Goal: Task Accomplishment & Management: Use online tool/utility

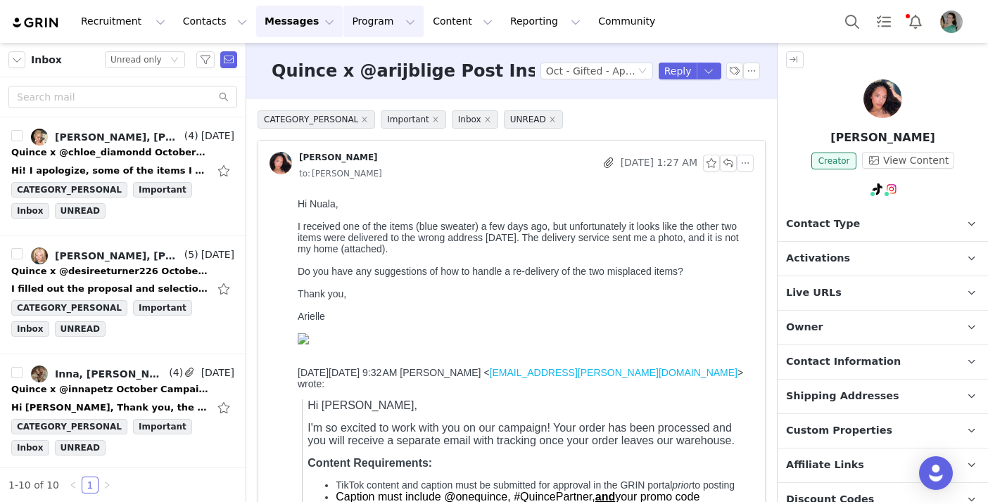
click at [369, 26] on button "Program Program" at bounding box center [383, 22] width 80 height 32
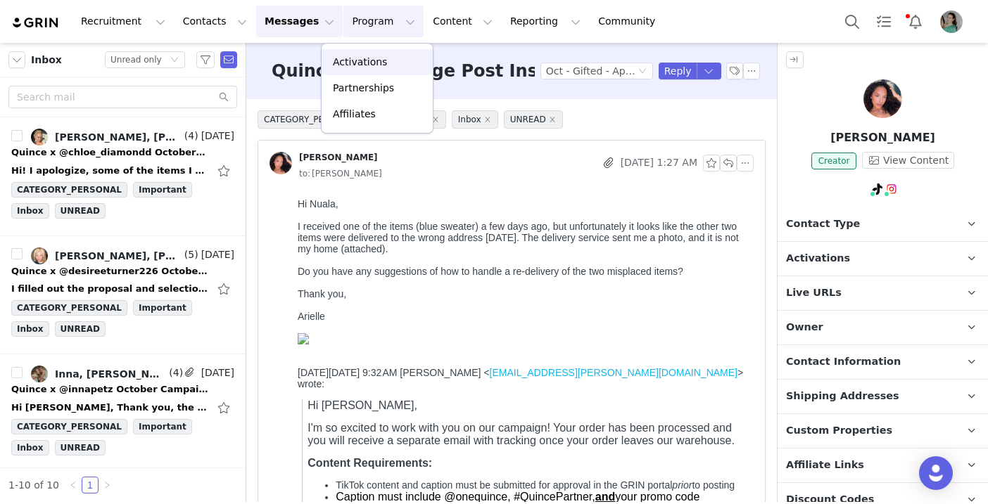
click at [362, 70] on link "Activations" at bounding box center [376, 62] width 111 height 26
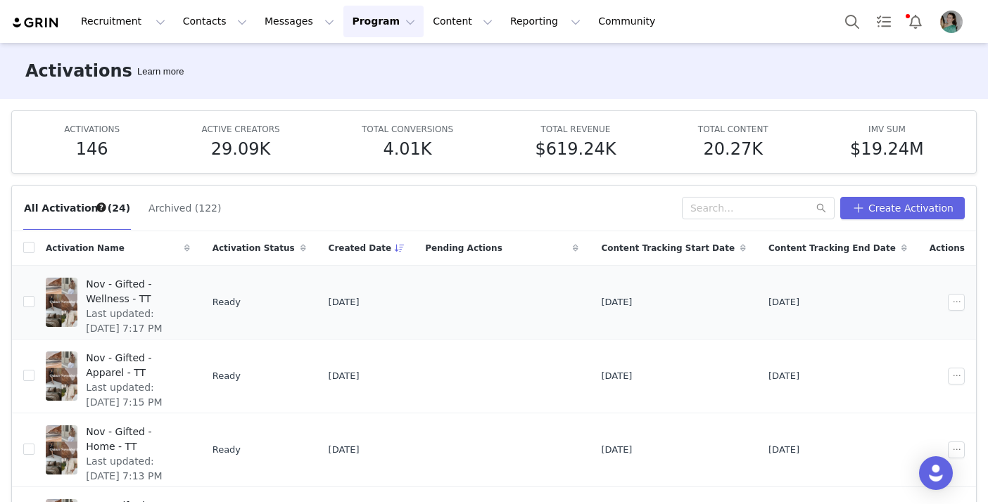
click at [181, 281] on span "Nov - Gifted - Wellness - TT" at bounding box center [133, 292] width 95 height 30
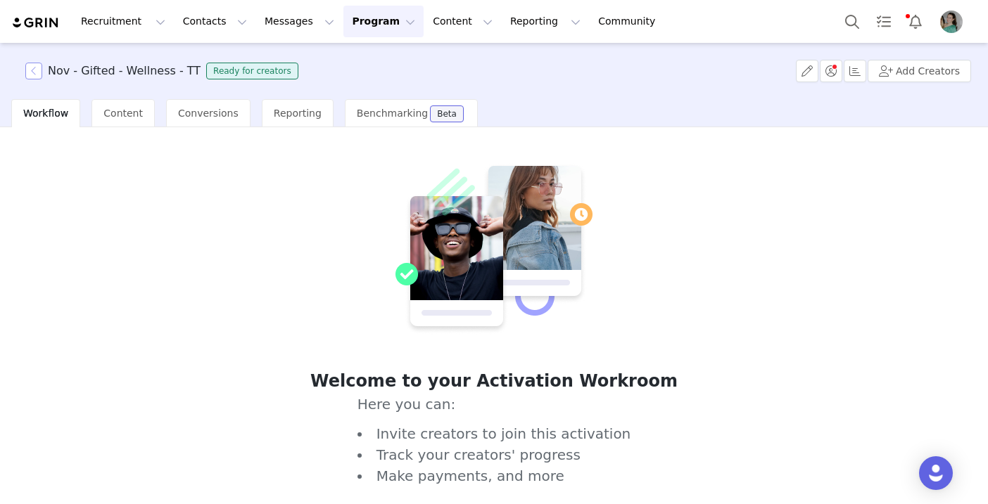
click at [33, 69] on button "button" at bounding box center [33, 71] width 17 height 17
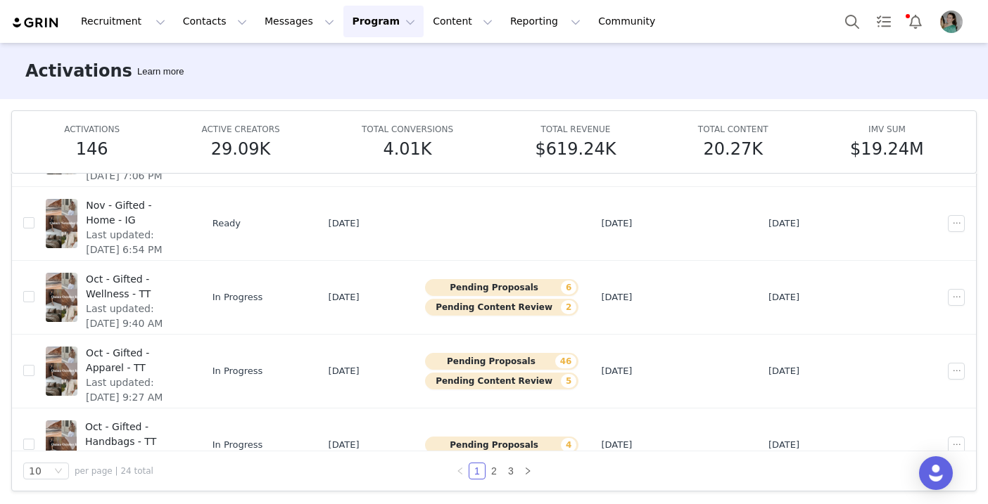
scroll to position [352, 0]
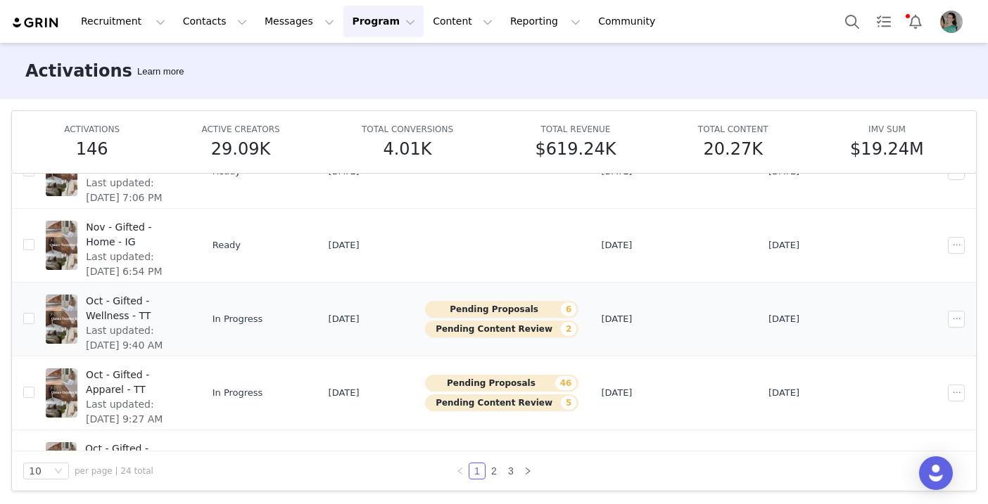
click at [181, 299] on span "Oct - Gifted - Wellness - TT" at bounding box center [134, 309] width 96 height 30
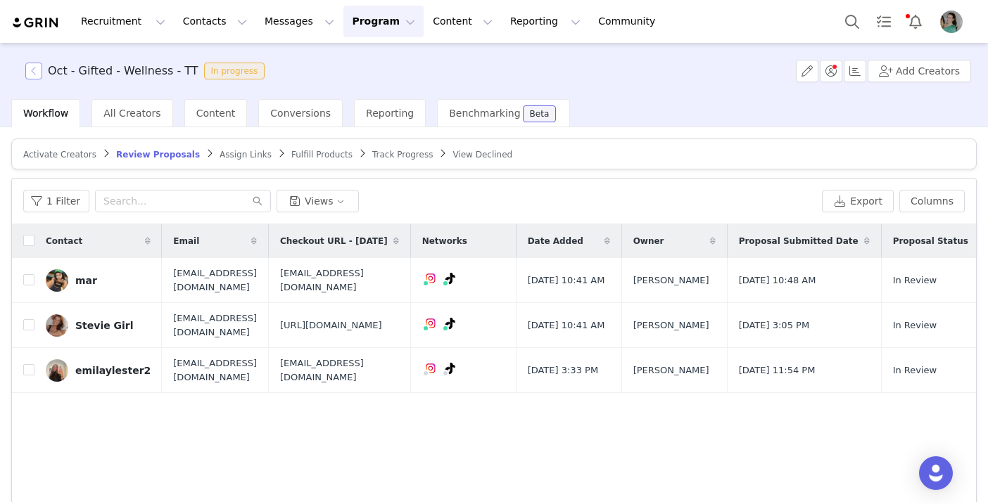
click at [35, 72] on button "button" at bounding box center [33, 71] width 17 height 17
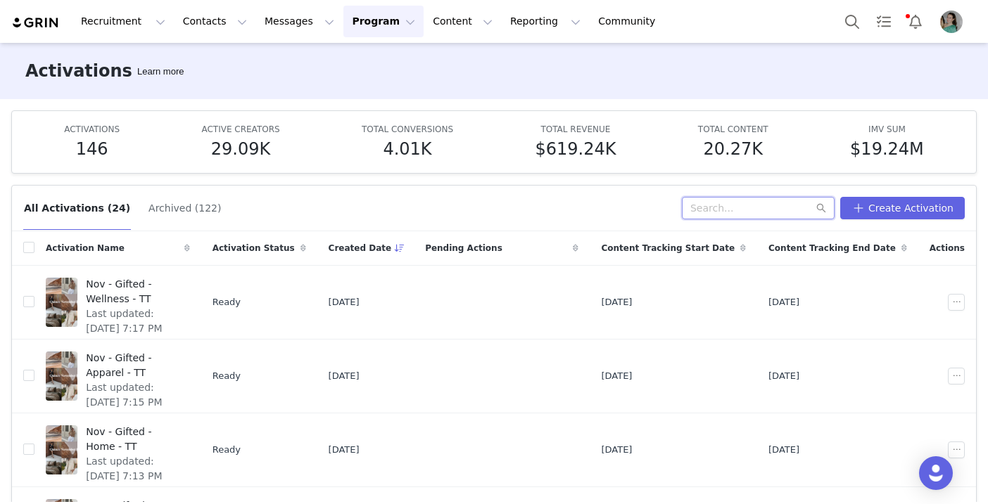
click at [727, 208] on input "text" at bounding box center [758, 208] width 153 height 23
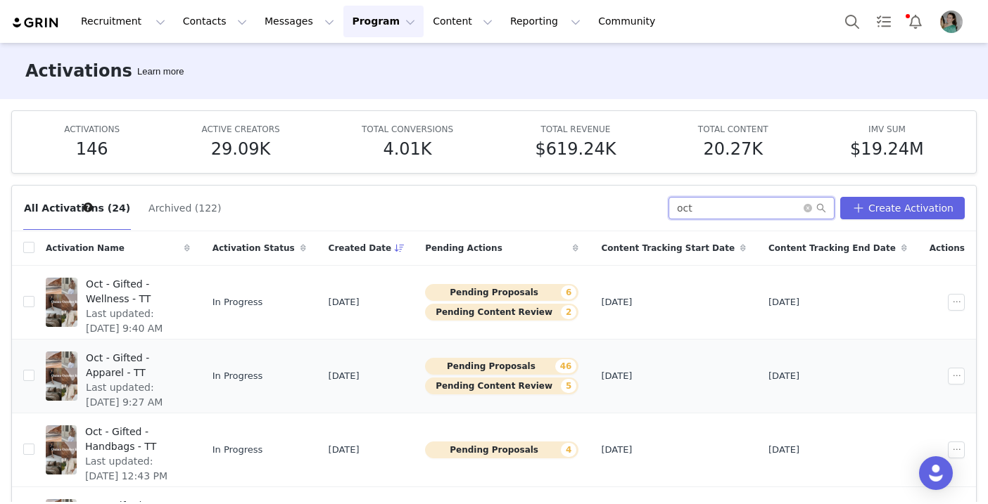
type input "oct"
click at [181, 381] on span "Last updated: [DATE] 9:27 AM" at bounding box center [134, 396] width 96 height 30
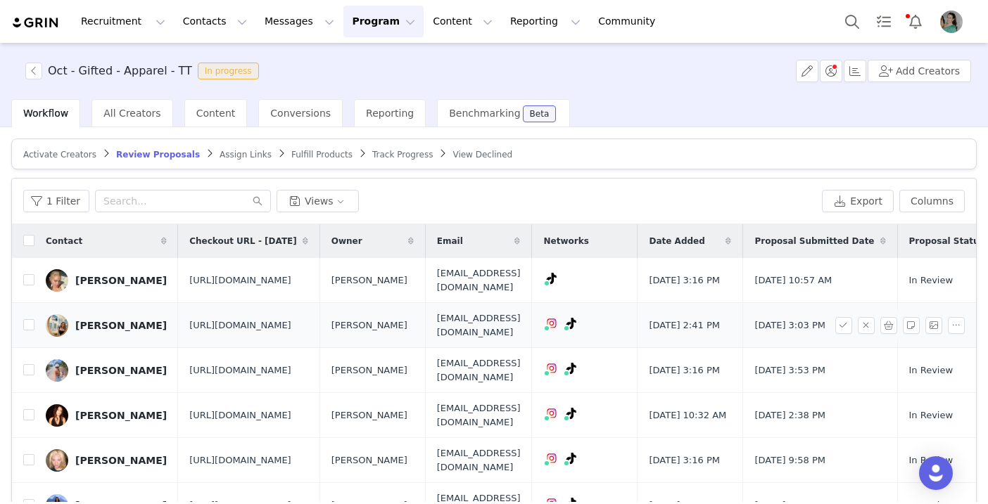
scroll to position [58, 0]
drag, startPoint x: 504, startPoint y: 293, endPoint x: 637, endPoint y: 293, distance: 133.0
click at [532, 303] on td "[EMAIL_ADDRESS][DOMAIN_NAME]" at bounding box center [478, 325] width 107 height 45
copy span "[EMAIL_ADDRESS][DOMAIN_NAME]"
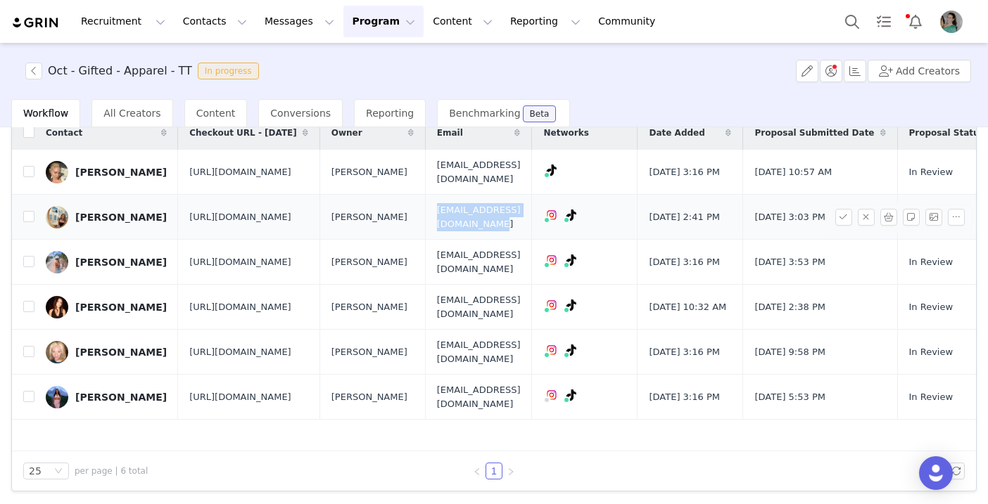
scroll to position [108, 0]
drag, startPoint x: 317, startPoint y: 435, endPoint x: 162, endPoint y: 396, distance: 158.8
click at [178, 396] on td "[URL][DOMAIN_NAME]" at bounding box center [248, 397] width 141 height 45
copy span "[URL][DOMAIN_NAME]"
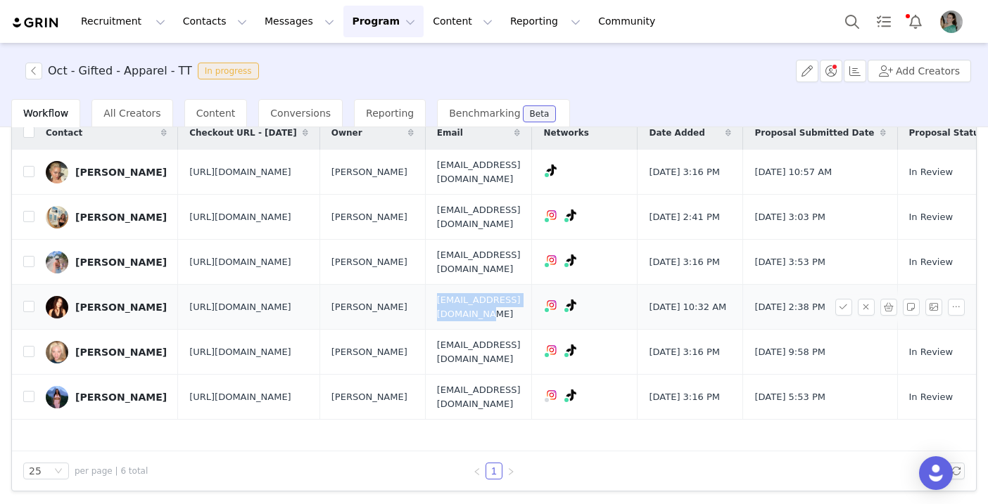
drag, startPoint x: 503, startPoint y: 267, endPoint x: 641, endPoint y: 267, distance: 137.9
click at [532, 285] on td "[EMAIL_ADDRESS][DOMAIN_NAME]" at bounding box center [478, 307] width 107 height 45
copy span "[EMAIL_ADDRESS][DOMAIN_NAME]"
drag, startPoint x: 314, startPoint y: 292, endPoint x: 172, endPoint y: 249, distance: 149.1
click at [189, 300] on span "[URL][DOMAIN_NAME]" at bounding box center [240, 307] width 102 height 14
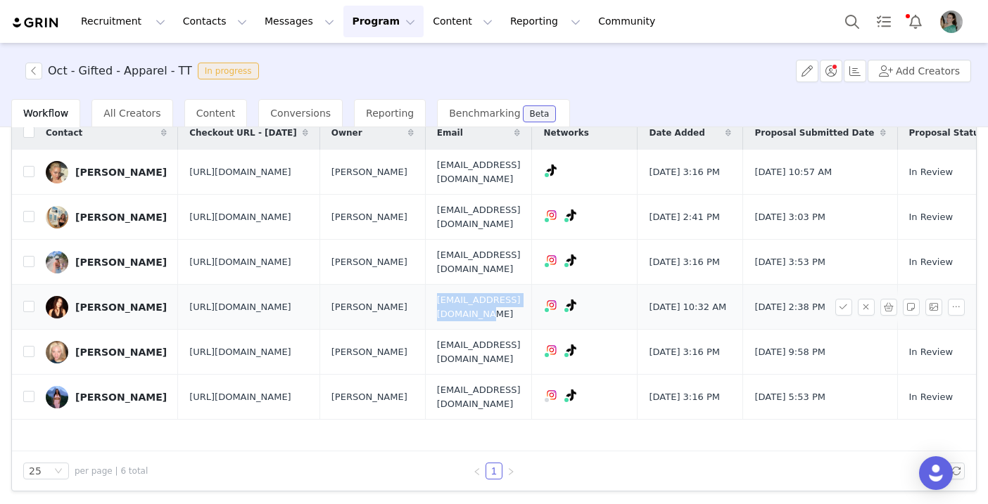
copy span "[URL][DOMAIN_NAME]"
click at [34, 72] on button "button" at bounding box center [33, 71] width 17 height 17
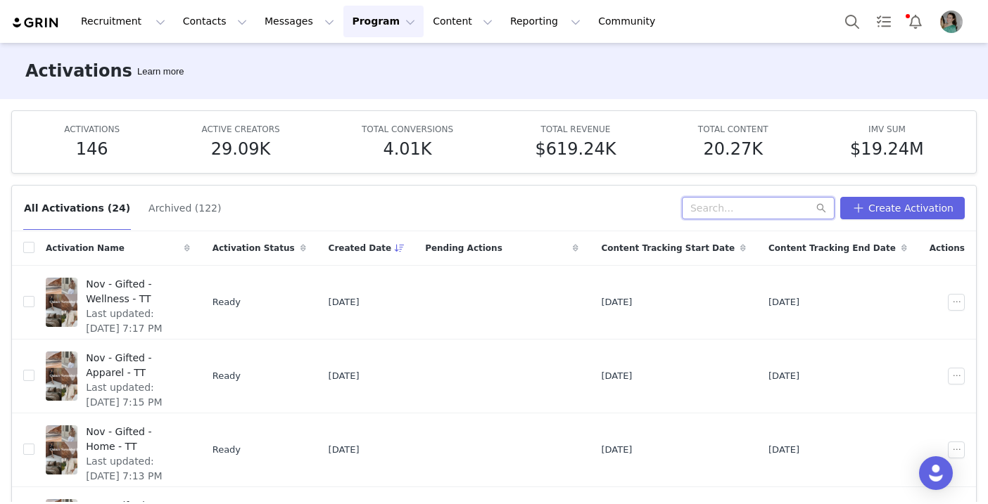
click at [767, 213] on input "text" at bounding box center [758, 208] width 153 height 23
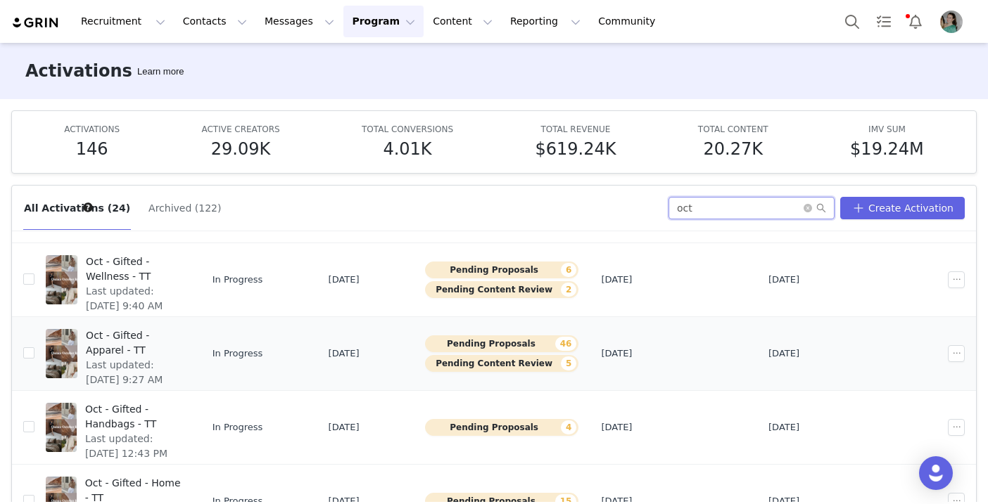
scroll to position [27, 0]
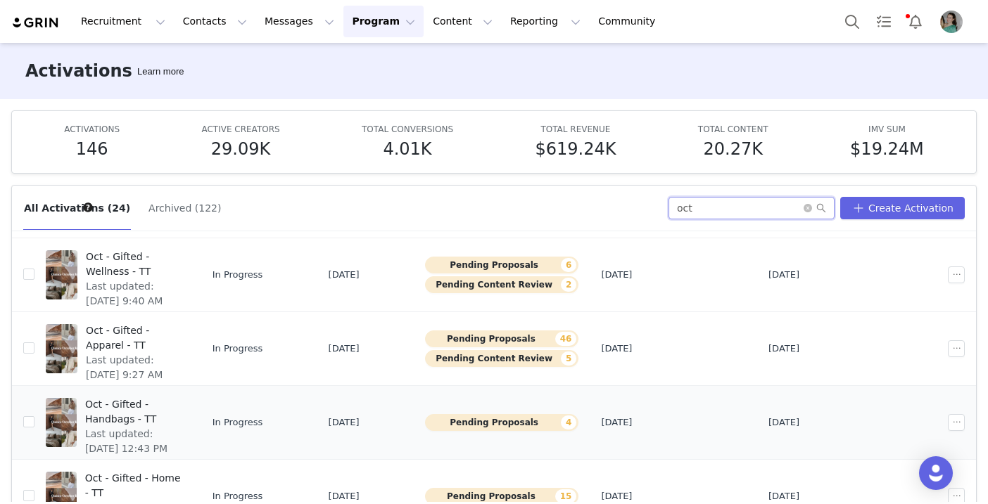
type input "oct"
click at [181, 402] on span "Oct - Gifted - Handbags - TT" at bounding box center [133, 412] width 96 height 30
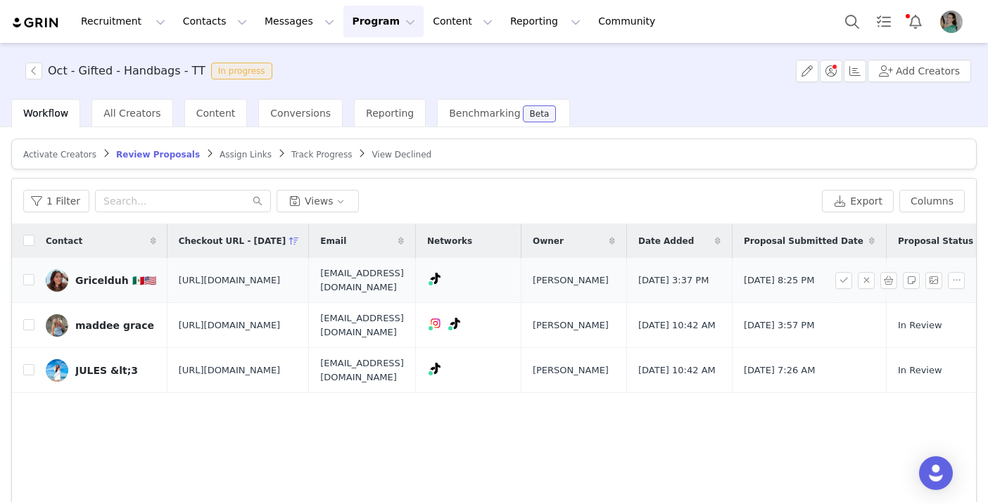
drag, startPoint x: 310, startPoint y: 314, endPoint x: 164, endPoint y: 273, distance: 151.9
click at [167, 273] on td "[URL][DOMAIN_NAME]" at bounding box center [237, 280] width 141 height 45
copy span "[URL][DOMAIN_NAME]"
drag, startPoint x: 495, startPoint y: 296, endPoint x: 397, endPoint y: 294, distance: 97.1
click at [397, 294] on td "[EMAIL_ADDRESS][DOMAIN_NAME]" at bounding box center [362, 280] width 107 height 45
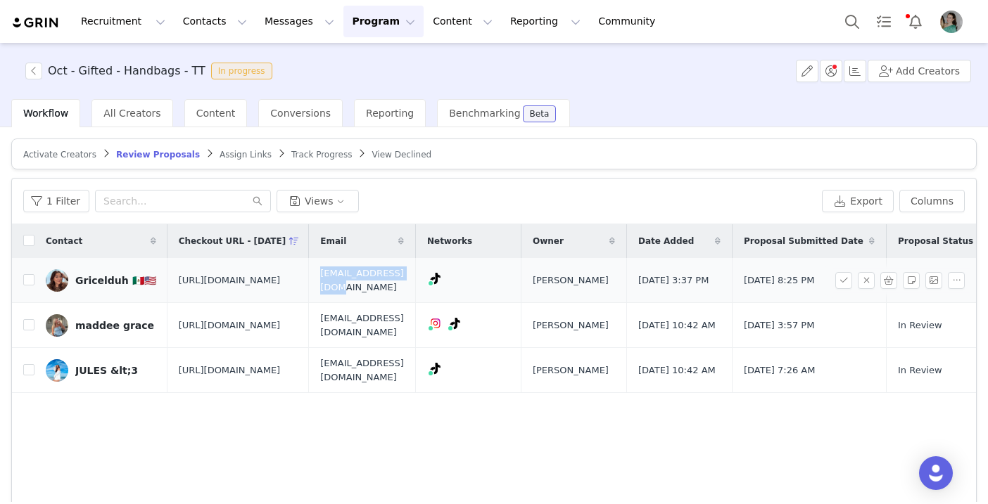
copy span "[EMAIL_ADDRESS][DOMAIN_NAME]"
click at [28, 286] on input "checkbox" at bounding box center [28, 279] width 11 height 11
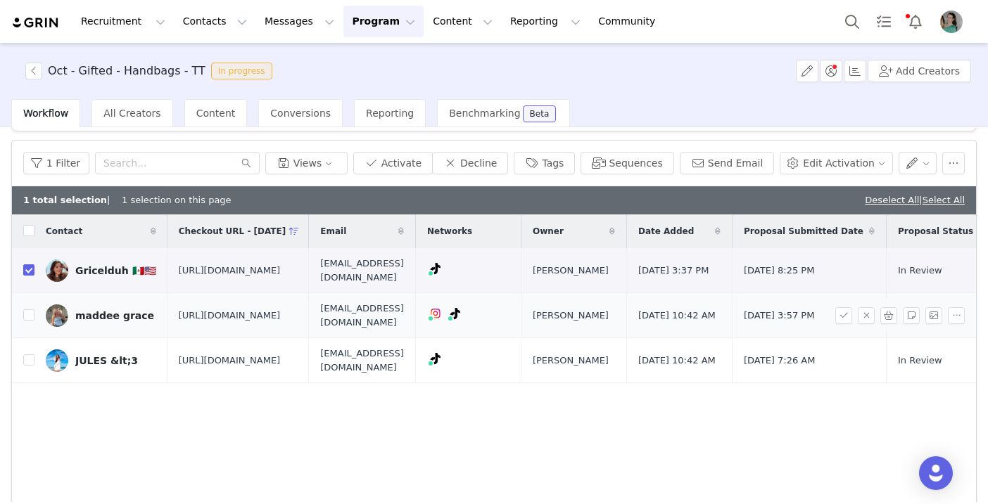
scroll to position [49, 0]
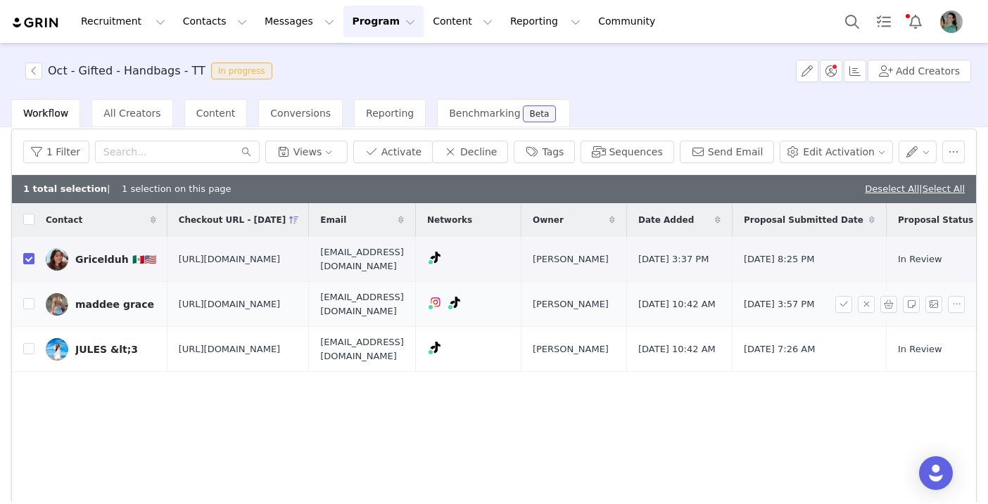
drag, startPoint x: 311, startPoint y: 366, endPoint x: 163, endPoint y: 328, distance: 152.7
click at [167, 327] on td "[URL][DOMAIN_NAME]" at bounding box center [237, 304] width 141 height 45
copy span "[URL][DOMAIN_NAME]"
drag, startPoint x: 540, startPoint y: 346, endPoint x: 394, endPoint y: 344, distance: 146.3
click at [394, 327] on td "[EMAIL_ADDRESS][DOMAIN_NAME]" at bounding box center [362, 304] width 107 height 45
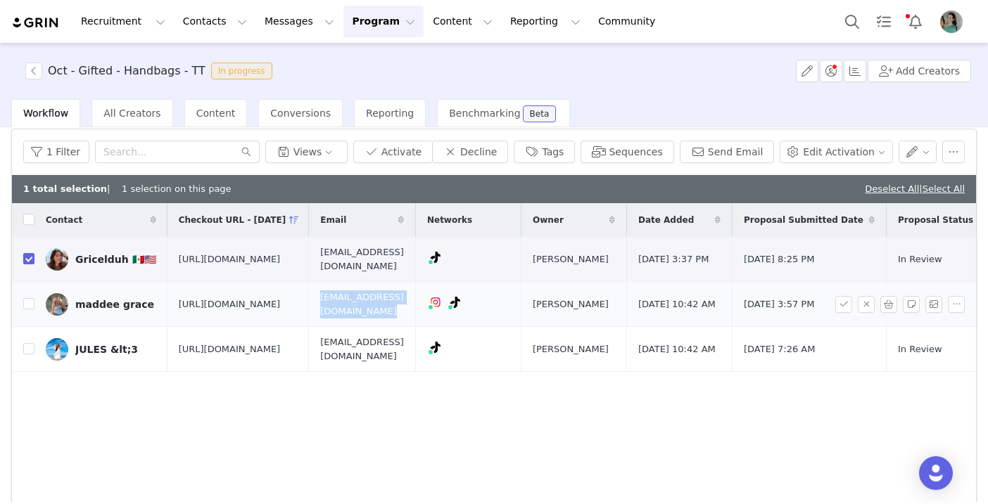
copy span "[EMAIL_ADDRESS][DOMAIN_NAME]"
click at [403, 153] on button "Activate" at bounding box center [392, 152] width 79 height 23
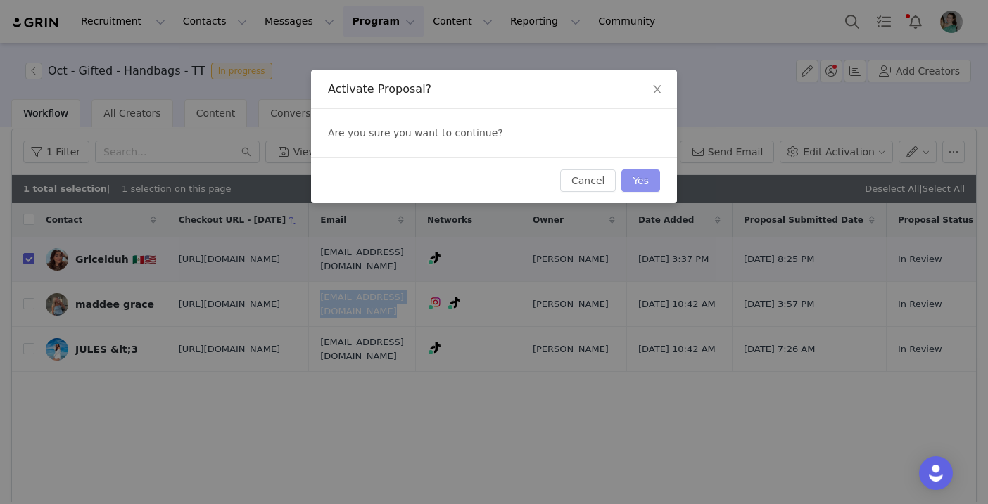
click at [639, 185] on button "Yes" at bounding box center [640, 181] width 39 height 23
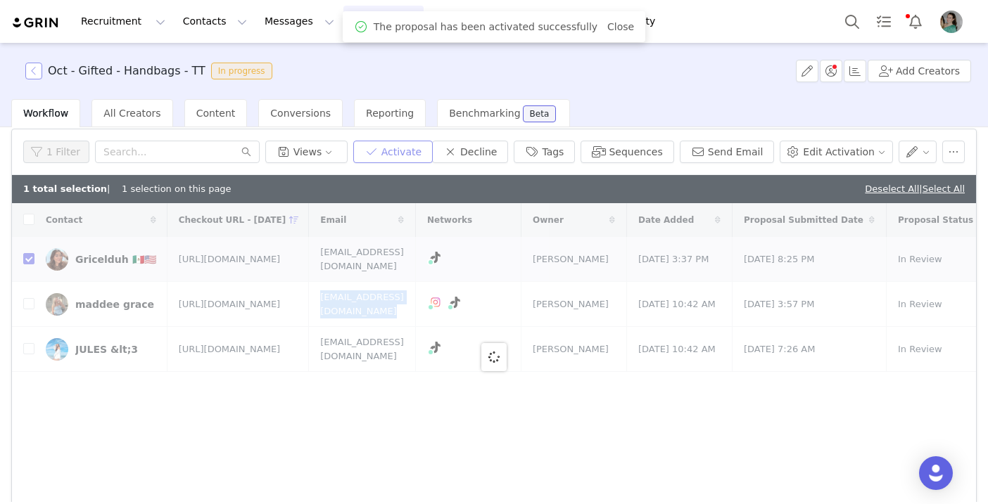
checkbox input "false"
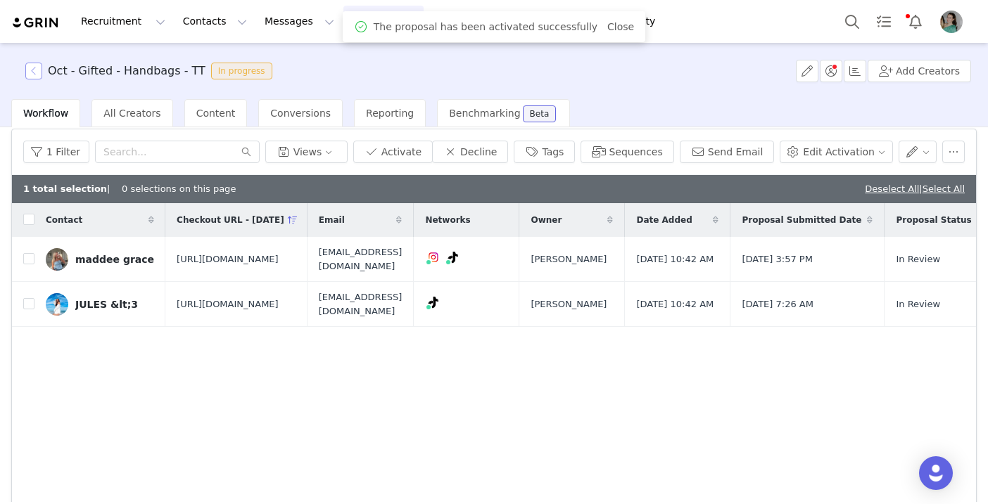
click at [39, 69] on button "button" at bounding box center [33, 71] width 17 height 17
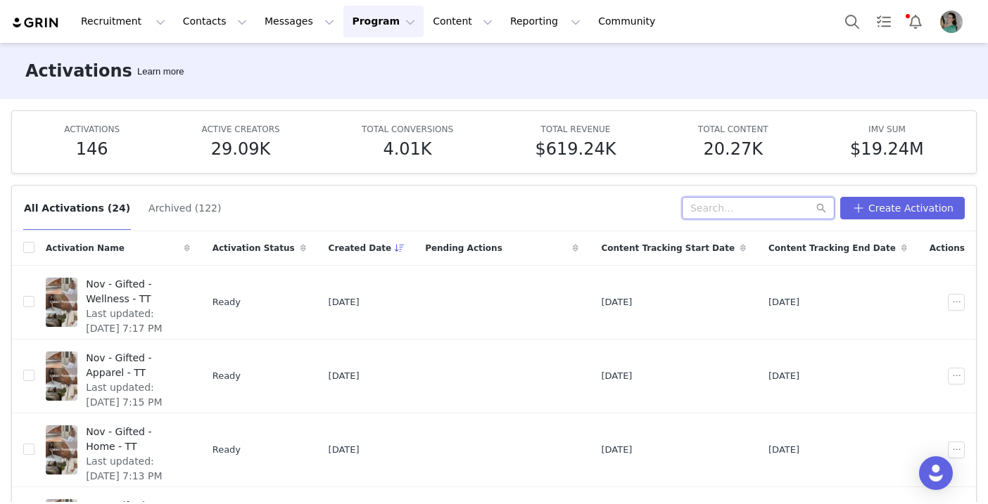
click at [720, 208] on input "text" at bounding box center [758, 208] width 153 height 23
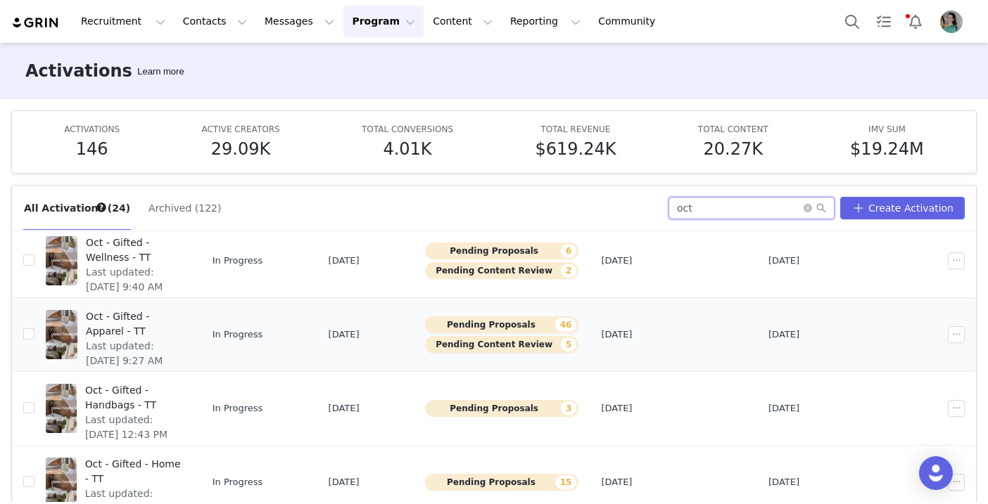
scroll to position [59, 0]
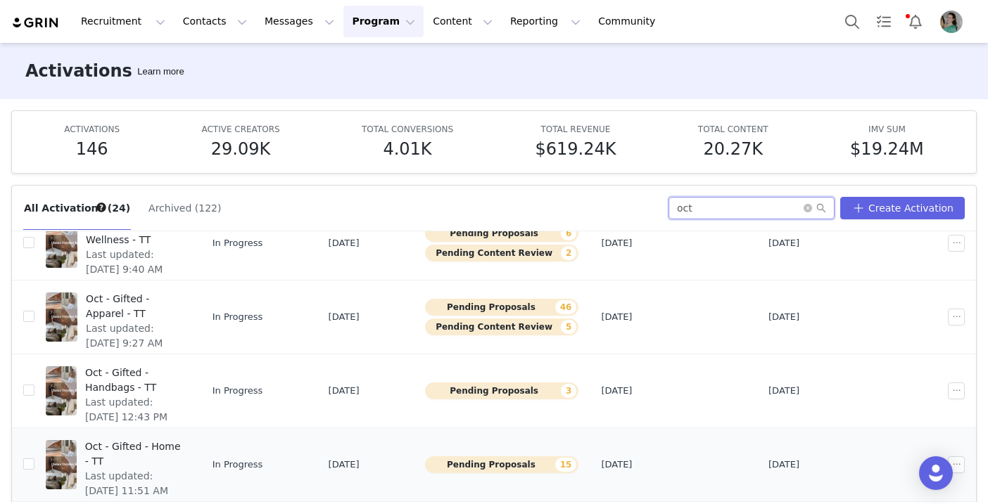
type input "oct"
click at [181, 447] on span "Oct - Gifted - Home - TT" at bounding box center [133, 455] width 96 height 30
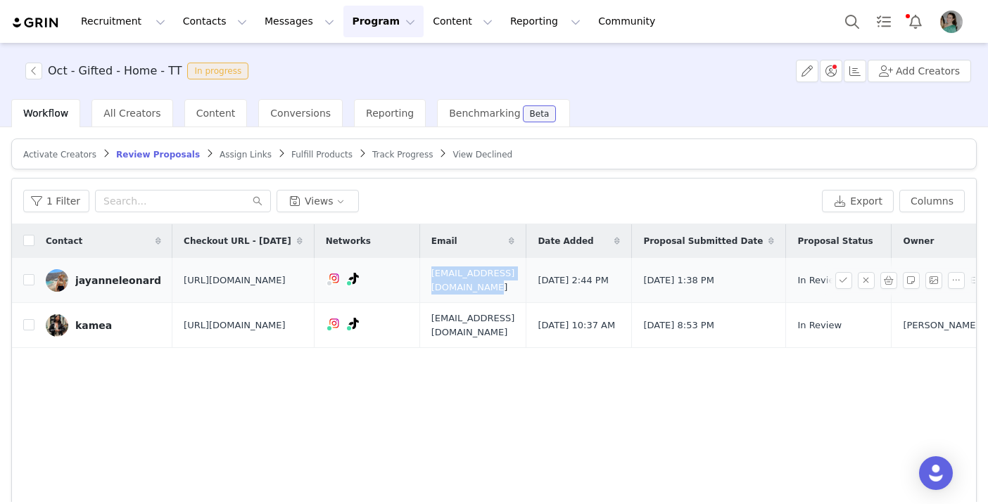
drag, startPoint x: 506, startPoint y: 292, endPoint x: 636, endPoint y: 293, distance: 129.4
click at [526, 293] on td "[EMAIL_ADDRESS][DOMAIN_NAME]" at bounding box center [472, 280] width 107 height 45
copy span "[EMAIL_ADDRESS][DOMAIN_NAME]"
drag, startPoint x: 238, startPoint y: 374, endPoint x: 162, endPoint y: 348, distance: 80.3
click at [172, 348] on td "[URL][DOMAIN_NAME]" at bounding box center [242, 325] width 141 height 45
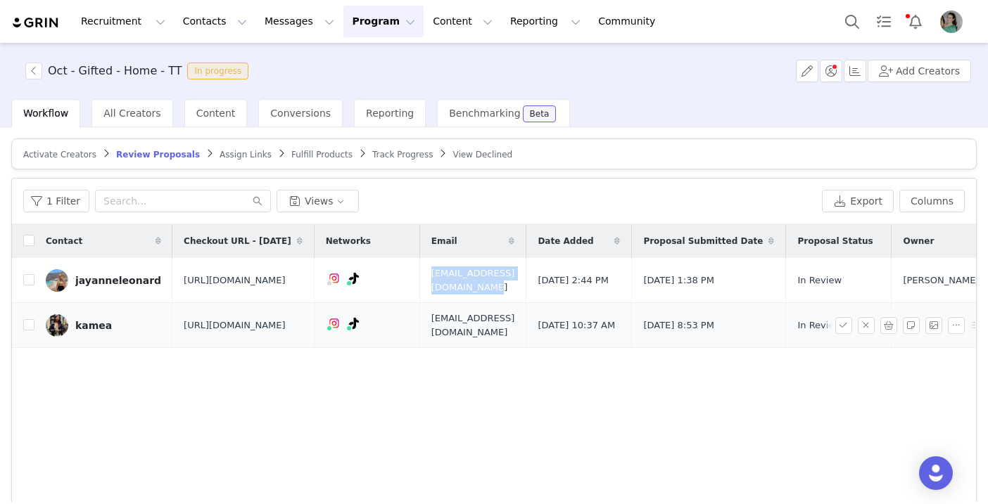
copy span "[URL][DOMAIN_NAME]"
drag, startPoint x: 606, startPoint y: 361, endPoint x: 503, endPoint y: 358, distance: 103.4
click at [503, 348] on td "[EMAIL_ADDRESS][DOMAIN_NAME]" at bounding box center [472, 325] width 107 height 45
click at [31, 331] on input "checkbox" at bounding box center [28, 324] width 11 height 11
checkbox input "true"
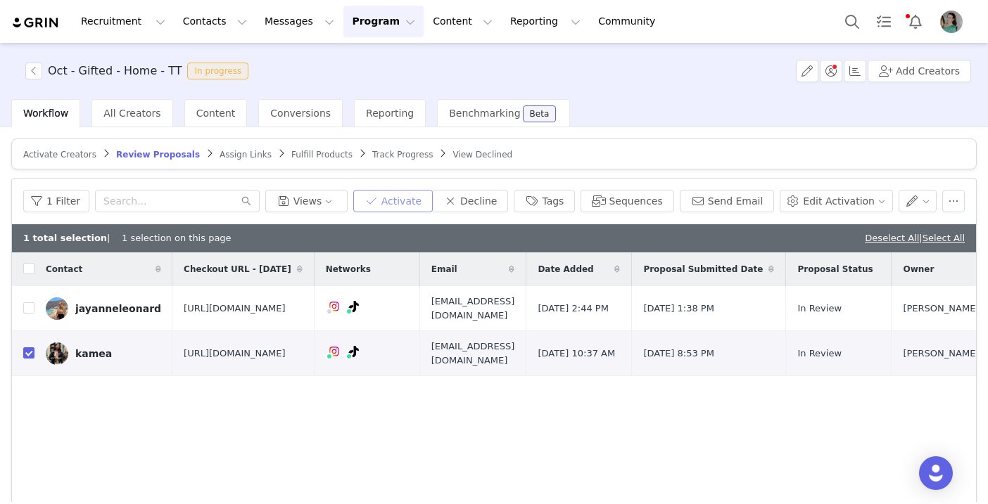
click at [431, 194] on button "Activate" at bounding box center [392, 201] width 79 height 23
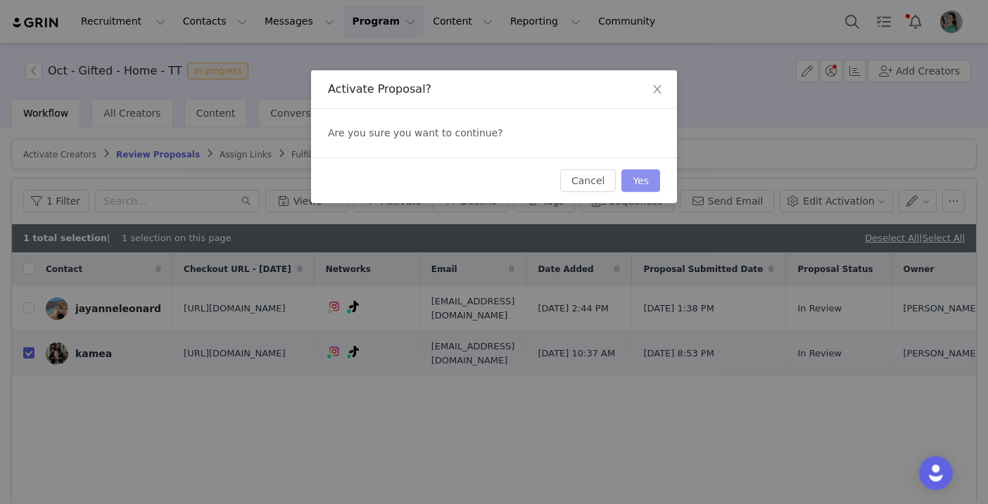
click at [637, 169] on div "Cancel Yes" at bounding box center [494, 181] width 366 height 46
click at [638, 179] on button "Yes" at bounding box center [640, 181] width 39 height 23
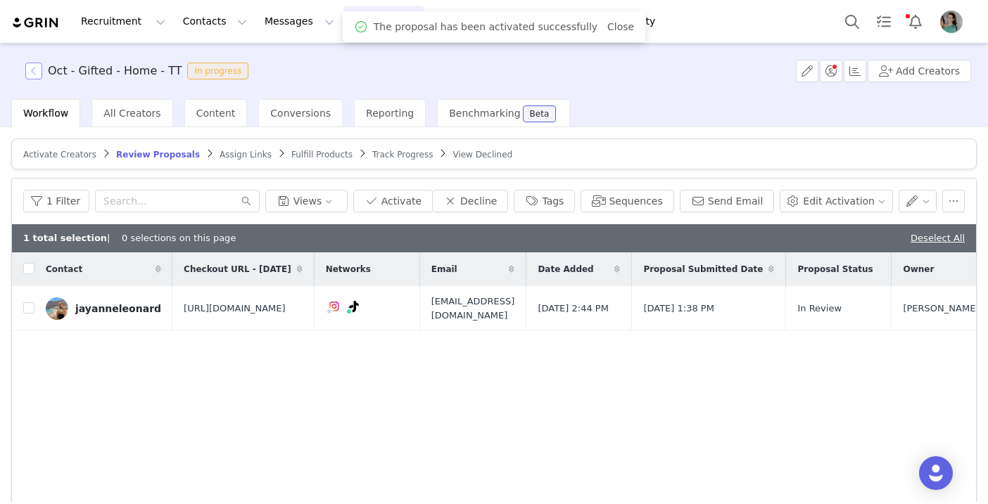
click at [34, 74] on button "button" at bounding box center [33, 71] width 17 height 17
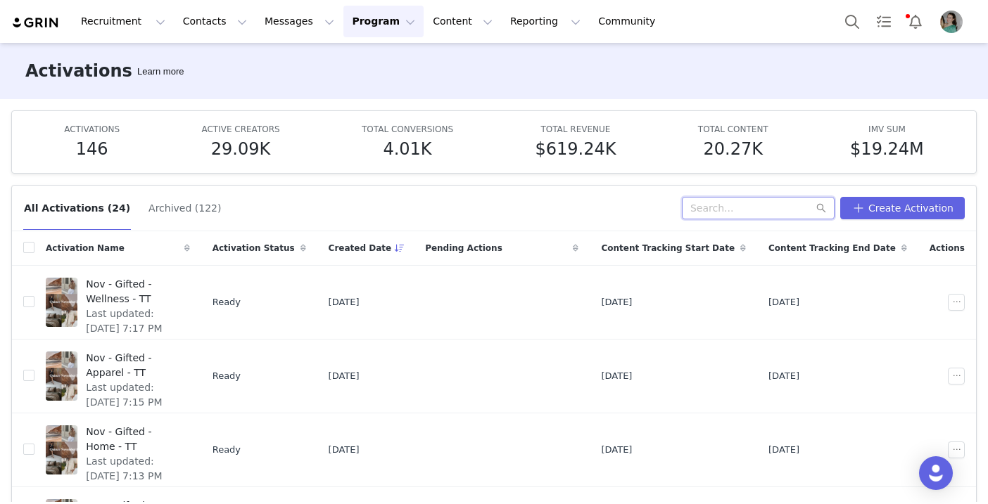
click at [738, 203] on input "text" at bounding box center [758, 208] width 153 height 23
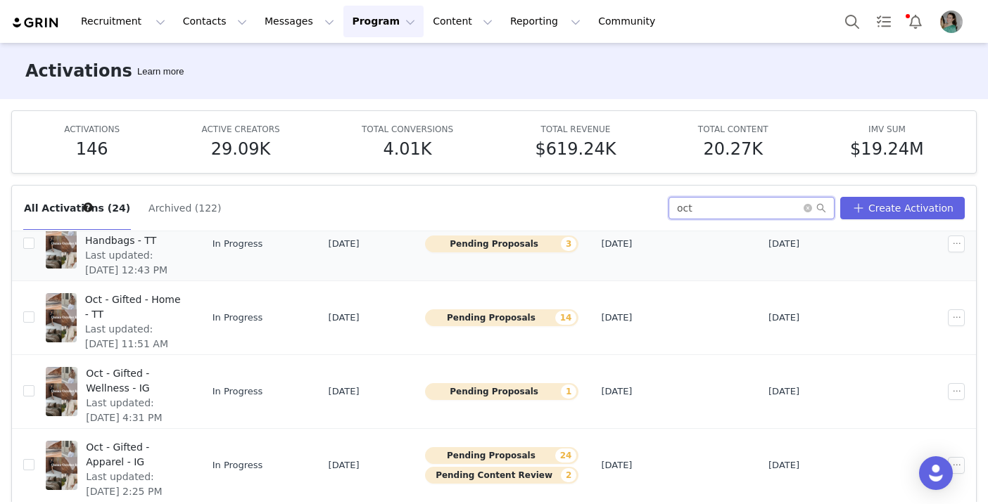
scroll to position [234, 0]
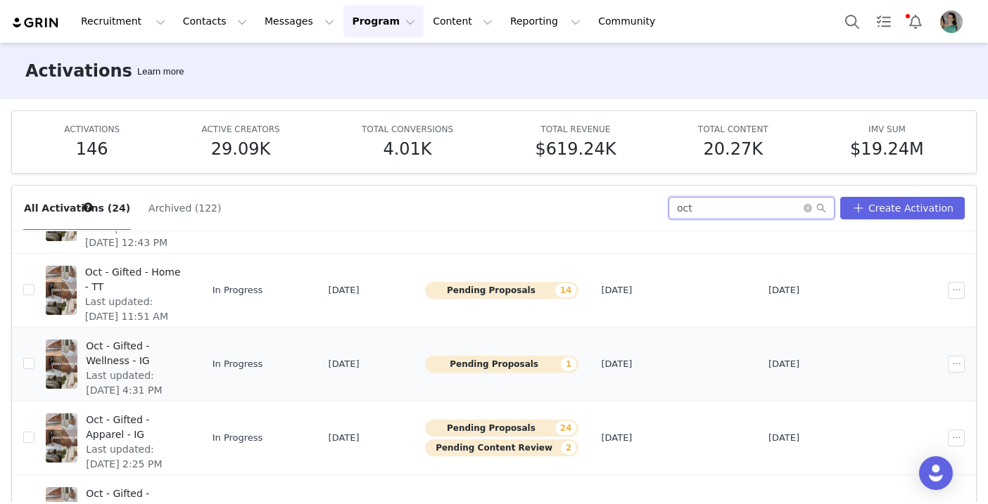
type input "oct"
click at [181, 340] on span "Oct - Gifted - Wellness - IG" at bounding box center [133, 354] width 95 height 30
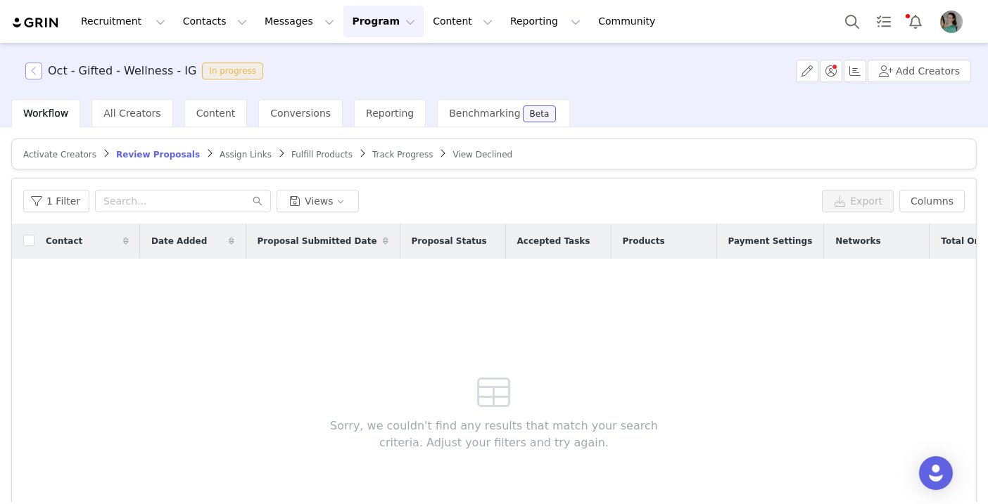
click at [27, 63] on button "button" at bounding box center [33, 71] width 17 height 17
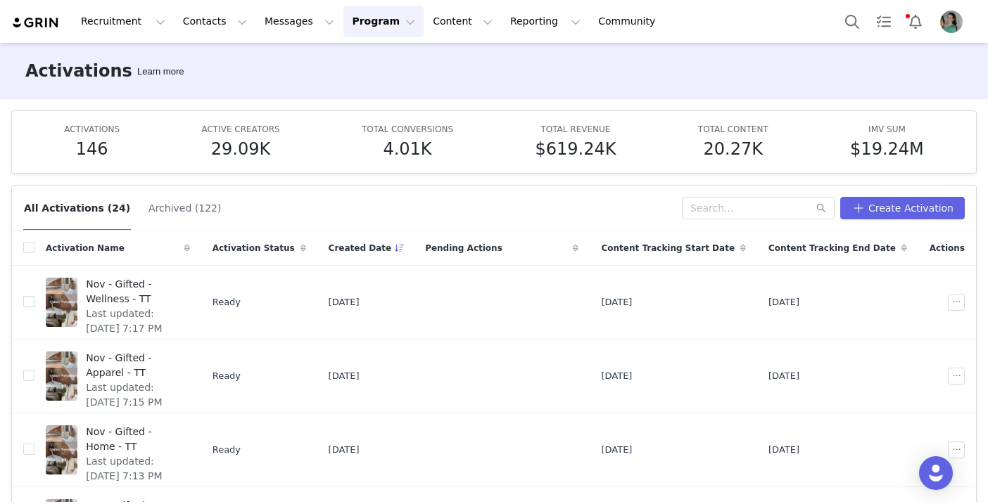
click at [742, 219] on div "All Activations (24) Archived (122) Create Activation" at bounding box center [494, 209] width 964 height 46
click at [731, 215] on input "text" at bounding box center [758, 208] width 153 height 23
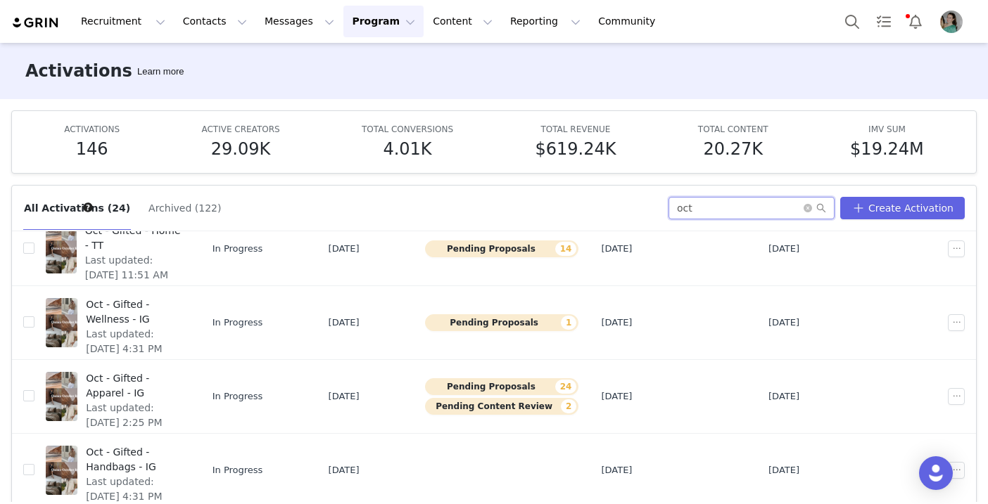
scroll to position [282, 0]
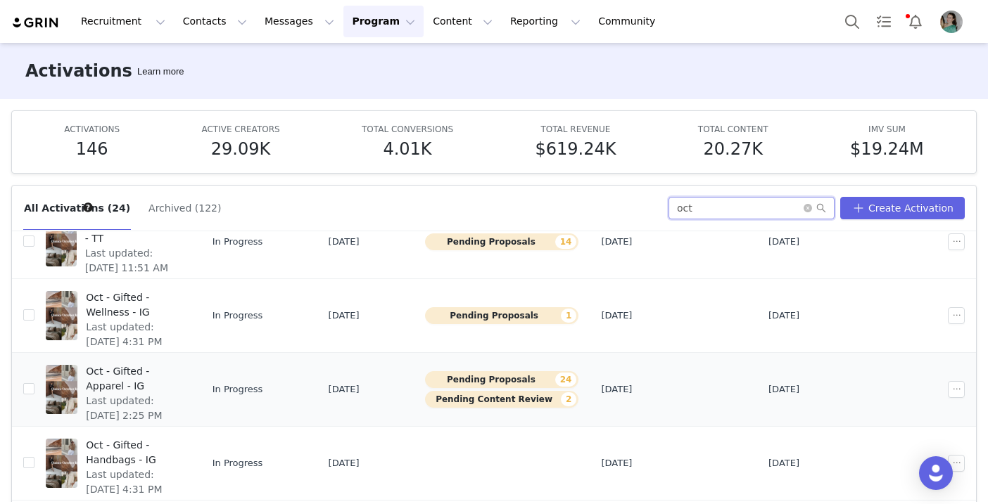
type input "oct"
click at [181, 376] on span "Oct - Gifted - Apparel - IG" at bounding box center [133, 379] width 95 height 30
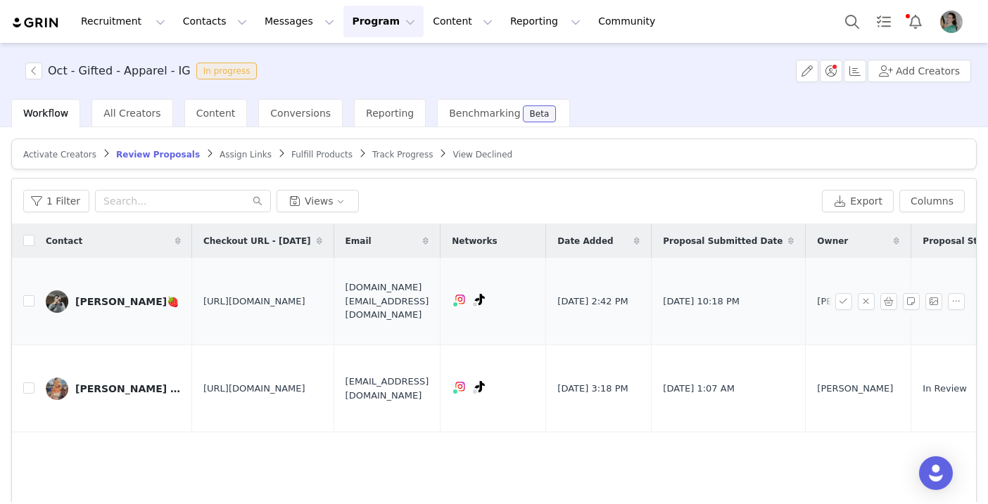
drag, startPoint x: 354, startPoint y: 317, endPoint x: 186, endPoint y: 259, distance: 178.0
click at [186, 259] on tr "[PERSON_NAME]🍓 [URL][DOMAIN_NAME] [DOMAIN_NAME][EMAIL_ADDRESS][DOMAIN_NAME] [DA…" at bounding box center [726, 301] width 1429 height 87
click at [305, 309] on span "[URL][DOMAIN_NAME]" at bounding box center [254, 302] width 102 height 14
drag, startPoint x: 341, startPoint y: 312, endPoint x: 203, endPoint y: 279, distance: 141.9
click at [203, 295] on span "[URL][DOMAIN_NAME]" at bounding box center [254, 302] width 102 height 14
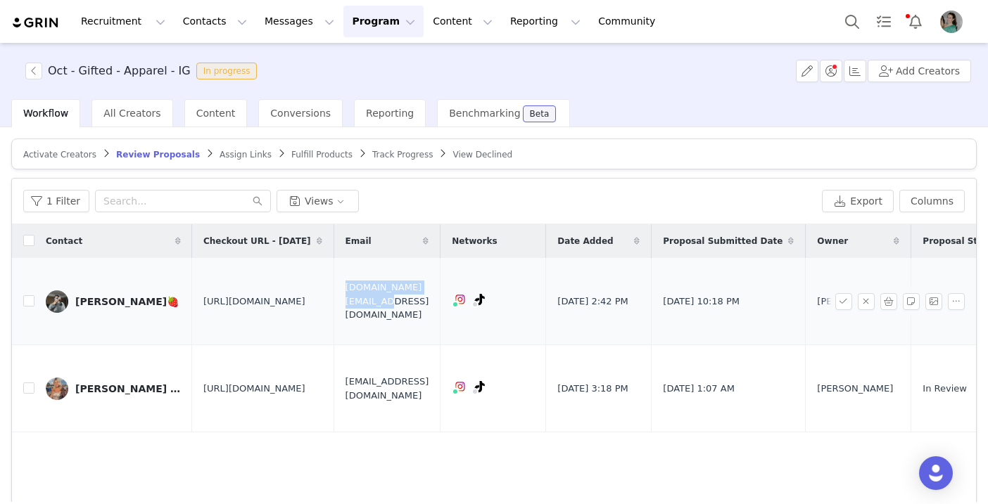
drag, startPoint x: 537, startPoint y: 291, endPoint x: 437, endPoint y: 288, distance: 100.6
click at [437, 288] on td "[DOMAIN_NAME][EMAIL_ADDRESS][DOMAIN_NAME]" at bounding box center [386, 301] width 107 height 87
click at [34, 295] on td "[PERSON_NAME]🍓" at bounding box center [113, 301] width 158 height 87
click at [28, 295] on input "checkbox" at bounding box center [28, 300] width 11 height 11
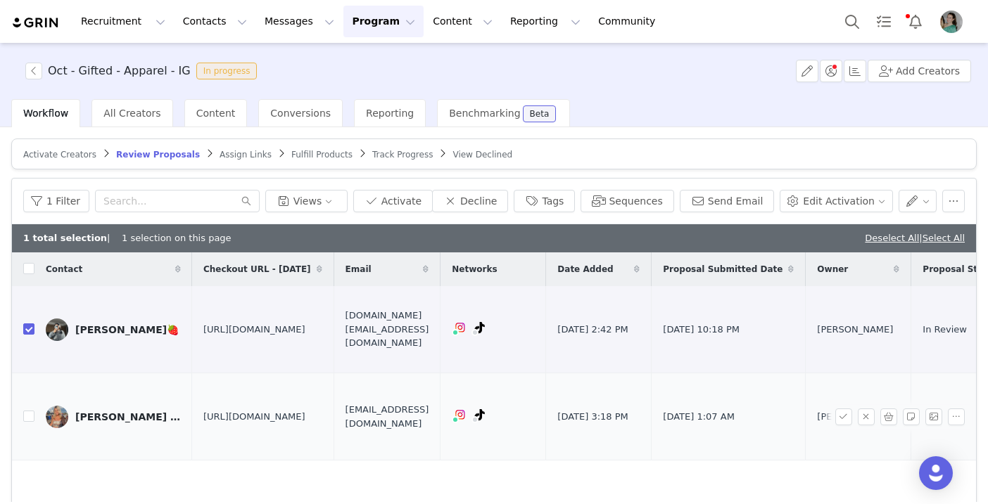
drag, startPoint x: 353, startPoint y: 416, endPoint x: 196, endPoint y: 374, distance: 163.3
click at [196, 374] on td "[URL][DOMAIN_NAME]" at bounding box center [262, 417] width 141 height 87
click at [417, 198] on button "Activate" at bounding box center [392, 201] width 79 height 23
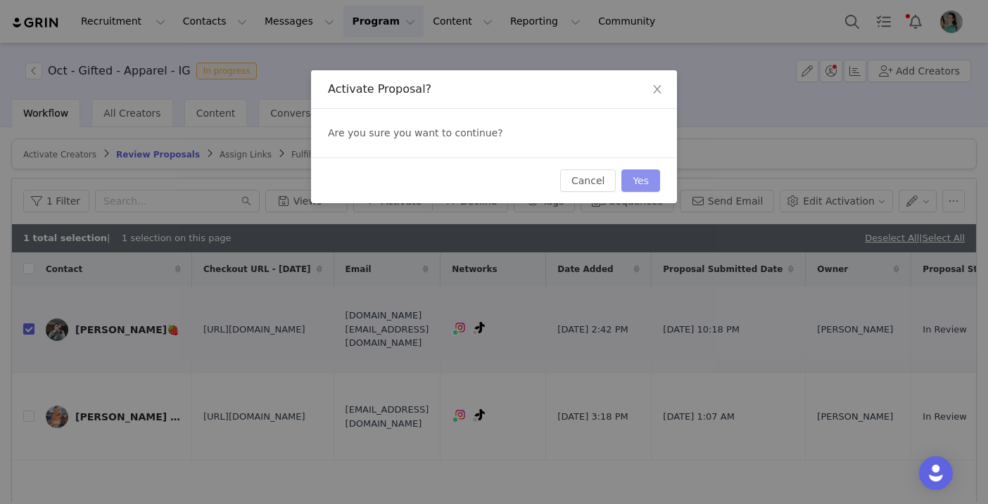
click at [646, 179] on button "Yes" at bounding box center [640, 181] width 39 height 23
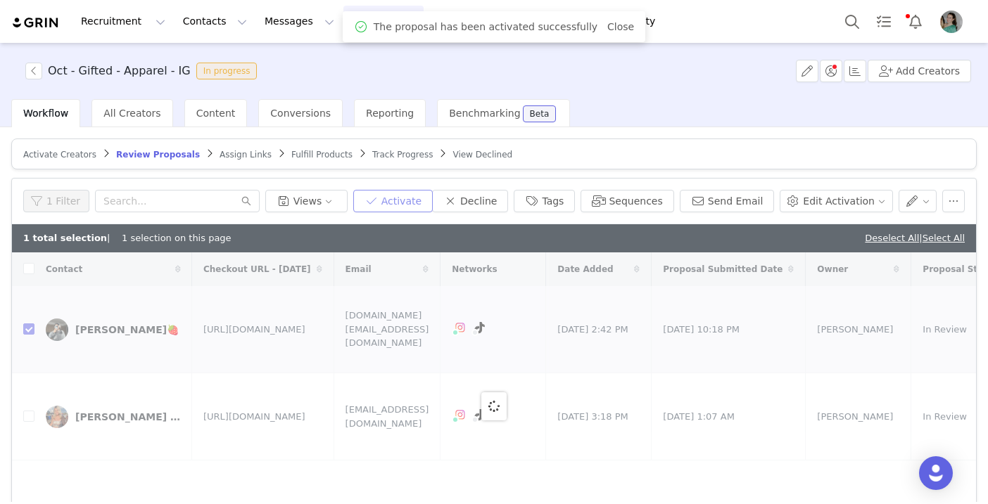
checkbox input "false"
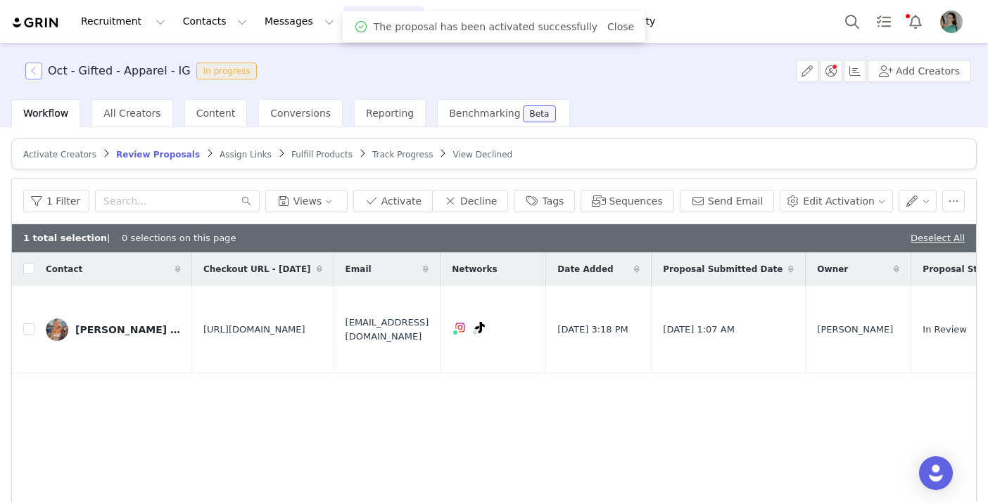
click at [35, 70] on button "button" at bounding box center [33, 71] width 17 height 17
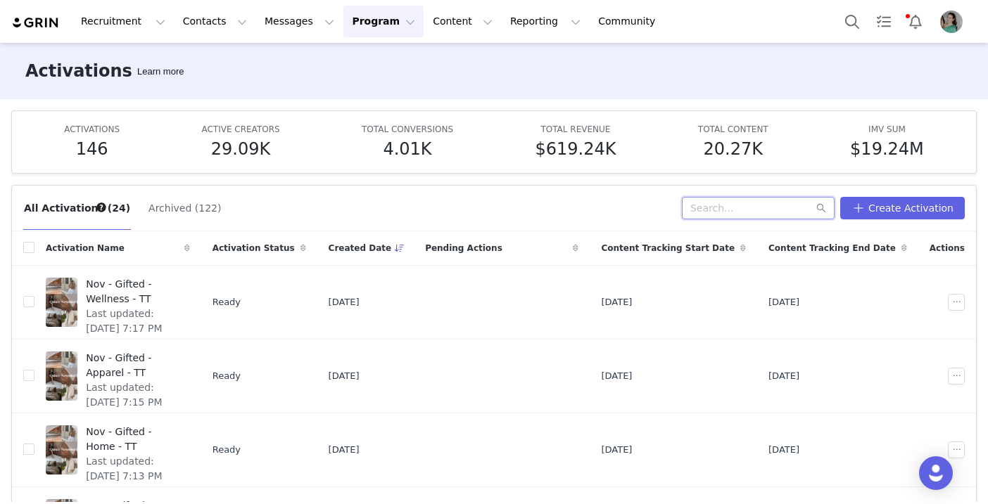
click at [755, 218] on input "text" at bounding box center [758, 208] width 153 height 23
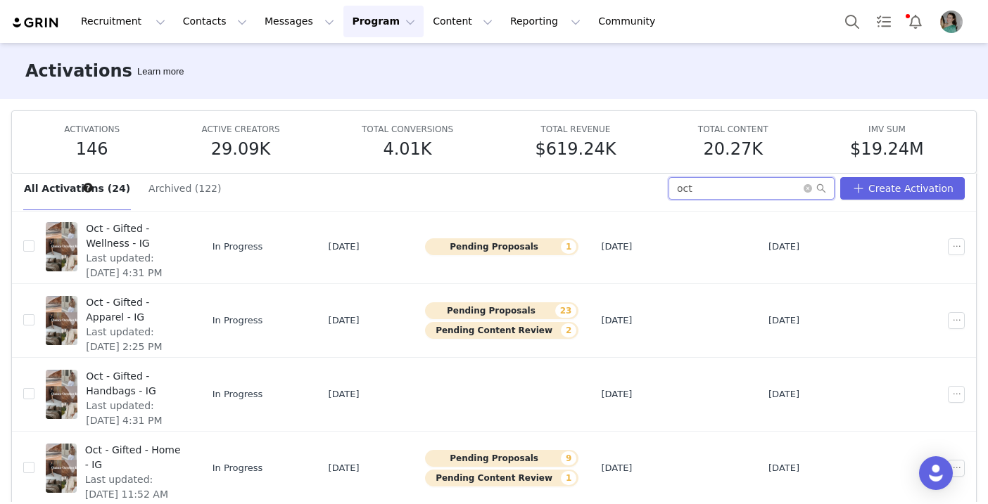
scroll to position [21, 0]
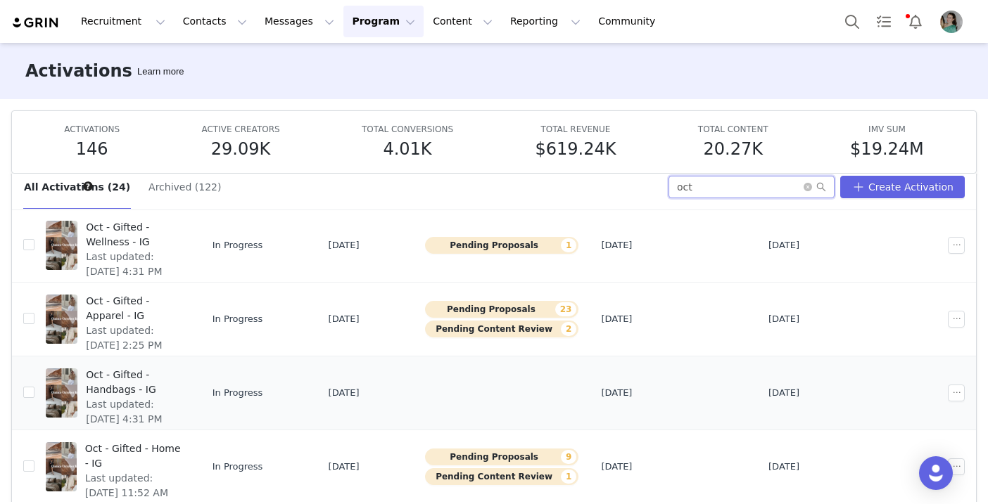
type input "oct"
click at [155, 397] on span "Last updated: [DATE] 4:31 PM" at bounding box center [133, 412] width 95 height 30
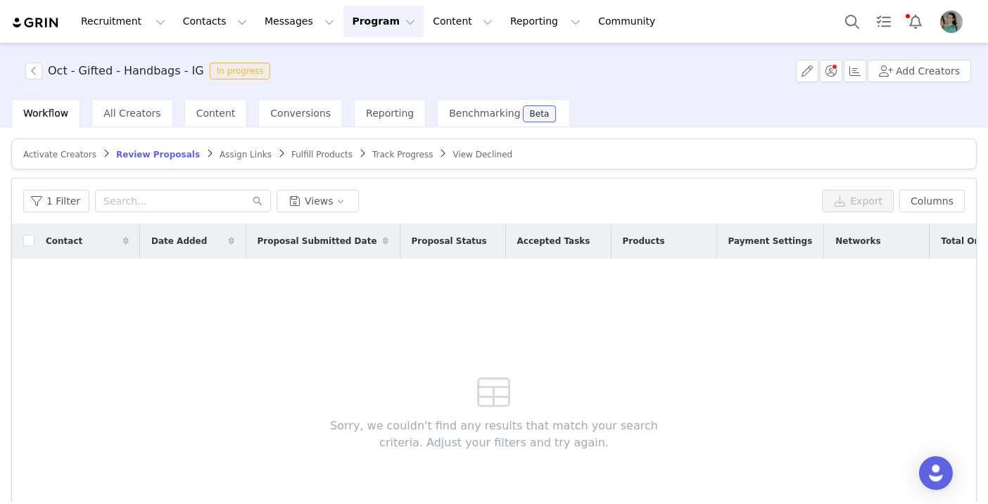
click at [242, 161] on article "Activate Creators Review Proposals Assign Links Fulfill Products Track Progress…" at bounding box center [493, 154] width 965 height 31
click at [238, 155] on span "Assign Links" at bounding box center [245, 155] width 52 height 10
click at [167, 151] on span "Review Proposals" at bounding box center [152, 155] width 73 height 10
click at [38, 68] on button "button" at bounding box center [33, 71] width 17 height 17
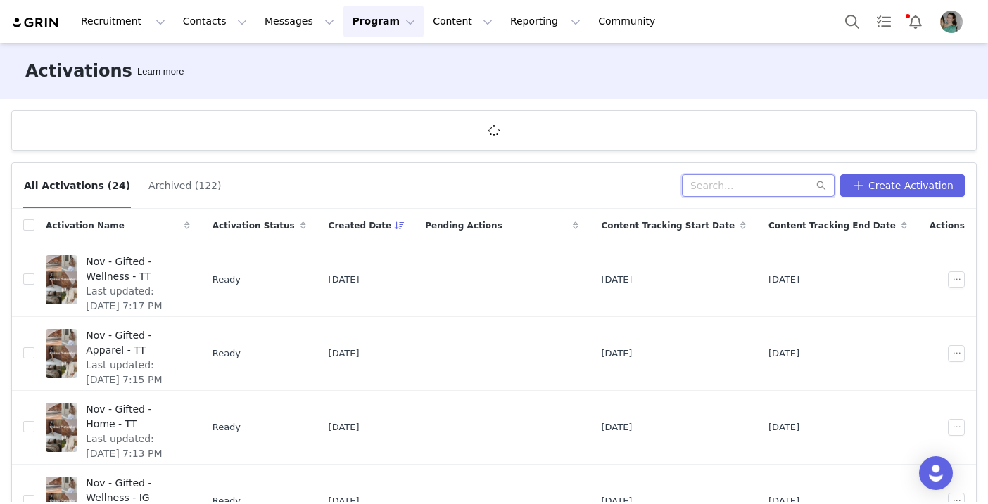
click at [755, 190] on div "All Activations (24) Archived (122) Create Activation" at bounding box center [494, 186] width 964 height 46
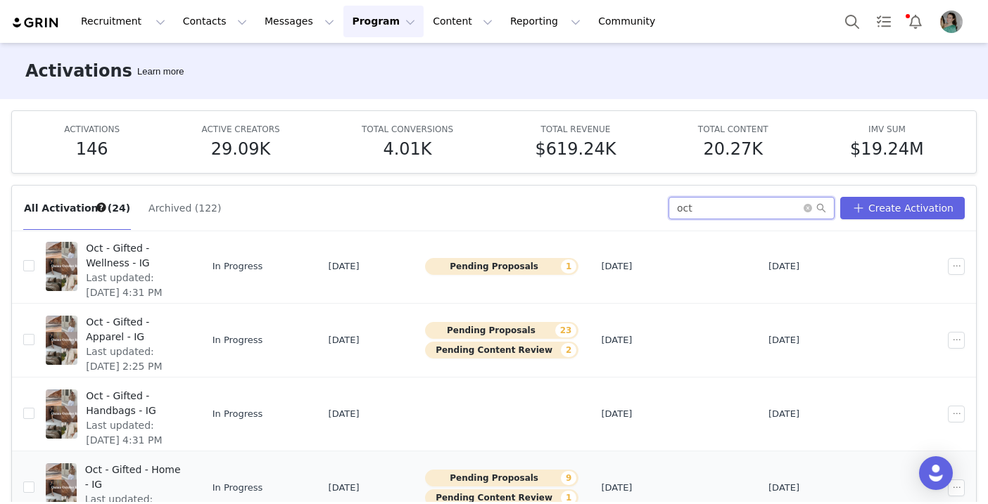
scroll to position [74, 0]
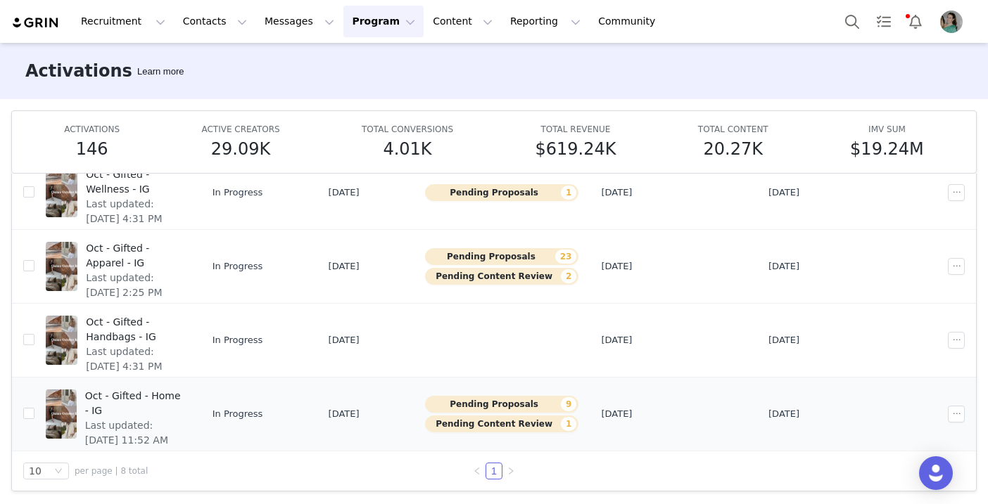
type input "oct"
click at [181, 419] on span "Last updated: [DATE] 11:52 AM" at bounding box center [133, 434] width 96 height 30
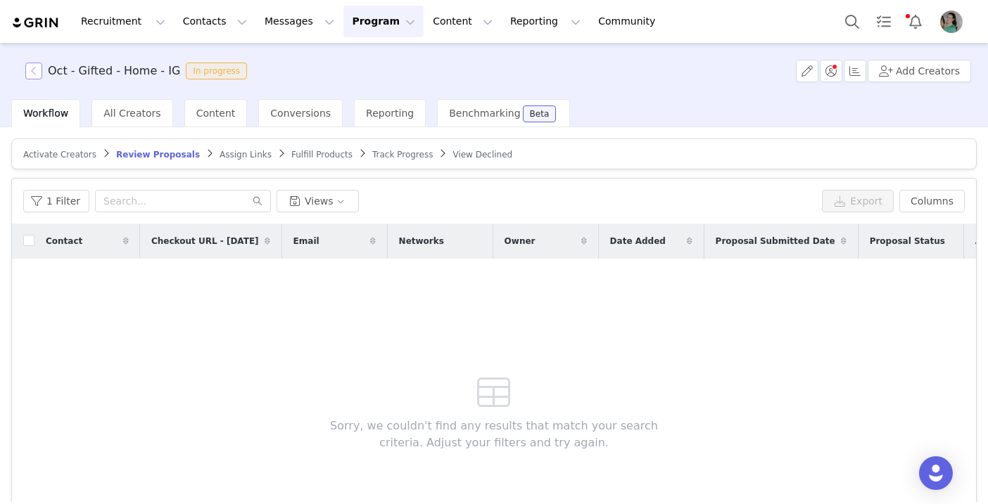
click at [36, 75] on button "button" at bounding box center [33, 71] width 17 height 17
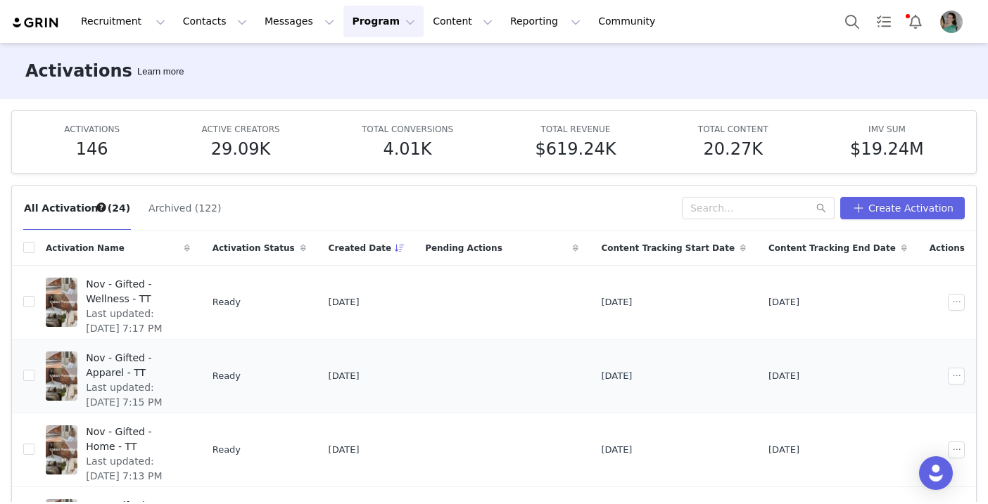
scroll to position [25, 0]
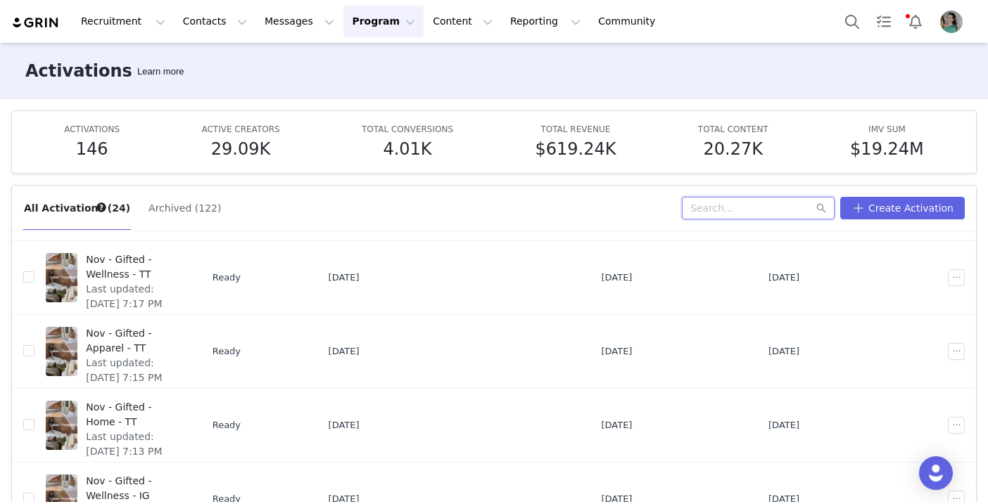
click at [742, 209] on input "text" at bounding box center [758, 208] width 153 height 23
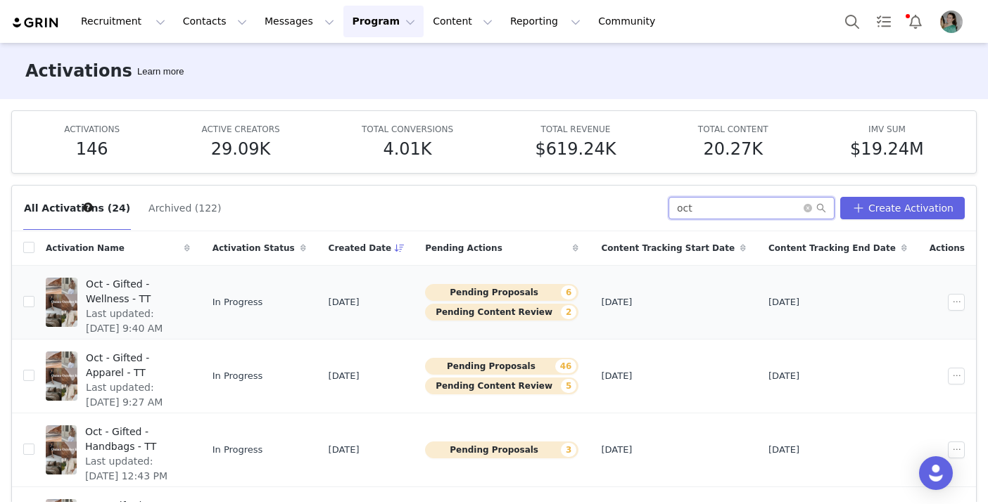
type input "oct"
click at [181, 307] on span "Last updated: [DATE] 9:40 AM" at bounding box center [134, 322] width 96 height 30
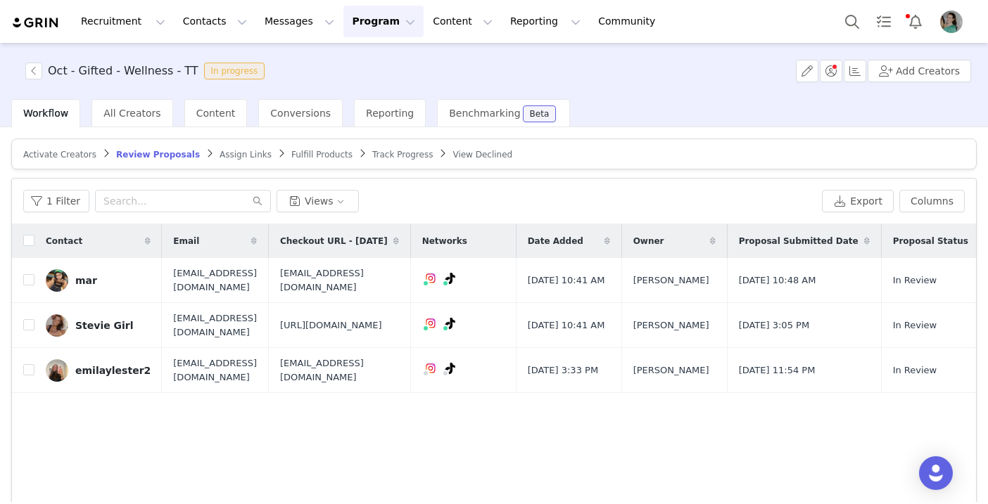
click at [236, 154] on span "Assign Links" at bounding box center [245, 155] width 52 height 10
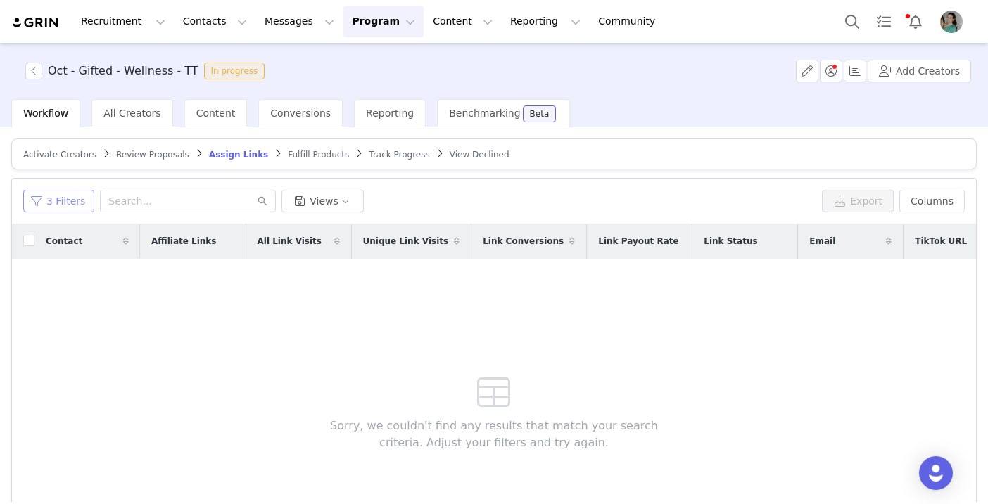
click at [72, 199] on button "3 Filters" at bounding box center [58, 201] width 71 height 23
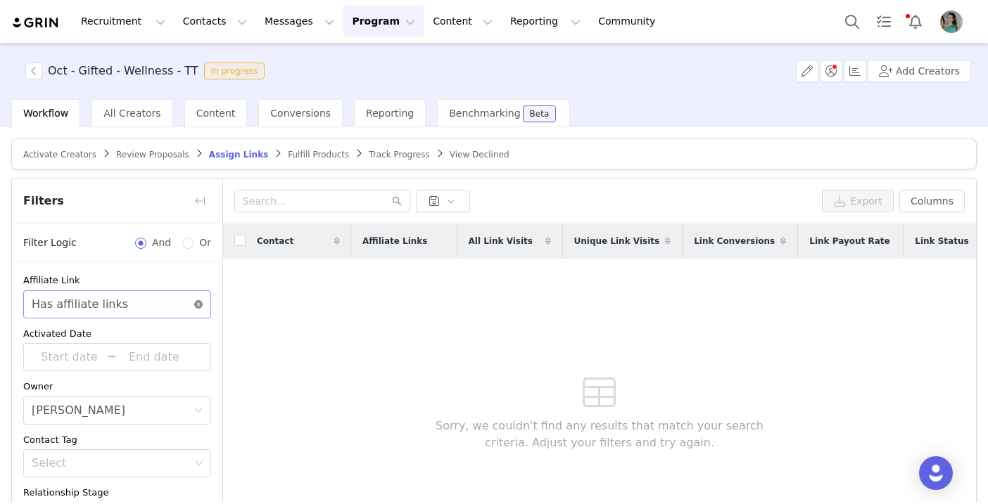
click at [195, 303] on icon "icon: close-circle" at bounding box center [198, 304] width 8 height 8
click at [157, 302] on div "Select" at bounding box center [109, 305] width 155 height 14
click at [123, 359] on li "Has no affiliate links" at bounding box center [117, 357] width 188 height 23
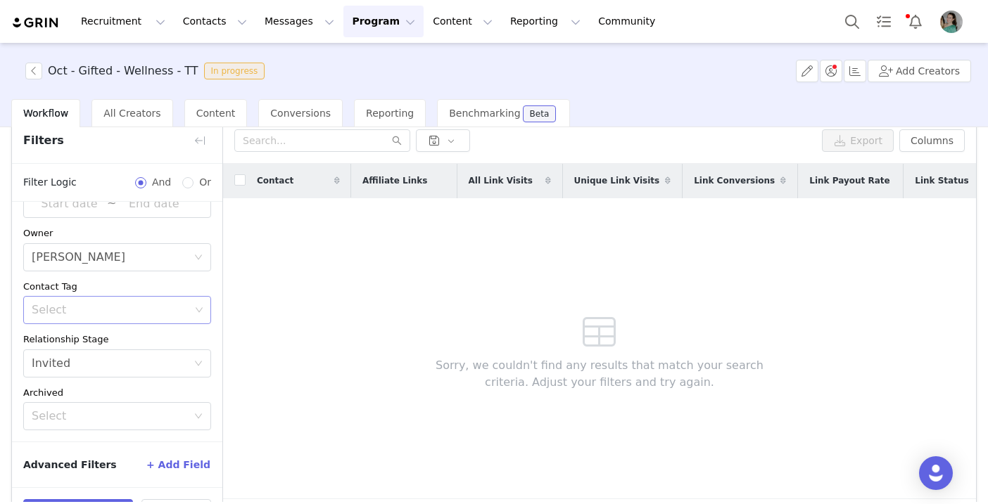
scroll to position [65, 0]
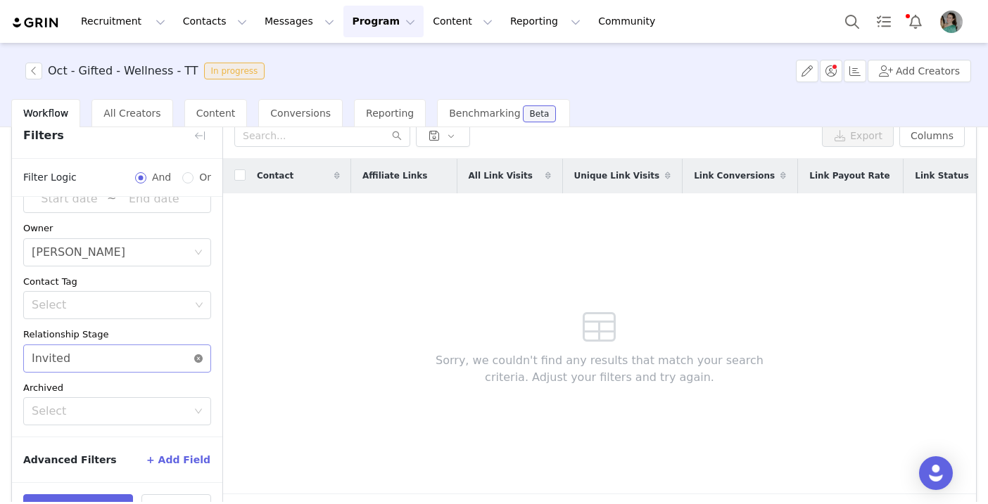
click at [200, 360] on icon "icon: close-circle" at bounding box center [198, 359] width 8 height 8
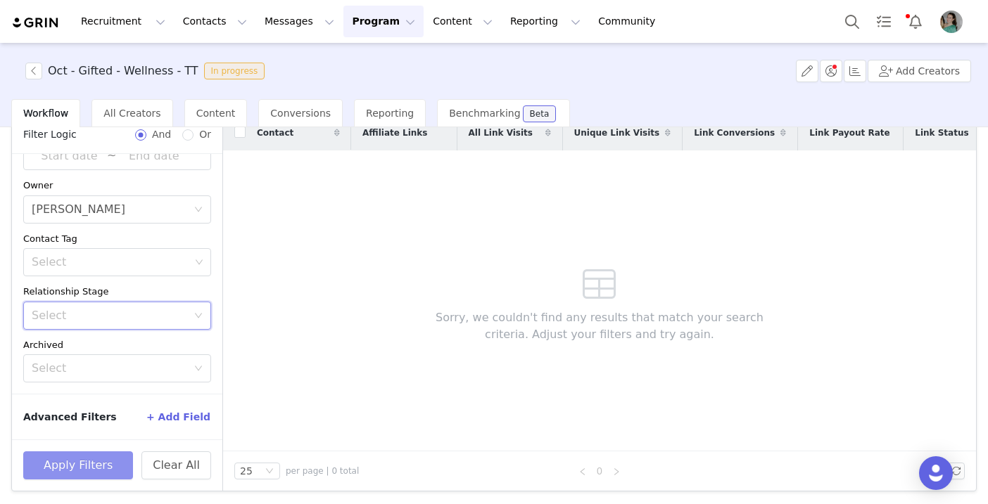
click at [111, 464] on button "Apply Filters" at bounding box center [78, 466] width 110 height 28
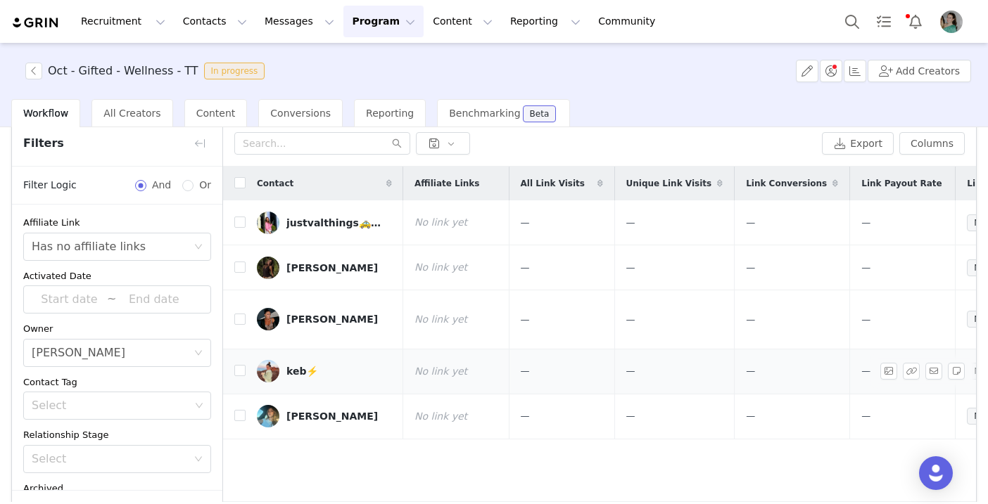
scroll to position [0, 0]
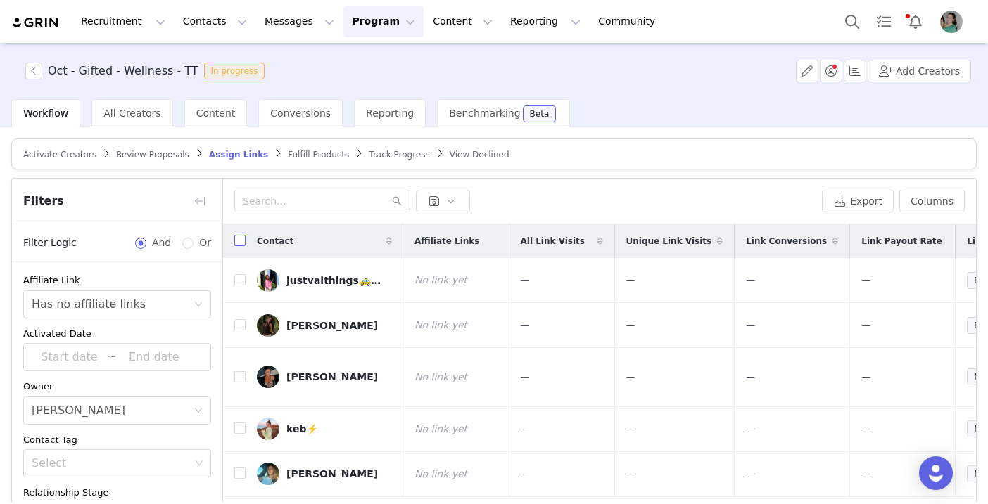
click at [239, 244] on input "checkbox" at bounding box center [239, 240] width 11 height 11
checkbox input "true"
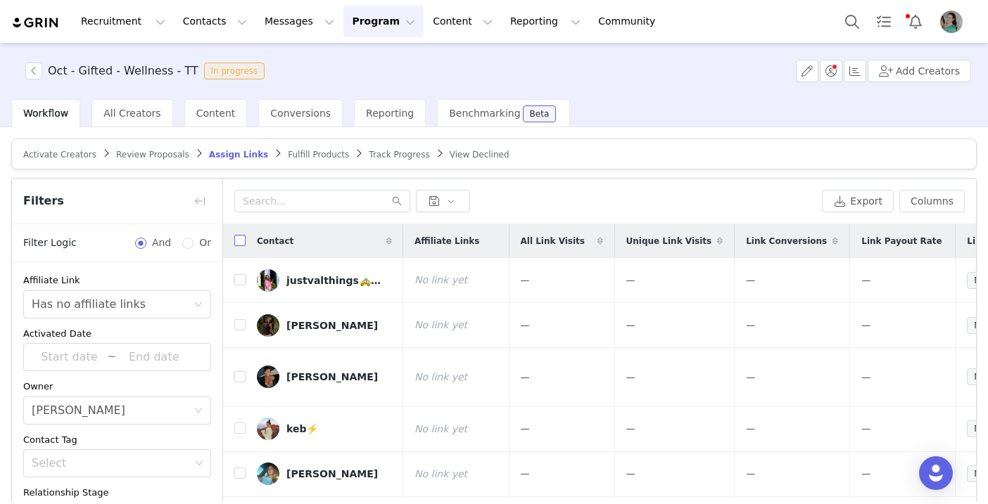
checkbox input "true"
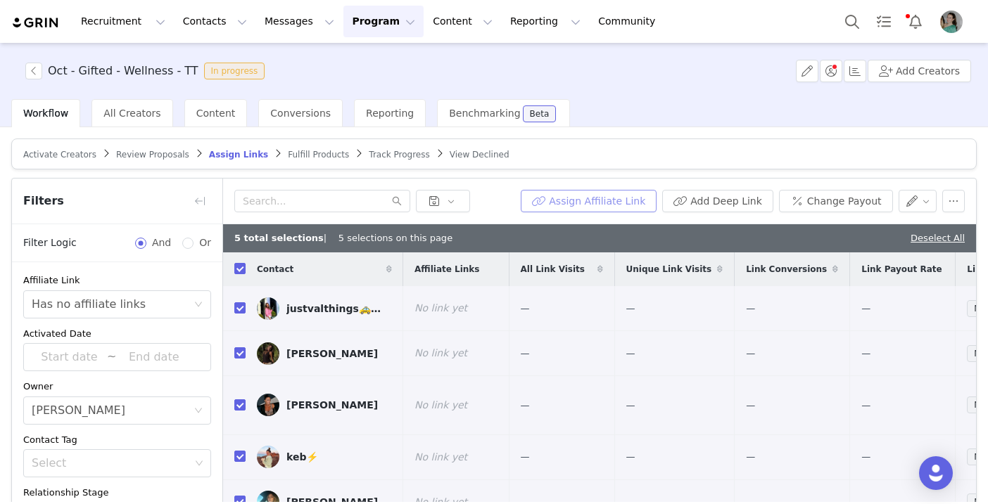
click at [558, 201] on button "Assign Affiliate Link" at bounding box center [589, 201] width 136 height 23
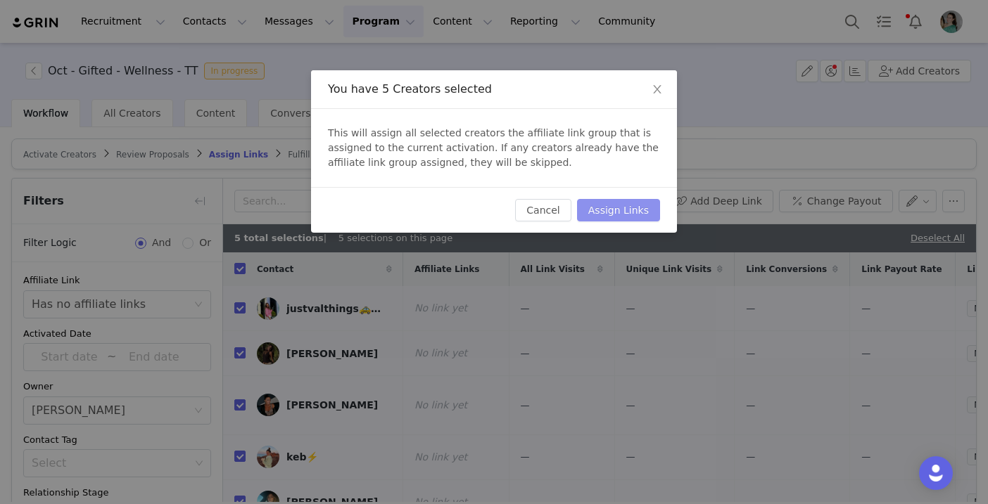
click at [619, 208] on button "Assign Links" at bounding box center [618, 210] width 83 height 23
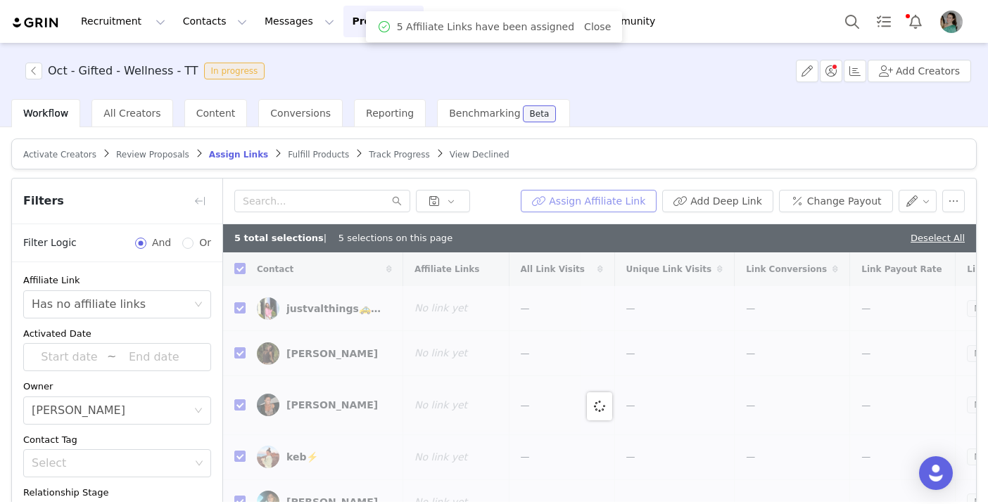
checkbox input "false"
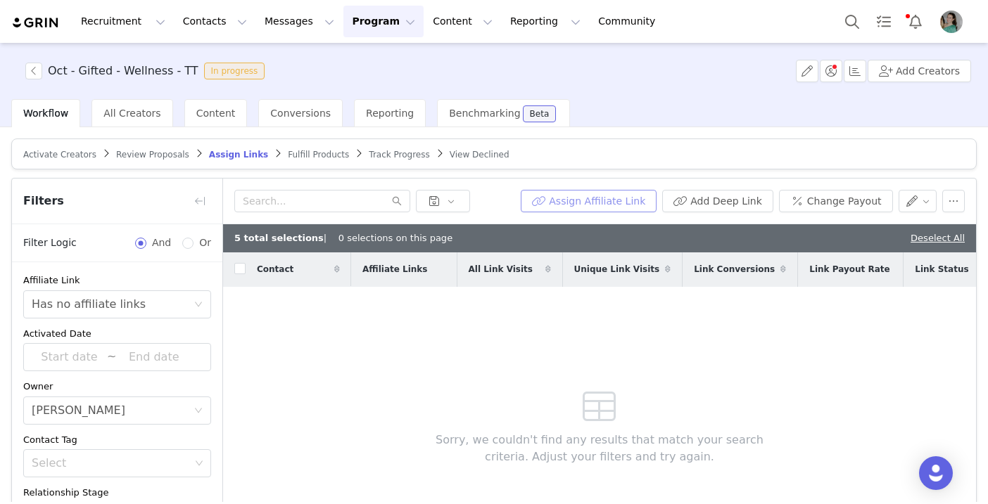
scroll to position [1, 0]
click at [34, 75] on button "button" at bounding box center [33, 71] width 17 height 17
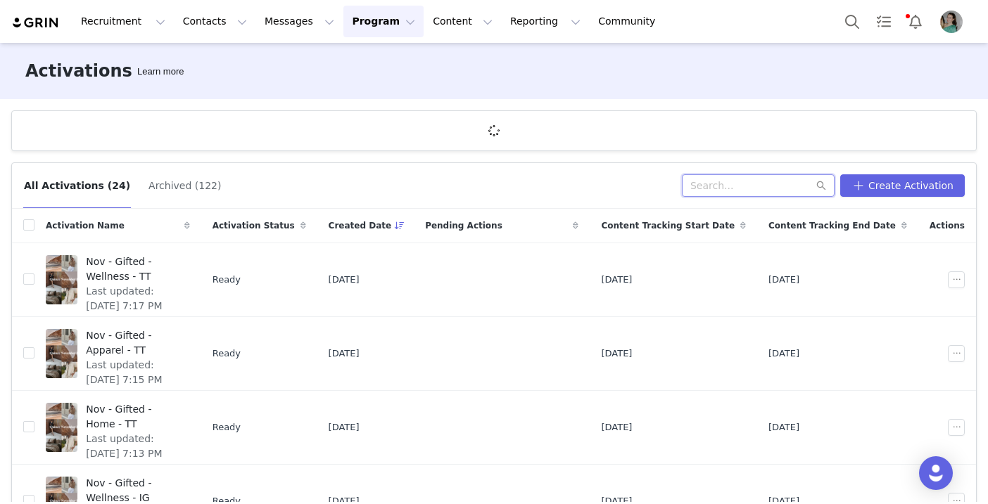
click at [727, 190] on input "text" at bounding box center [758, 185] width 153 height 23
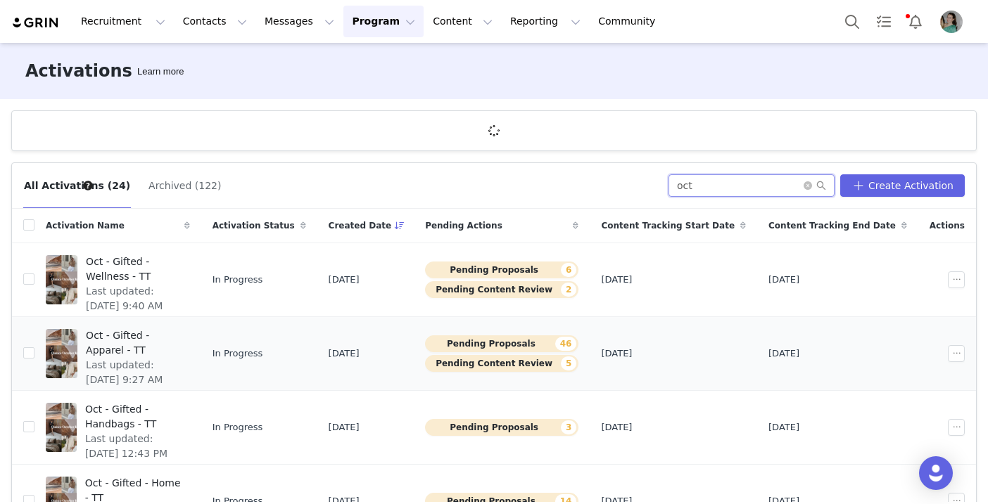
type input "oct"
click at [181, 336] on span "Oct - Gifted - Apparel - TT" at bounding box center [134, 344] width 96 height 30
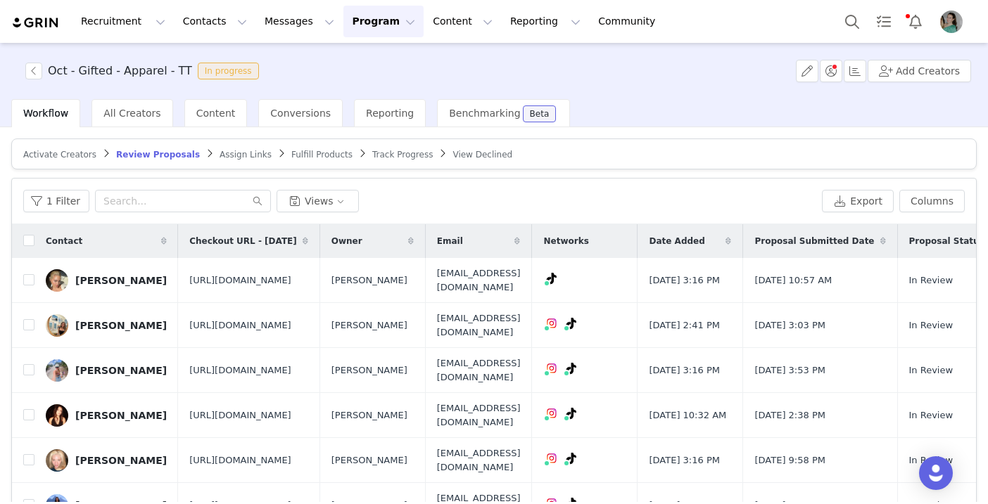
click at [219, 159] on span "Assign Links" at bounding box center [245, 155] width 52 height 10
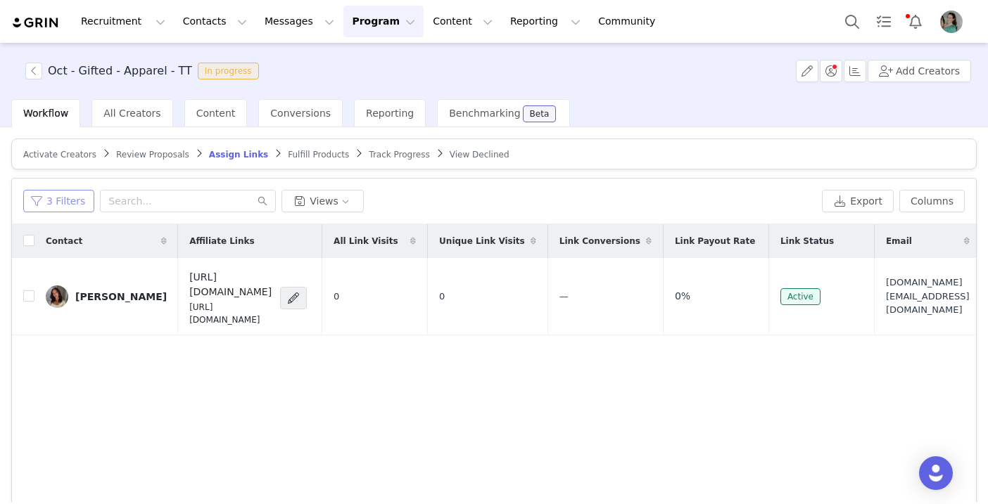
click at [61, 207] on button "3 Filters" at bounding box center [58, 201] width 71 height 23
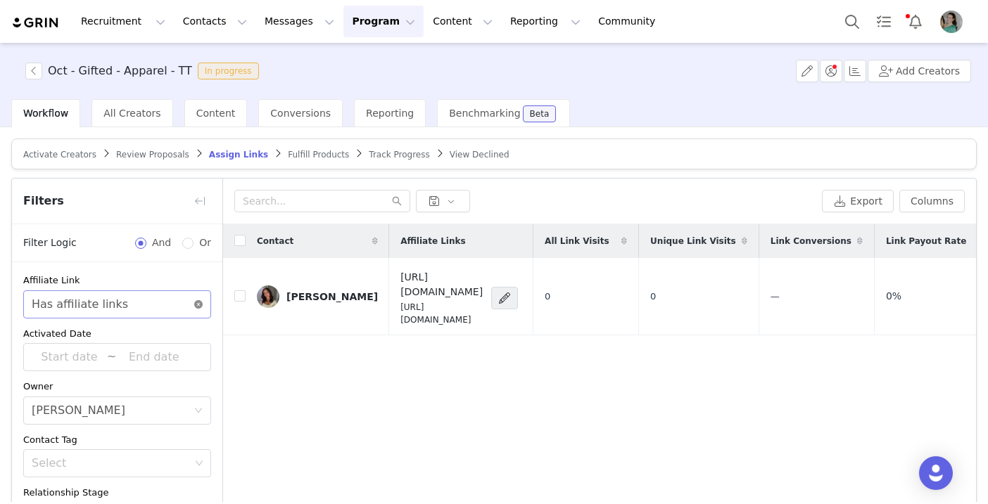
click at [199, 302] on icon "icon: close-circle" at bounding box center [198, 304] width 8 height 8
click at [199, 302] on icon "icon: down" at bounding box center [198, 304] width 8 height 8
click at [145, 358] on li "Has no affiliate links" at bounding box center [117, 357] width 188 height 23
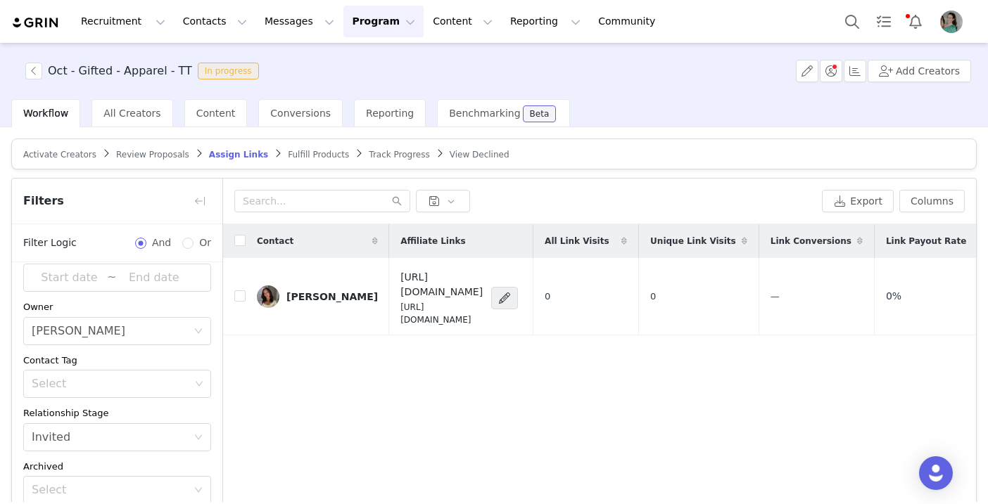
scroll to position [93, 0]
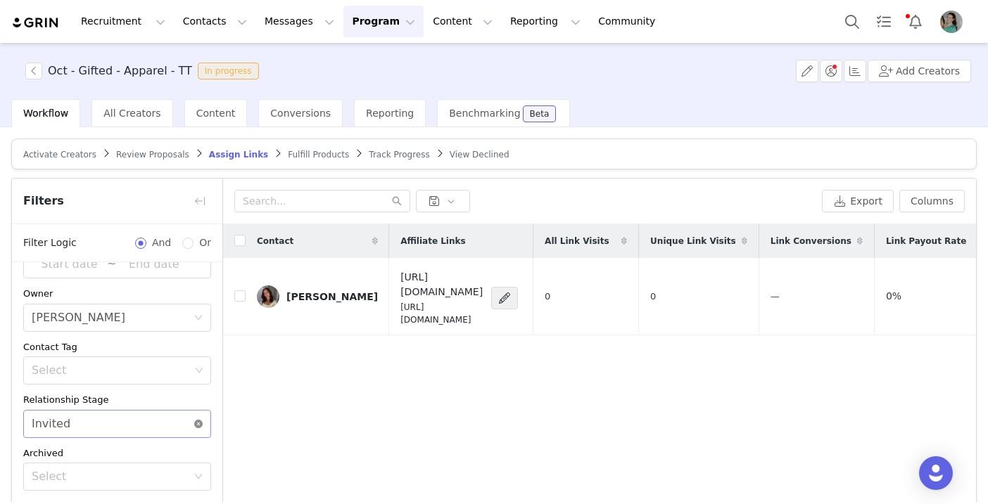
click at [200, 423] on icon "icon: close-circle" at bounding box center [198, 424] width 8 height 8
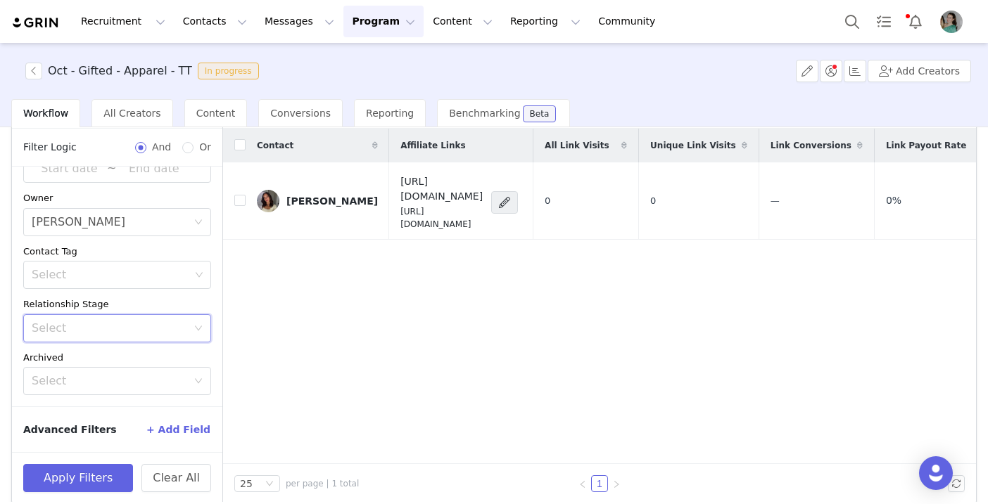
scroll to position [107, 0]
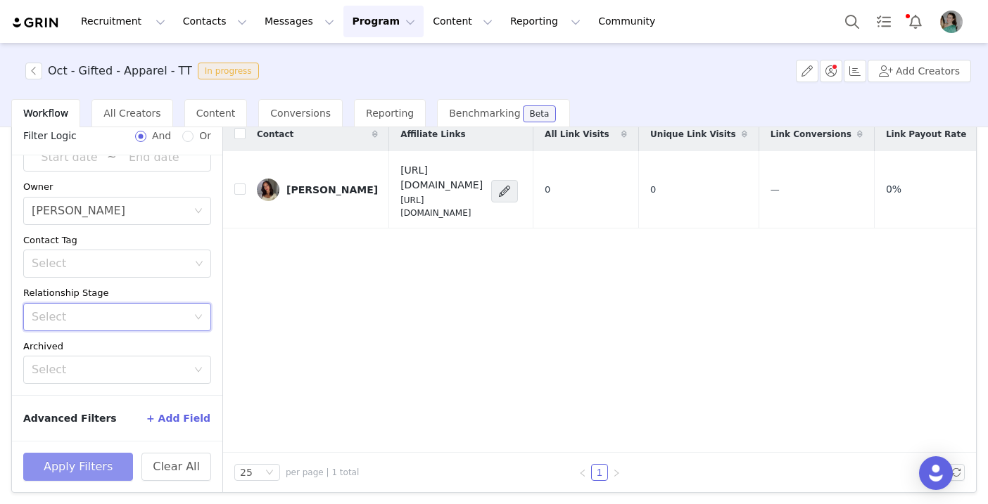
click at [91, 466] on button "Apply Filters" at bounding box center [78, 467] width 110 height 28
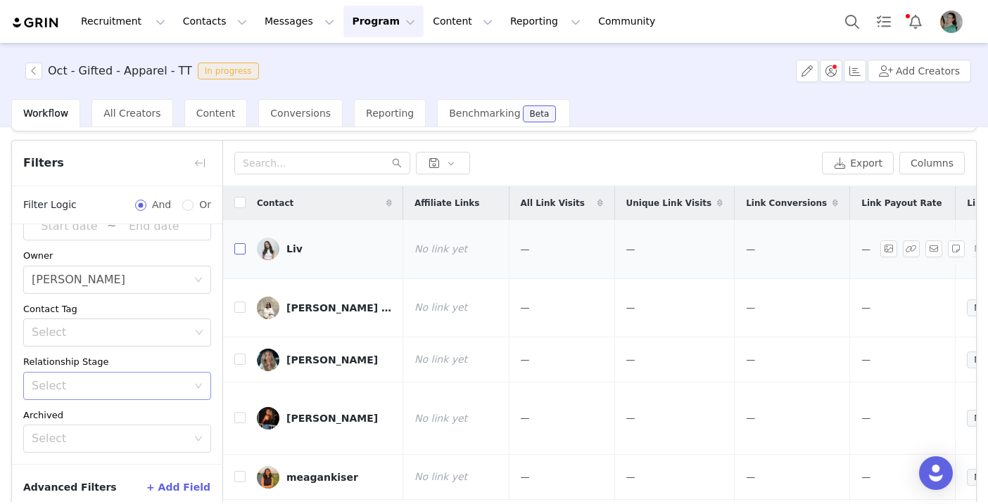
scroll to position [18, 0]
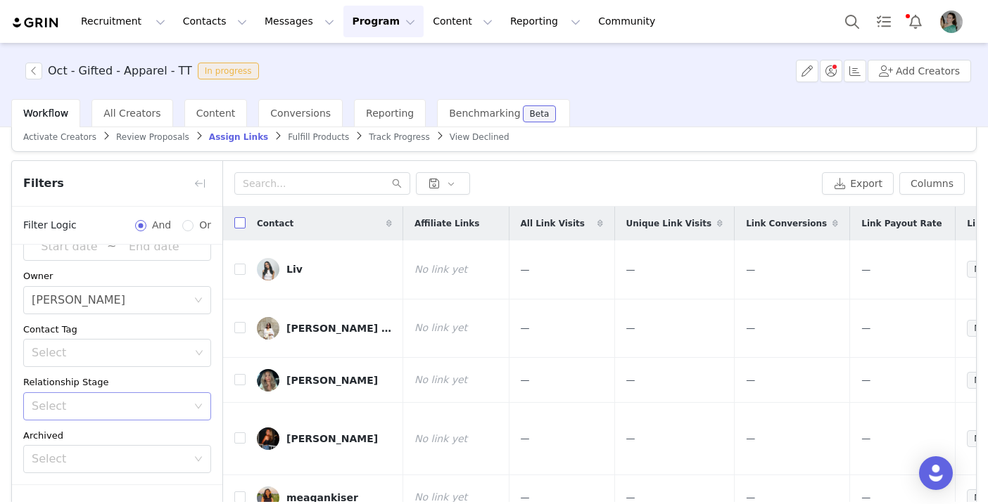
click at [242, 227] on input "checkbox" at bounding box center [239, 222] width 11 height 11
checkbox input "true"
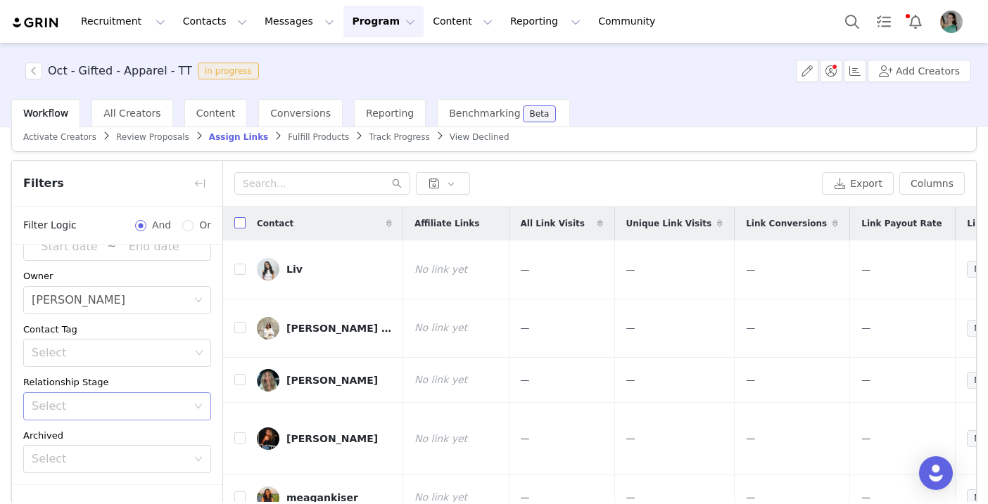
checkbox input "true"
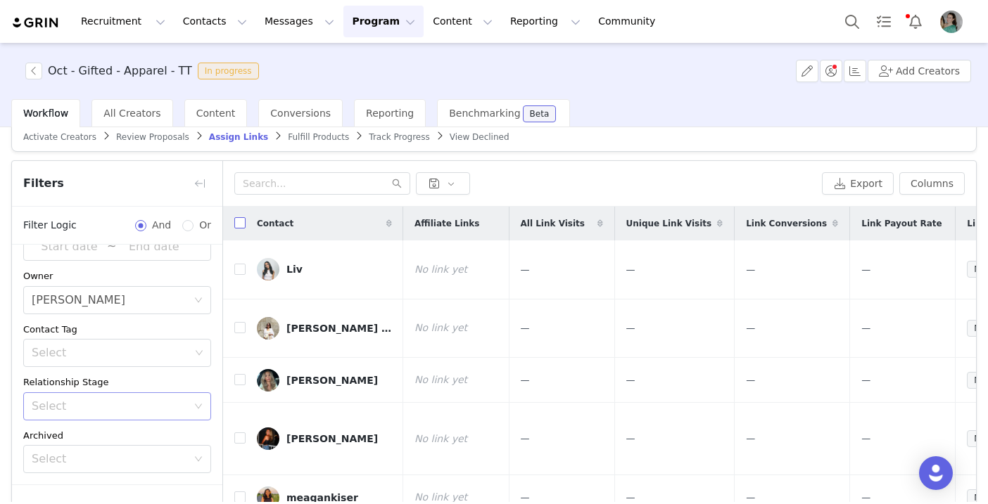
checkbox input "true"
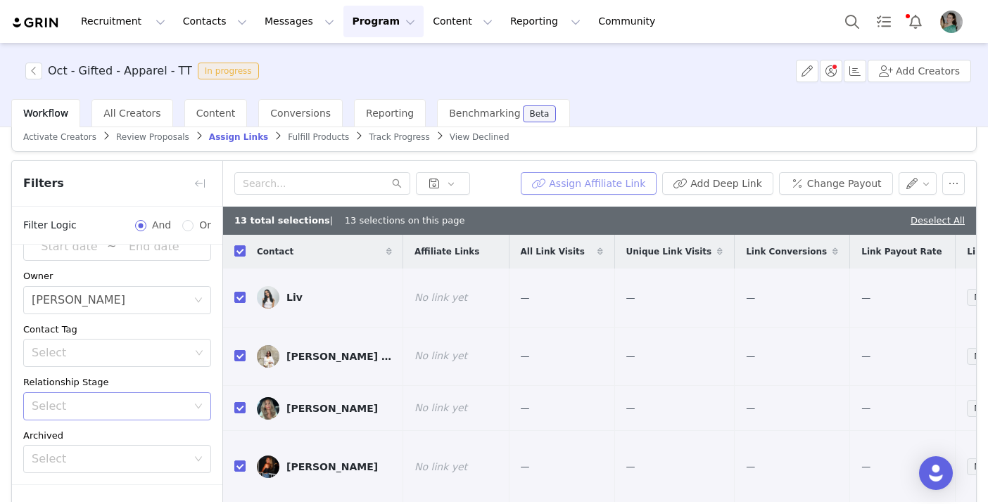
click at [577, 181] on button "Assign Affiliate Link" at bounding box center [589, 183] width 136 height 23
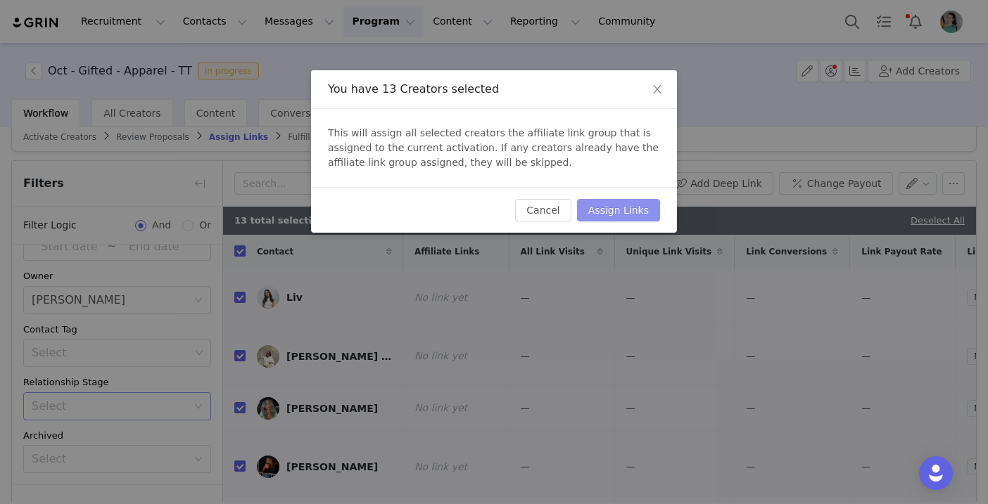
click at [609, 212] on button "Assign Links" at bounding box center [618, 210] width 83 height 23
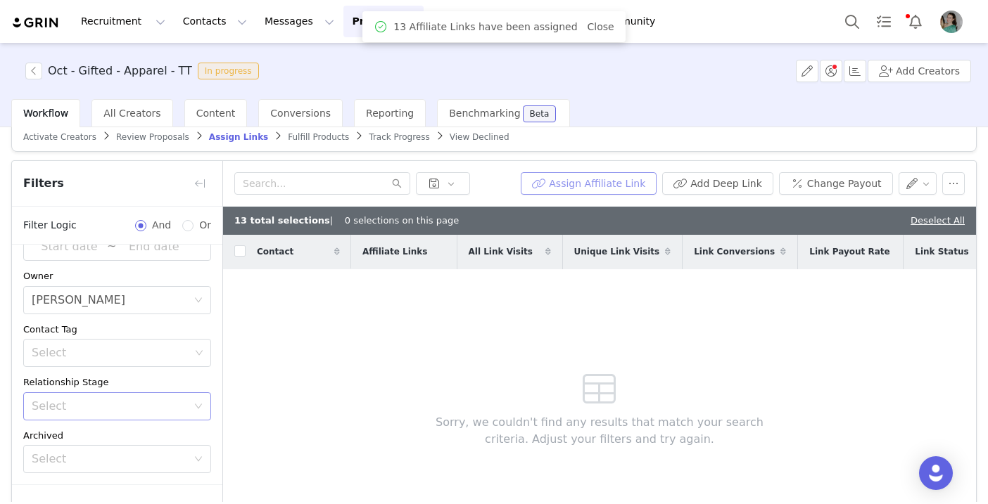
checkbox input "false"
click at [29, 68] on button "button" at bounding box center [33, 71] width 17 height 17
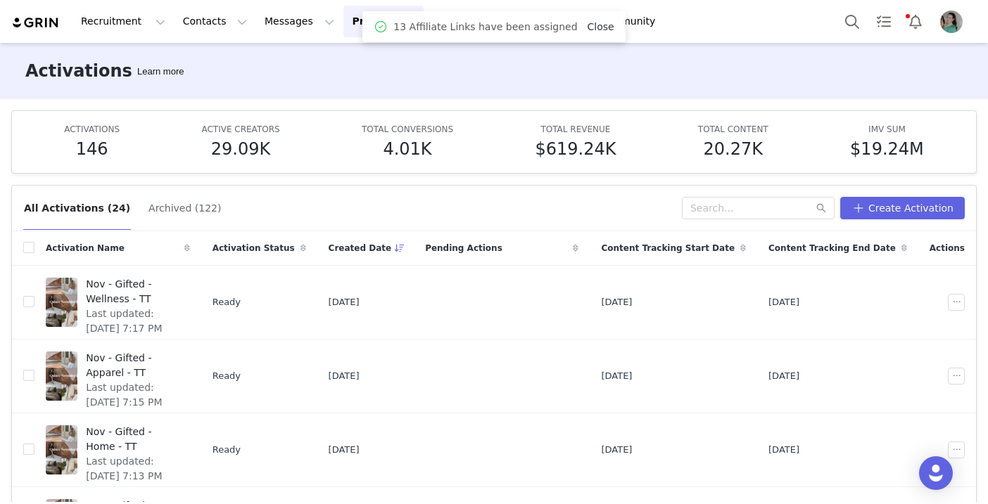
click at [589, 30] on link "Close" at bounding box center [600, 26] width 27 height 11
click at [730, 217] on input "text" at bounding box center [758, 208] width 153 height 23
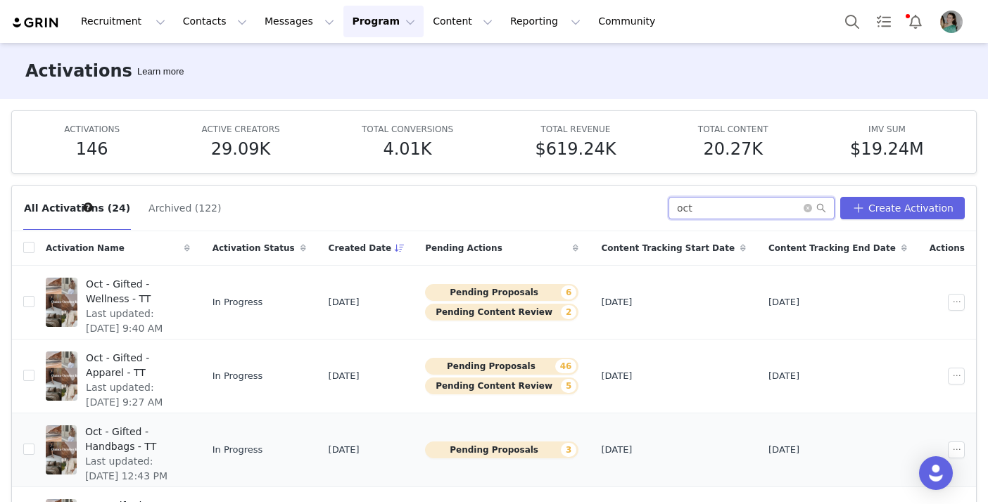
type input "oct"
click at [181, 431] on span "Oct - Gifted - Handbags - TT" at bounding box center [133, 440] width 96 height 30
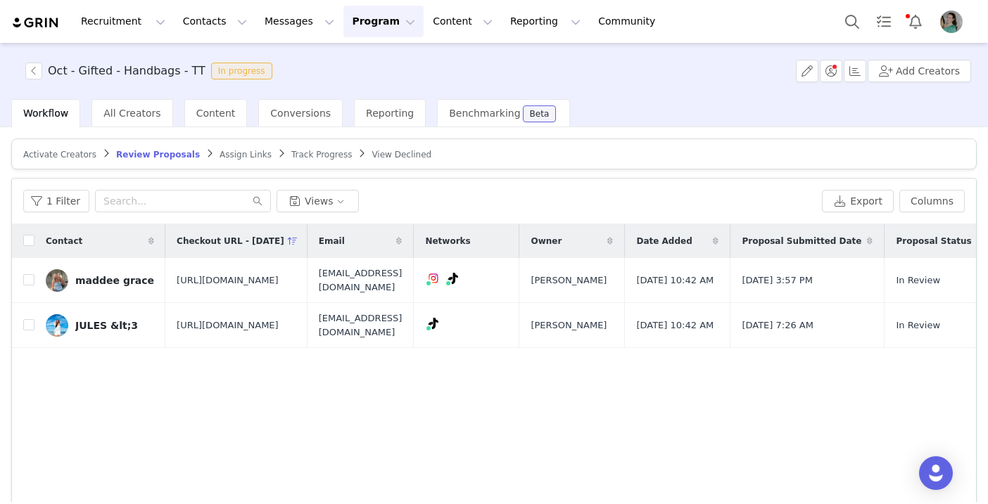
click at [219, 154] on span "Assign Links" at bounding box center [245, 155] width 52 height 10
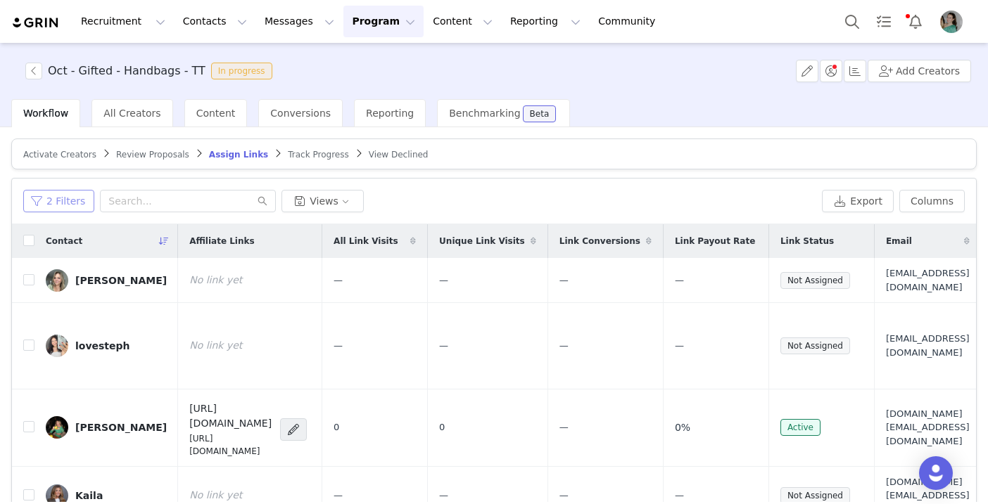
click at [39, 205] on button "2 Filters" at bounding box center [58, 201] width 71 height 23
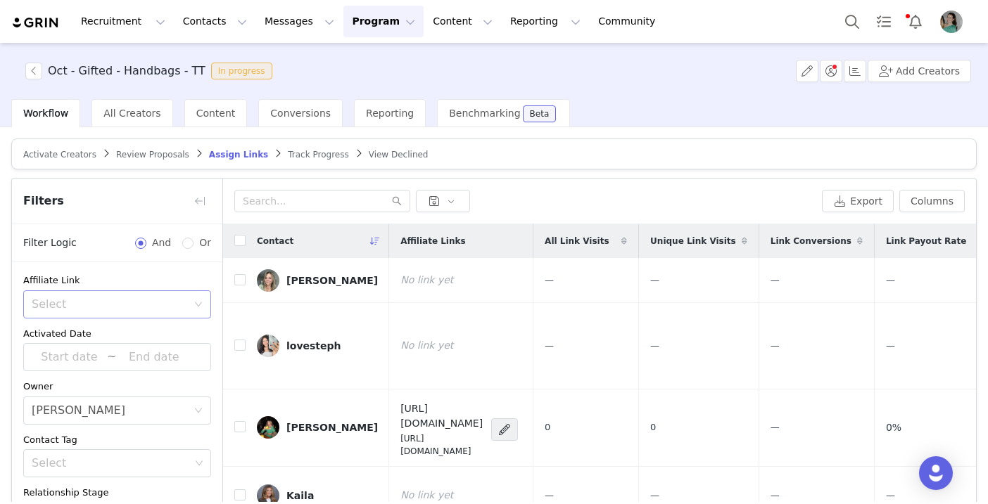
click at [90, 304] on div "Select" at bounding box center [109, 305] width 155 height 14
click at [84, 357] on li "Has no affiliate links" at bounding box center [117, 357] width 188 height 23
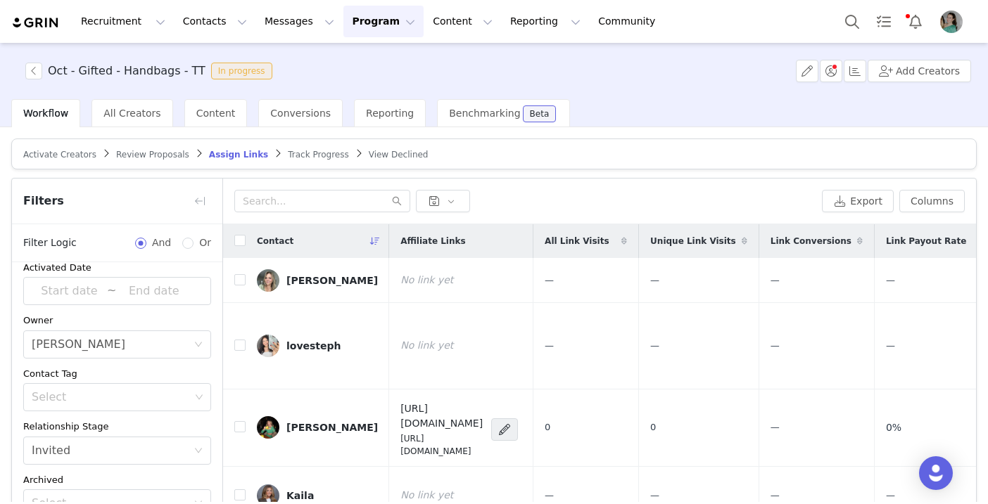
scroll to position [93, 0]
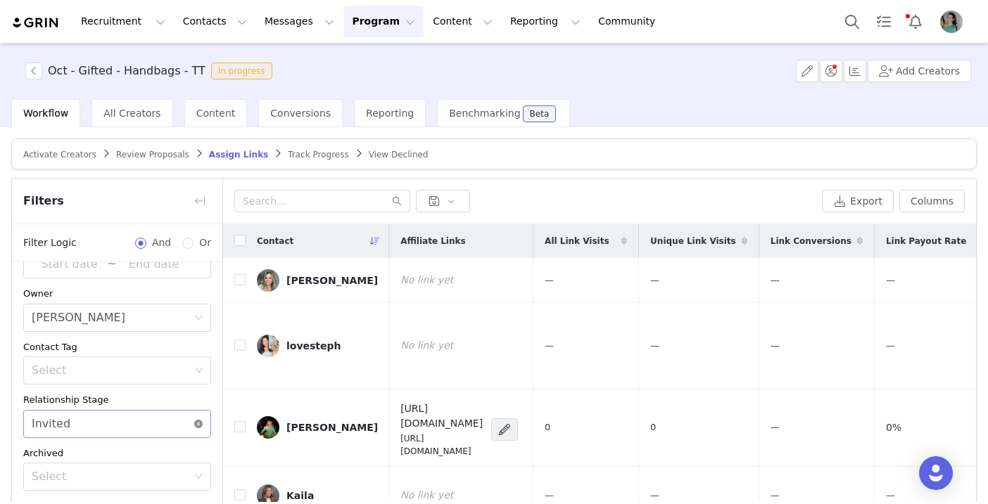
click at [201, 423] on icon "icon: close-circle" at bounding box center [198, 424] width 8 height 8
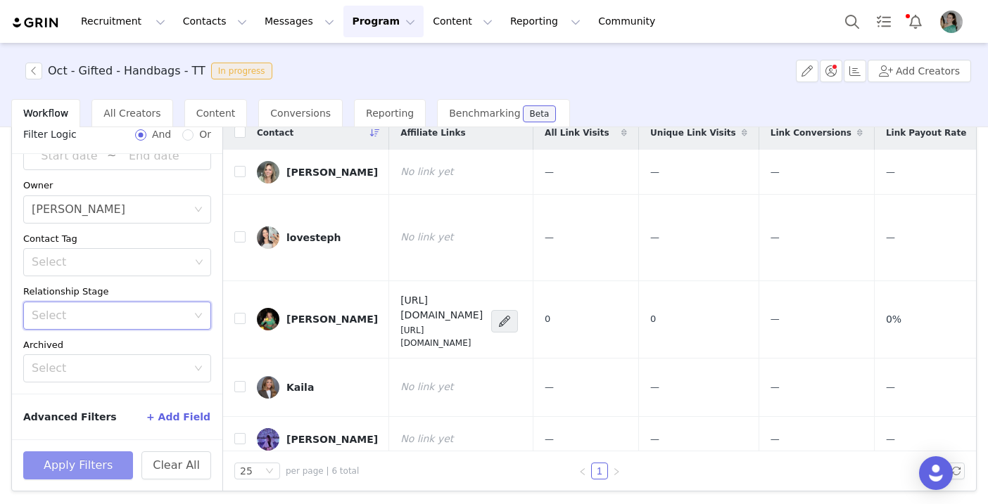
click at [108, 470] on button "Apply Filters" at bounding box center [78, 466] width 110 height 28
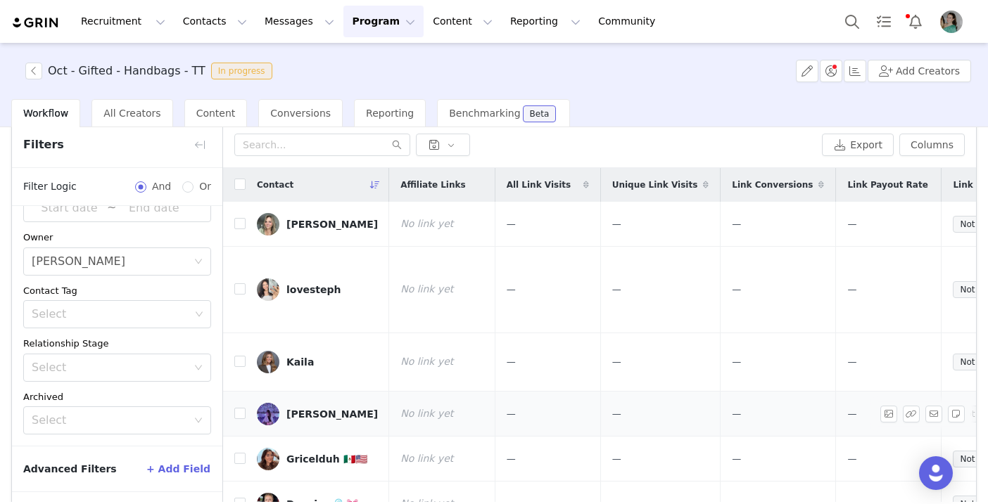
scroll to position [41, 0]
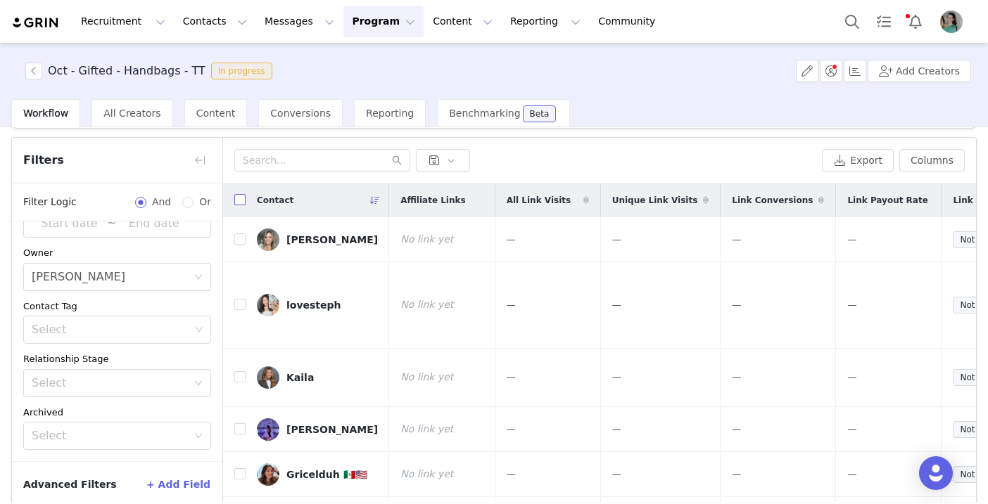
click at [241, 205] on label at bounding box center [239, 200] width 11 height 15
click at [241, 205] on input "checkbox" at bounding box center [239, 199] width 11 height 11
checkbox input "true"
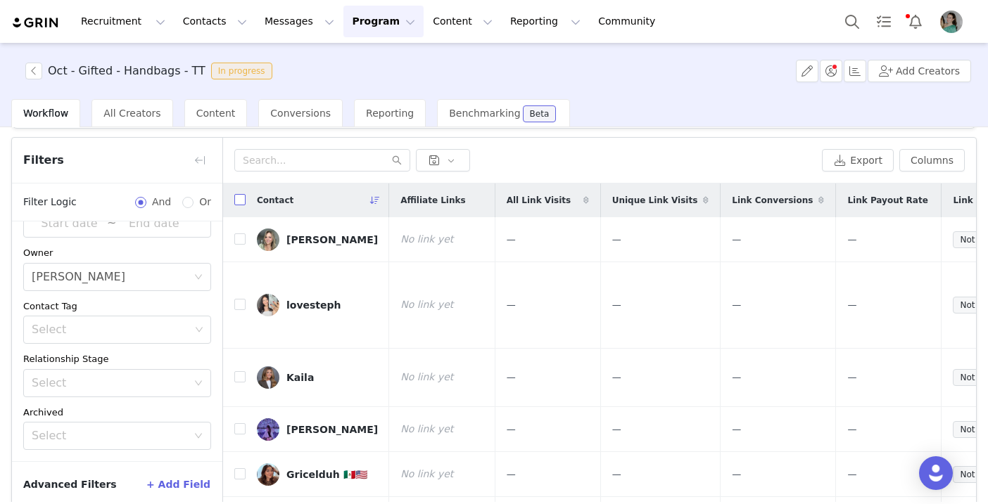
checkbox input "true"
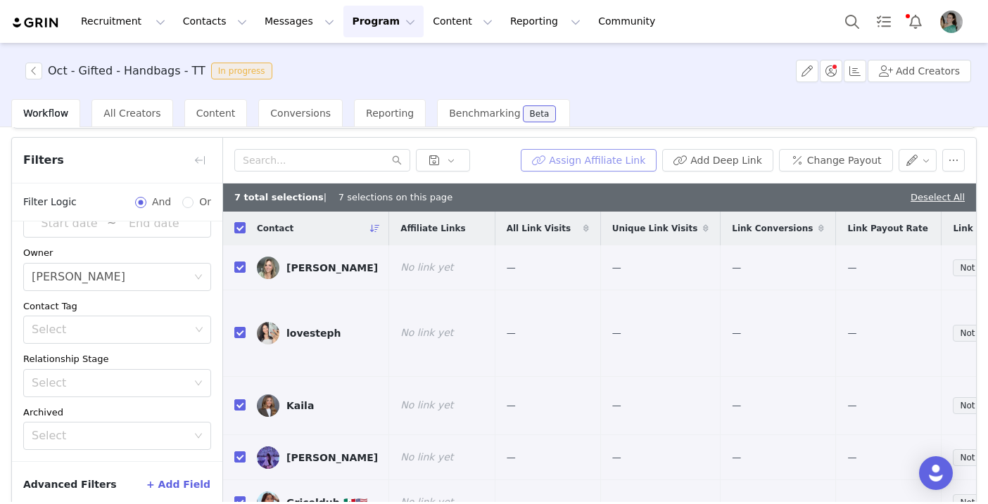
click at [594, 155] on button "Assign Affiliate Link" at bounding box center [589, 160] width 136 height 23
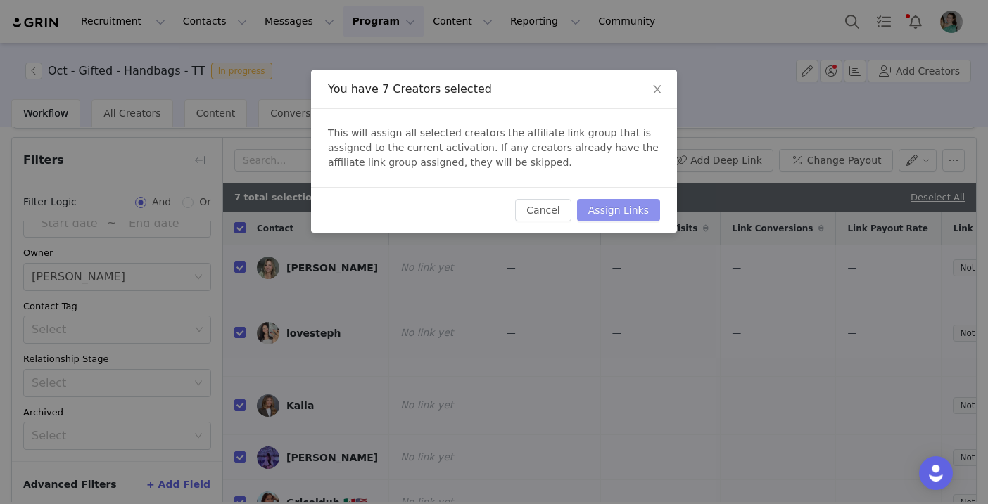
click at [632, 212] on button "Assign Links" at bounding box center [618, 210] width 83 height 23
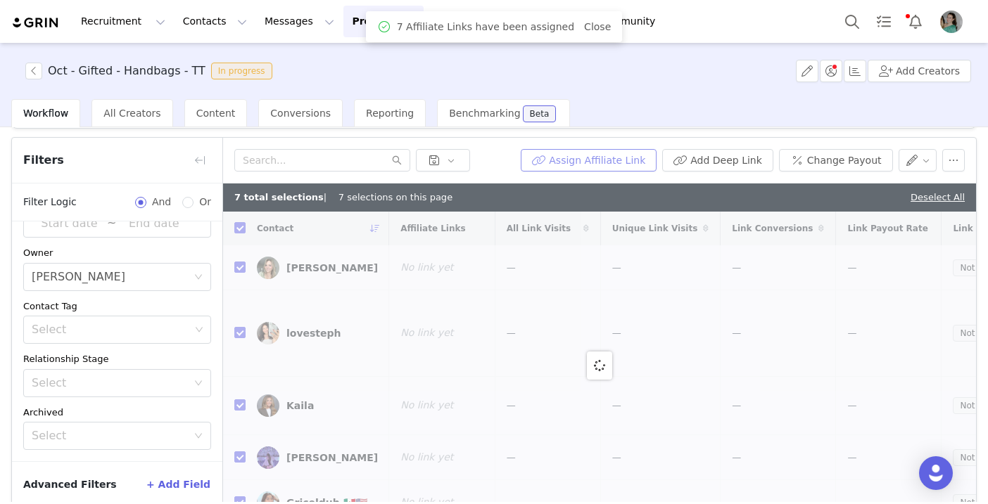
checkbox input "false"
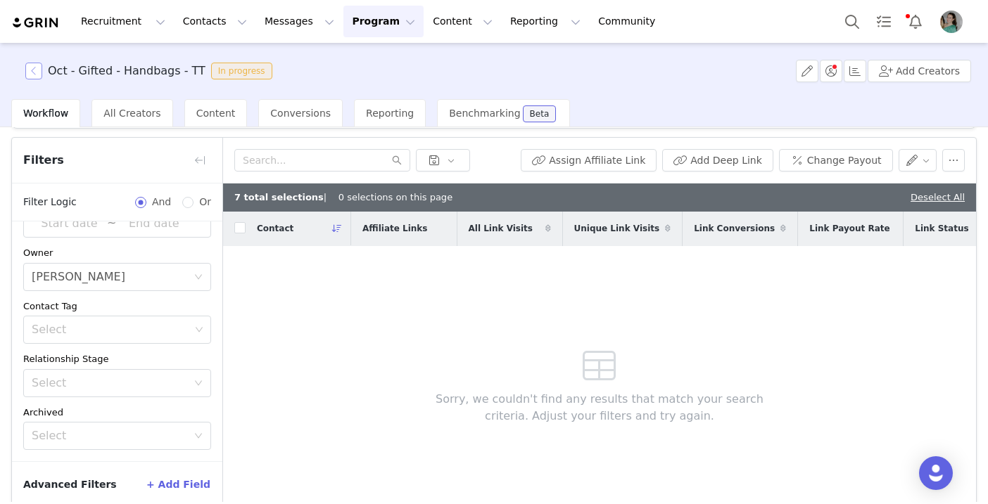
click at [32, 77] on button "button" at bounding box center [33, 71] width 17 height 17
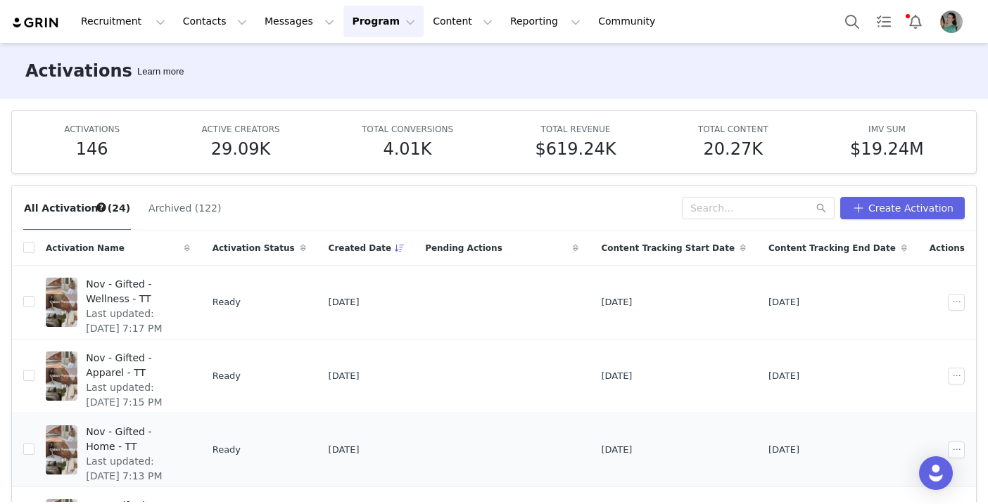
scroll to position [27, 0]
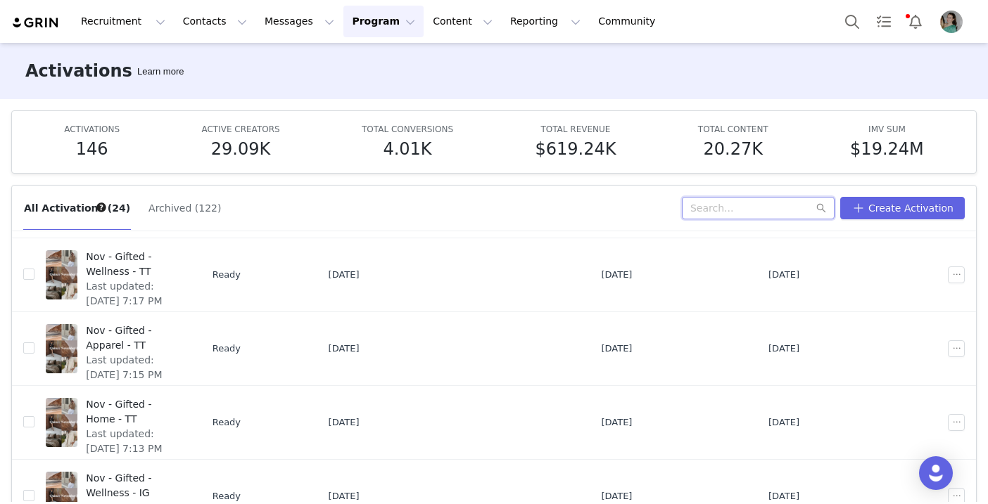
click at [722, 203] on input "text" at bounding box center [758, 208] width 153 height 23
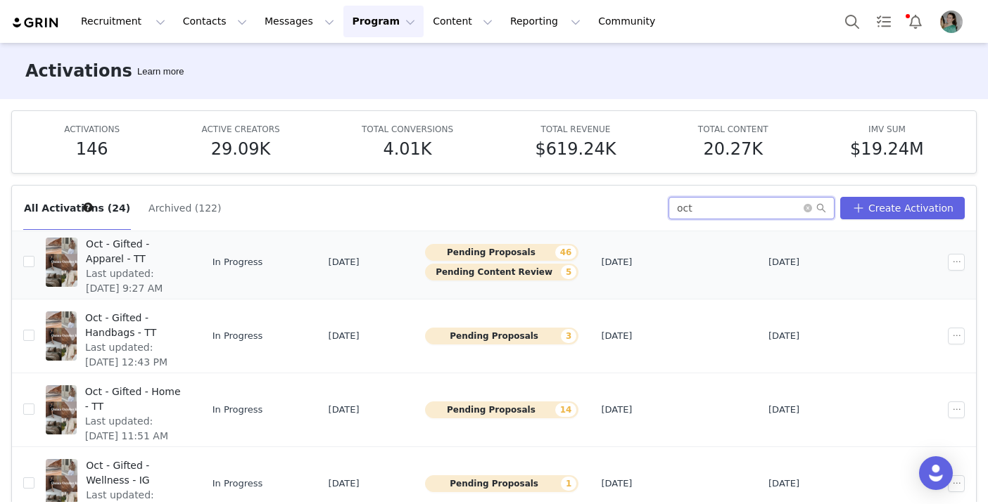
scroll to position [125, 0]
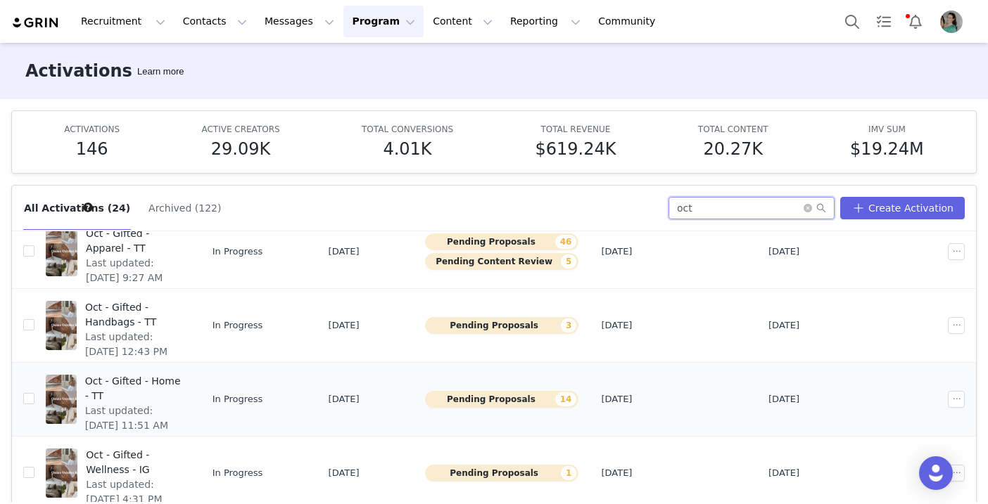
type input "oct"
click at [181, 384] on span "Oct - Gifted - Home - TT" at bounding box center [133, 389] width 96 height 30
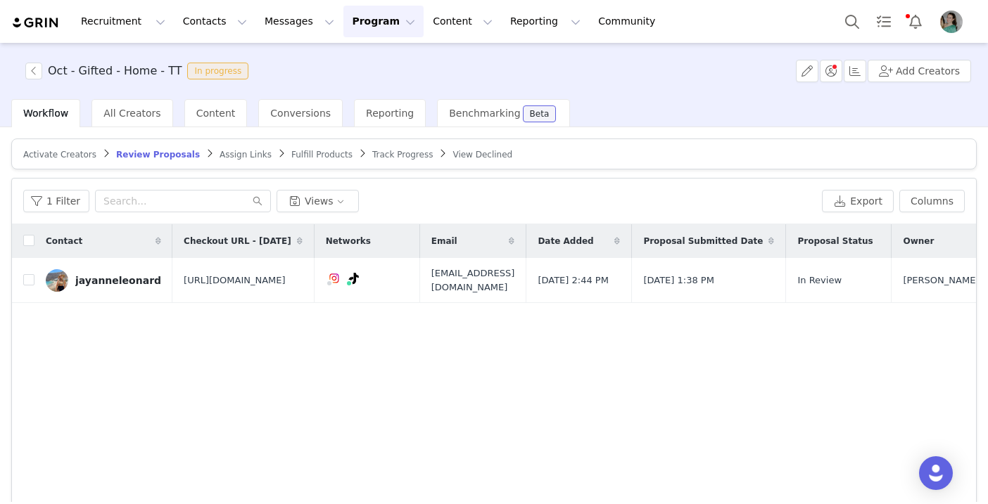
click at [235, 154] on span "Assign Links" at bounding box center [245, 155] width 52 height 10
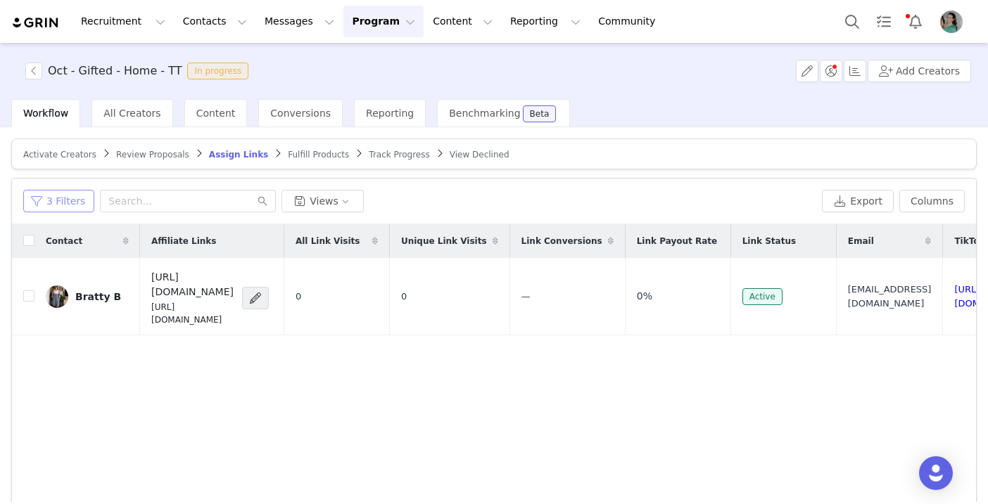
click at [63, 198] on button "3 Filters" at bounding box center [58, 201] width 71 height 23
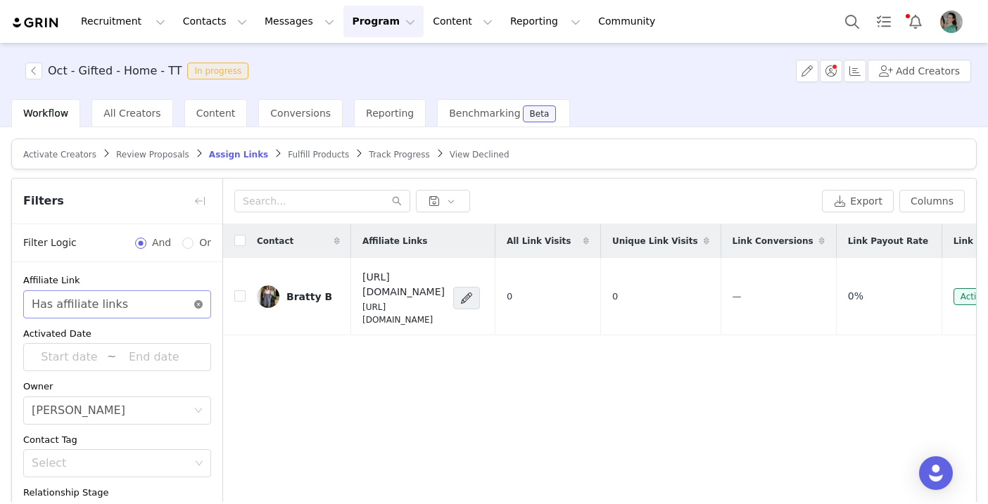
click at [202, 302] on icon "icon: close-circle" at bounding box center [198, 304] width 8 height 8
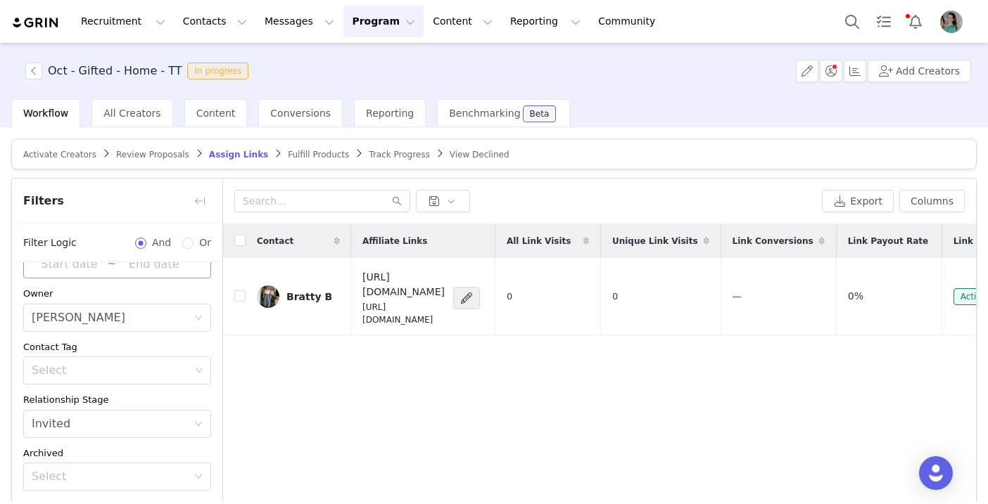
scroll to position [27, 0]
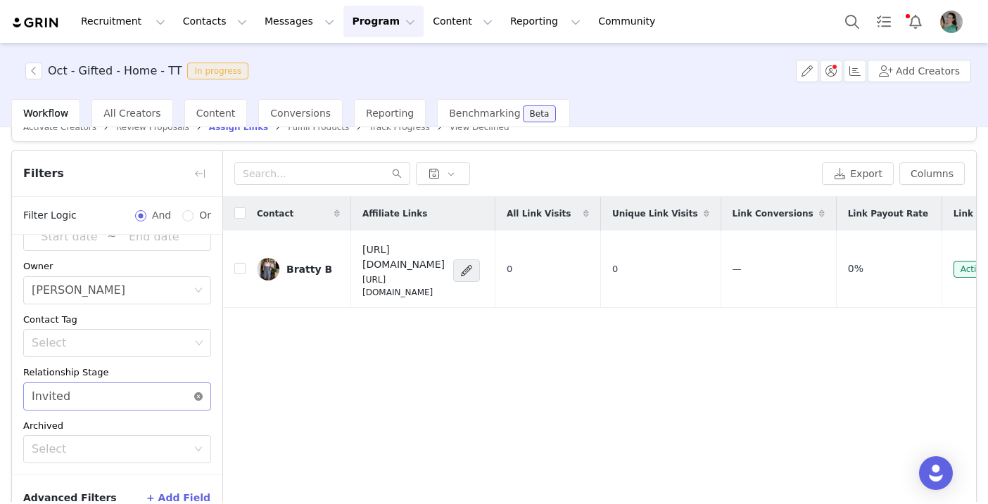
click at [199, 396] on icon "icon: close-circle" at bounding box center [198, 397] width 8 height 8
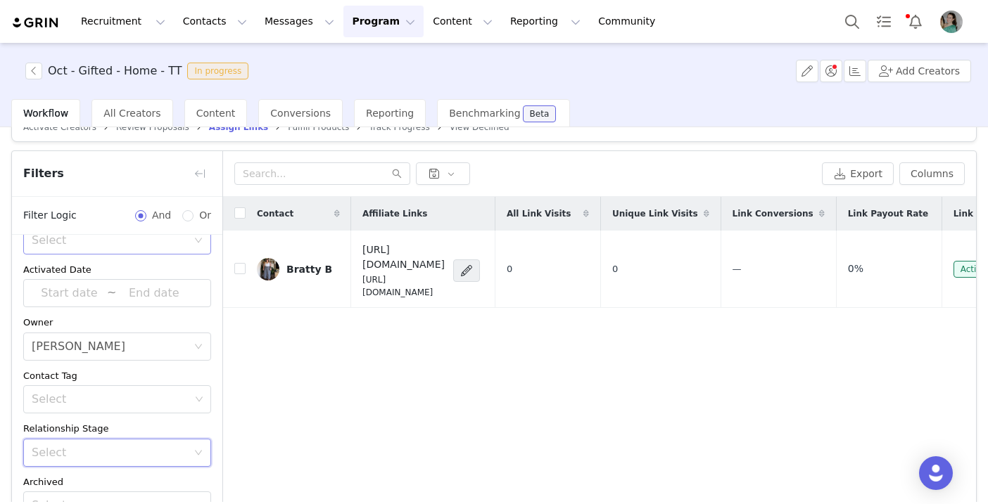
scroll to position [0, 0]
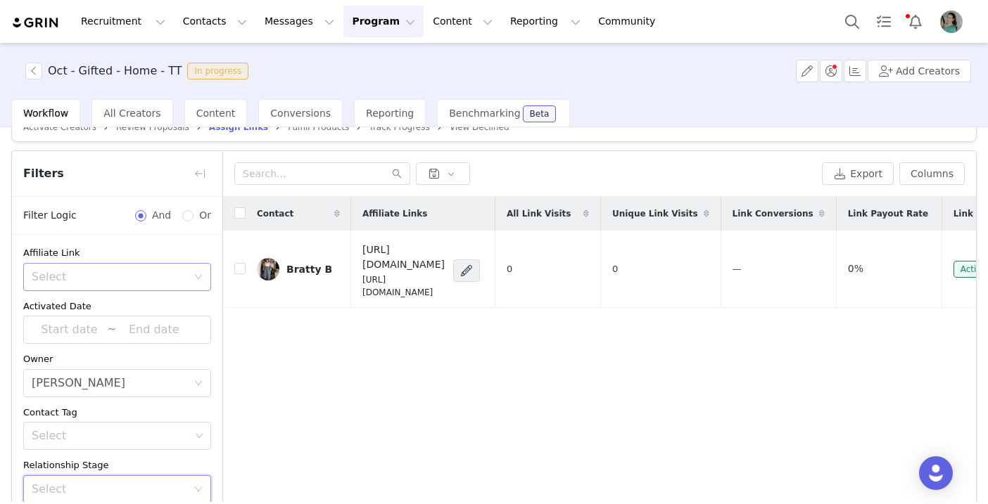
click at [151, 277] on div "Select" at bounding box center [109, 277] width 155 height 14
click at [148, 324] on li "Has no affiliate links" at bounding box center [117, 330] width 188 height 23
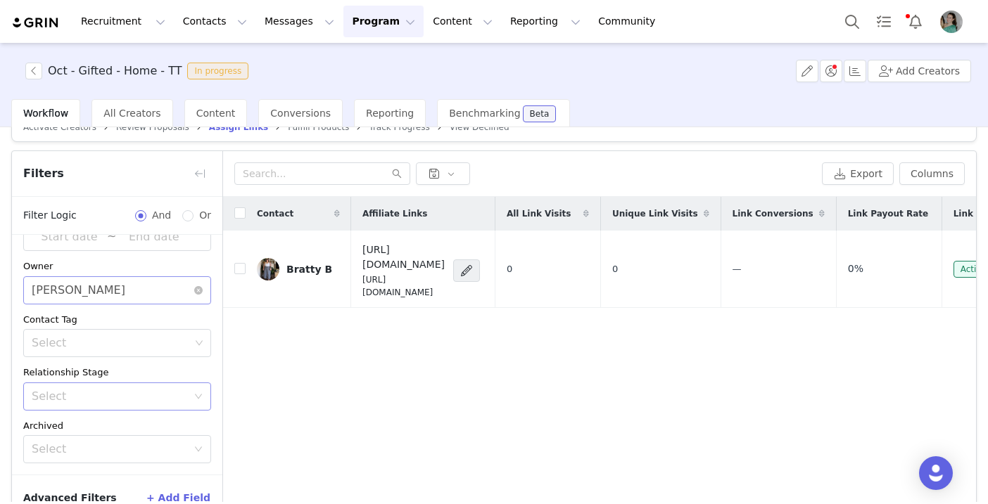
scroll to position [108, 0]
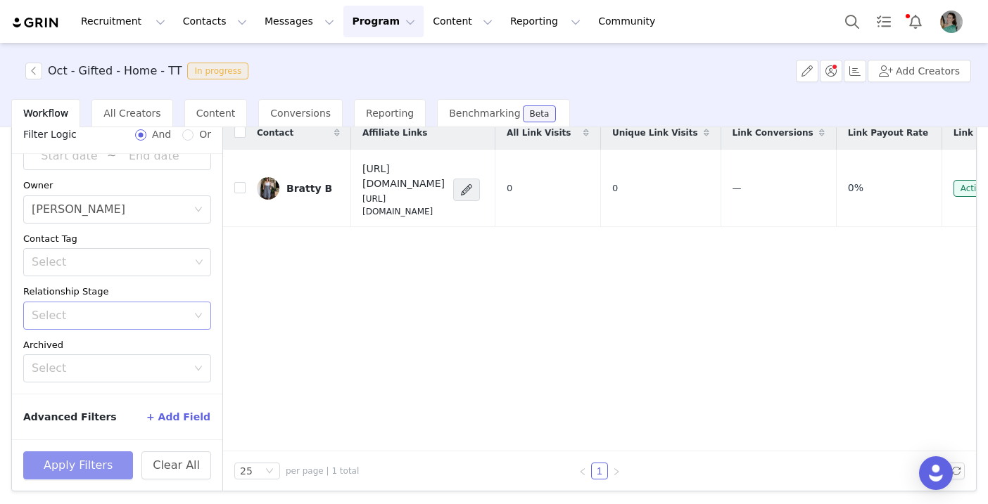
click at [94, 466] on button "Apply Filters" at bounding box center [78, 466] width 110 height 28
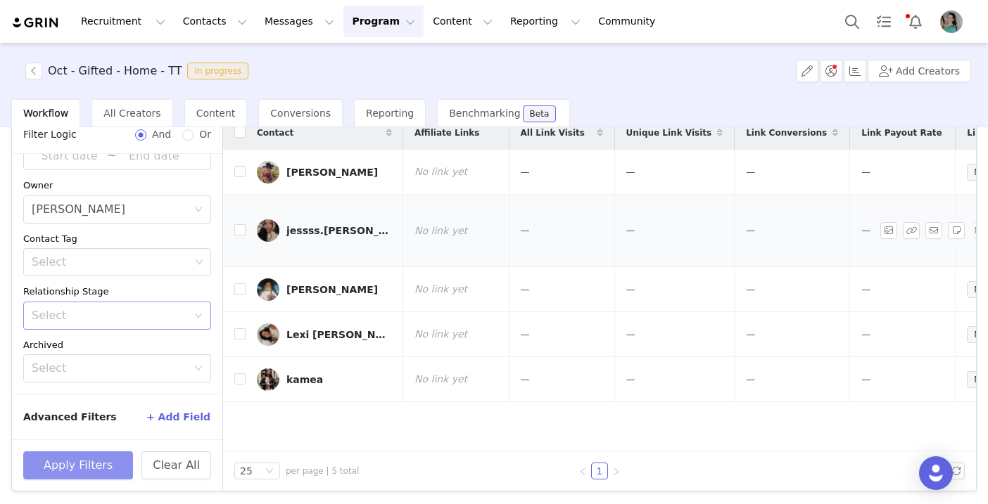
scroll to position [12, 0]
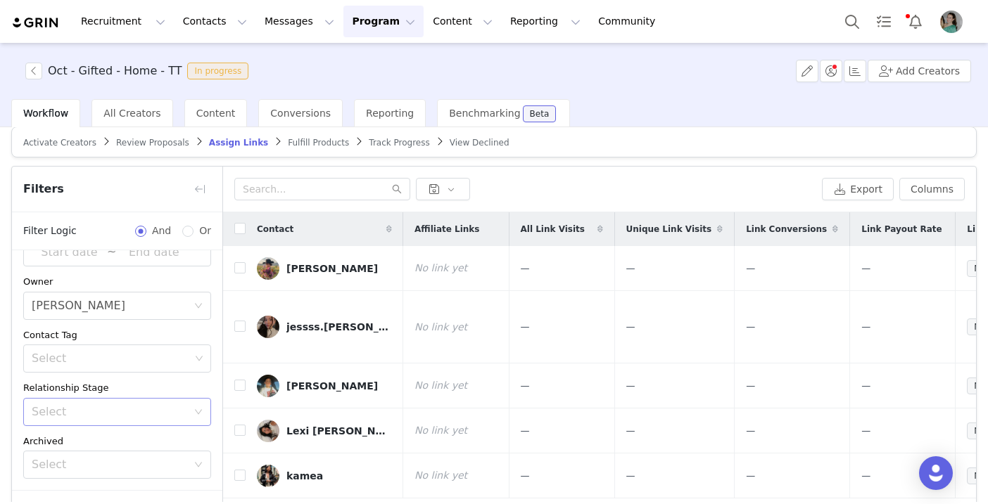
click at [239, 237] on th at bounding box center [234, 229] width 23 height 34
click at [239, 229] on input "checkbox" at bounding box center [239, 228] width 11 height 11
checkbox input "true"
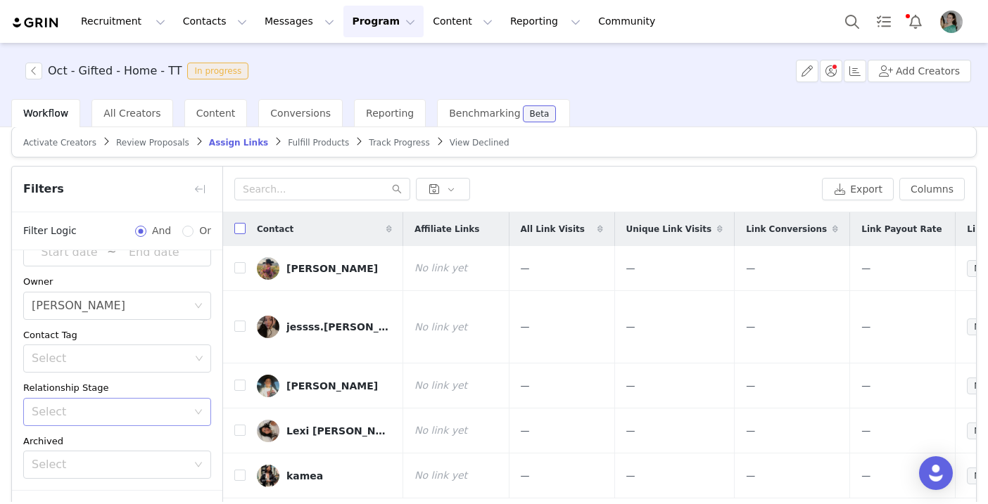
checkbox input "true"
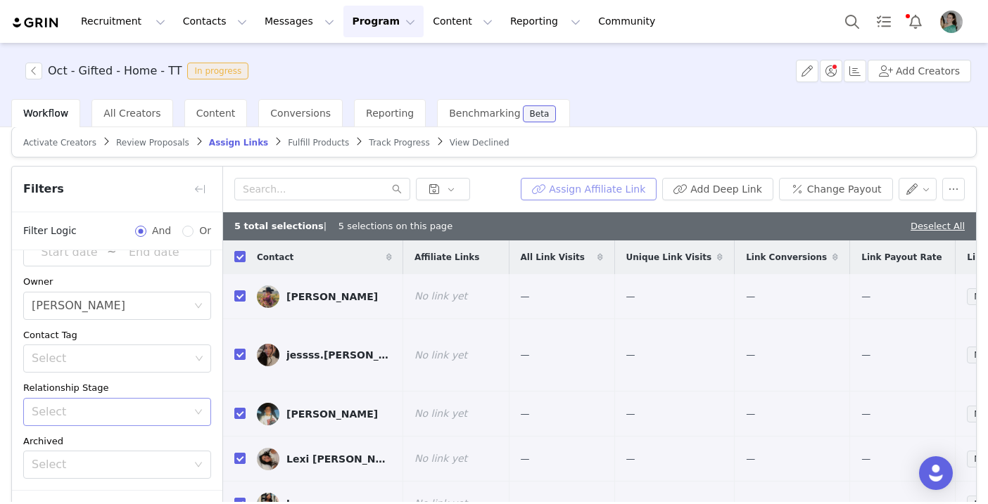
click at [574, 193] on button "Assign Affiliate Link" at bounding box center [589, 189] width 136 height 23
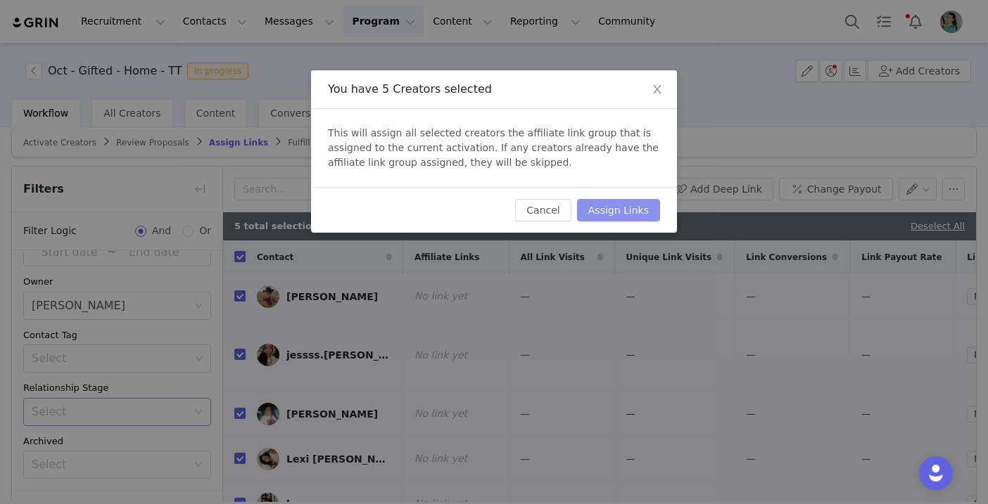
click at [612, 210] on button "Assign Links" at bounding box center [618, 210] width 83 height 23
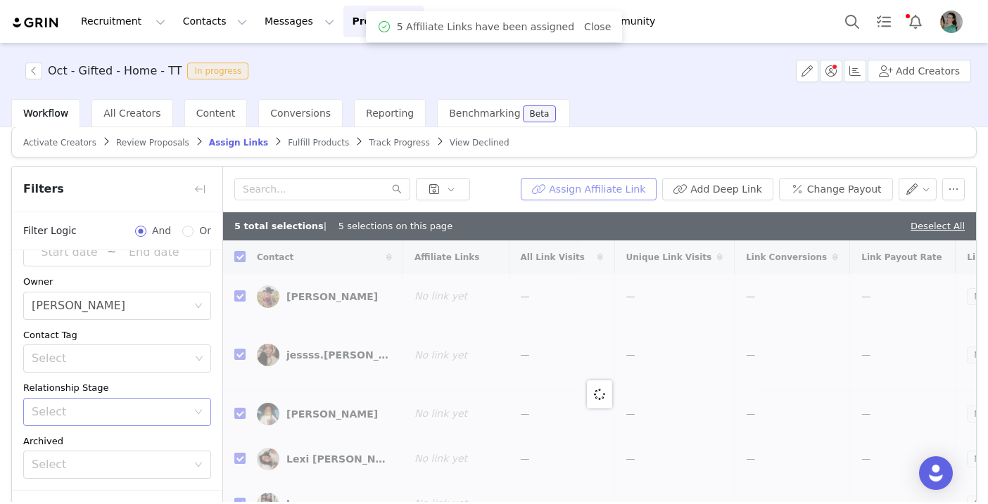
checkbox input "false"
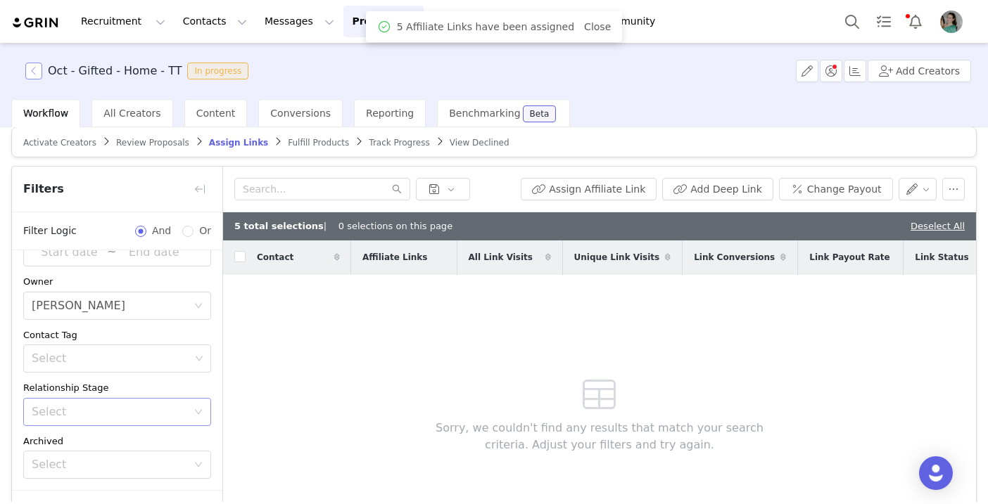
click at [37, 74] on button "button" at bounding box center [33, 71] width 17 height 17
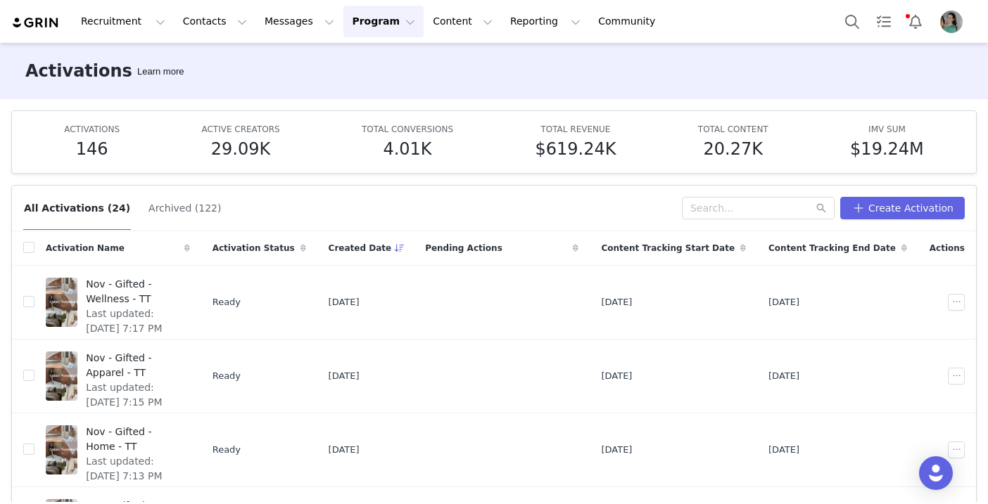
click at [742, 182] on div "All Activations (24) Archived (122) Create Activation Activation Name Activatio…" at bounding box center [494, 338] width 988 height 329
click at [729, 208] on input "text" at bounding box center [758, 208] width 153 height 23
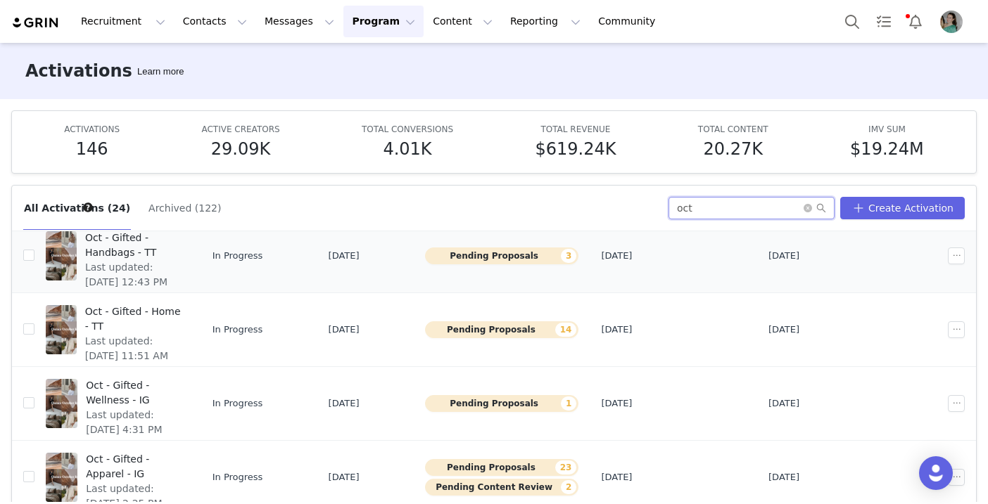
scroll to position [198, 0]
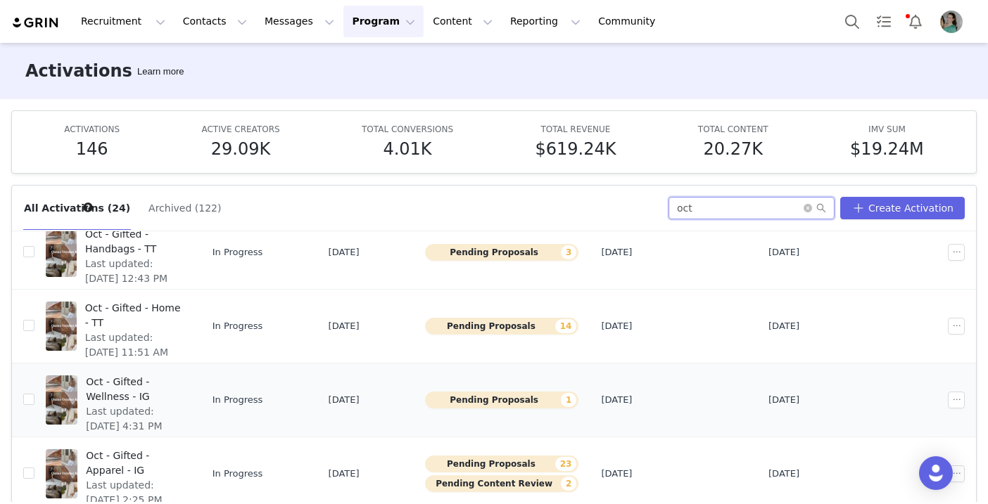
type input "oct"
click at [165, 383] on span "Oct - Gifted - Wellness - IG" at bounding box center [133, 390] width 95 height 30
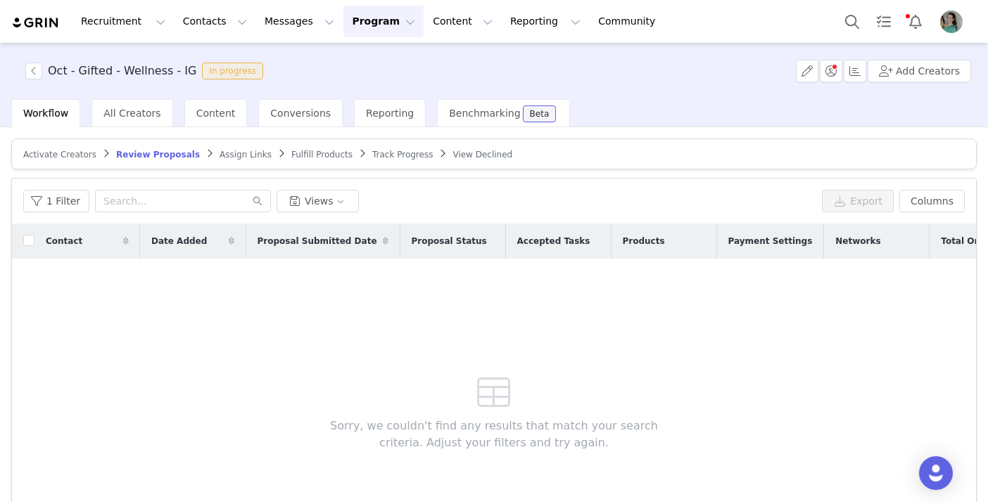
click at [224, 158] on span "Assign Links" at bounding box center [245, 155] width 52 height 10
click at [68, 193] on button "1 Filter" at bounding box center [56, 201] width 66 height 23
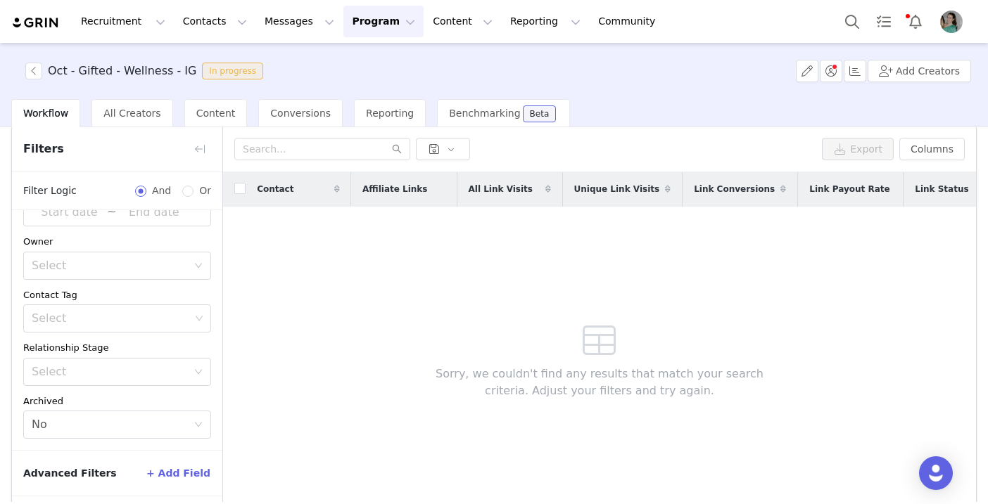
scroll to position [108, 0]
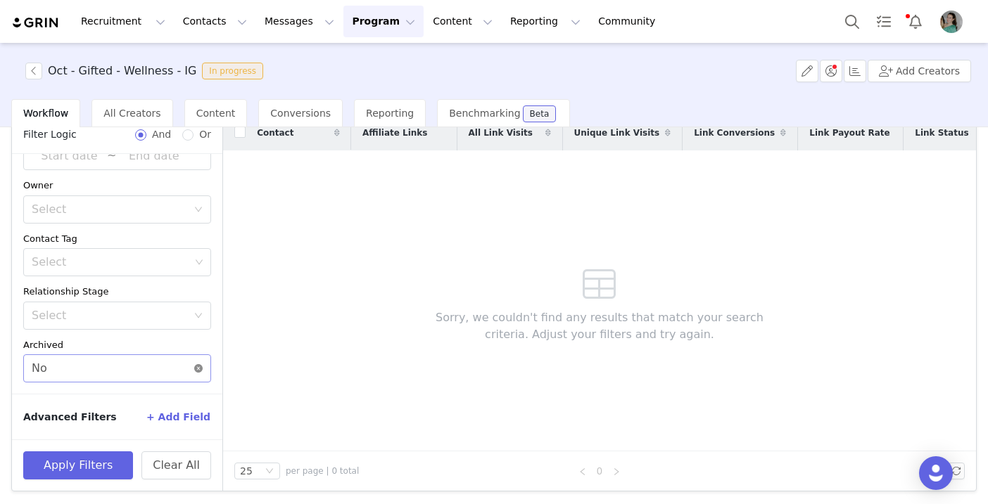
click at [198, 368] on icon "icon: close-circle" at bounding box center [198, 368] width 8 height 8
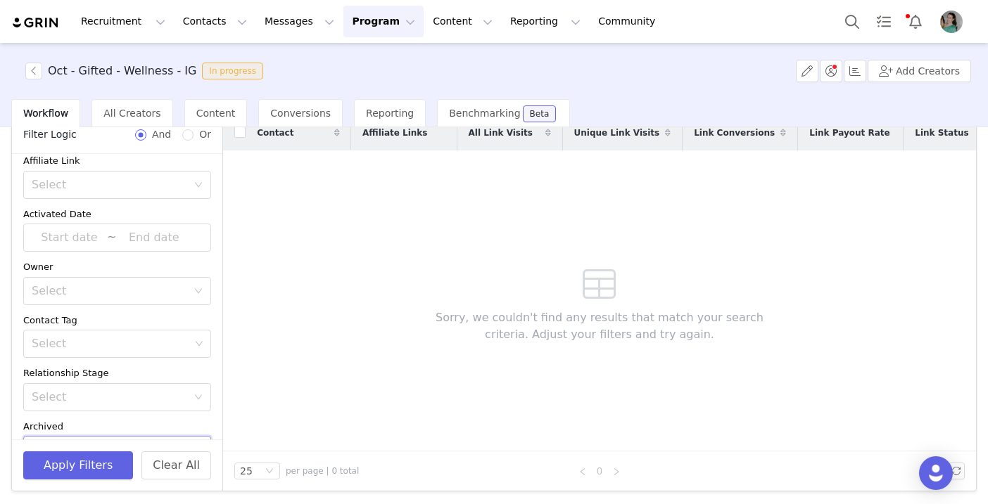
scroll to position [0, 0]
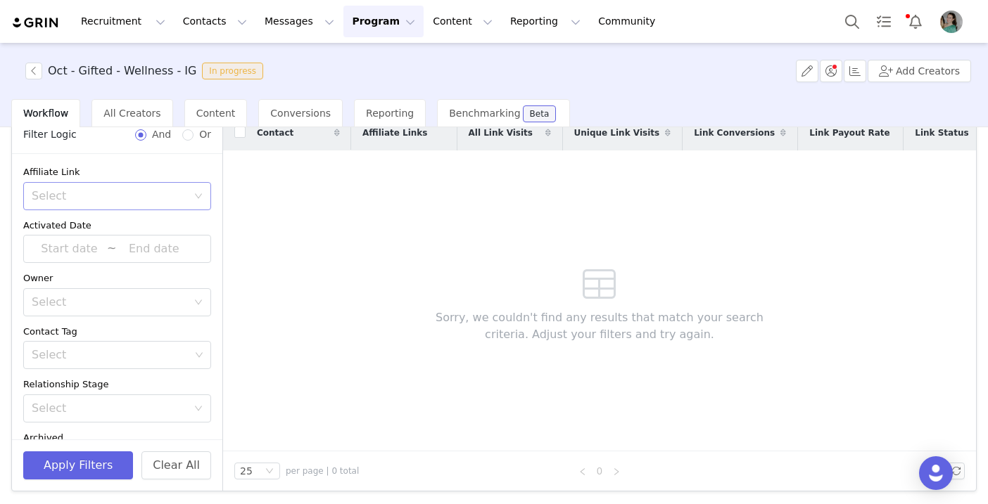
click at [155, 197] on div "Select" at bounding box center [109, 196] width 155 height 14
click at [144, 246] on li "Has no affiliate links" at bounding box center [117, 249] width 188 height 23
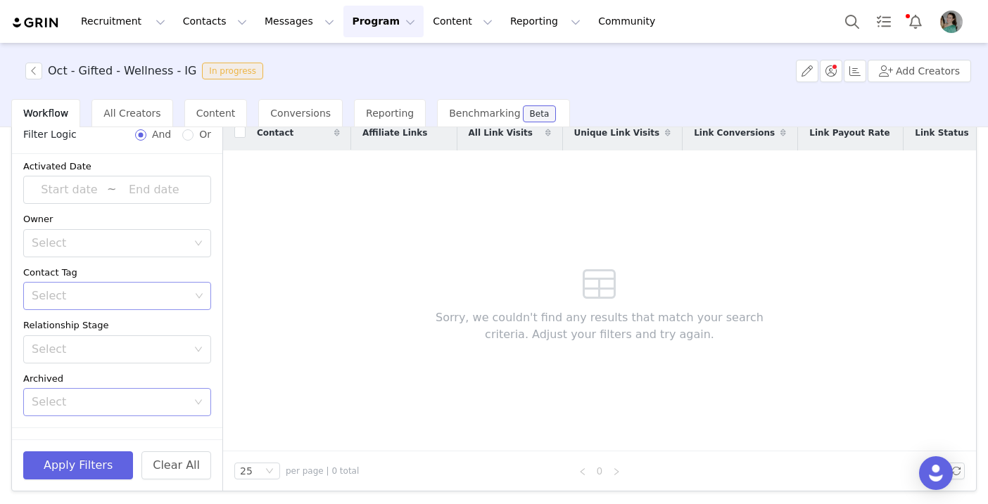
scroll to position [44, 0]
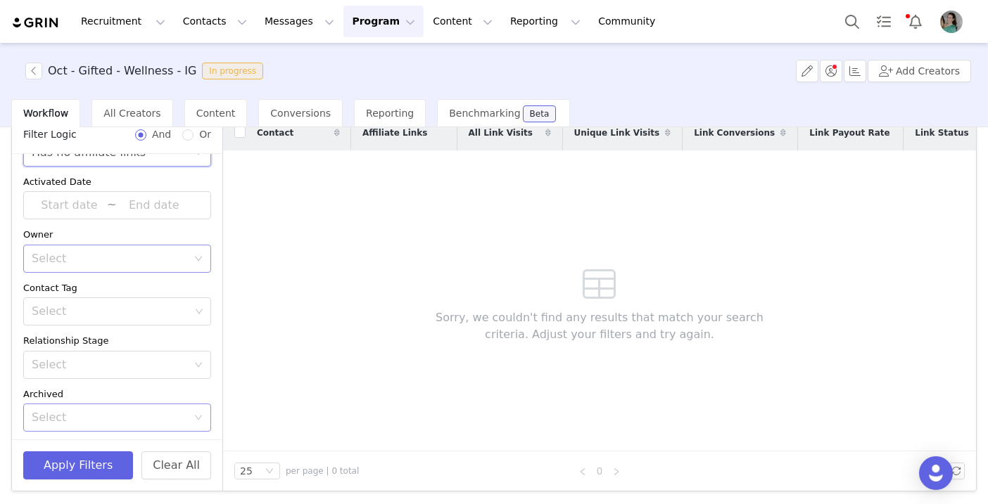
click at [127, 260] on div "Select" at bounding box center [109, 259] width 155 height 14
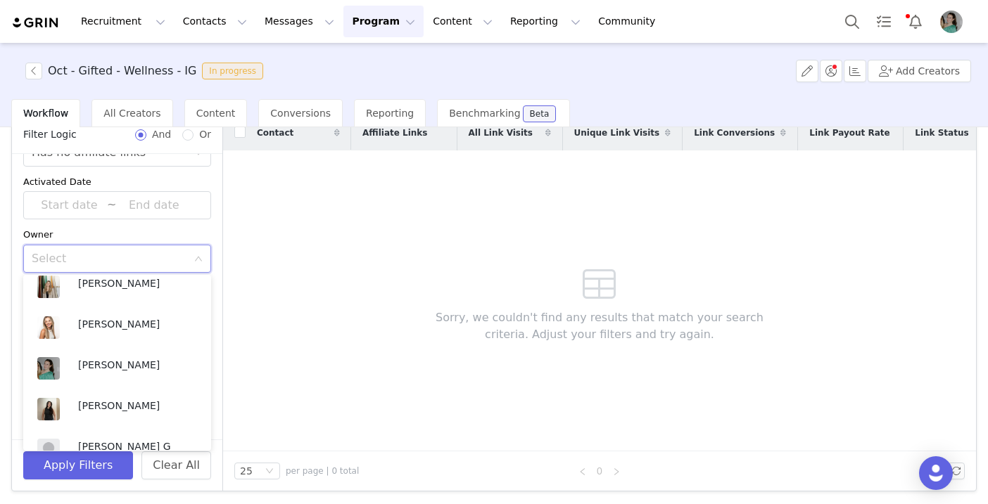
scroll to position [523, 0]
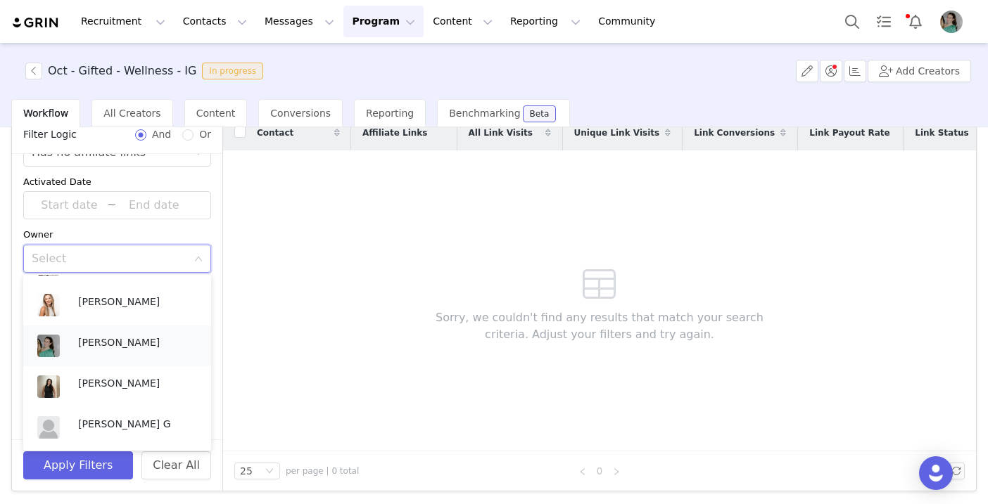
click at [110, 338] on p "[PERSON_NAME]" at bounding box center [137, 342] width 119 height 15
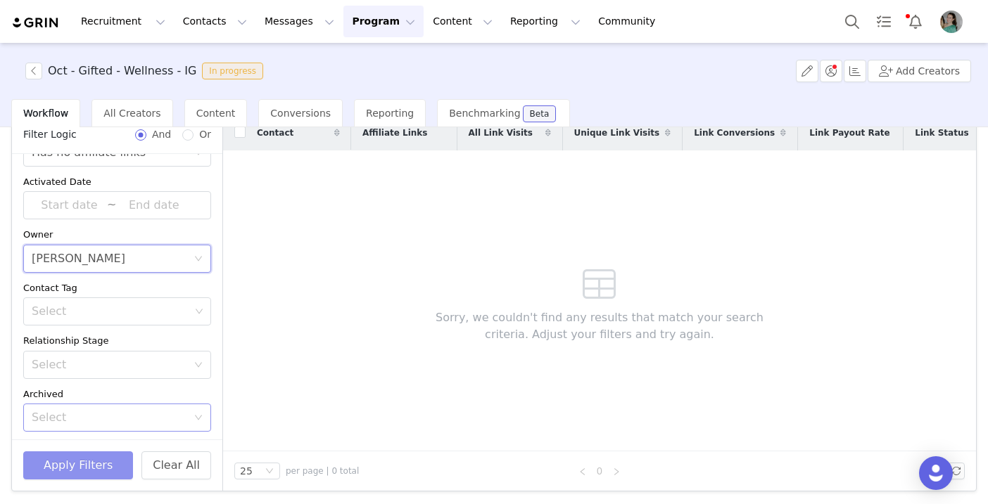
click at [97, 459] on button "Apply Filters" at bounding box center [78, 466] width 110 height 28
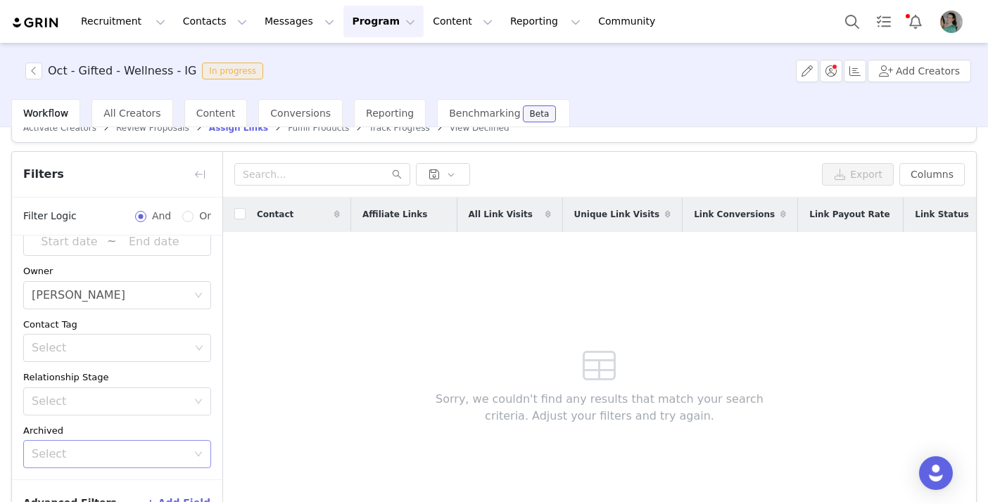
scroll to position [93, 0]
click at [35, 70] on button "button" at bounding box center [33, 71] width 17 height 17
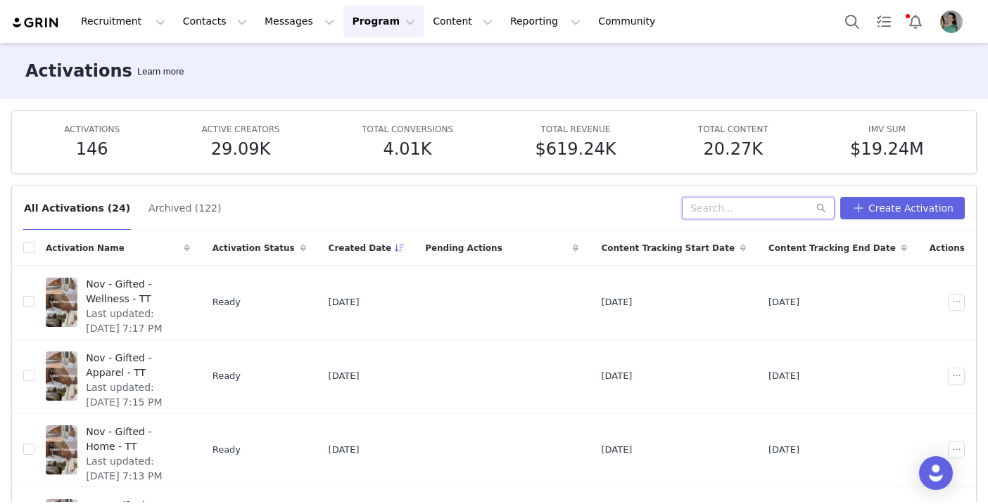
click at [724, 201] on input "text" at bounding box center [758, 208] width 153 height 23
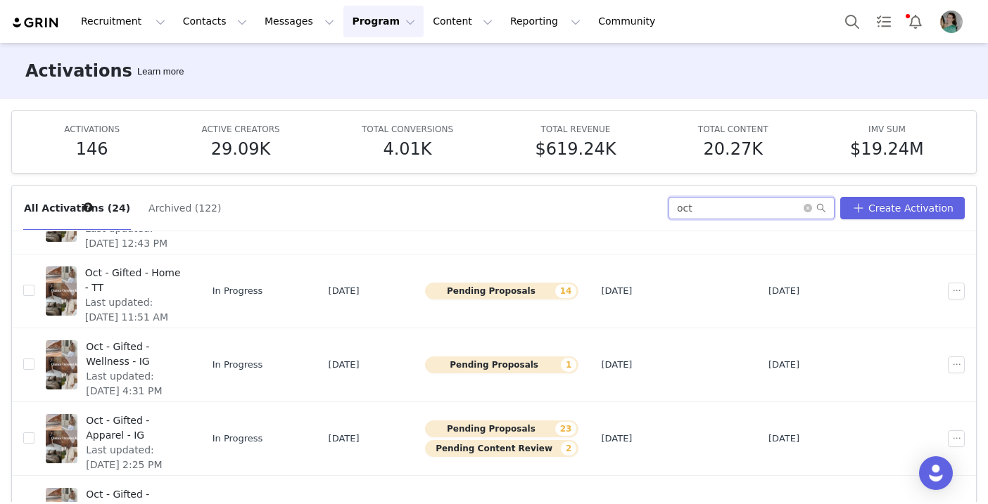
scroll to position [254, 0]
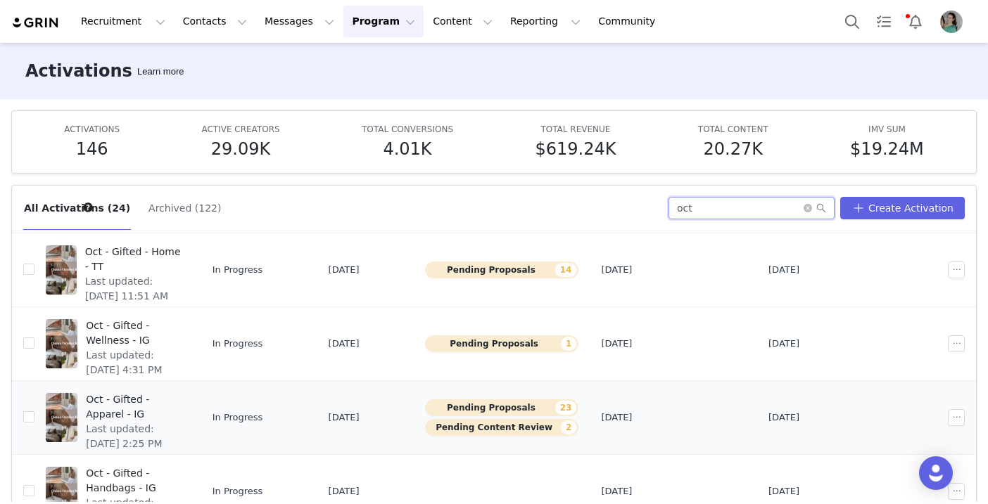
type input "oct"
click at [181, 422] on span "Last updated: [DATE] 2:25 PM" at bounding box center [133, 437] width 95 height 30
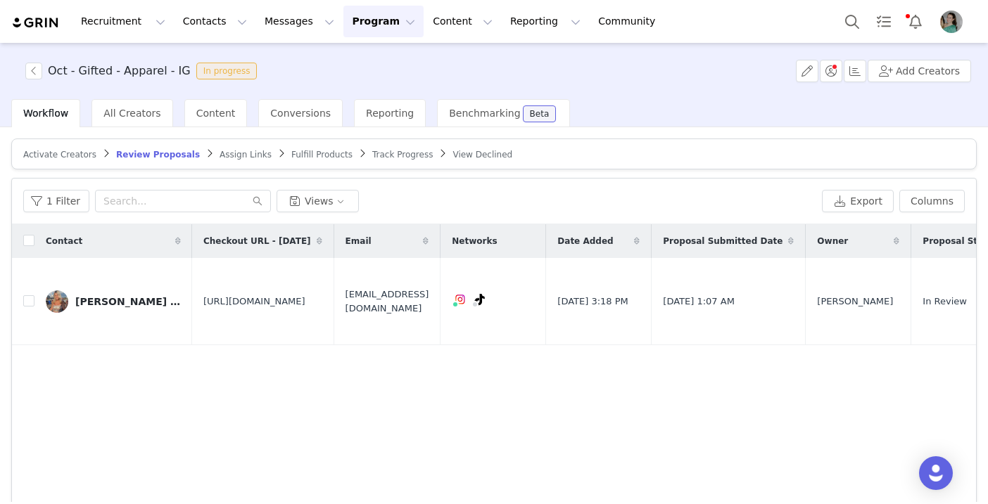
click at [222, 158] on span "Assign Links" at bounding box center [245, 155] width 52 height 10
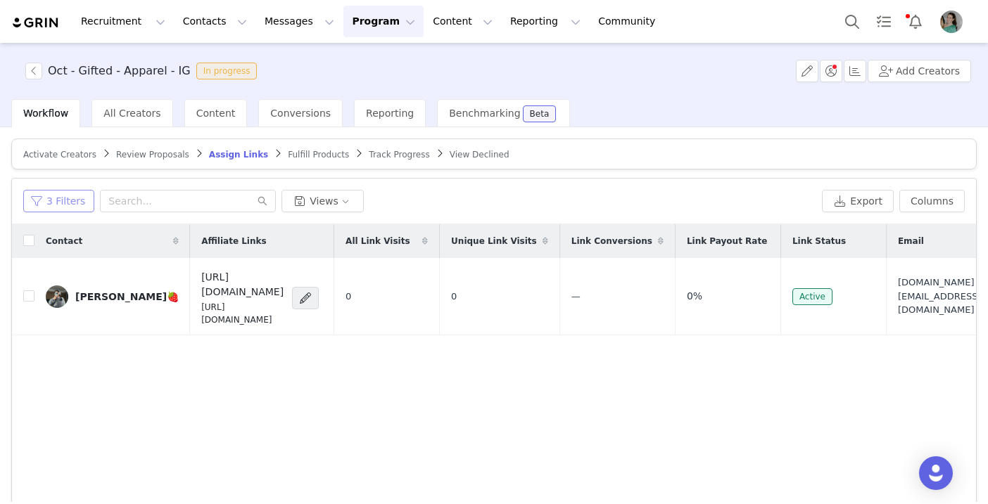
click at [73, 205] on button "3 Filters" at bounding box center [58, 201] width 71 height 23
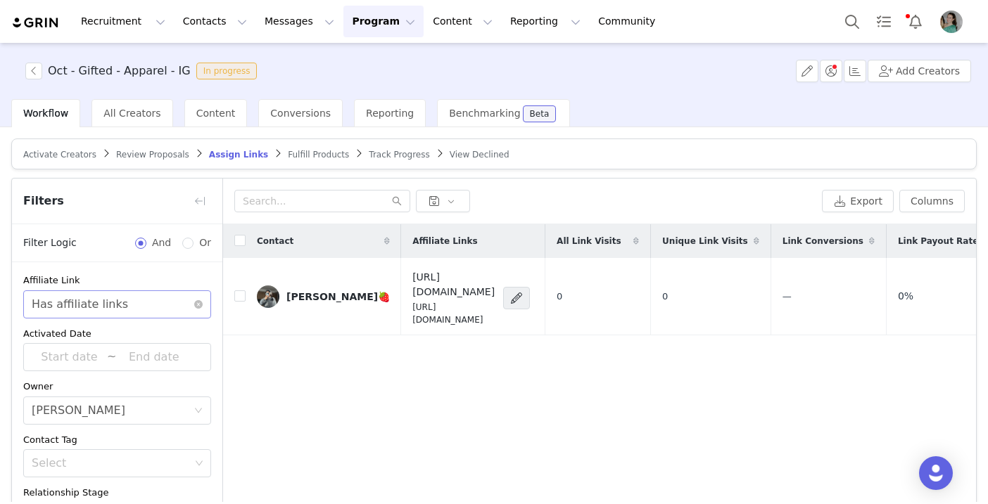
click at [192, 302] on div "Select Has affiliate links" at bounding box center [113, 304] width 162 height 27
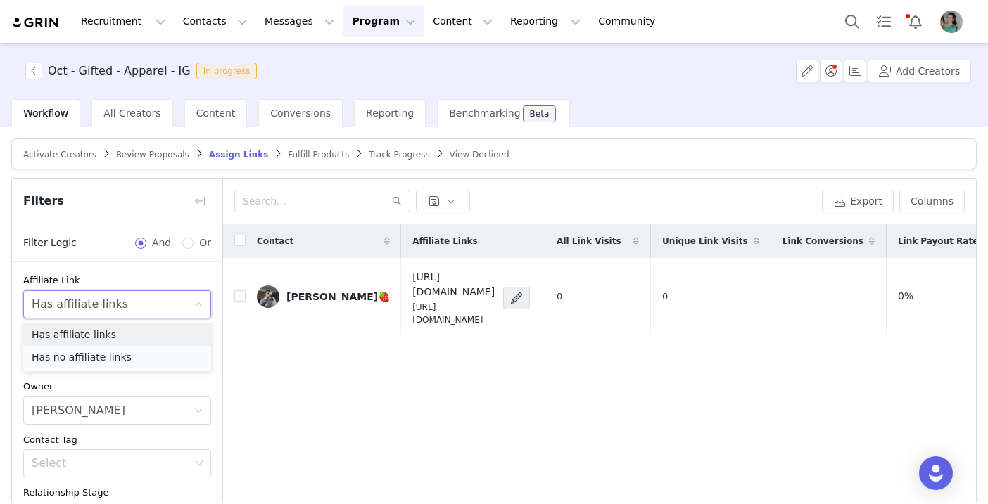
click at [135, 359] on li "Has no affiliate links" at bounding box center [117, 357] width 188 height 23
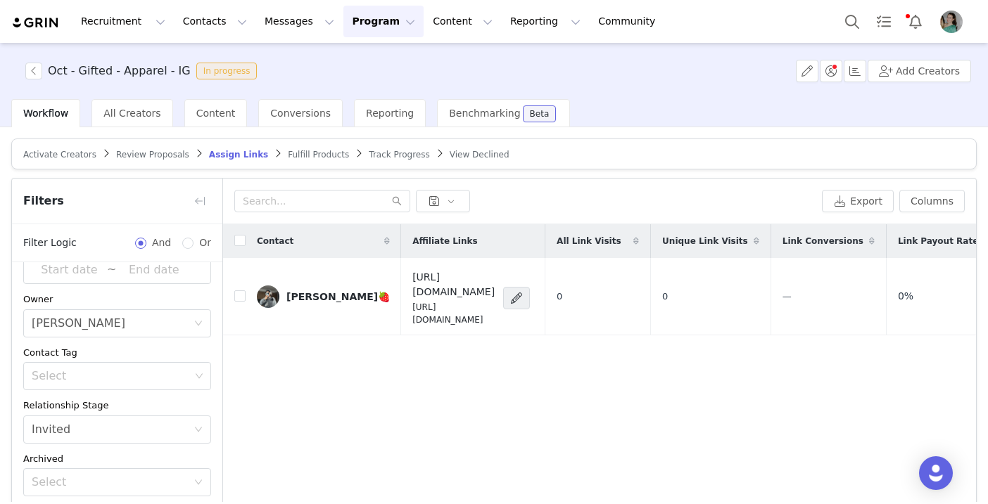
scroll to position [93, 0]
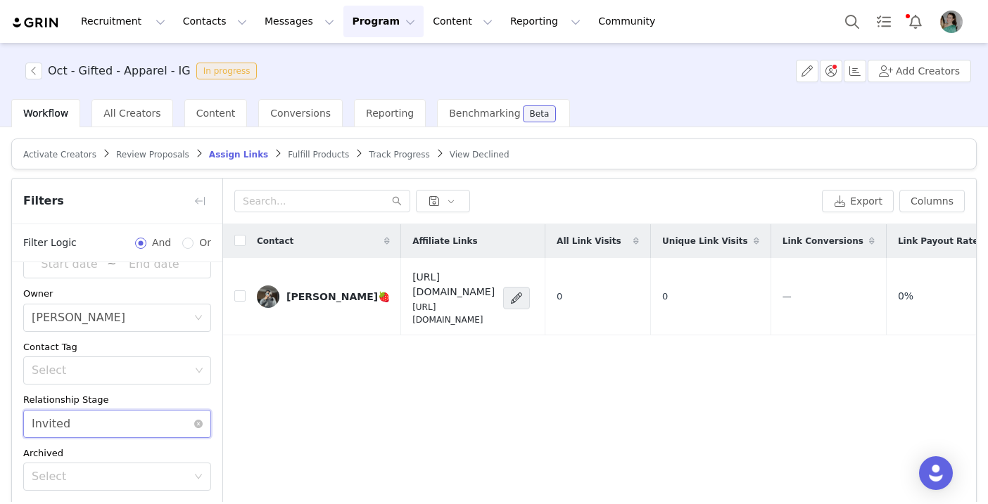
click at [201, 428] on icon "icon: down" at bounding box center [198, 425] width 8 height 10
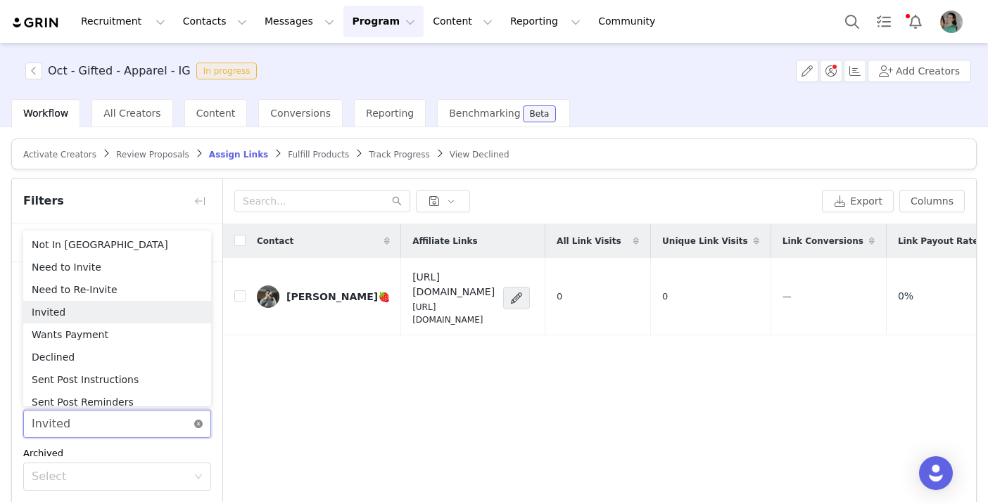
click at [198, 423] on icon "icon: close-circle" at bounding box center [198, 424] width 8 height 8
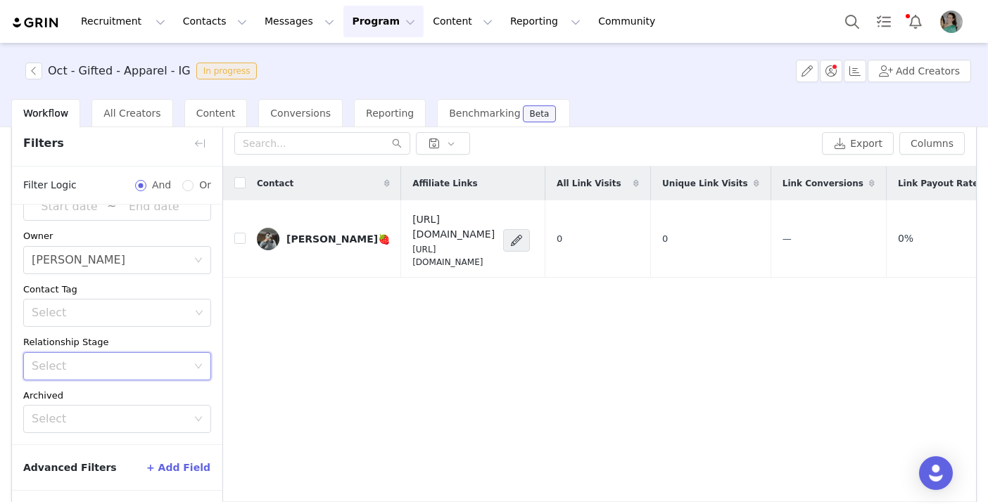
scroll to position [108, 0]
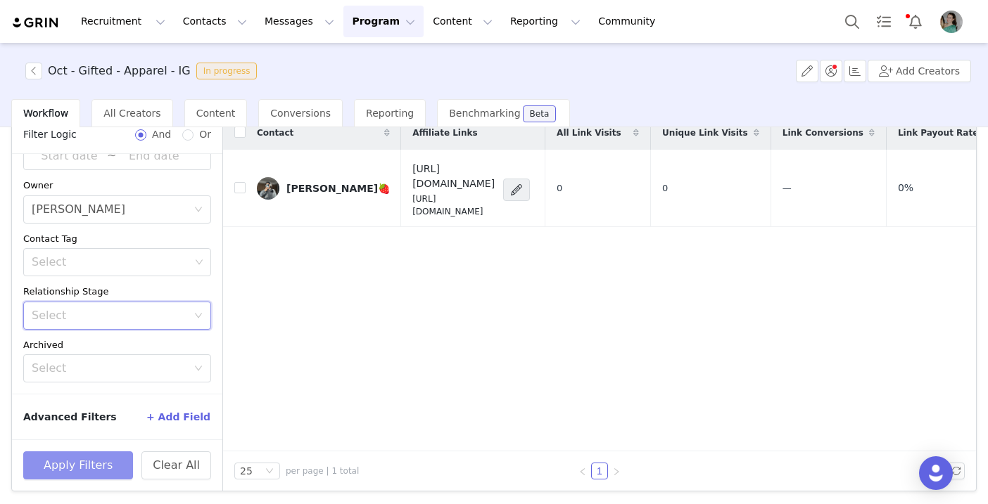
click at [86, 462] on button "Apply Filters" at bounding box center [78, 466] width 110 height 28
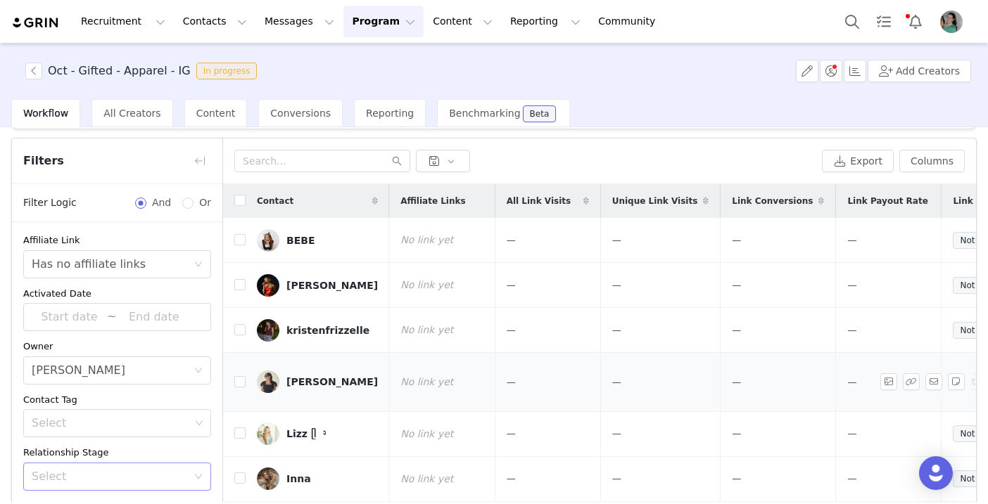
scroll to position [12, 0]
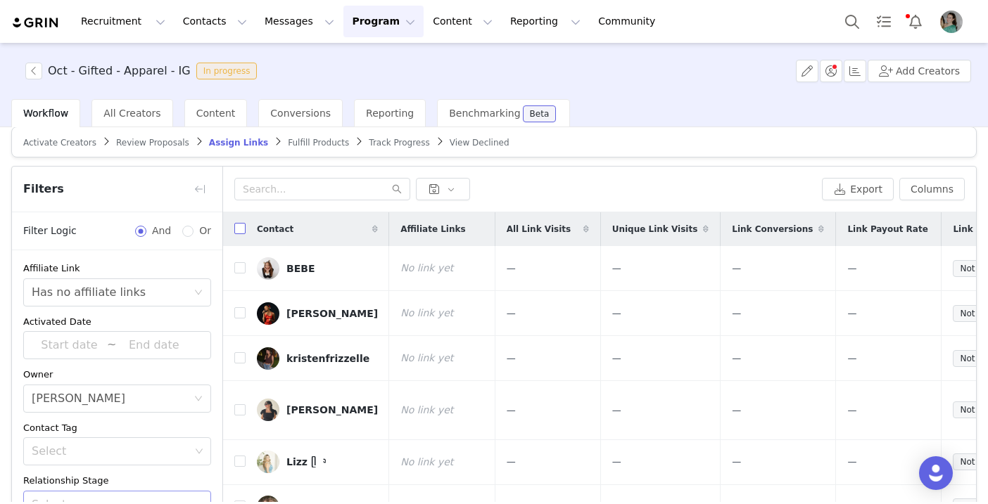
click at [240, 228] on input "checkbox" at bounding box center [239, 228] width 11 height 11
checkbox input "true"
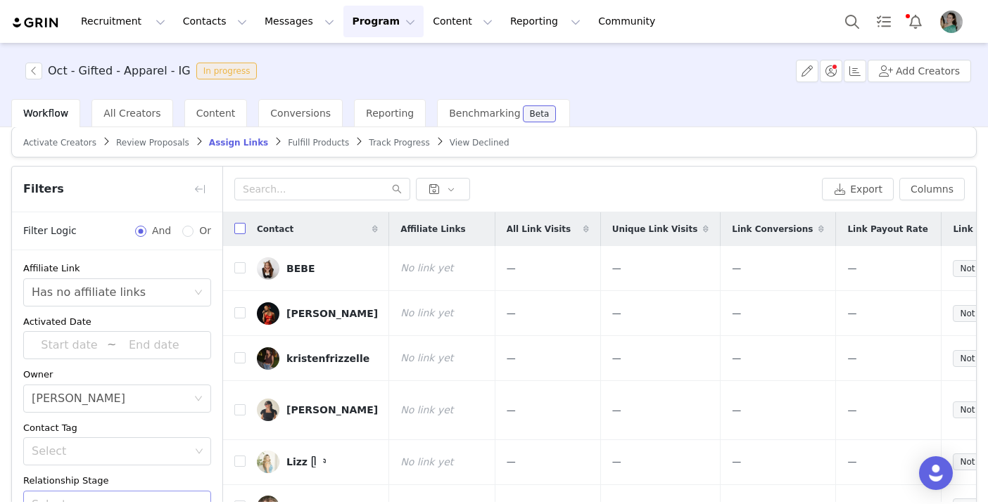
checkbox input "true"
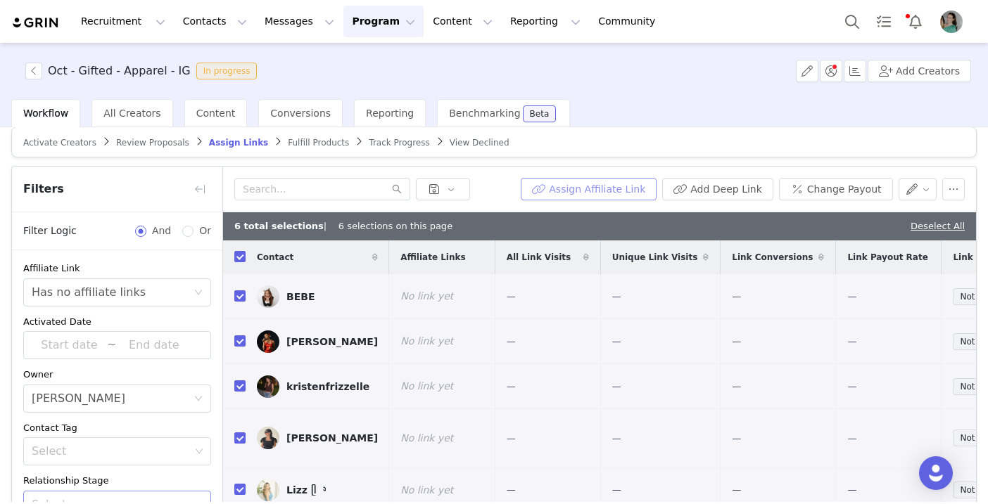
click at [578, 191] on button "Assign Affiliate Link" at bounding box center [589, 189] width 136 height 23
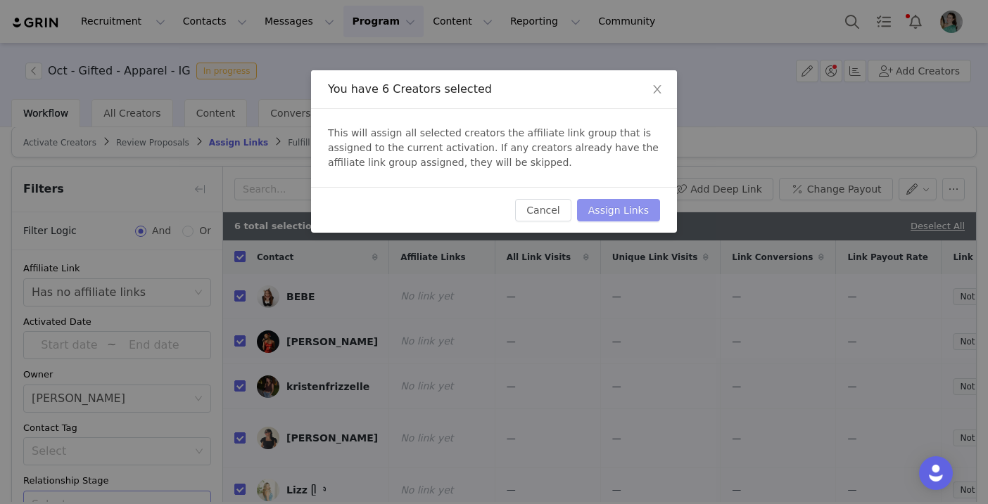
click at [635, 207] on button "Assign Links" at bounding box center [618, 210] width 83 height 23
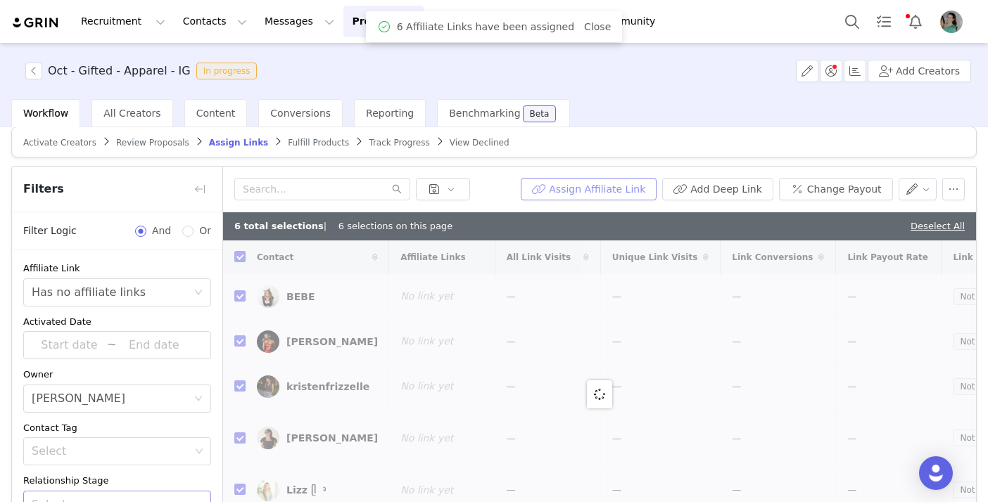
checkbox input "false"
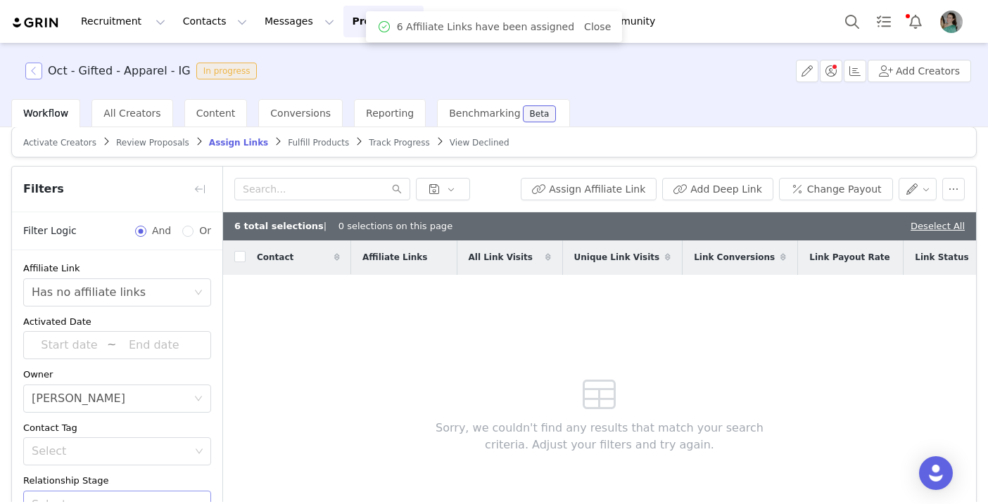
click at [33, 72] on button "button" at bounding box center [33, 71] width 17 height 17
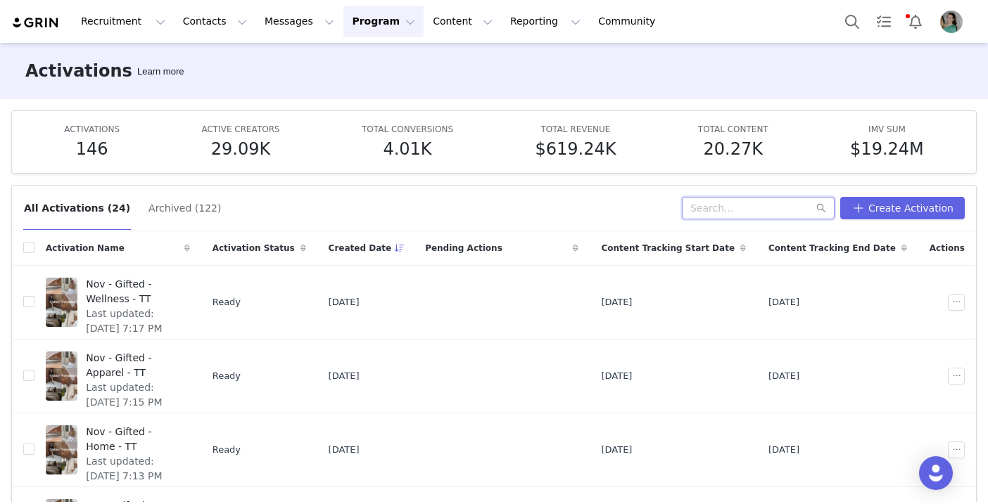
click at [719, 198] on input "text" at bounding box center [758, 208] width 153 height 23
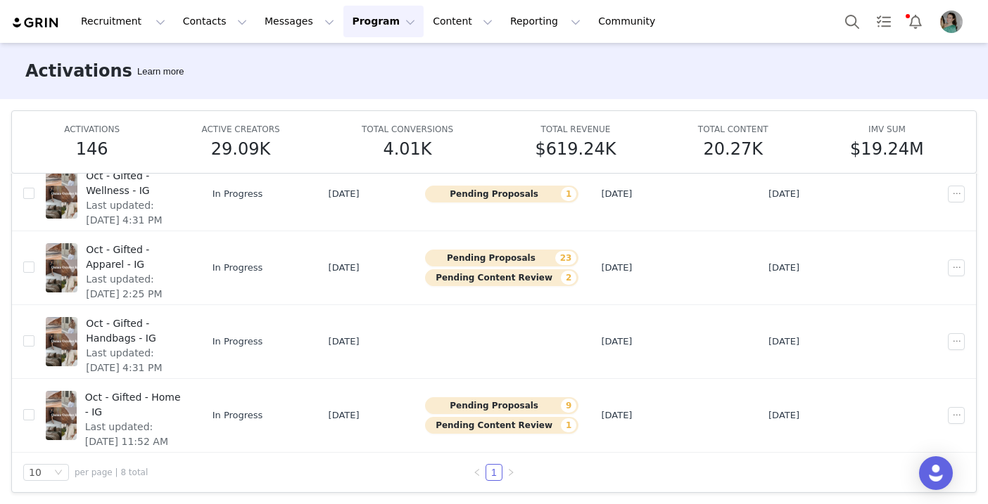
scroll to position [74, 0]
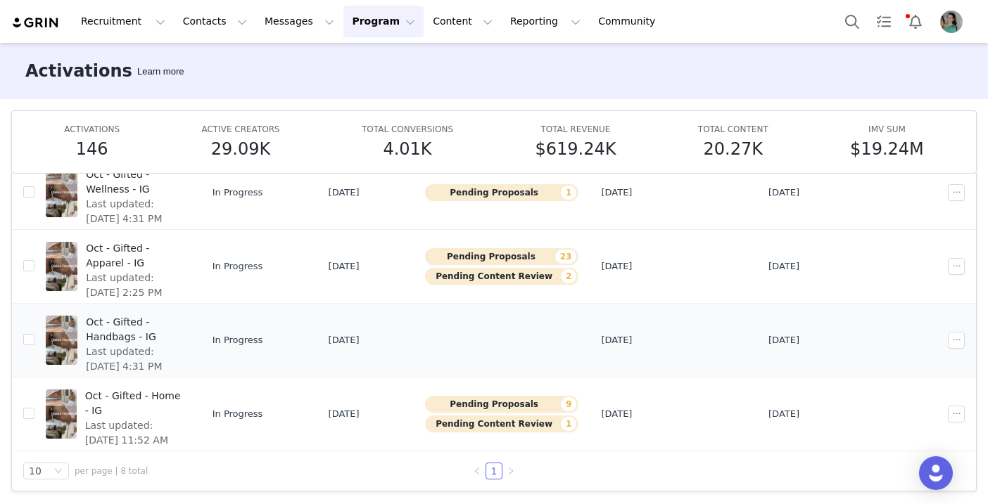
type input "oct"
click at [181, 328] on span "Oct - Gifted - Handbags - IG" at bounding box center [133, 330] width 95 height 30
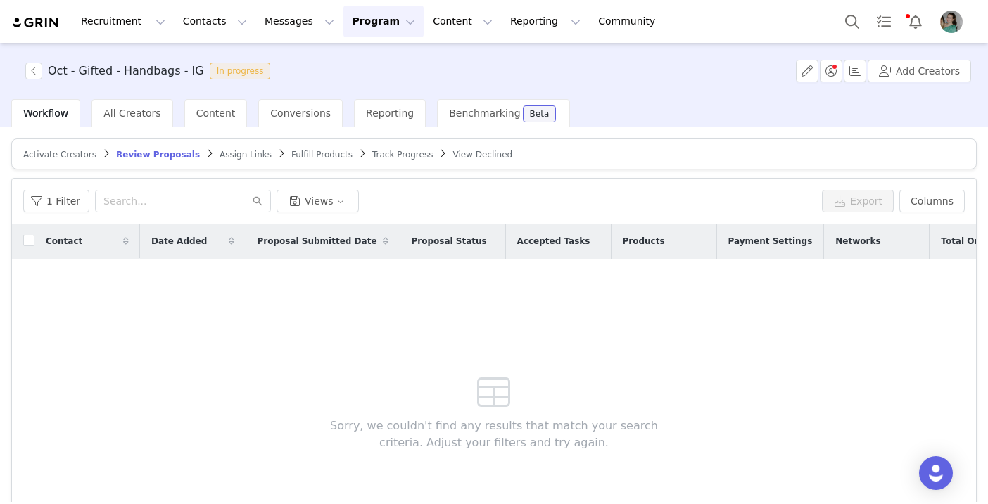
click at [229, 159] on span "Assign Links" at bounding box center [245, 155] width 52 height 10
click at [59, 208] on button "1 Filter" at bounding box center [56, 201] width 66 height 23
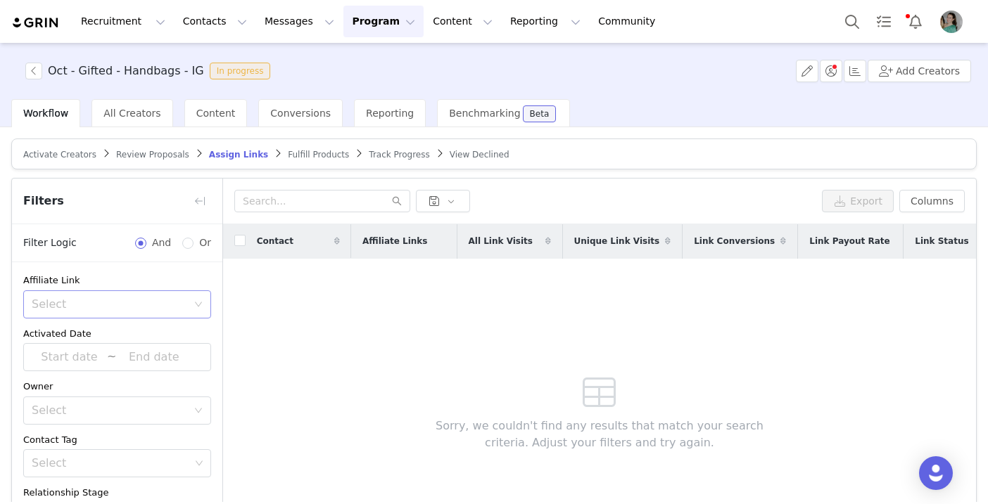
click at [83, 315] on div "Select" at bounding box center [113, 304] width 162 height 27
click at [75, 351] on li "Has no affiliate links" at bounding box center [117, 357] width 188 height 23
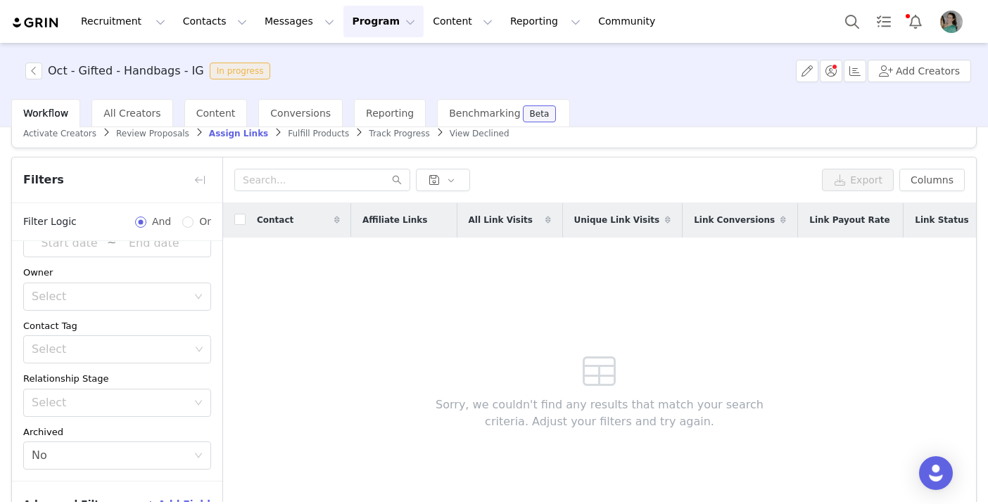
scroll to position [24, 0]
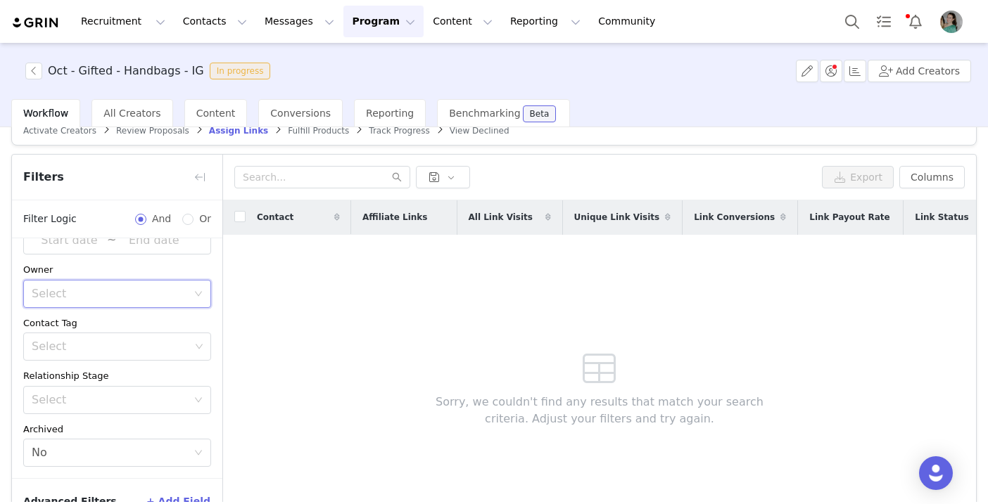
click at [77, 301] on div "Select" at bounding box center [113, 294] width 162 height 27
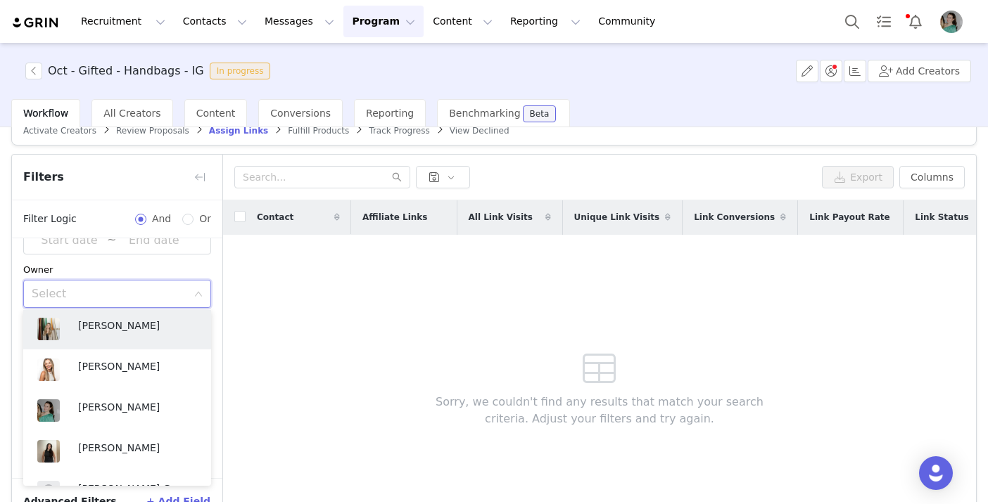
scroll to position [498, 0]
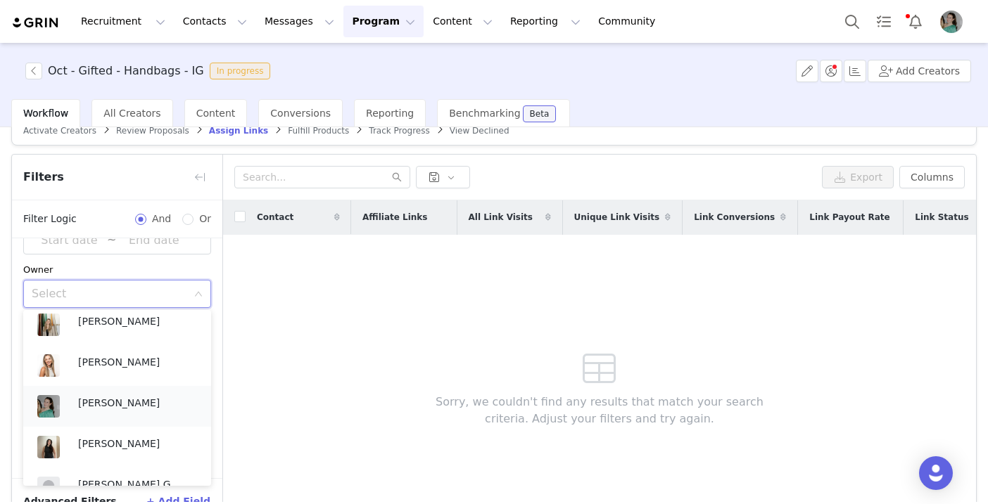
click at [91, 414] on div "[PERSON_NAME]" at bounding box center [137, 405] width 119 height 21
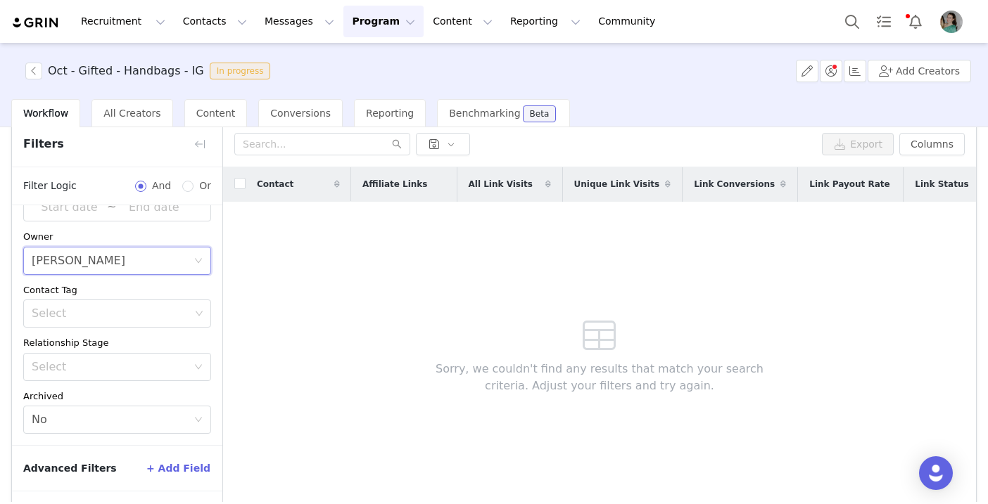
scroll to position [108, 0]
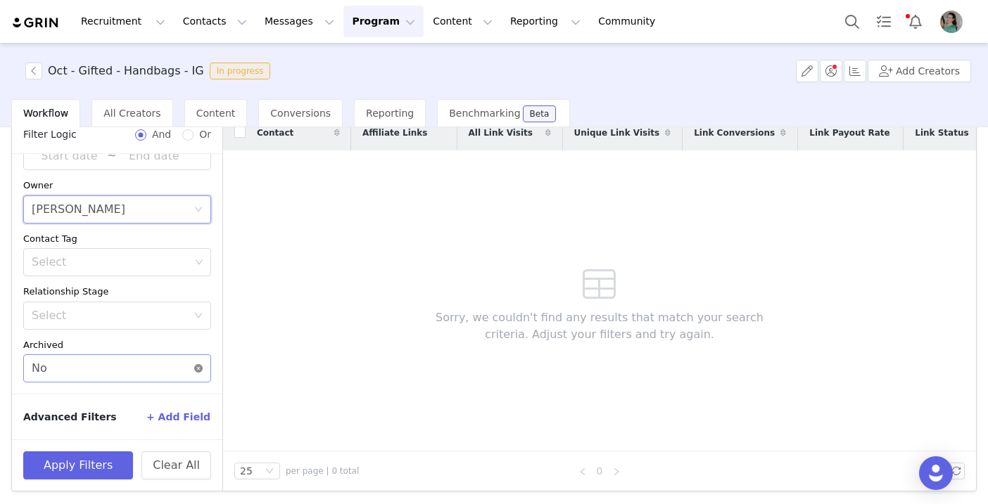
click at [197, 366] on icon "icon: close-circle" at bounding box center [198, 368] width 8 height 8
click at [112, 467] on button "Apply Filters" at bounding box center [78, 466] width 110 height 28
click at [32, 65] on button "button" at bounding box center [33, 71] width 17 height 17
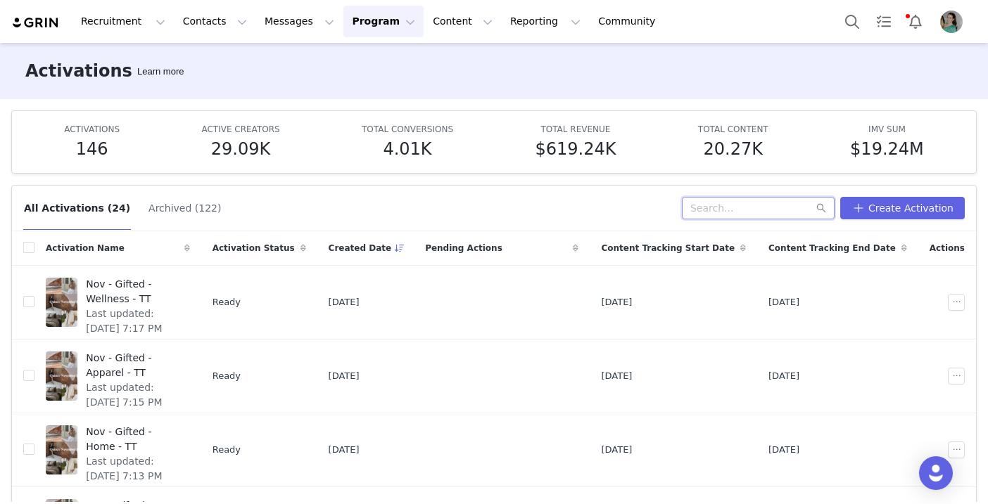
click at [730, 201] on input "text" at bounding box center [758, 208] width 153 height 23
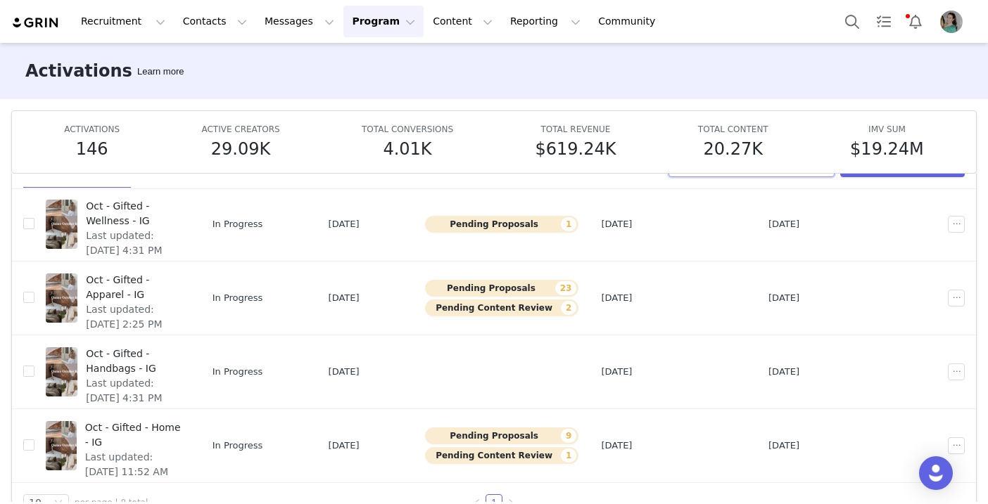
scroll to position [74, 0]
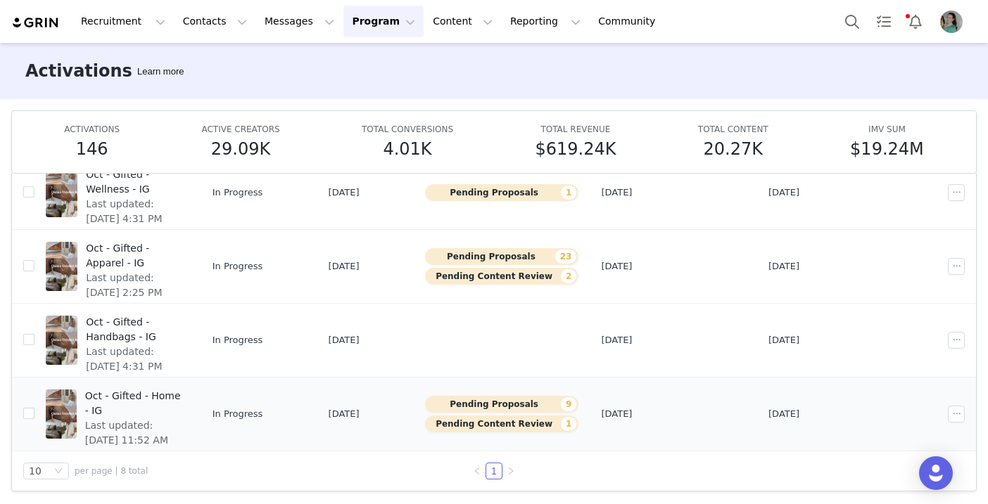
type input "oct"
click at [172, 393] on span "Oct - Gifted - Home - IG" at bounding box center [133, 404] width 96 height 30
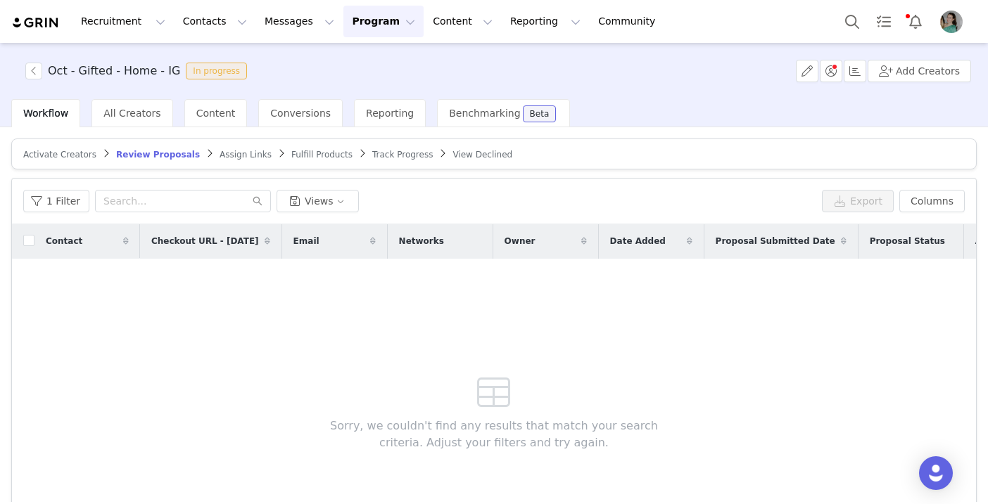
click at [241, 151] on span "Assign Links" at bounding box center [245, 155] width 52 height 10
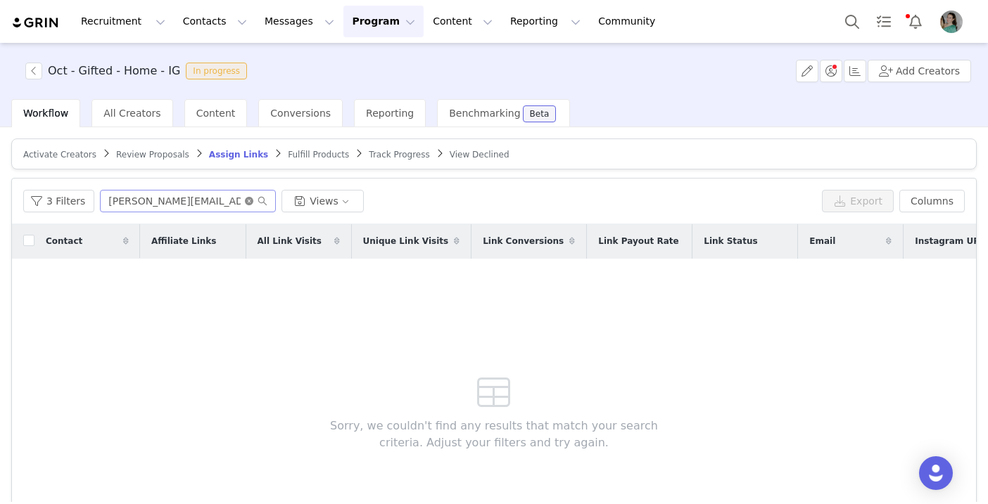
click at [246, 199] on icon "icon: close-circle" at bounding box center [249, 201] width 8 height 8
click at [71, 207] on button "3 Filters" at bounding box center [58, 201] width 71 height 23
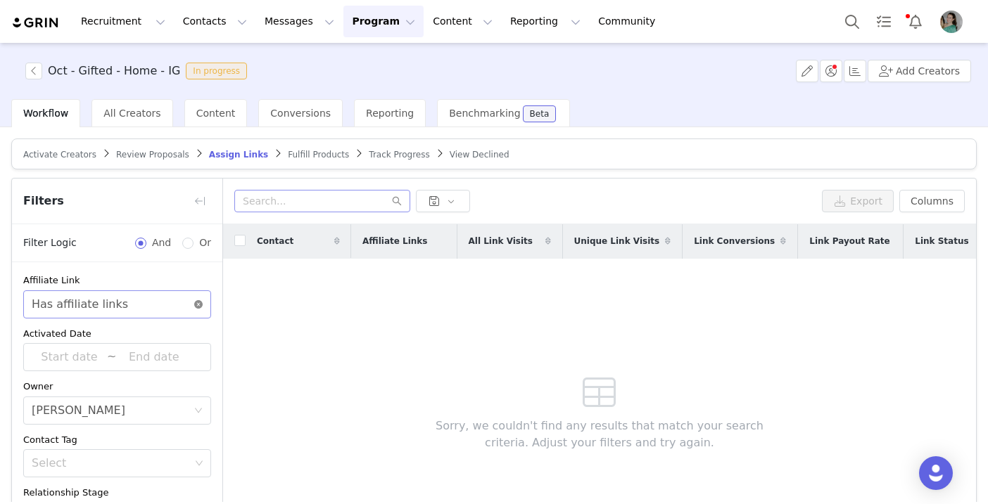
click at [196, 300] on icon "icon: close-circle" at bounding box center [198, 304] width 8 height 8
click at [184, 300] on div "Select" at bounding box center [109, 305] width 155 height 14
click at [145, 358] on li "Has no affiliate links" at bounding box center [117, 357] width 188 height 23
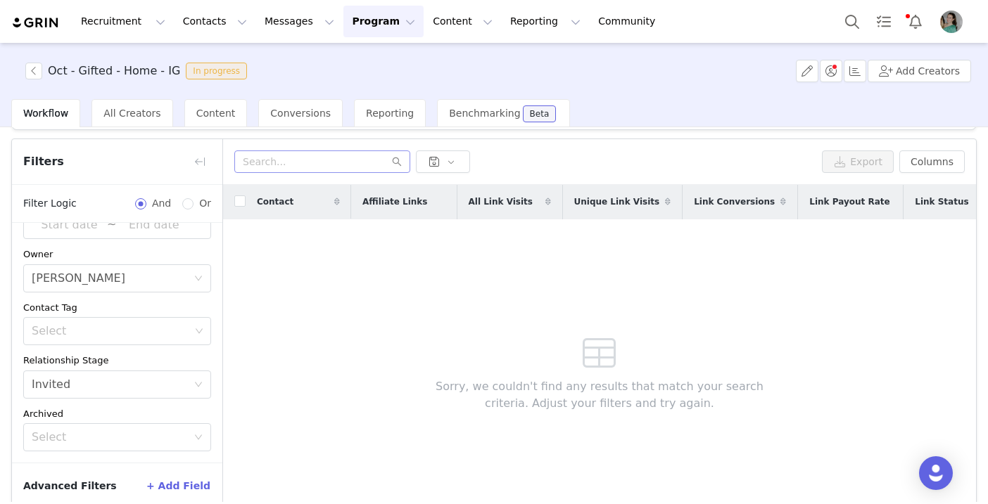
scroll to position [45, 0]
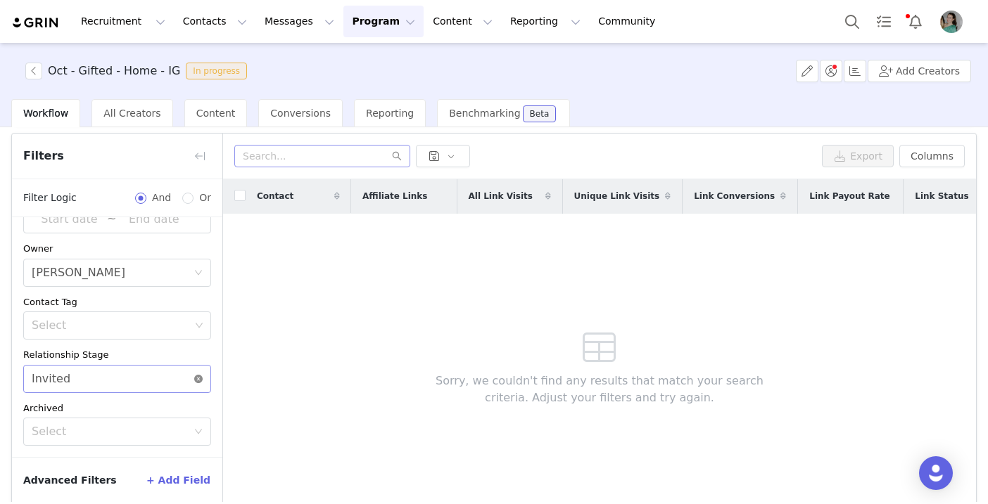
click at [200, 381] on icon "icon: close-circle" at bounding box center [198, 379] width 8 height 8
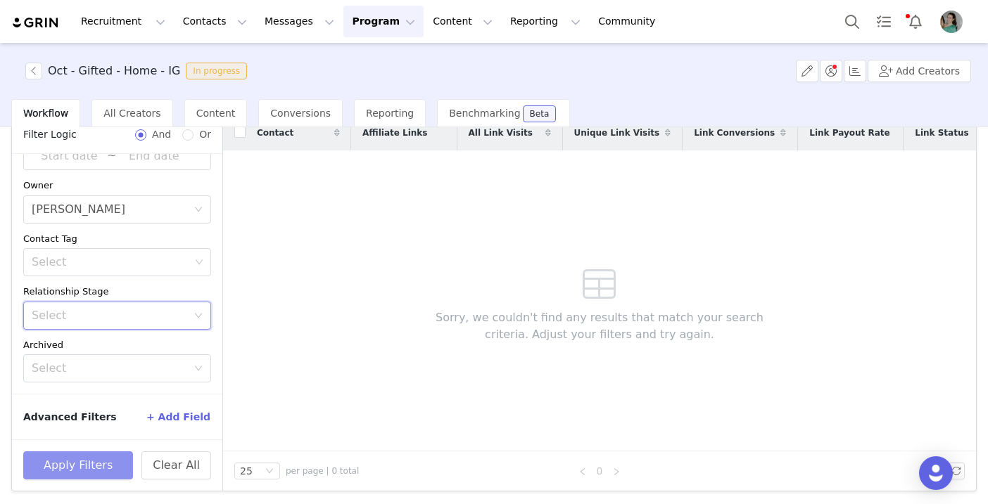
click at [102, 465] on button "Apply Filters" at bounding box center [78, 466] width 110 height 28
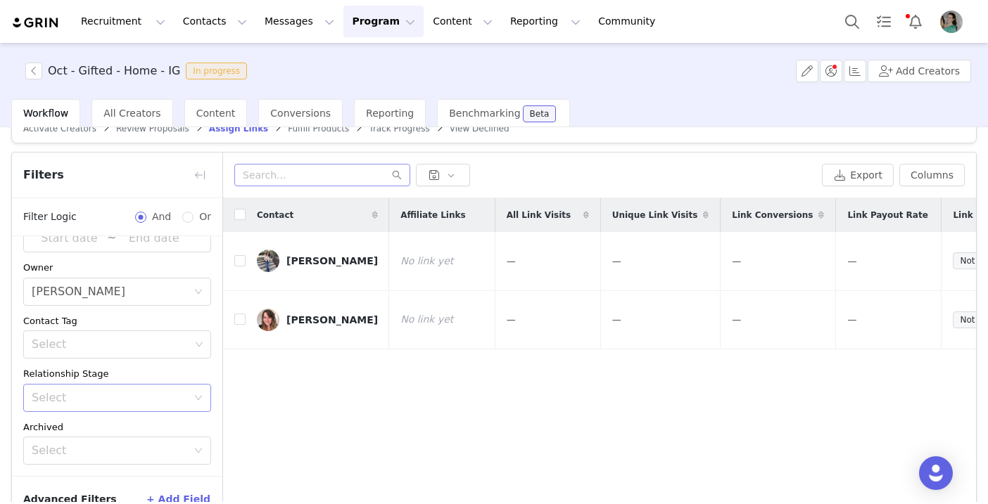
scroll to position [7, 0]
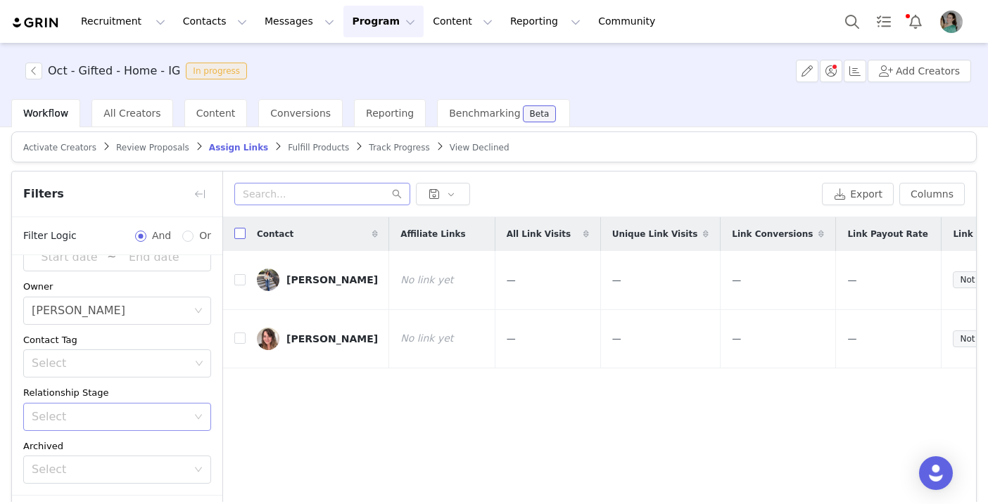
click at [240, 235] on input "checkbox" at bounding box center [239, 233] width 11 height 11
checkbox input "true"
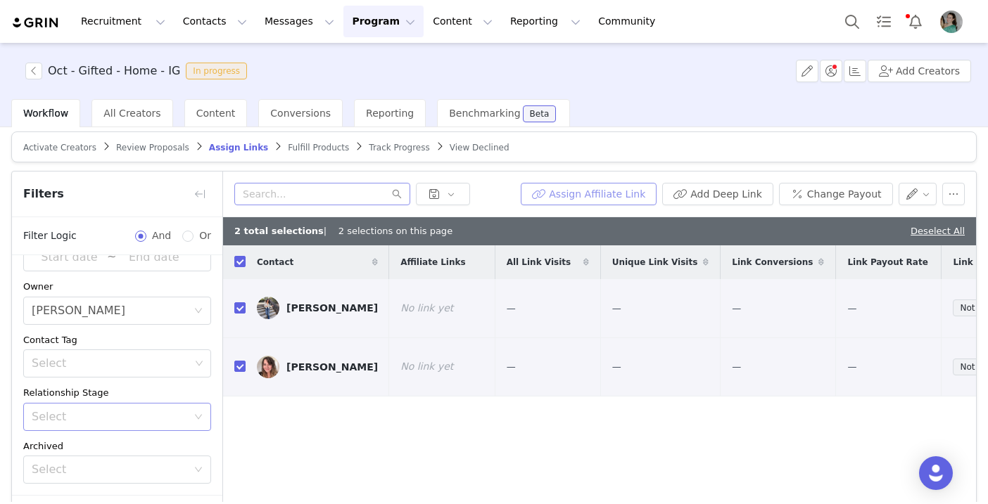
click at [574, 194] on button "Assign Affiliate Link" at bounding box center [589, 194] width 136 height 23
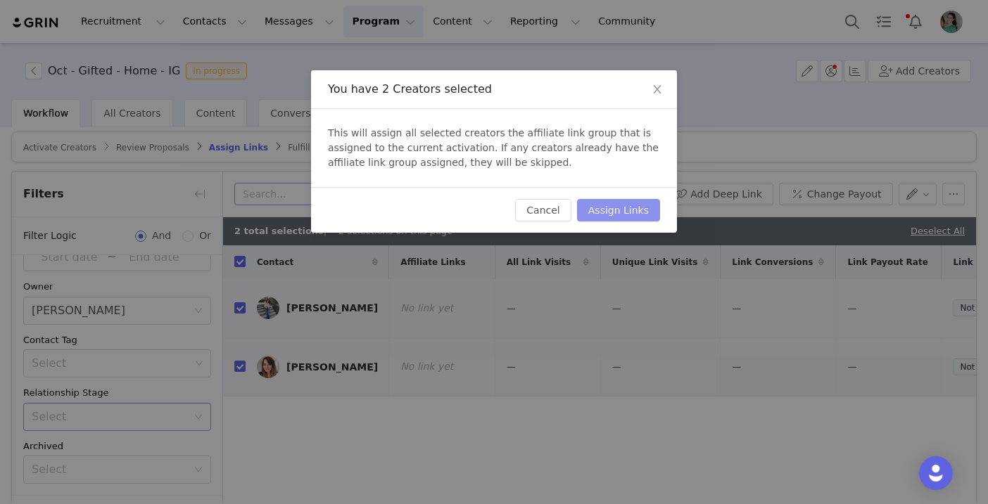
click at [638, 217] on button "Assign Links" at bounding box center [618, 210] width 83 height 23
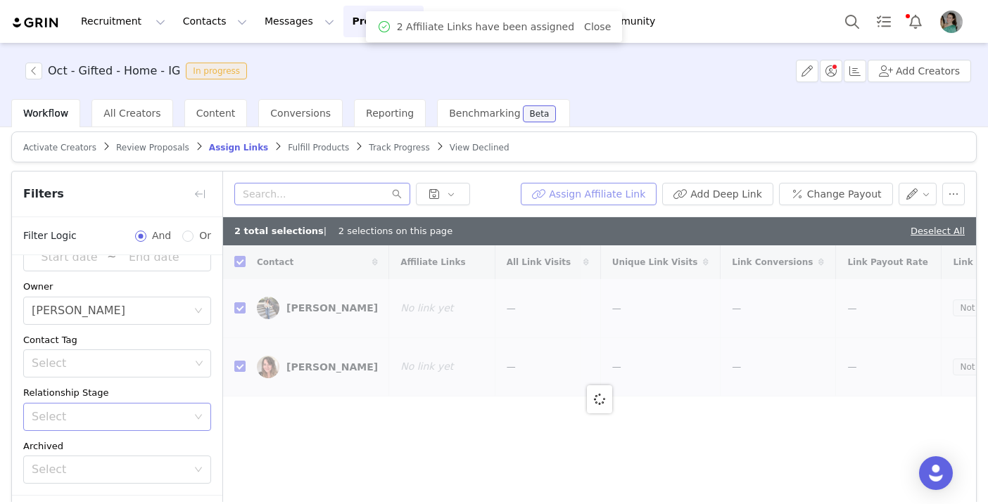
checkbox input "false"
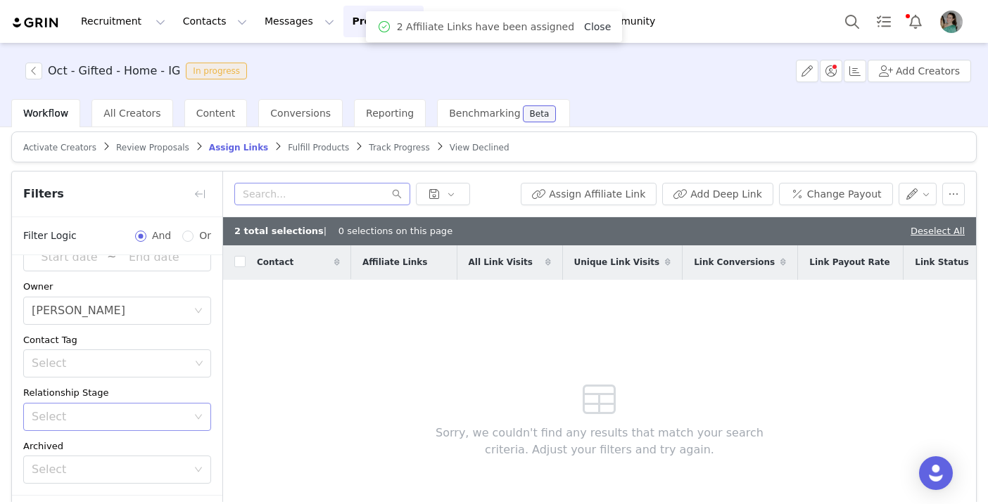
click at [591, 32] on link "Close" at bounding box center [597, 26] width 27 height 11
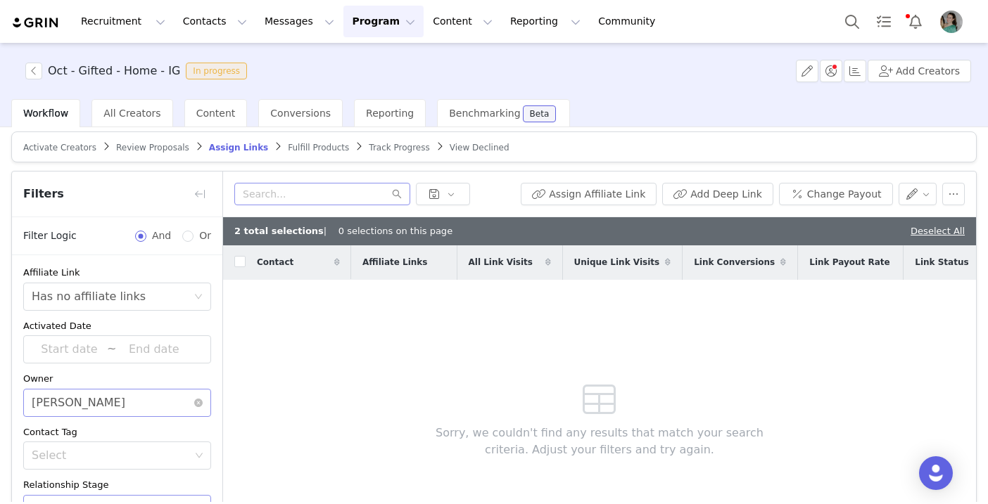
scroll to position [0, 0]
click at [39, 68] on button "button" at bounding box center [33, 71] width 17 height 17
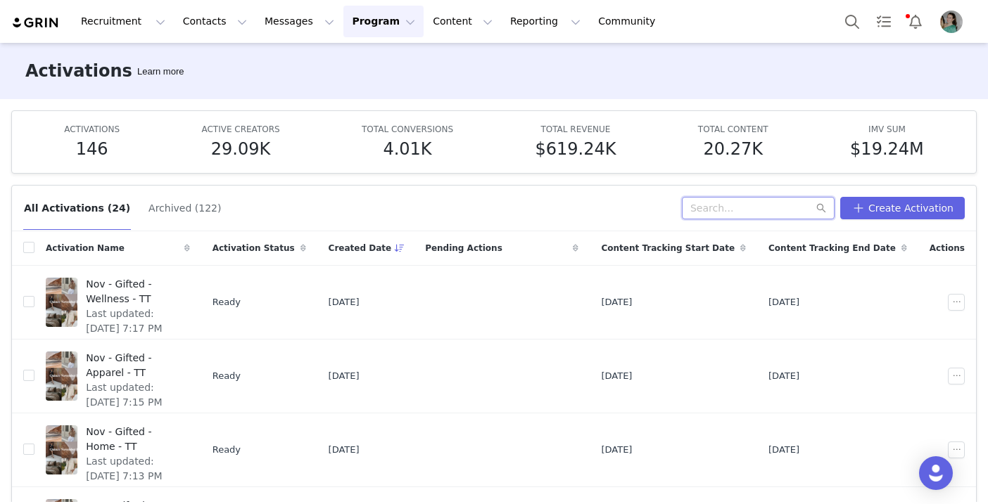
click at [767, 205] on input "text" at bounding box center [758, 208] width 153 height 23
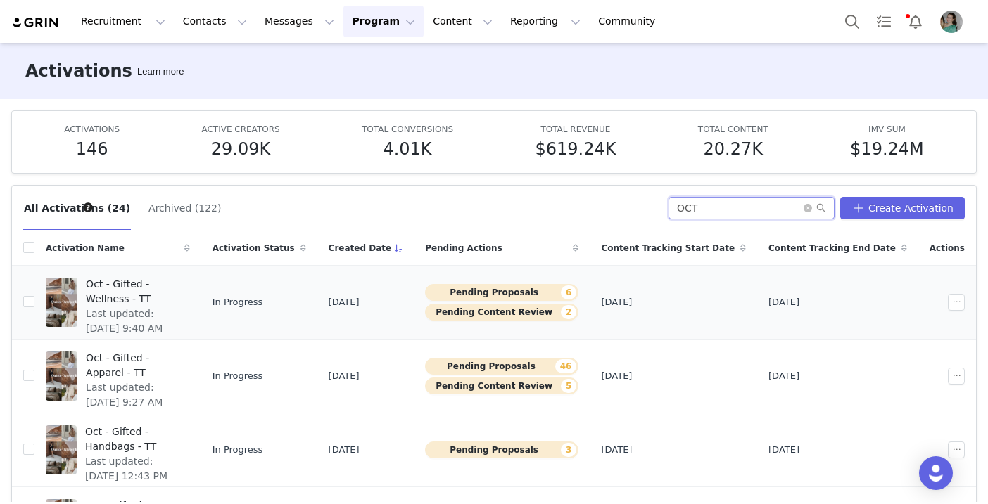
type input "OCT"
click at [181, 307] on span "Last updated: [DATE] 9:40 AM" at bounding box center [134, 322] width 96 height 30
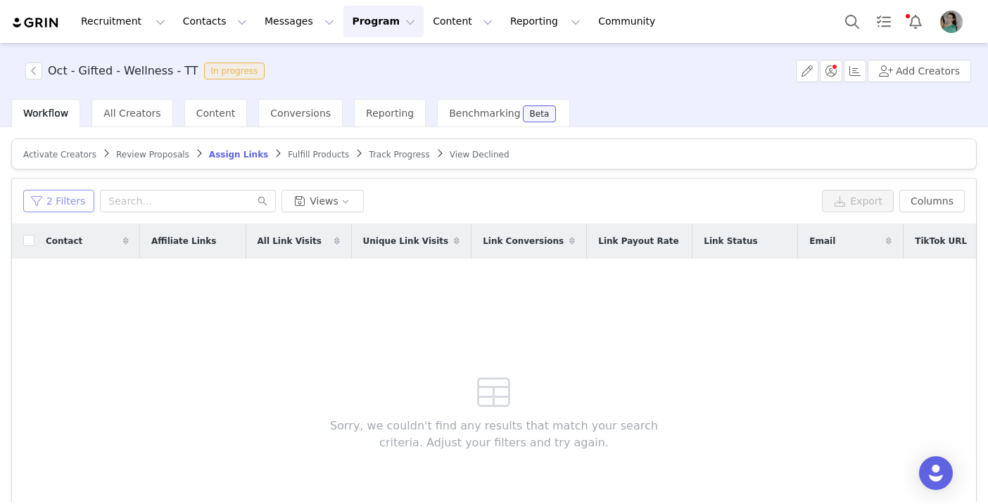
click at [58, 208] on button "2 Filters" at bounding box center [58, 201] width 71 height 23
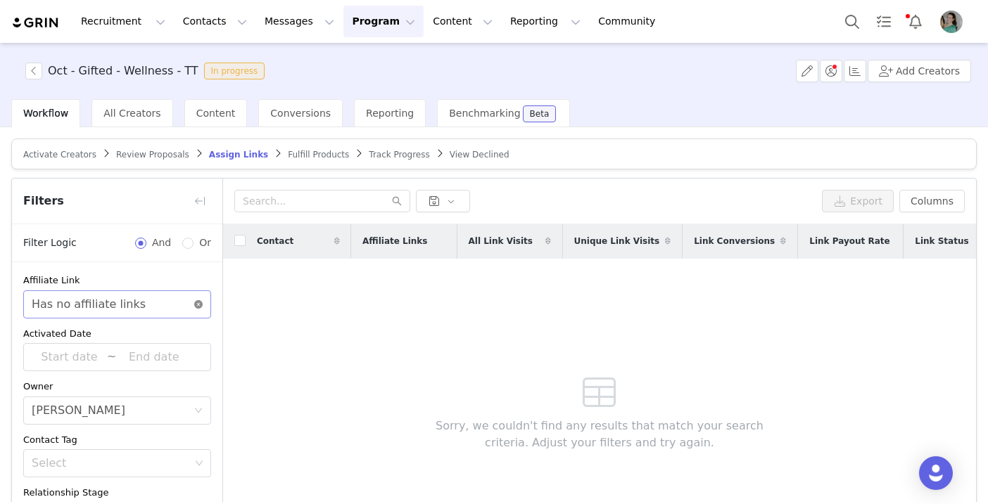
click at [200, 304] on icon "icon: close-circle" at bounding box center [198, 304] width 8 height 8
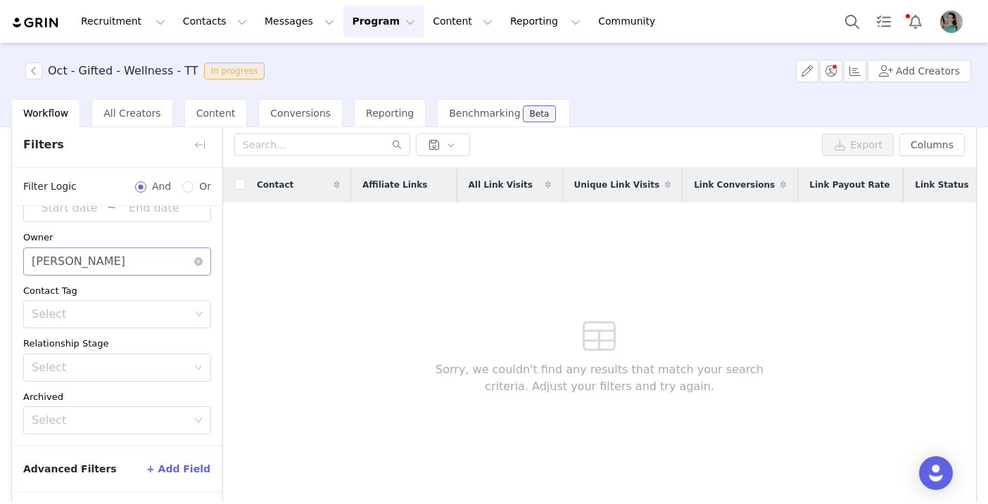
scroll to position [108, 0]
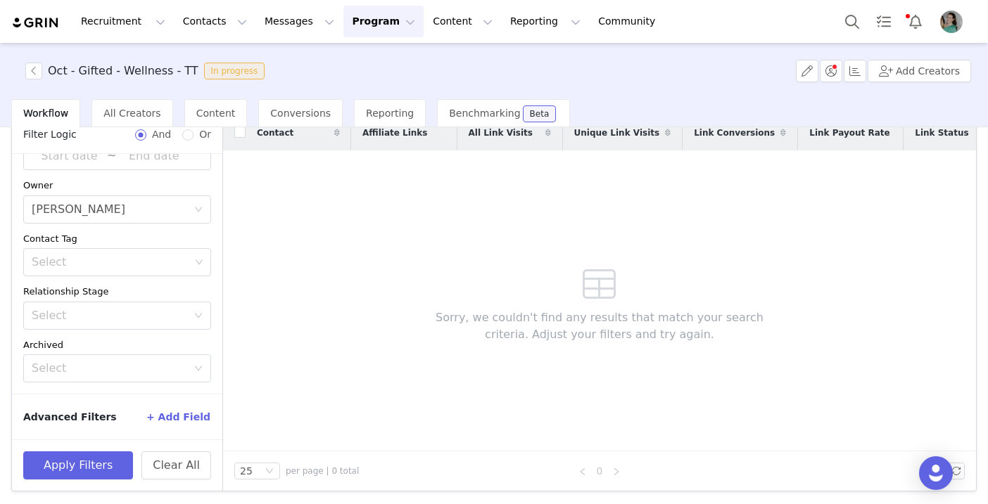
click at [181, 416] on button "+ Add Field" at bounding box center [178, 417] width 65 height 23
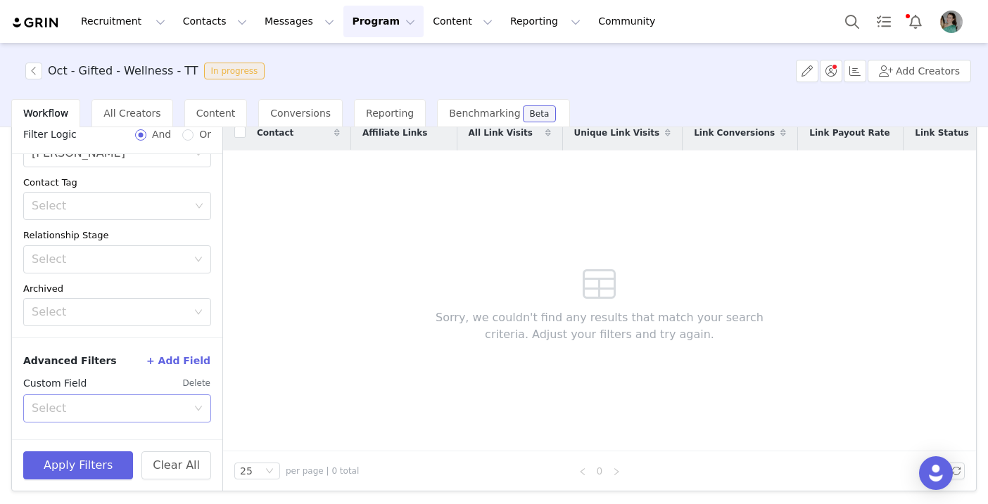
click at [117, 408] on div "Select" at bounding box center [109, 409] width 155 height 14
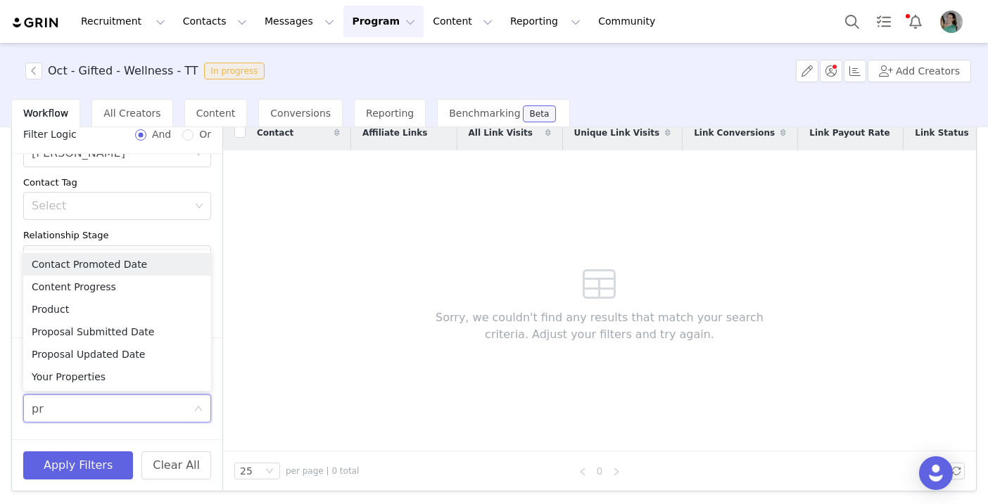
type input "p"
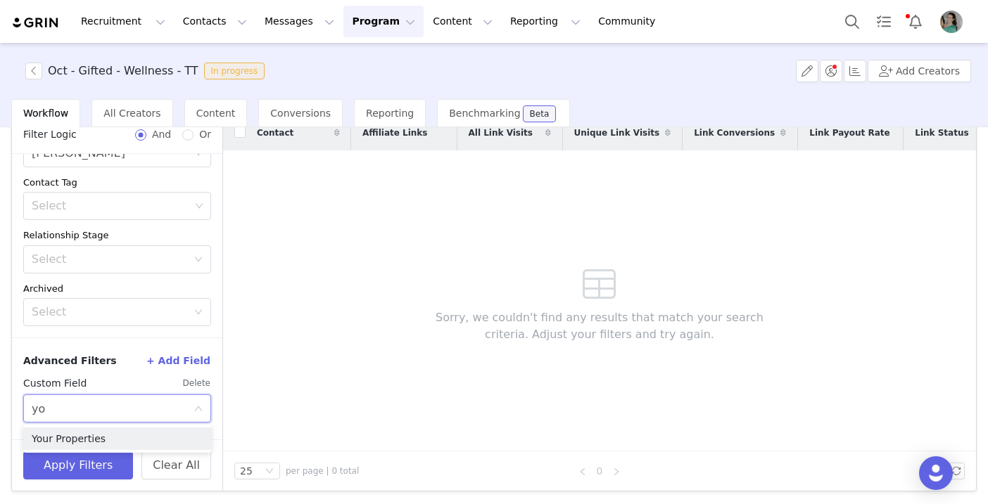
type input "you"
click at [105, 441] on li "Your Properties" at bounding box center [117, 439] width 188 height 23
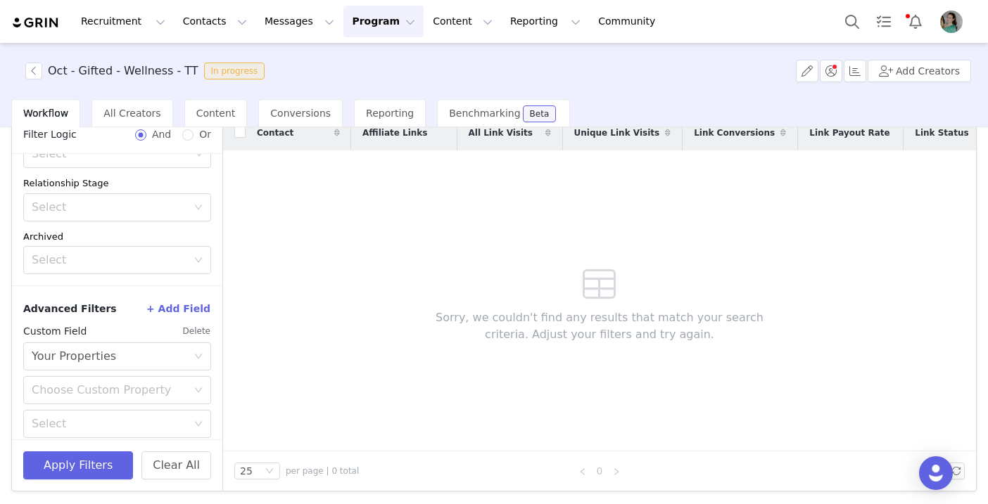
scroll to position [217, 0]
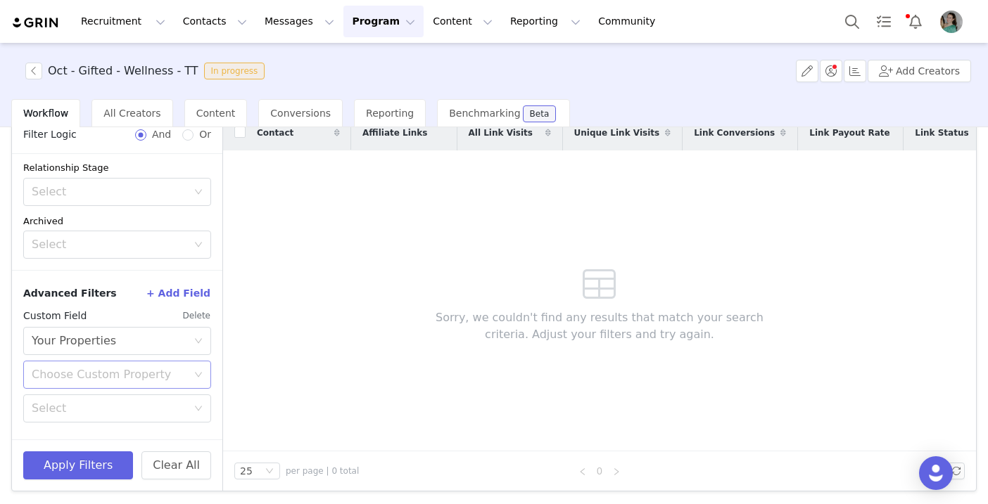
click at [113, 369] on div "Choose Custom Property" at bounding box center [109, 375] width 155 height 14
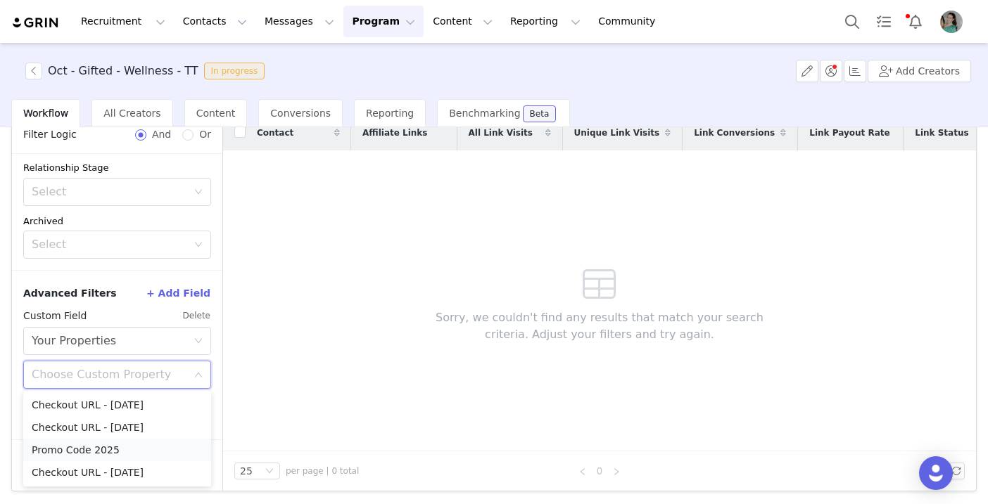
click at [115, 451] on li "Promo Code 2025" at bounding box center [117, 450] width 188 height 23
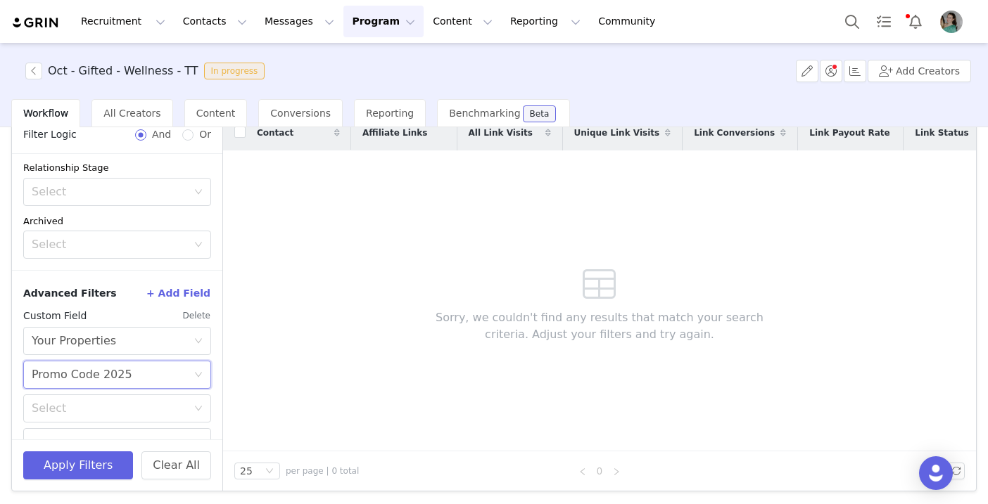
scroll to position [245, 0]
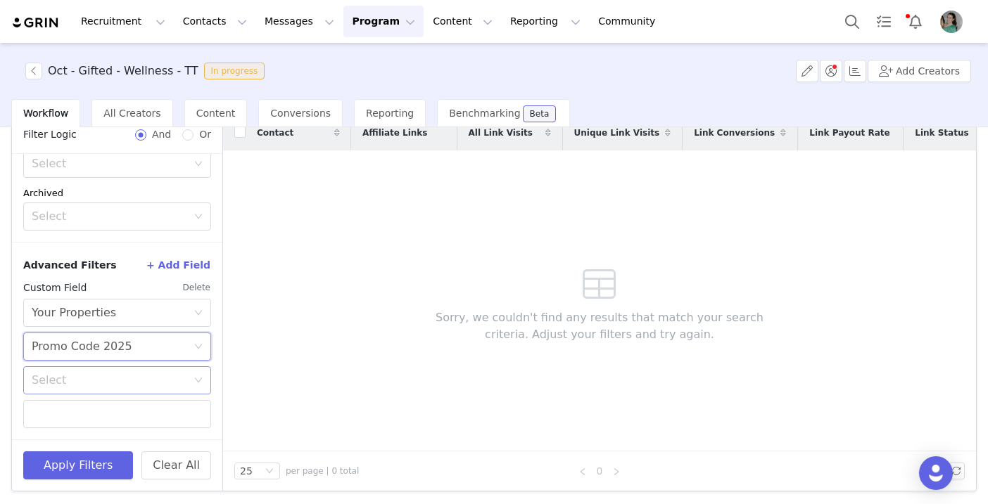
click at [120, 377] on div "Select" at bounding box center [109, 381] width 155 height 14
click at [60, 471] on li "Does not exist" at bounding box center [117, 478] width 188 height 23
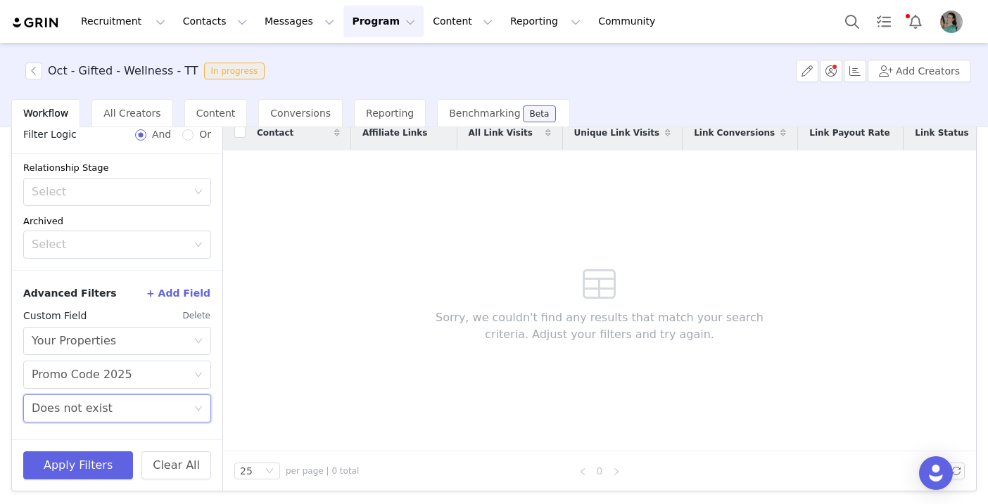
scroll to position [217, 0]
click at [58, 461] on button "Apply Filters" at bounding box center [78, 466] width 110 height 28
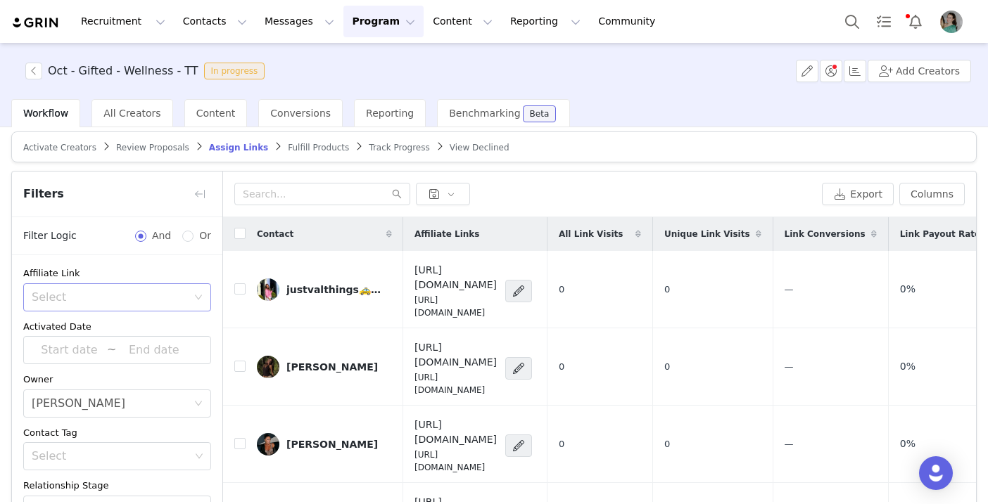
scroll to position [0, 0]
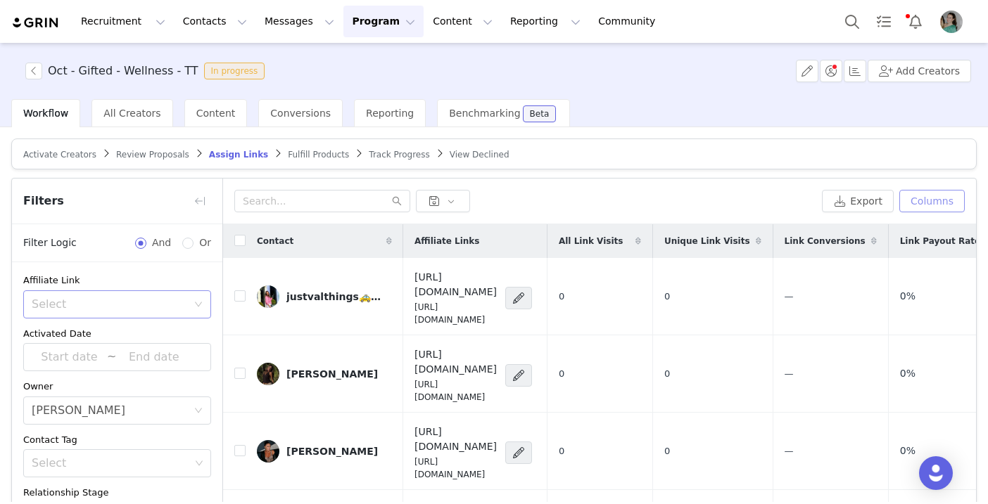
click at [935, 207] on button "Columns" at bounding box center [931, 201] width 65 height 23
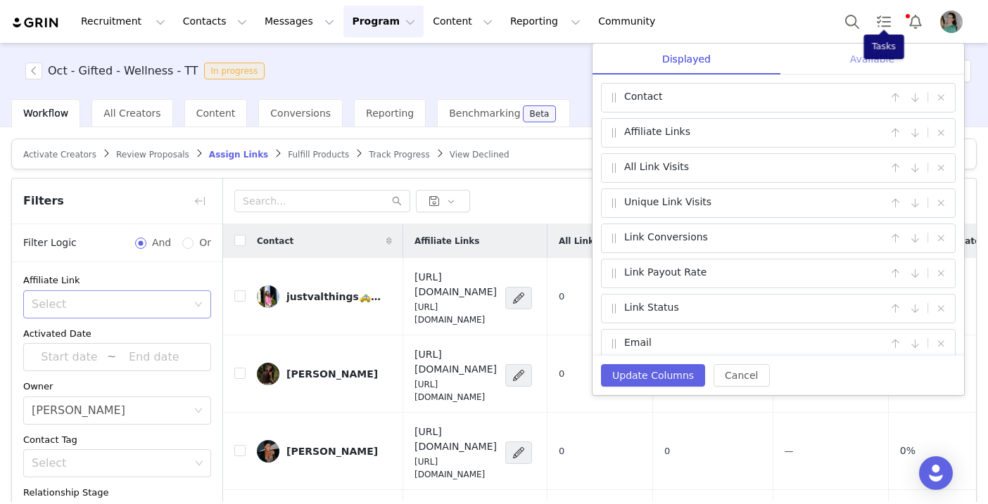
click at [879, 56] on div "Available" at bounding box center [872, 60] width 184 height 32
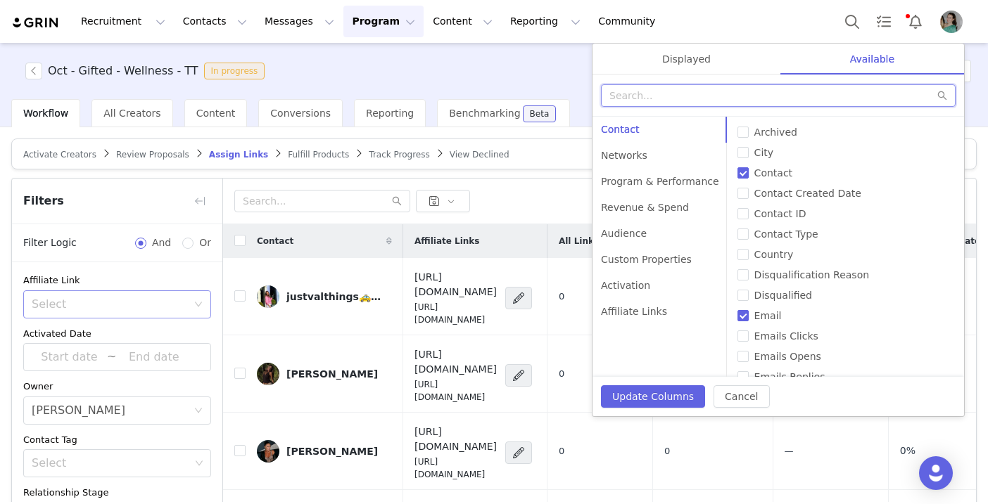
click at [760, 93] on input "text" at bounding box center [778, 95] width 355 height 23
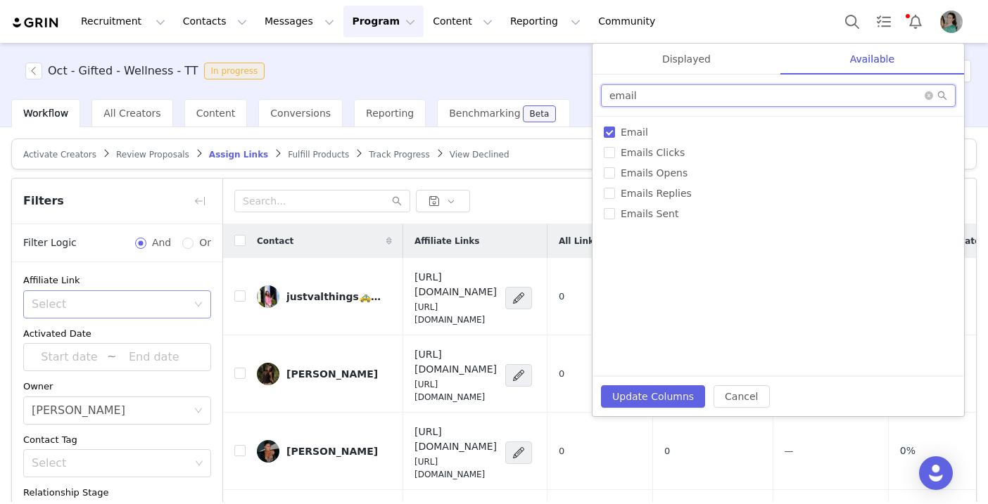
click at [737, 100] on input "email" at bounding box center [778, 95] width 355 height 23
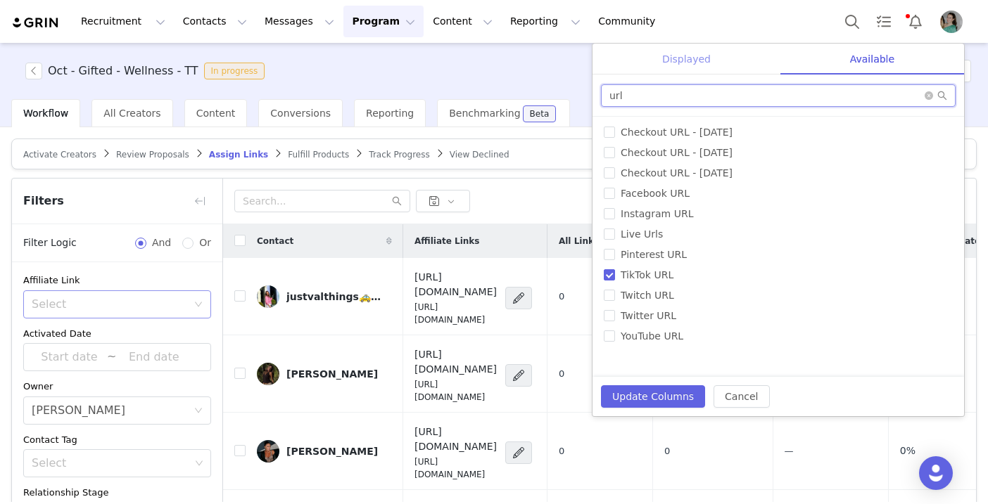
type input "url"
click at [673, 67] on div "Displayed" at bounding box center [686, 60] width 188 height 32
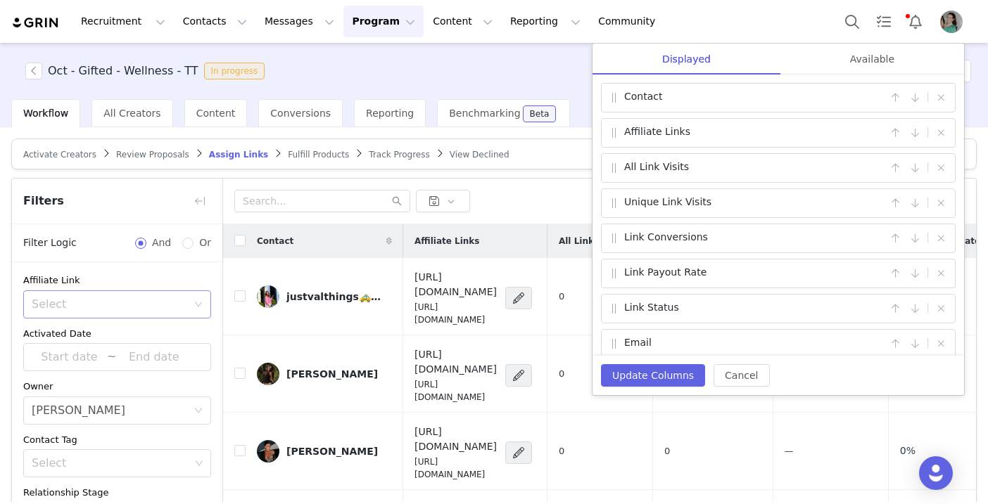
scroll to position [46, 0]
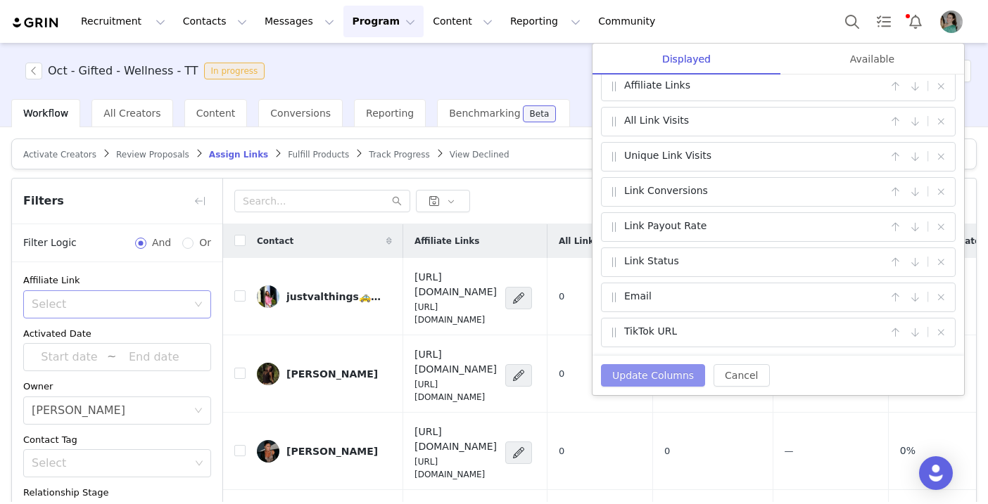
click at [664, 378] on button "Update Columns" at bounding box center [653, 375] width 104 height 23
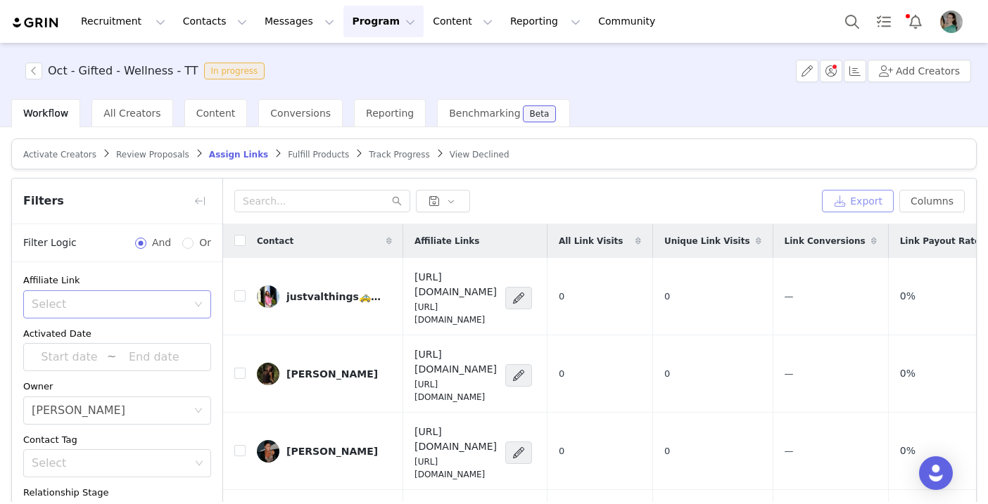
click at [855, 202] on button "Export" at bounding box center [858, 201] width 72 height 23
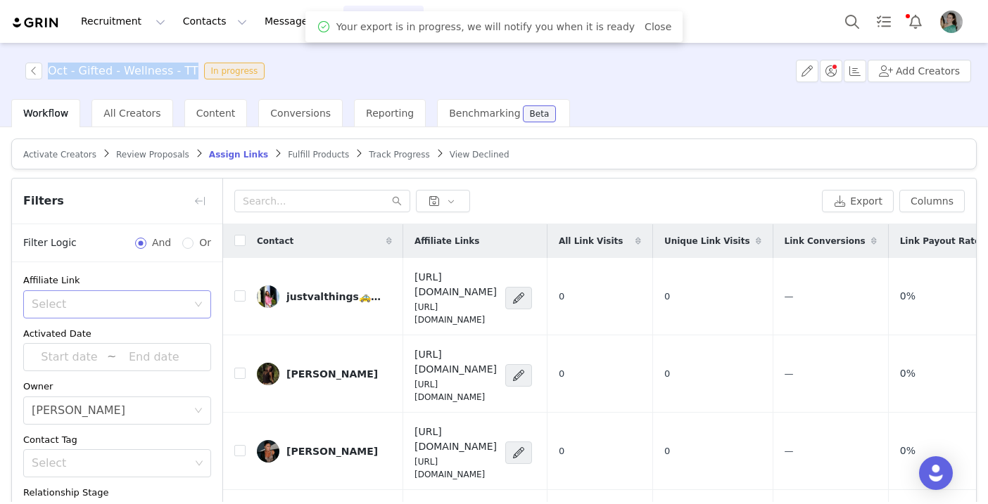
drag, startPoint x: 189, startPoint y: 74, endPoint x: 49, endPoint y: 75, distance: 140.7
click at [49, 75] on h3 "Oct - Gifted - Wellness - TT" at bounding box center [123, 71] width 151 height 17
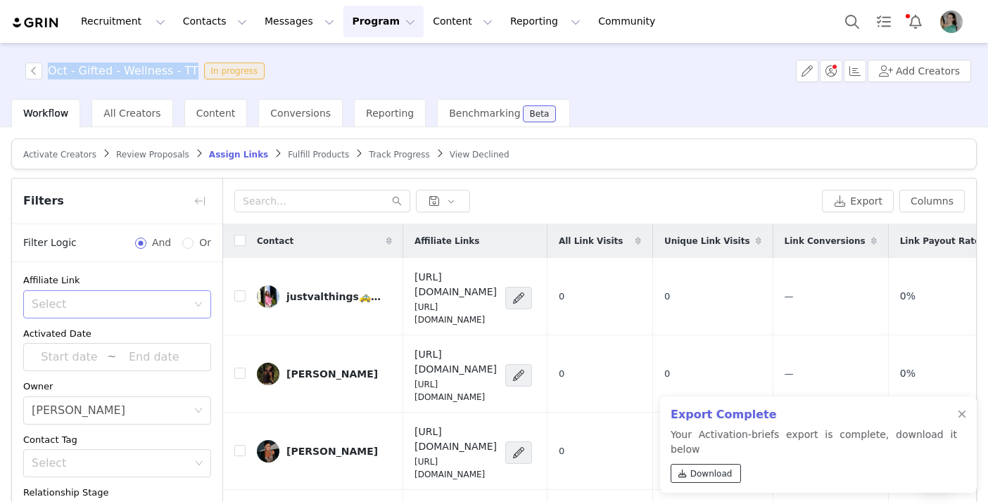
click at [709, 469] on span "Download" at bounding box center [711, 474] width 42 height 13
click at [305, 80] on div "Oct - Gifted - Wellness - TT In progress Add Creators" at bounding box center [494, 71] width 988 height 56
click at [29, 73] on button "button" at bounding box center [33, 71] width 17 height 17
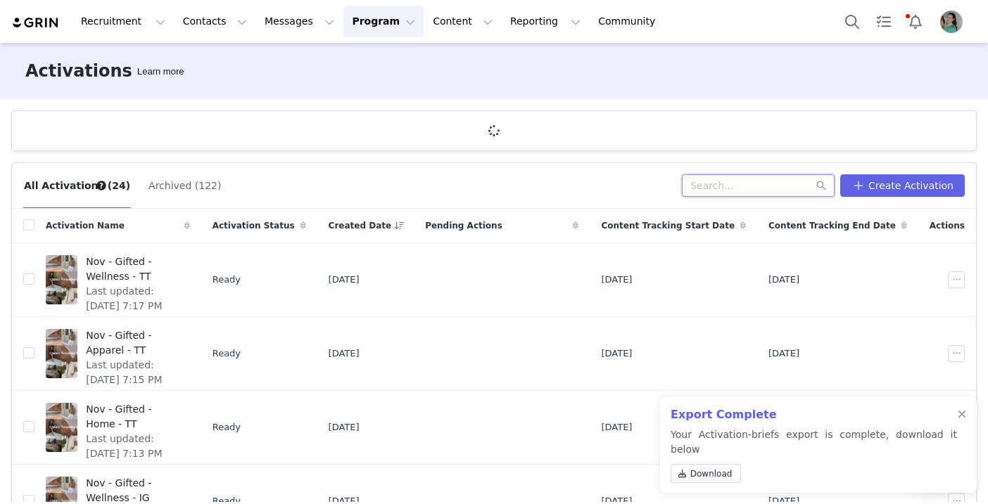
click at [770, 186] on input "text" at bounding box center [758, 185] width 153 height 23
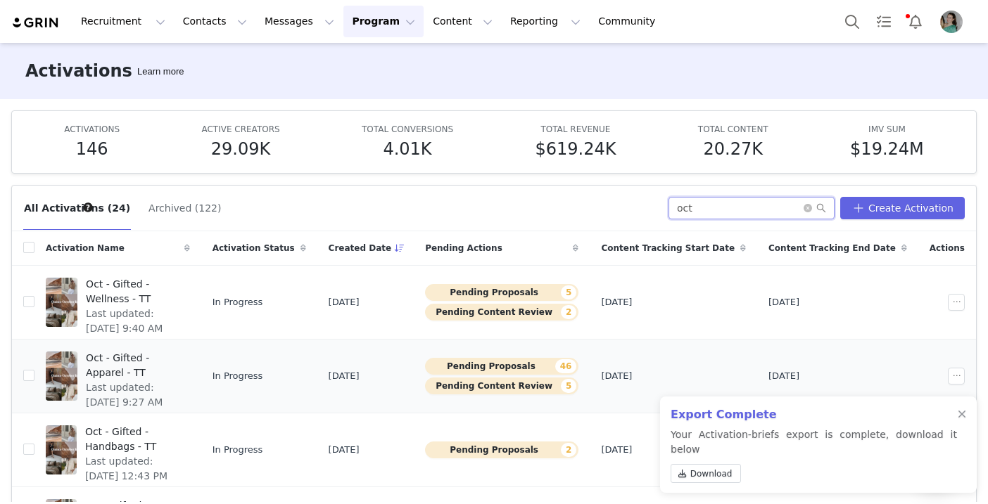
type input "oct"
click at [181, 381] on span "Last updated: [DATE] 9:27 AM" at bounding box center [134, 396] width 96 height 30
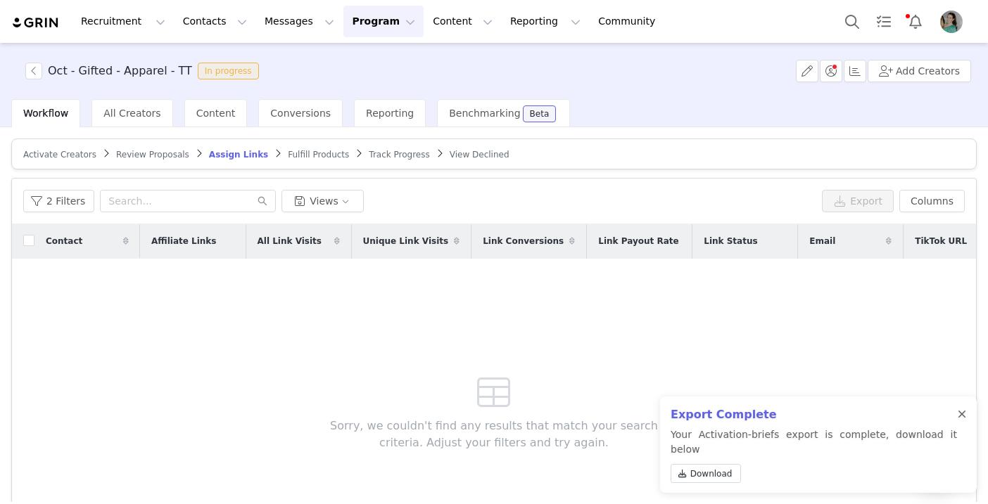
click at [962, 421] on div at bounding box center [961, 414] width 8 height 11
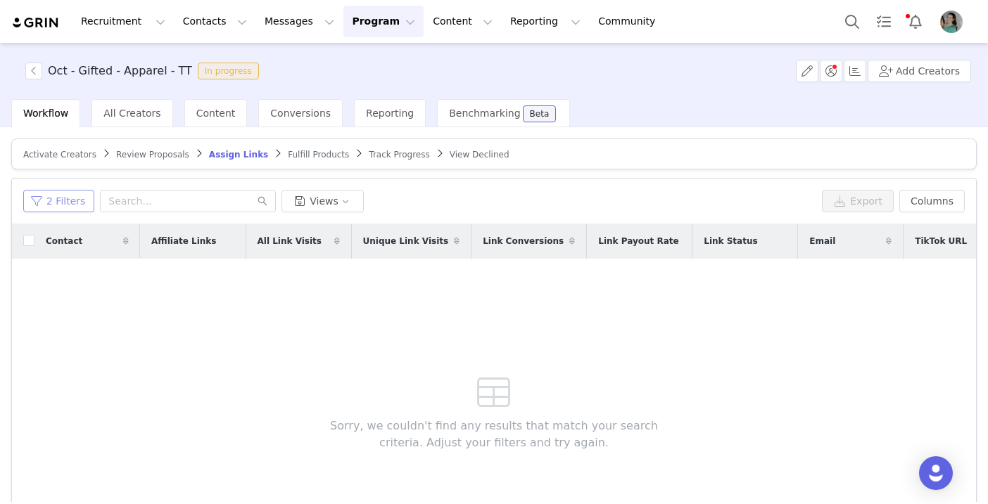
click at [53, 196] on button "2 Filters" at bounding box center [58, 201] width 71 height 23
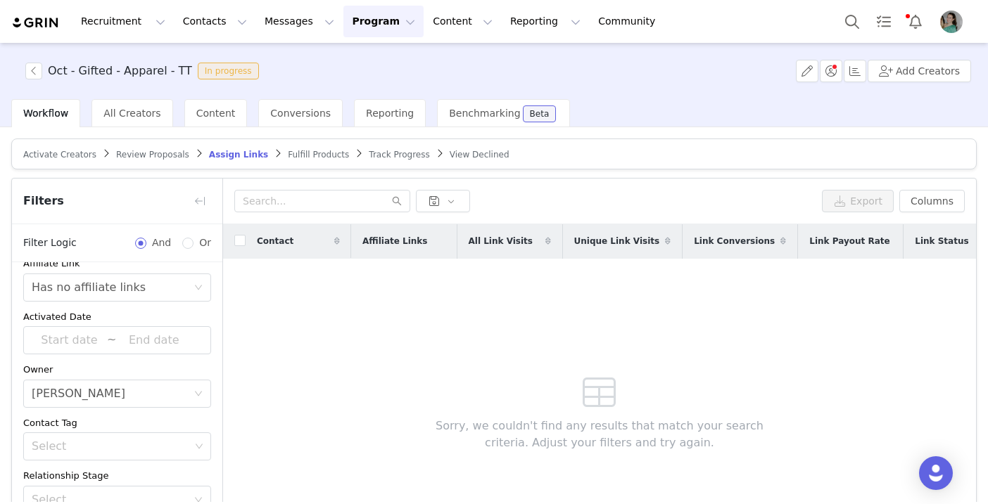
scroll to position [18, 0]
click at [198, 281] on div "Select Has no affiliate links" at bounding box center [117, 286] width 188 height 28
click at [200, 284] on icon "icon: close-circle" at bounding box center [198, 286] width 8 height 8
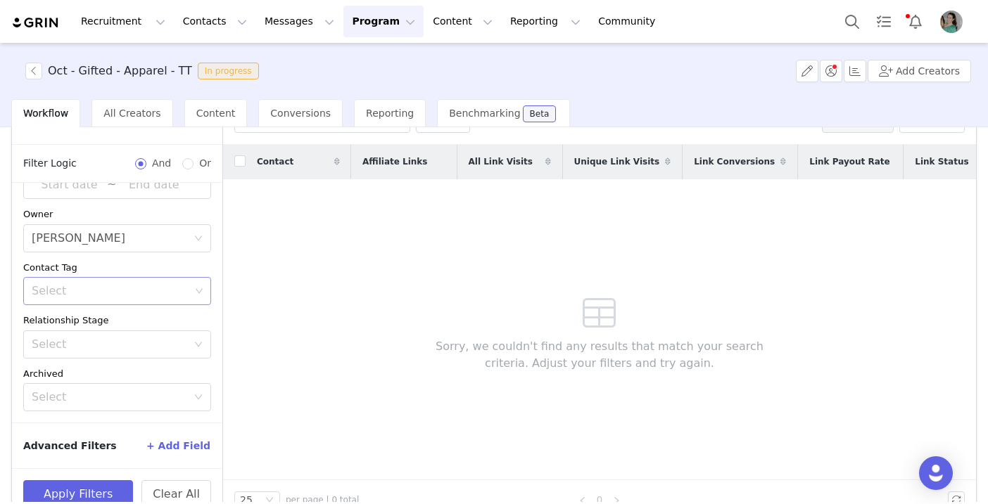
scroll to position [108, 0]
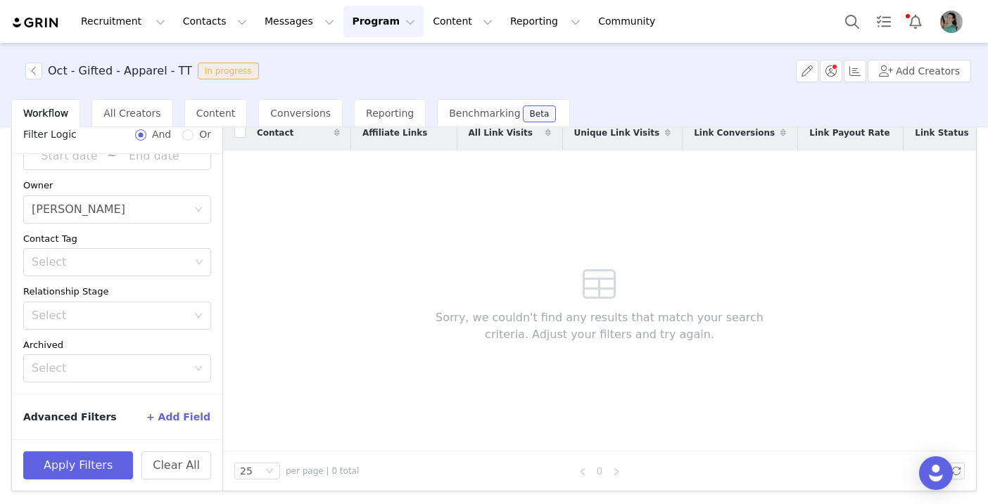
click at [181, 415] on button "+ Add Field" at bounding box center [178, 417] width 65 height 23
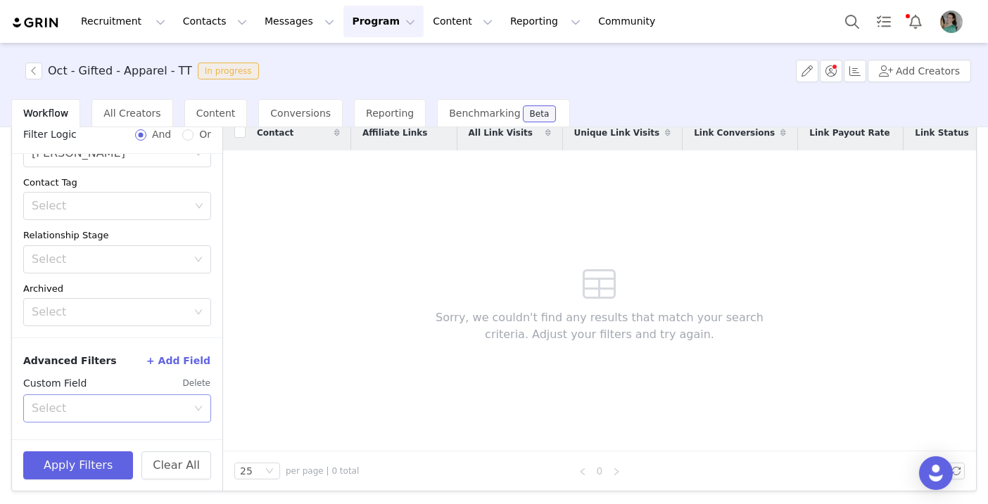
click at [121, 412] on div "Select" at bounding box center [109, 409] width 155 height 14
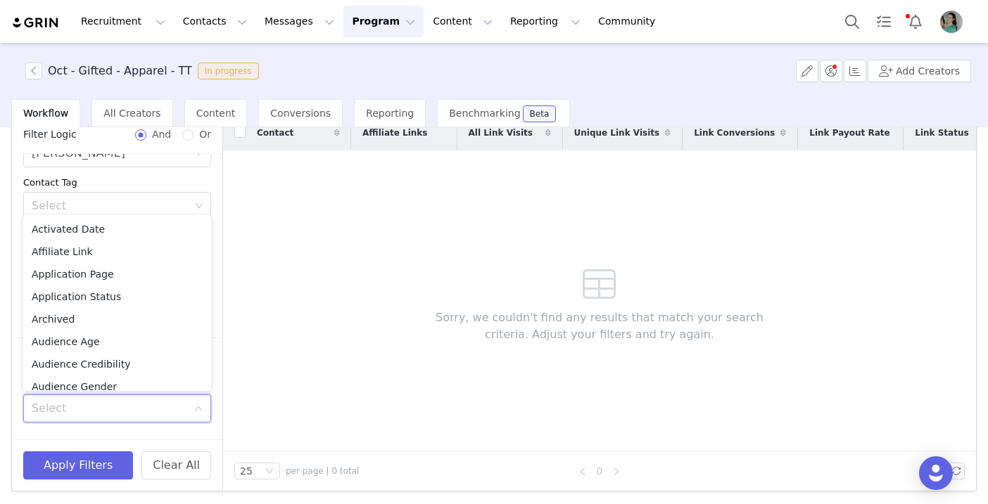
click at [137, 173] on div "Affiliate Link Select Activated Date ~ Owner Select [PERSON_NAME] Contact Tag S…" at bounding box center [117, 171] width 210 height 333
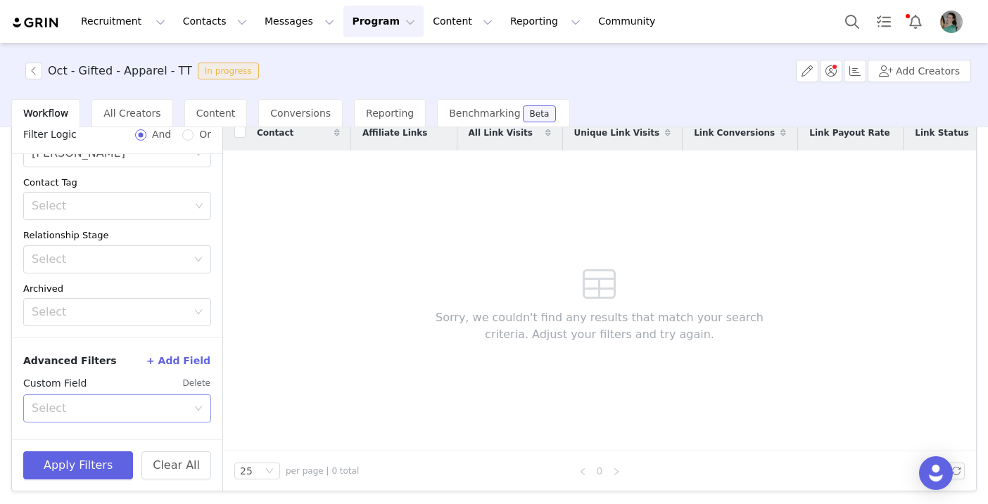
click at [84, 413] on div "Select" at bounding box center [109, 409] width 155 height 14
type input "your"
click at [85, 433] on li "Your Properties" at bounding box center [117, 439] width 188 height 23
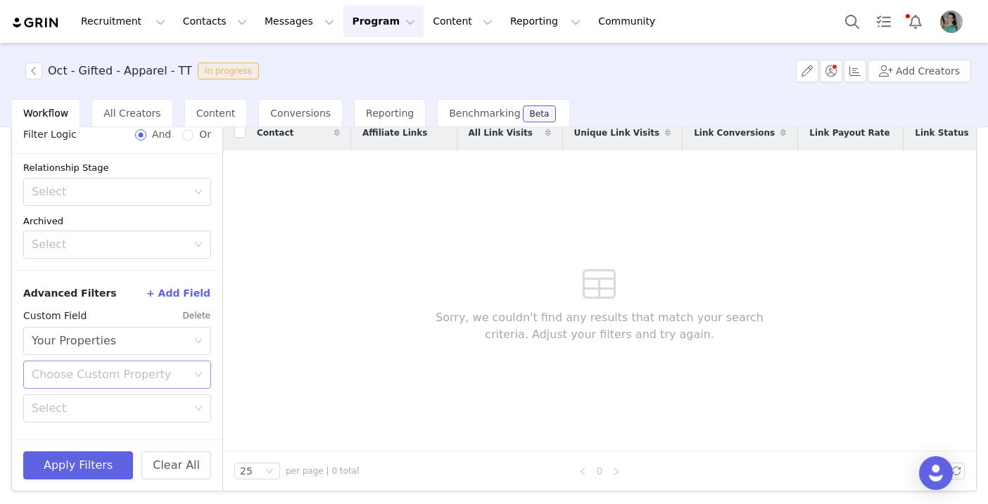
click at [94, 375] on div "Choose Custom Property" at bounding box center [109, 375] width 155 height 14
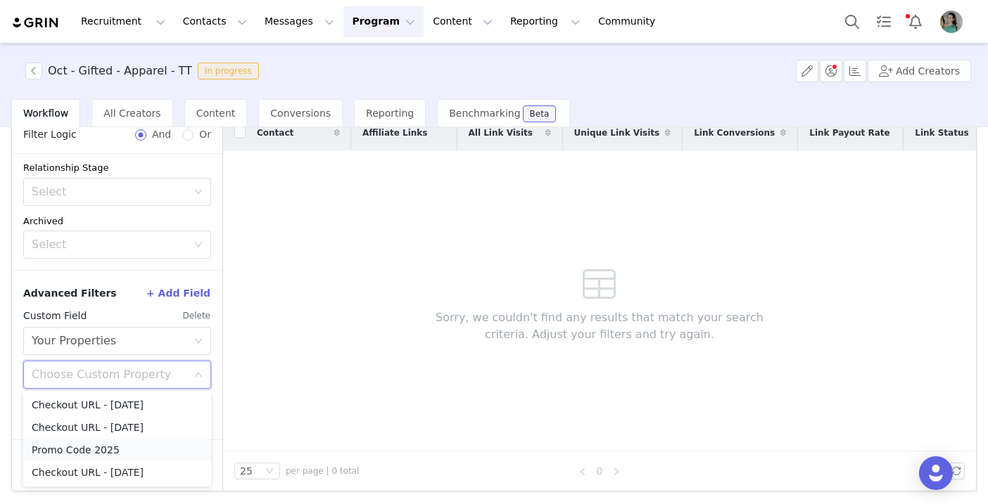
click at [84, 447] on li "Promo Code 2025" at bounding box center [117, 450] width 188 height 23
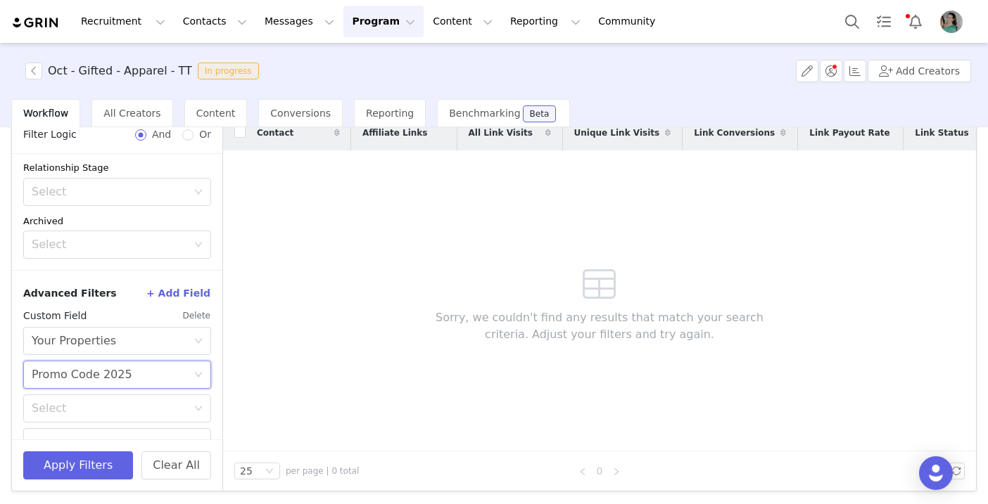
scroll to position [245, 0]
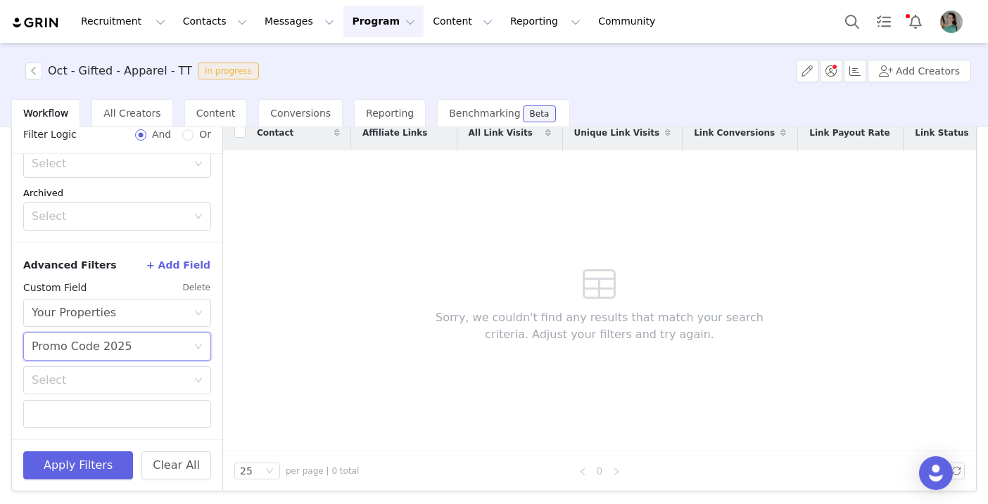
click at [105, 365] on div "Choose Custom Property Promo Code 2025 Select" at bounding box center [117, 381] width 188 height 96
click at [104, 370] on div "Select" at bounding box center [113, 380] width 162 height 27
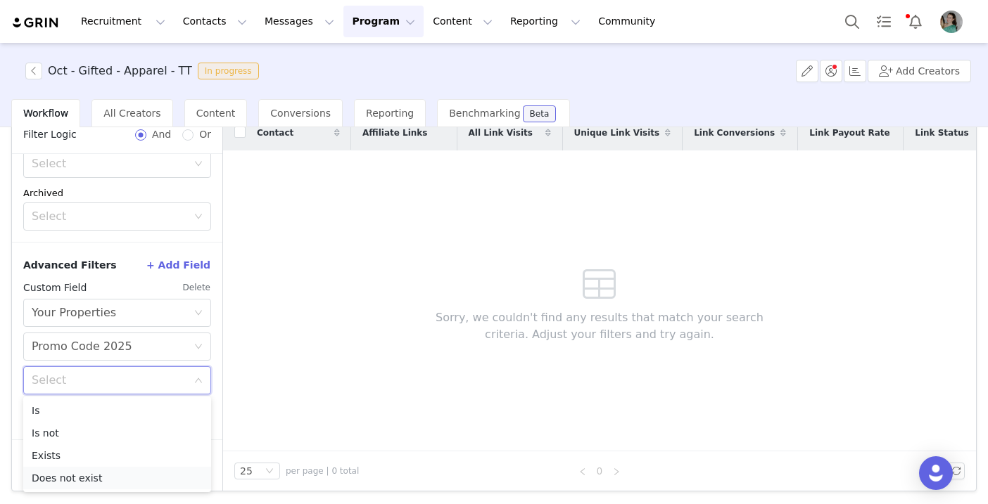
click at [84, 479] on li "Does not exist" at bounding box center [117, 478] width 188 height 23
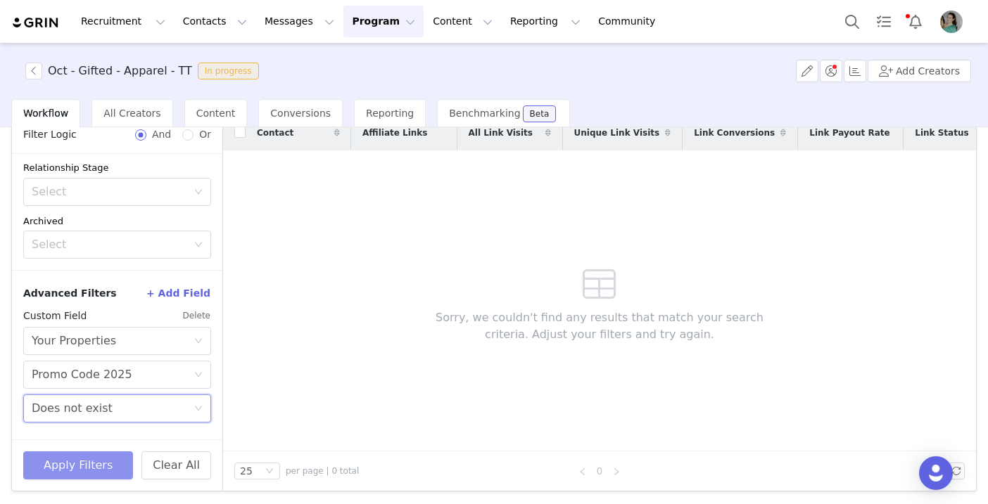
click at [78, 466] on button "Apply Filters" at bounding box center [78, 466] width 110 height 28
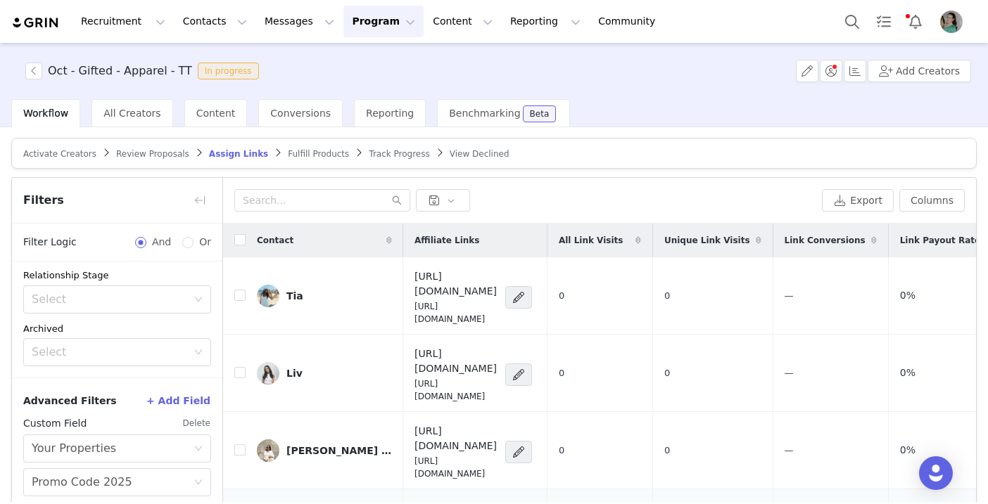
scroll to position [0, 0]
click at [840, 199] on button "Export" at bounding box center [858, 201] width 72 height 23
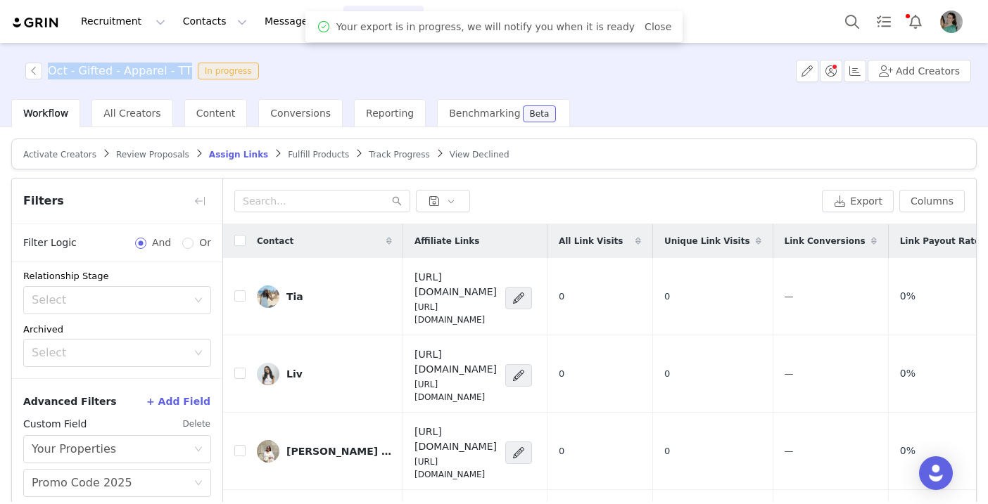
drag, startPoint x: 184, startPoint y: 71, endPoint x: 45, endPoint y: 76, distance: 139.4
click at [44, 76] on span "Oct - Gifted - Apparel - TT In progress" at bounding box center [144, 71] width 239 height 17
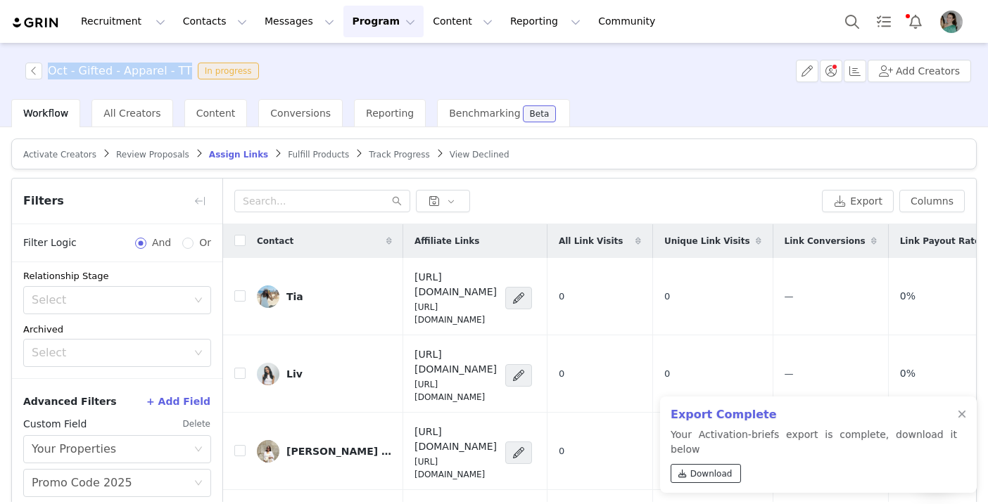
click at [710, 471] on span "Download" at bounding box center [711, 474] width 42 height 13
click at [36, 79] on div "Oct - Gifted - Apparel - TT In progress Add Creators" at bounding box center [494, 71] width 988 height 56
click at [34, 65] on button "button" at bounding box center [33, 71] width 17 height 17
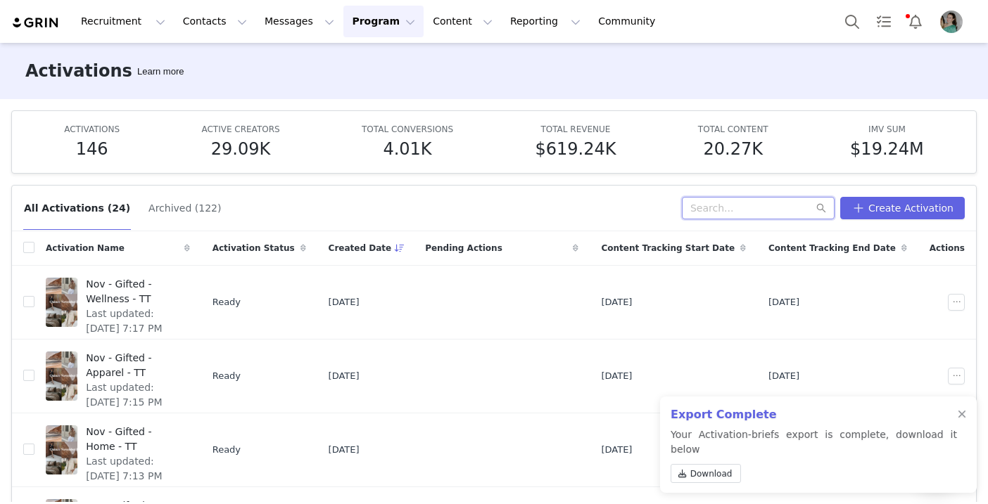
click at [748, 209] on input "text" at bounding box center [758, 208] width 153 height 23
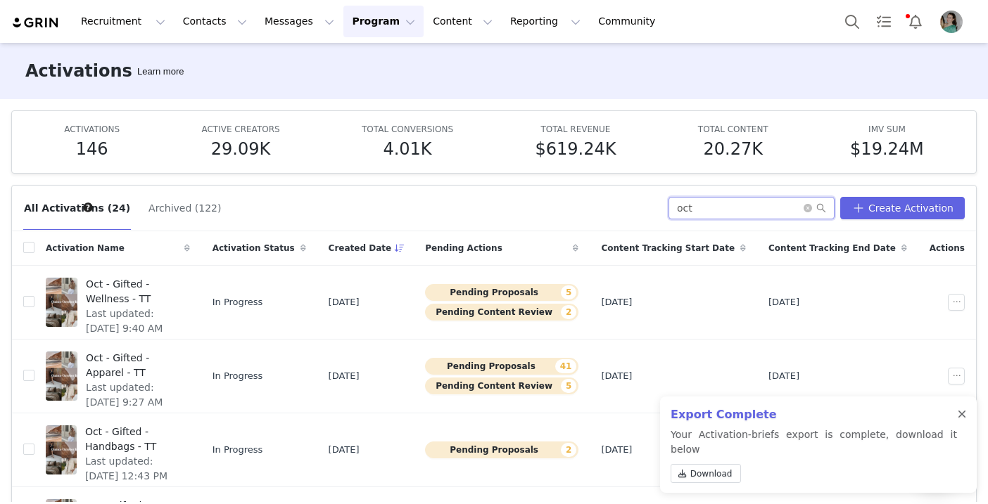
type input "oct"
click at [962, 421] on div at bounding box center [961, 414] width 8 height 11
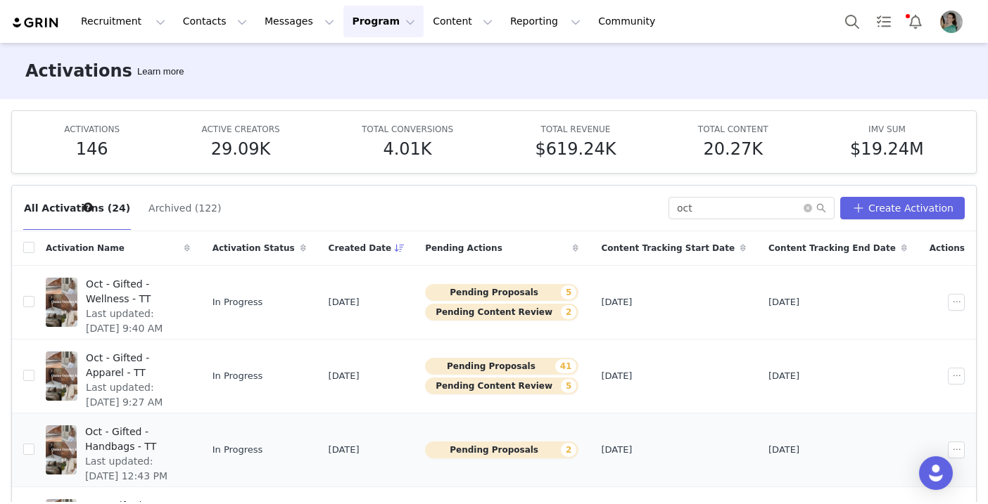
click at [181, 433] on span "Oct - Gifted - Handbags - TT" at bounding box center [133, 440] width 96 height 30
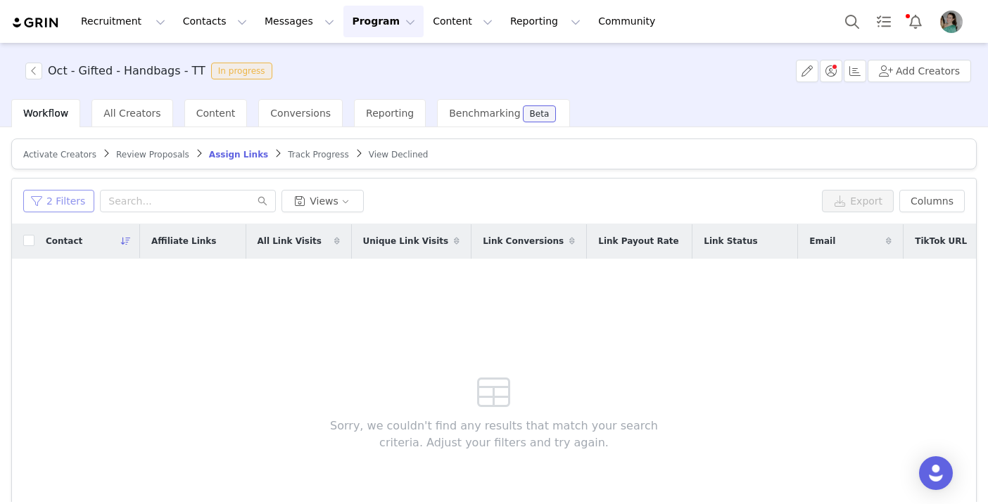
click at [73, 203] on button "2 Filters" at bounding box center [58, 201] width 71 height 23
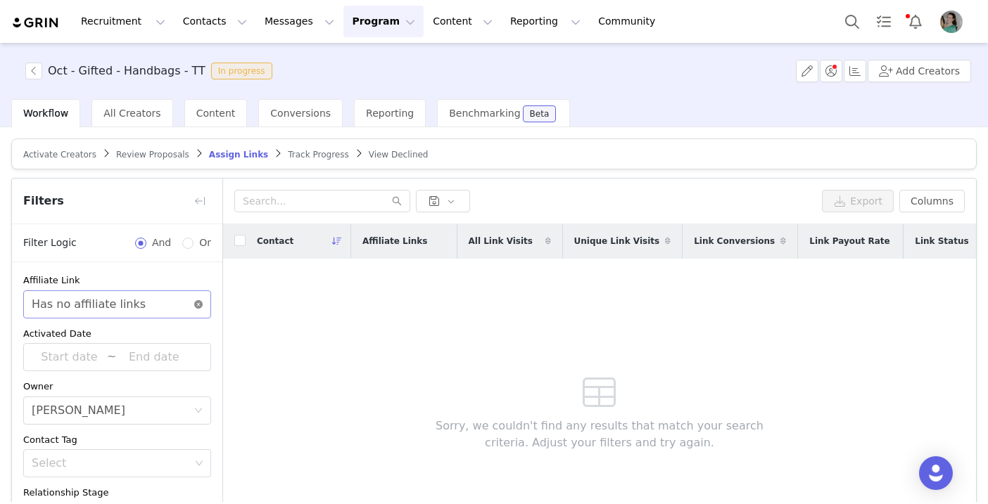
click at [201, 302] on icon "icon: close-circle" at bounding box center [198, 304] width 8 height 8
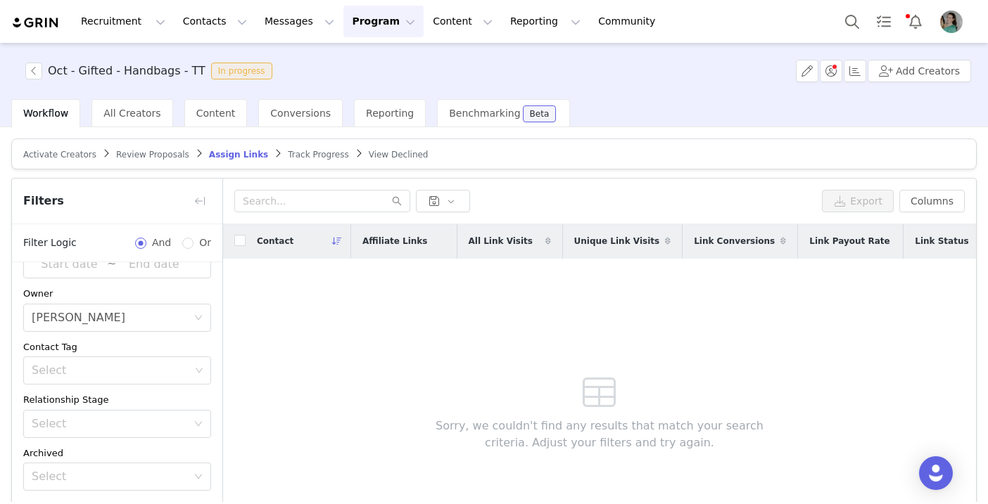
scroll to position [108, 0]
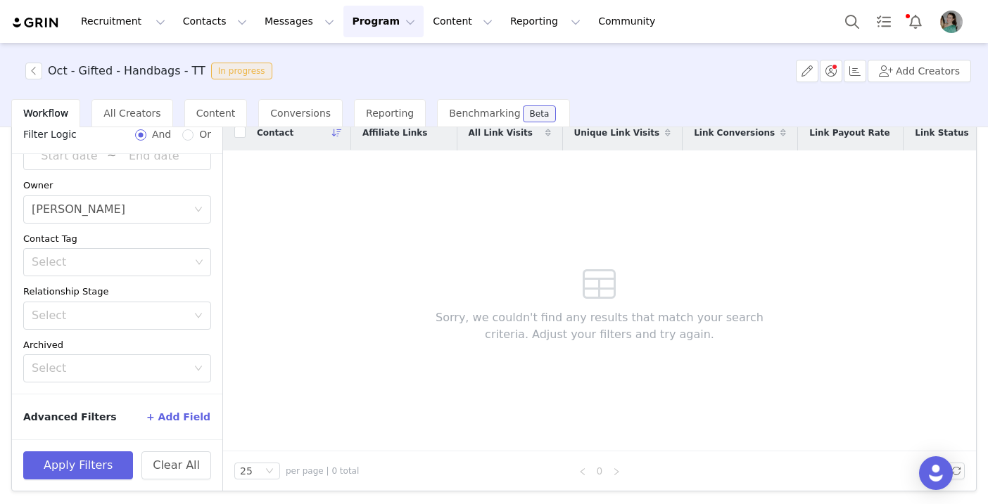
click at [189, 414] on button "+ Add Field" at bounding box center [178, 417] width 65 height 23
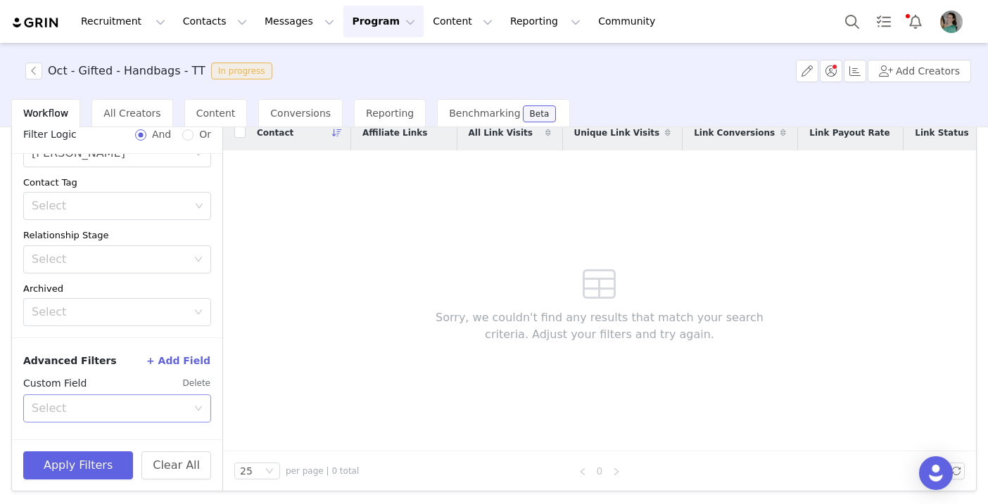
click at [155, 414] on div "Select" at bounding box center [109, 409] width 155 height 14
type input "your"
click at [161, 441] on li "Your Properties" at bounding box center [117, 439] width 188 height 23
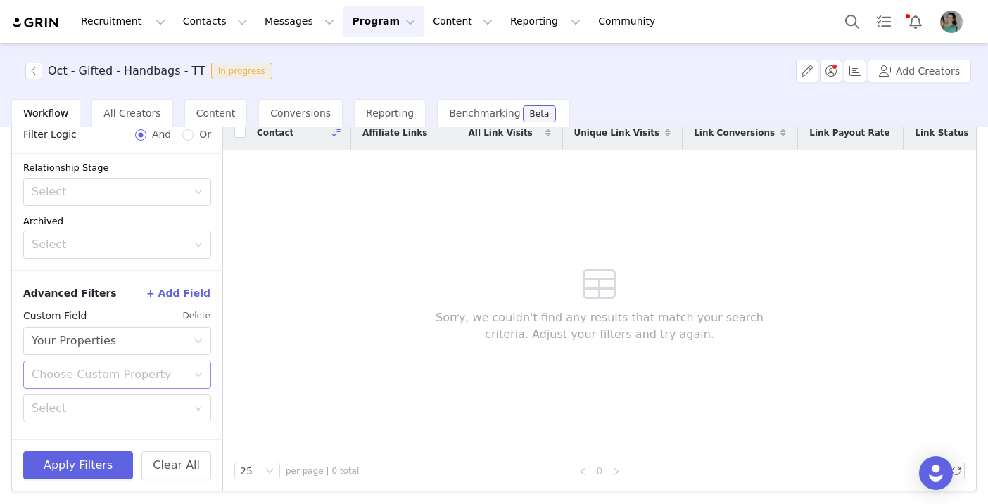
click at [153, 374] on div "Choose Custom Property" at bounding box center [109, 375] width 155 height 14
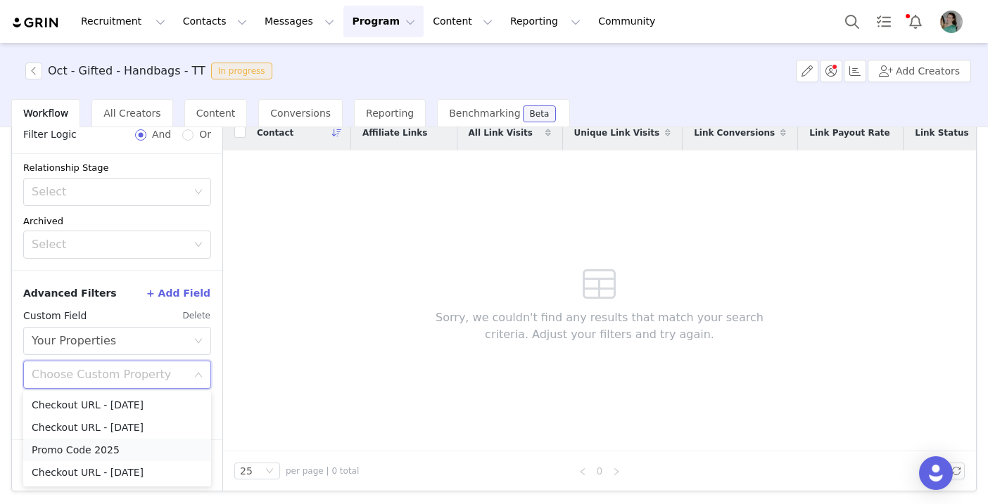
click at [129, 448] on li "Promo Code 2025" at bounding box center [117, 450] width 188 height 23
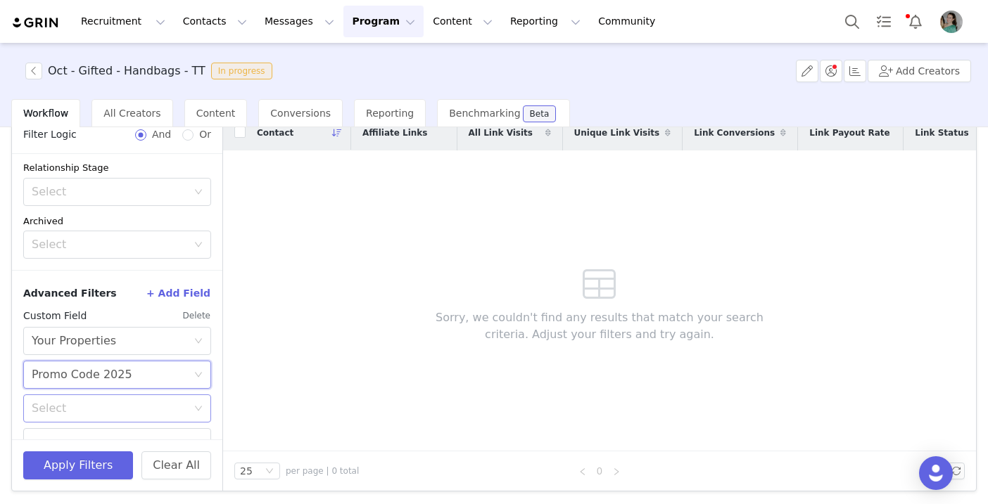
click at [126, 409] on div "Select" at bounding box center [109, 409] width 155 height 14
click at [122, 383] on li "Does not exist" at bounding box center [117, 377] width 188 height 23
click at [103, 464] on button "Apply Filters" at bounding box center [78, 466] width 110 height 28
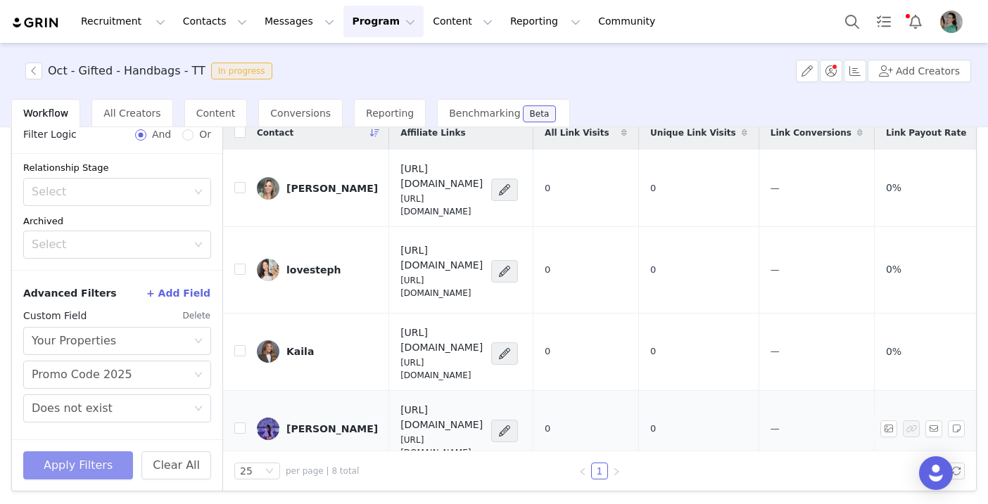
scroll to position [0, 0]
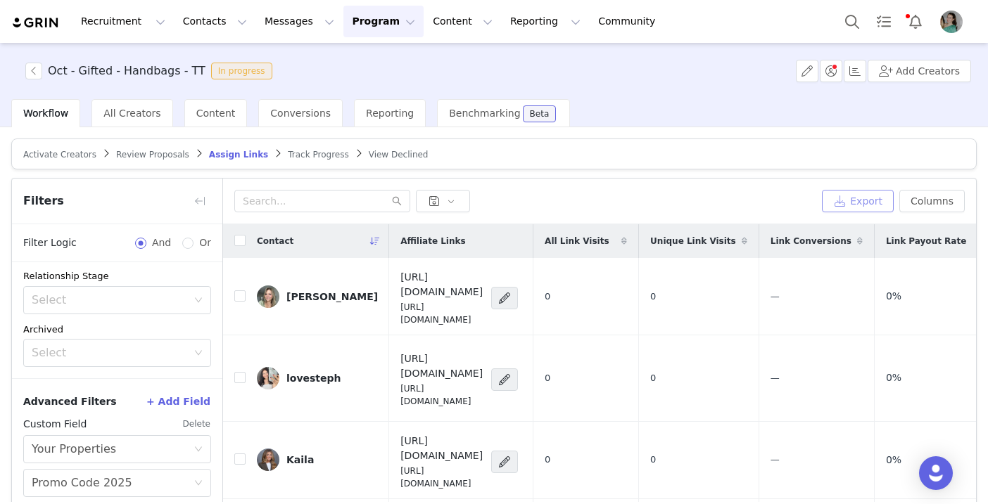
click at [867, 203] on button "Export" at bounding box center [858, 201] width 72 height 23
drag, startPoint x: 196, startPoint y: 72, endPoint x: 48, endPoint y: 69, distance: 147.7
click at [48, 69] on h3 "Oct - Gifted - Handbags - TT" at bounding box center [127, 71] width 158 height 17
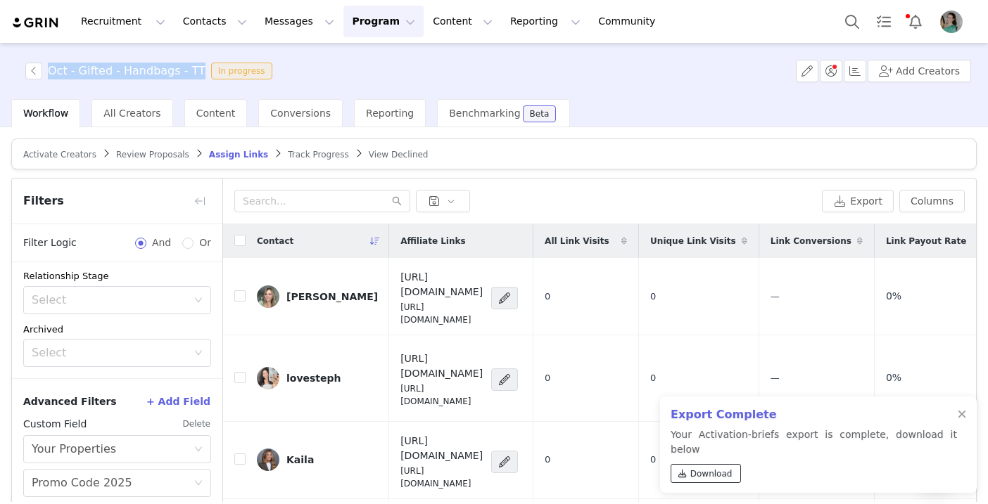
click at [698, 480] on link "Download" at bounding box center [705, 473] width 70 height 19
click at [32, 72] on button "button" at bounding box center [33, 71] width 17 height 17
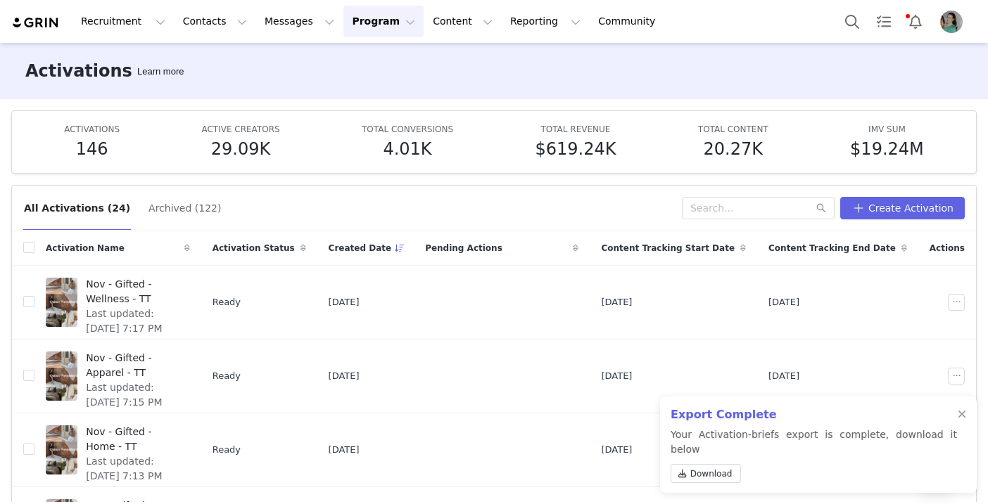
click at [711, 184] on div "All Activations (24) Archived (122) Create Activation Activation Name Activatio…" at bounding box center [494, 338] width 988 height 329
click at [713, 197] on input "text" at bounding box center [758, 208] width 153 height 23
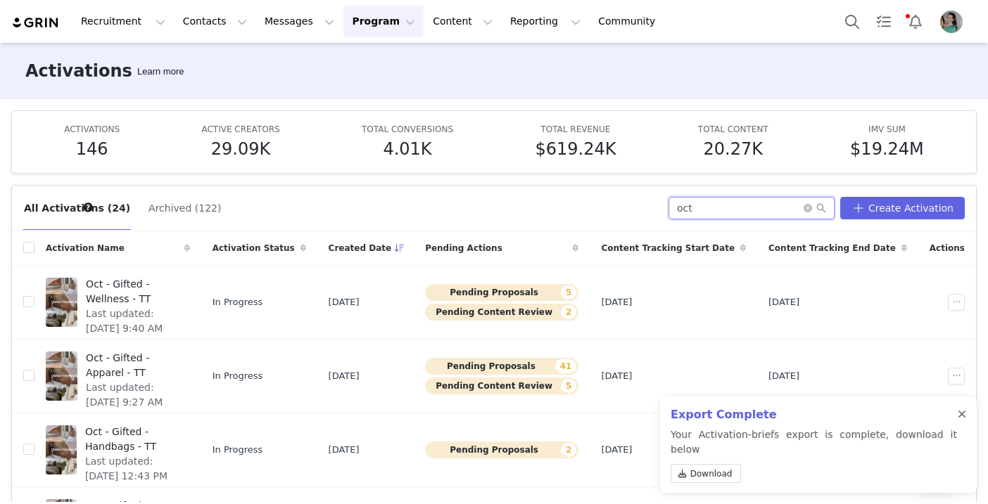
type input "oct"
click at [960, 421] on div at bounding box center [961, 414] width 8 height 11
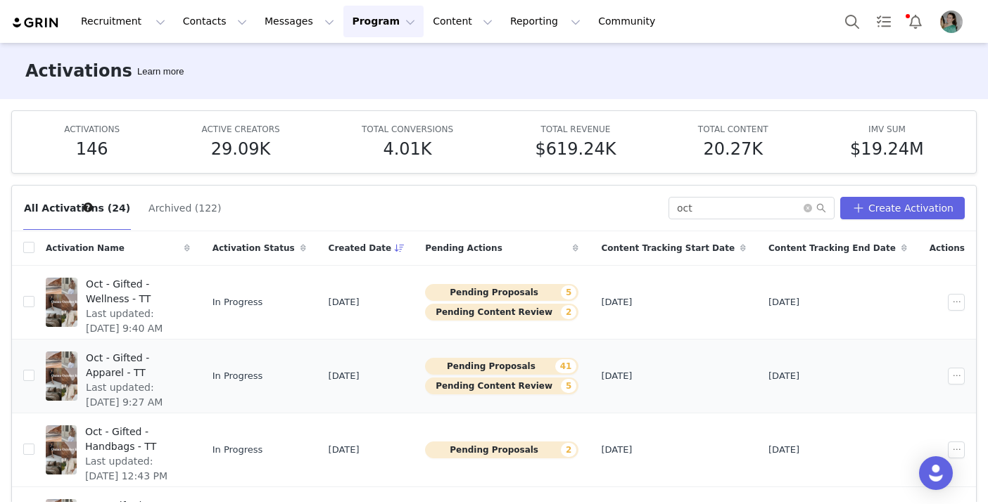
scroll to position [117, 0]
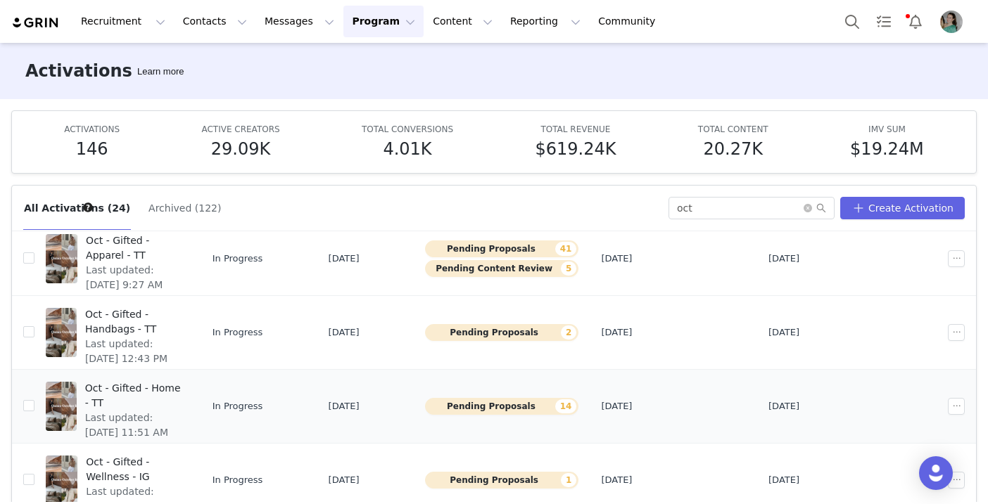
click at [181, 390] on span "Oct - Gifted - Home - TT" at bounding box center [133, 396] width 96 height 30
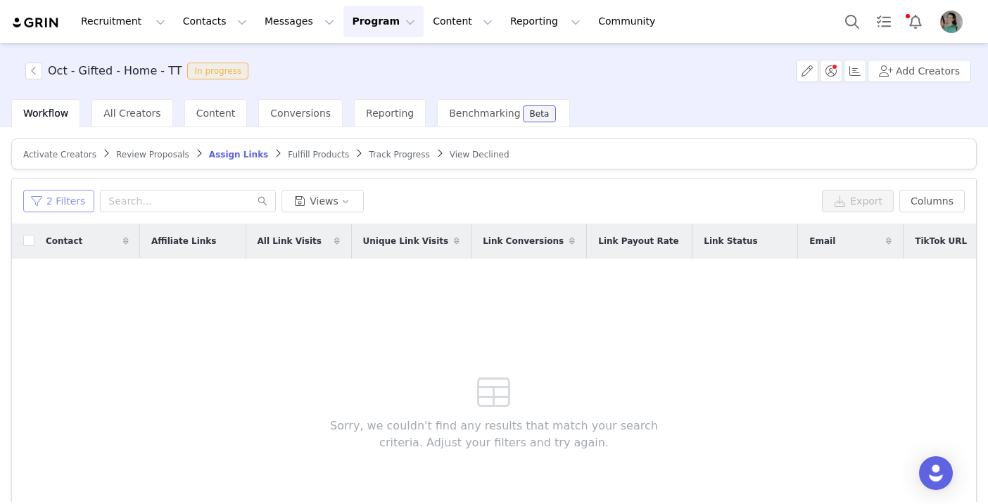
click at [68, 194] on button "2 Filters" at bounding box center [58, 201] width 71 height 23
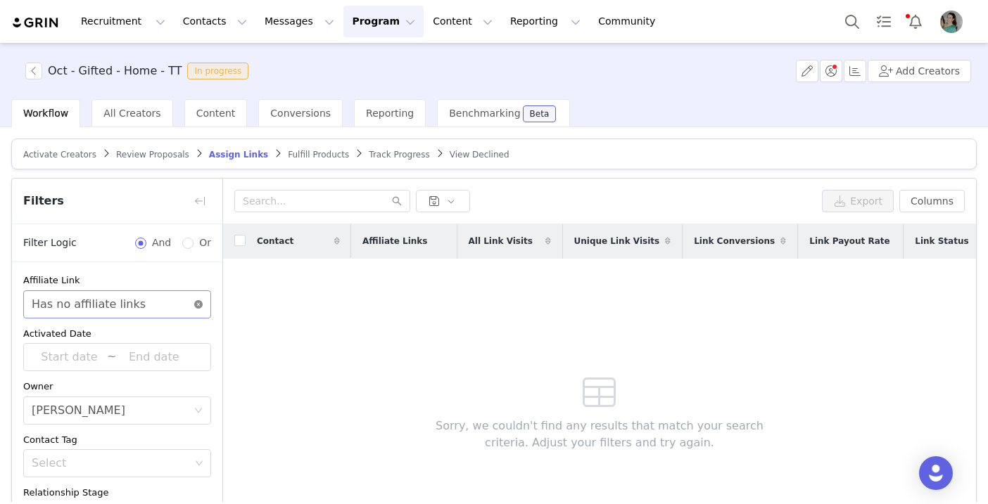
click at [198, 307] on icon "icon: close-circle" at bounding box center [198, 304] width 8 height 8
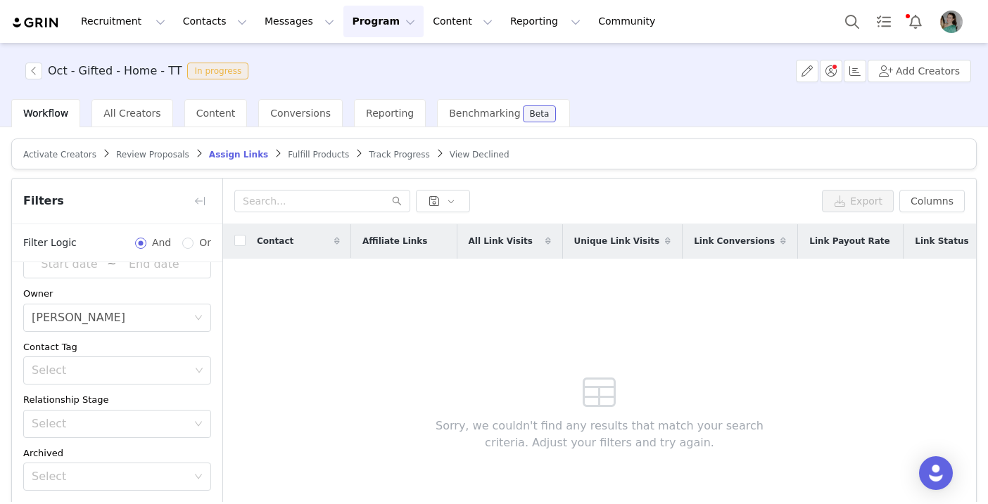
scroll to position [108, 0]
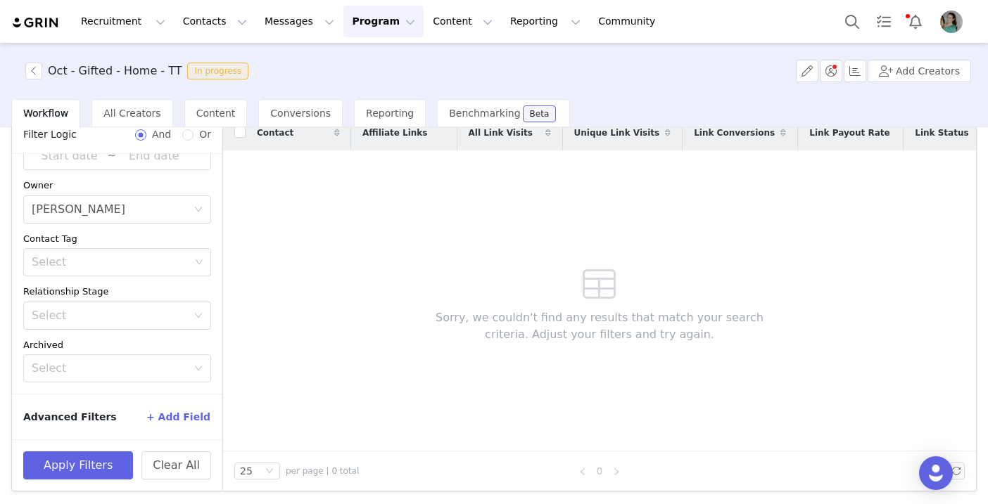
click at [187, 413] on button "+ Add Field" at bounding box center [178, 417] width 65 height 23
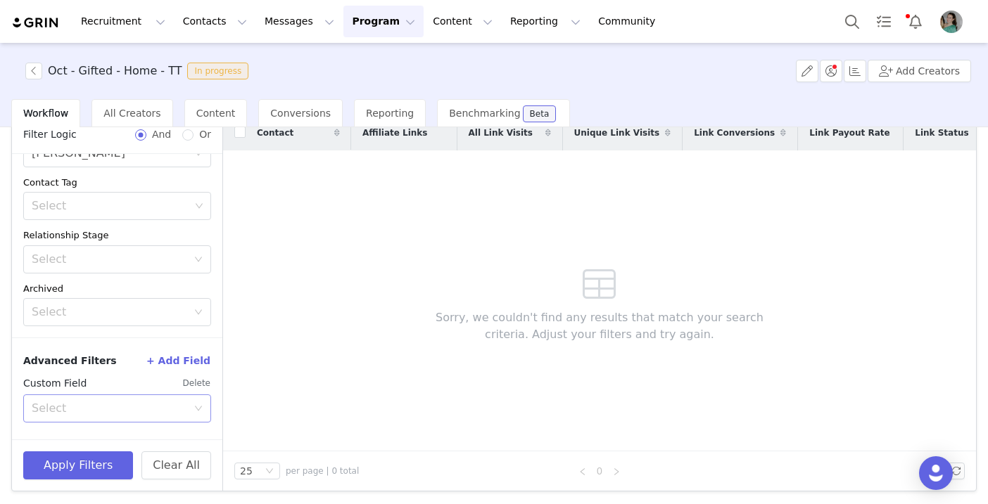
click at [162, 403] on div "Select" at bounding box center [109, 409] width 155 height 14
type input "you"
click at [136, 428] on li "Your Properties" at bounding box center [117, 439] width 188 height 23
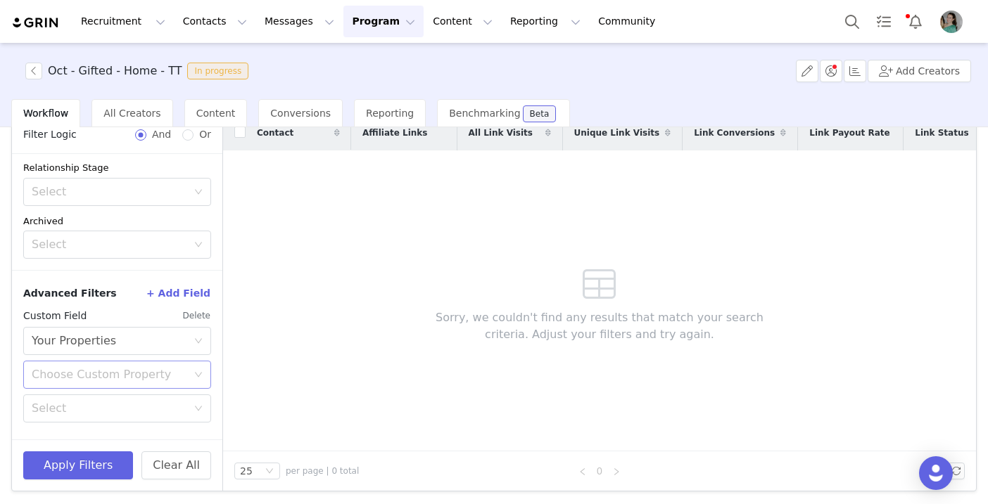
click at [116, 371] on div "Choose Custom Property" at bounding box center [109, 375] width 155 height 14
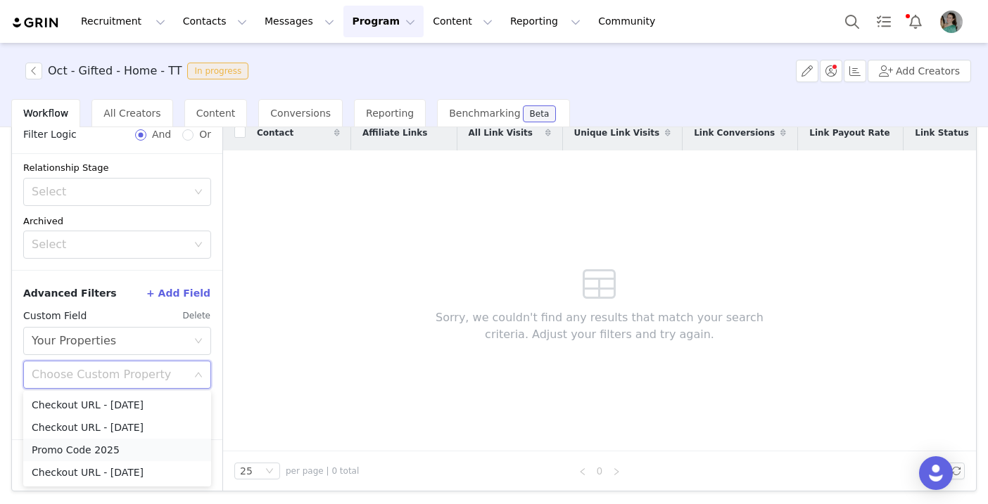
click at [117, 459] on li "Promo Code 2025" at bounding box center [117, 450] width 188 height 23
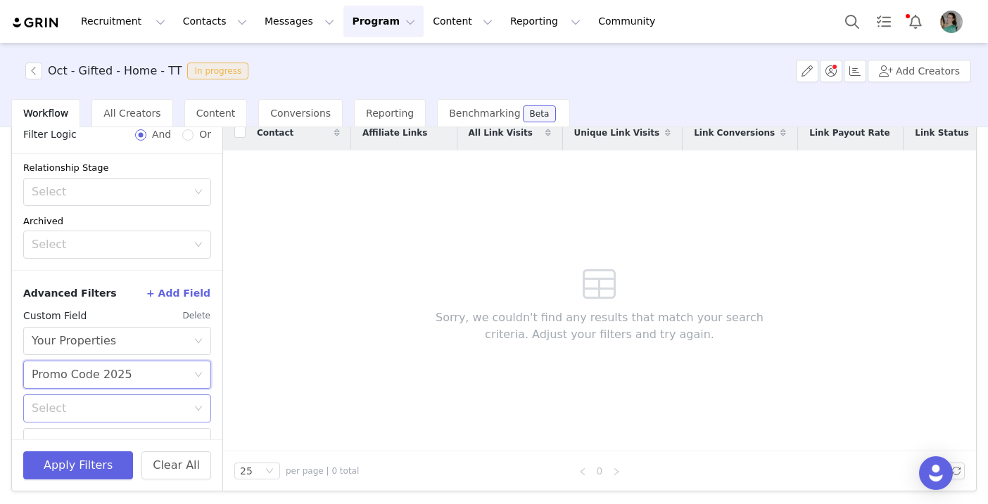
click at [109, 408] on div "Select" at bounding box center [109, 409] width 155 height 14
click at [95, 374] on li "Does not exist" at bounding box center [117, 377] width 188 height 23
click at [98, 471] on button "Apply Filters" at bounding box center [78, 466] width 110 height 28
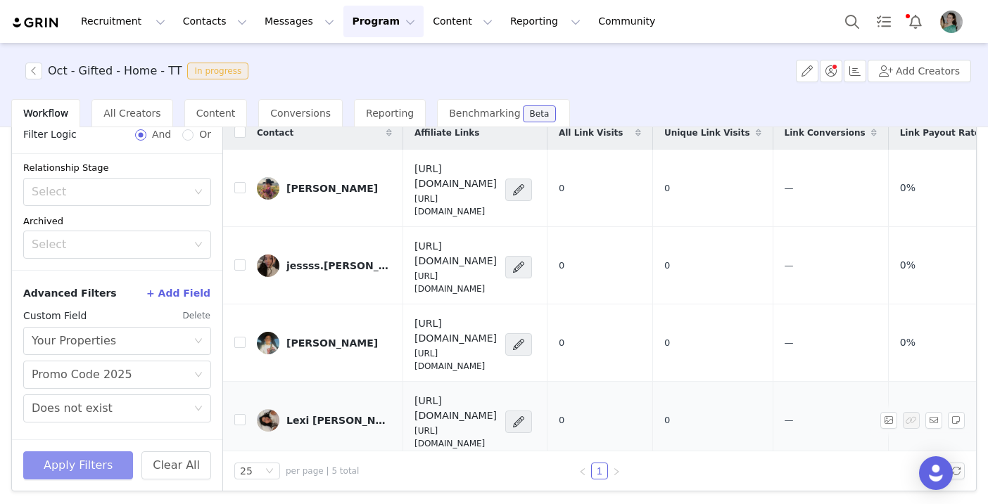
scroll to position [0, 0]
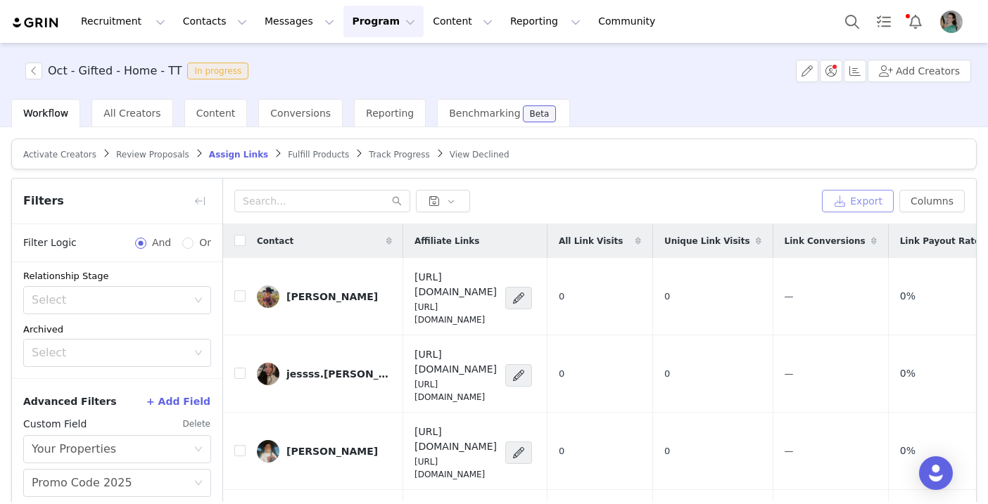
click at [869, 199] on button "Export" at bounding box center [858, 201] width 72 height 23
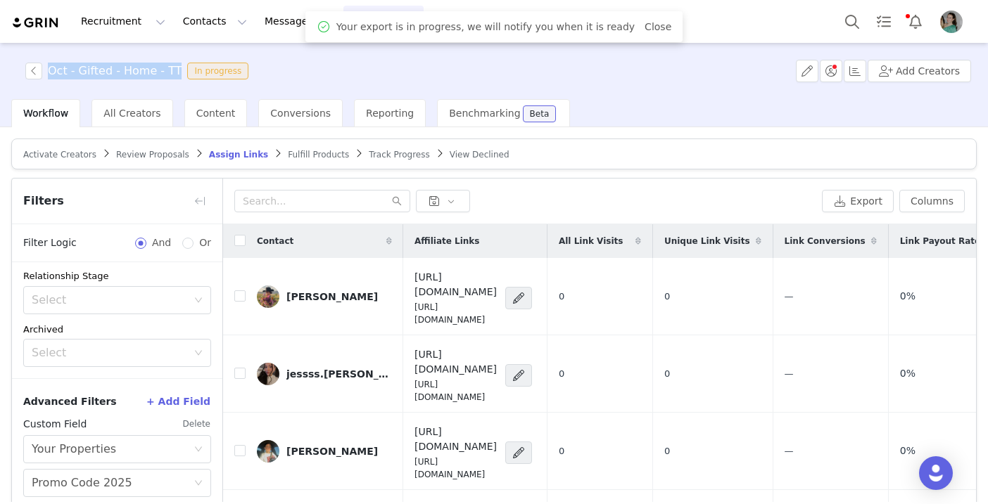
drag, startPoint x: 173, startPoint y: 71, endPoint x: 51, endPoint y: 74, distance: 121.7
click at [51, 74] on h3 "Oct - Gifted - Home - TT" at bounding box center [115, 71] width 134 height 17
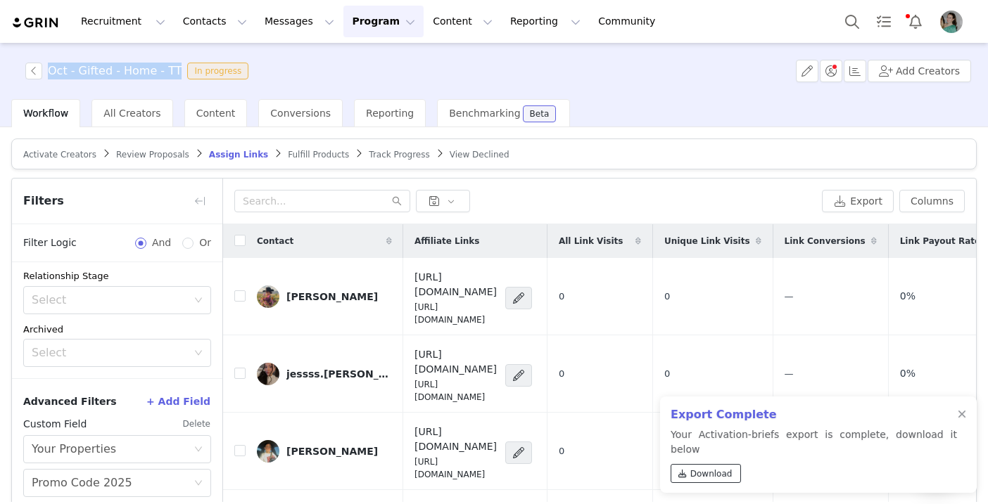
click at [715, 476] on span "Download" at bounding box center [711, 474] width 42 height 13
click at [31, 68] on button "button" at bounding box center [33, 71] width 17 height 17
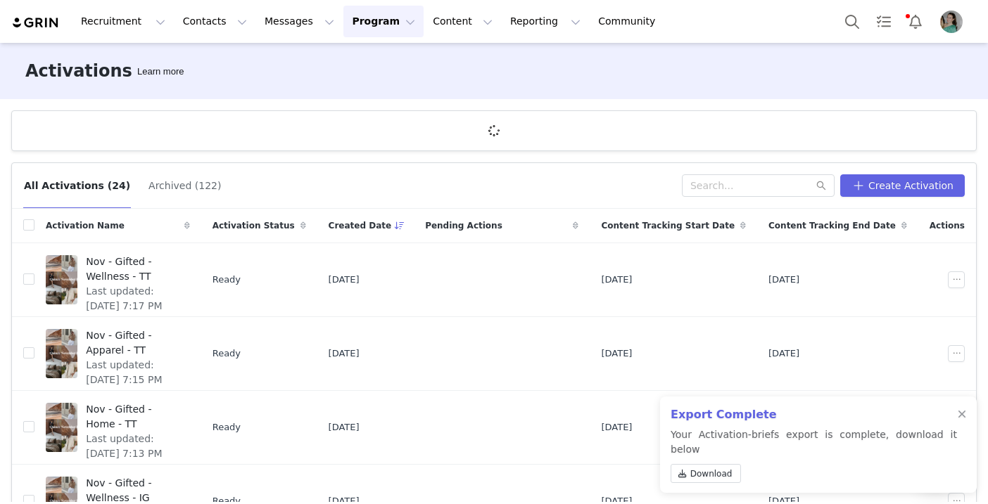
click at [734, 197] on div "All Activations (24) Archived (122) Create Activation" at bounding box center [494, 186] width 964 height 46
click at [734, 190] on input "text" at bounding box center [758, 185] width 153 height 23
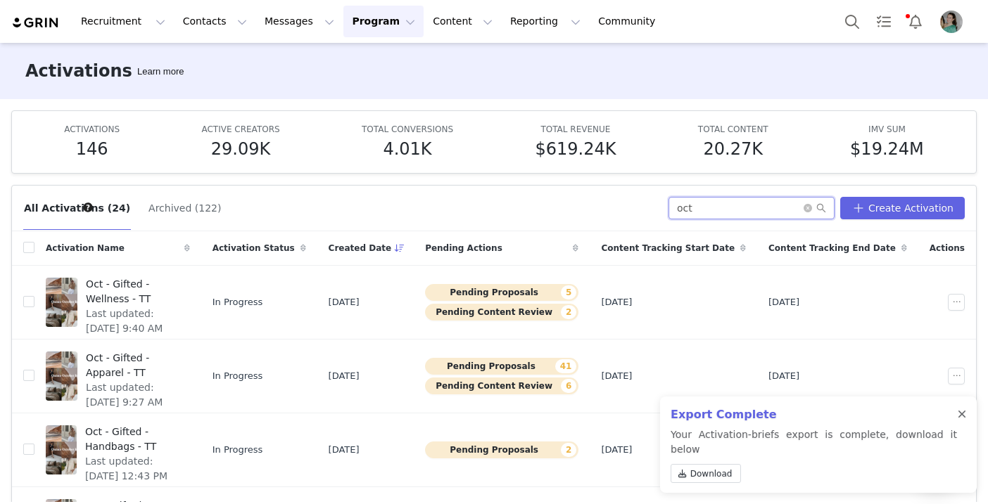
type input "oct"
click at [960, 421] on div at bounding box center [961, 414] width 8 height 11
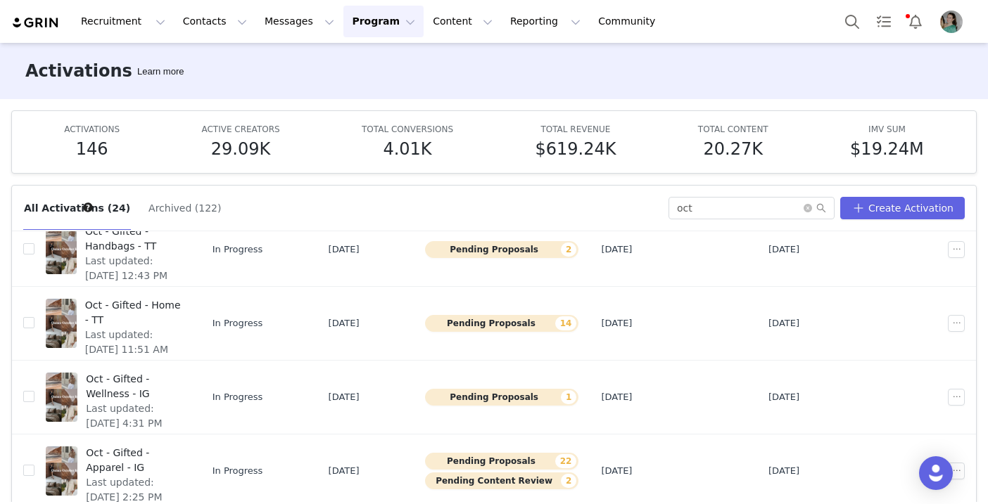
scroll to position [194, 0]
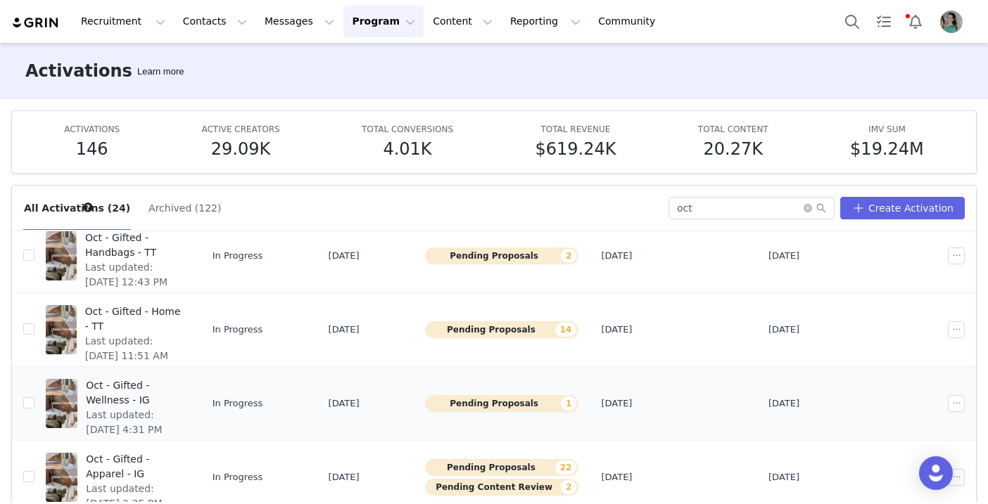
click at [172, 408] on span "Last updated: [DATE] 4:31 PM" at bounding box center [133, 423] width 95 height 30
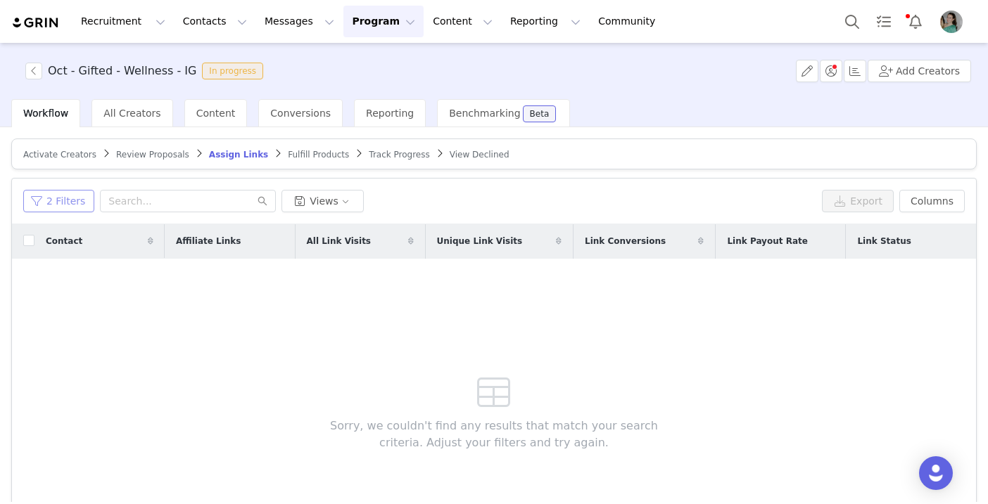
click at [65, 195] on button "2 Filters" at bounding box center [58, 201] width 71 height 23
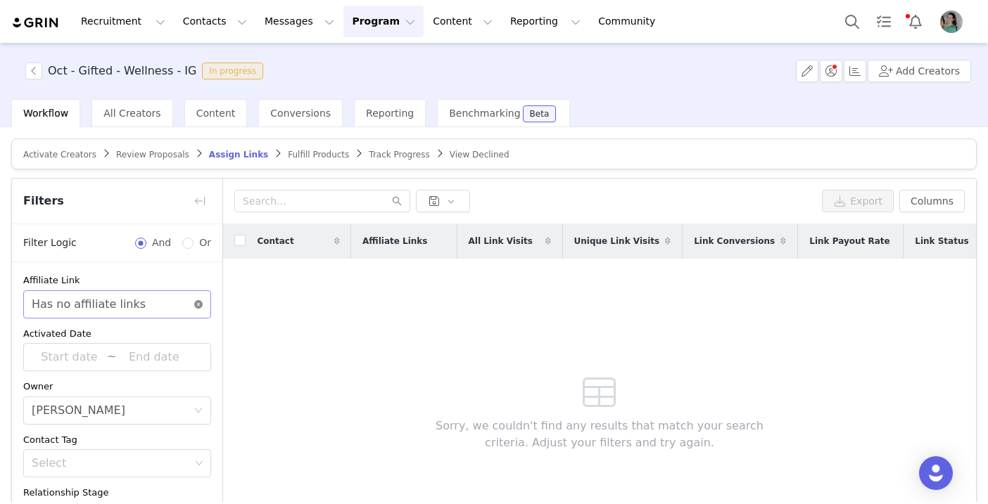
click at [198, 302] on icon "icon: close-circle" at bounding box center [198, 304] width 8 height 8
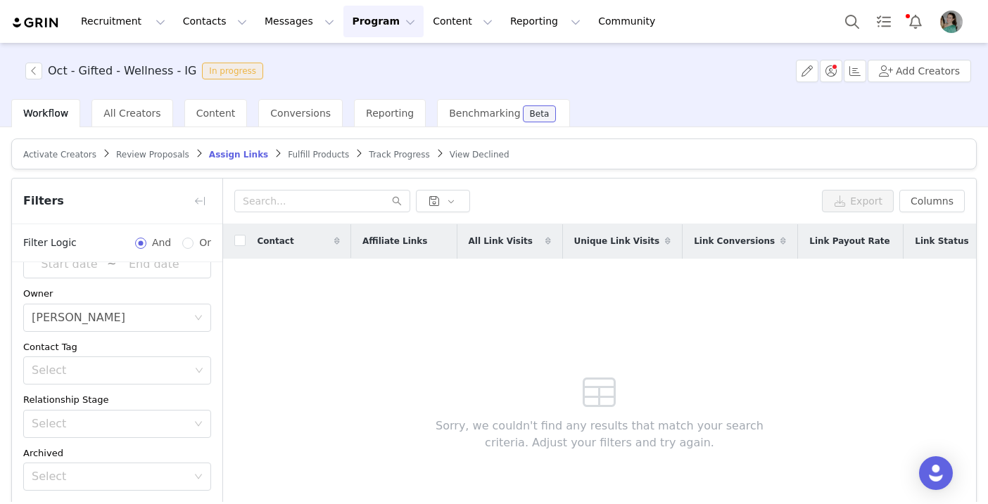
scroll to position [108, 0]
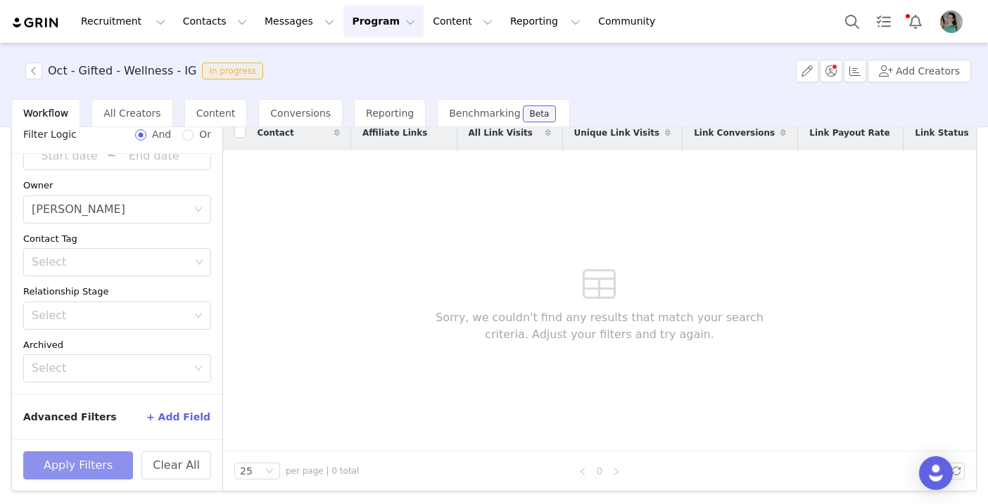
click at [116, 463] on button "Apply Filters" at bounding box center [78, 466] width 110 height 28
click at [179, 414] on button "+ Add Field" at bounding box center [178, 417] width 65 height 23
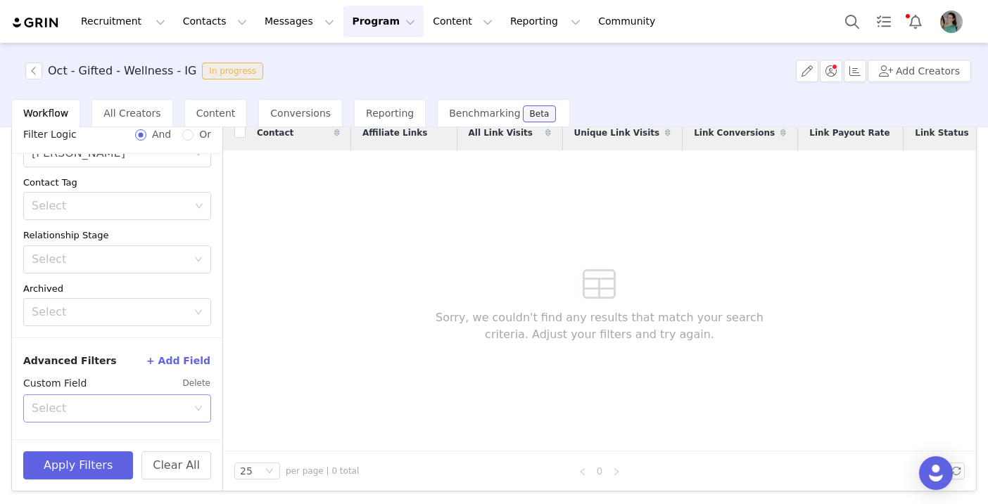
click at [125, 412] on div "Select" at bounding box center [109, 409] width 155 height 14
type input "you"
click at [112, 434] on li "Your Properties" at bounding box center [117, 439] width 188 height 23
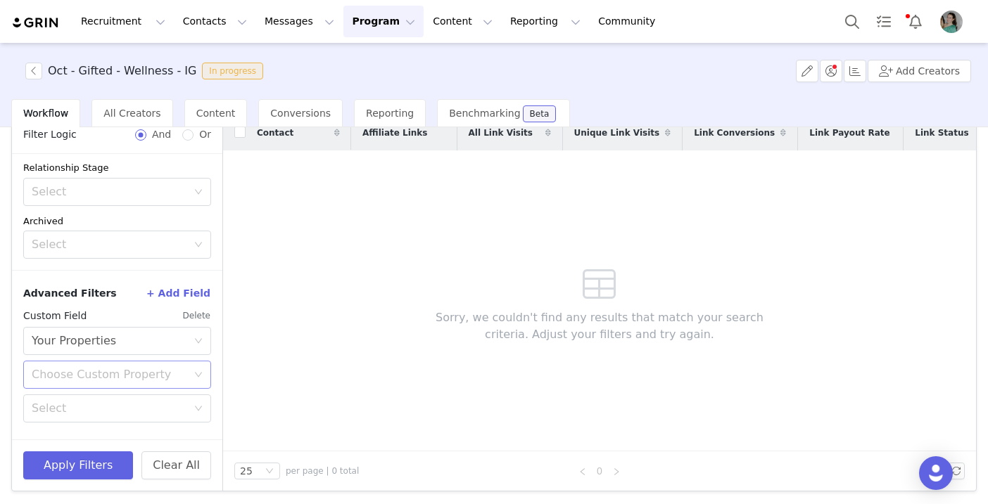
click at [96, 364] on div "Choose Custom Property" at bounding box center [113, 375] width 162 height 27
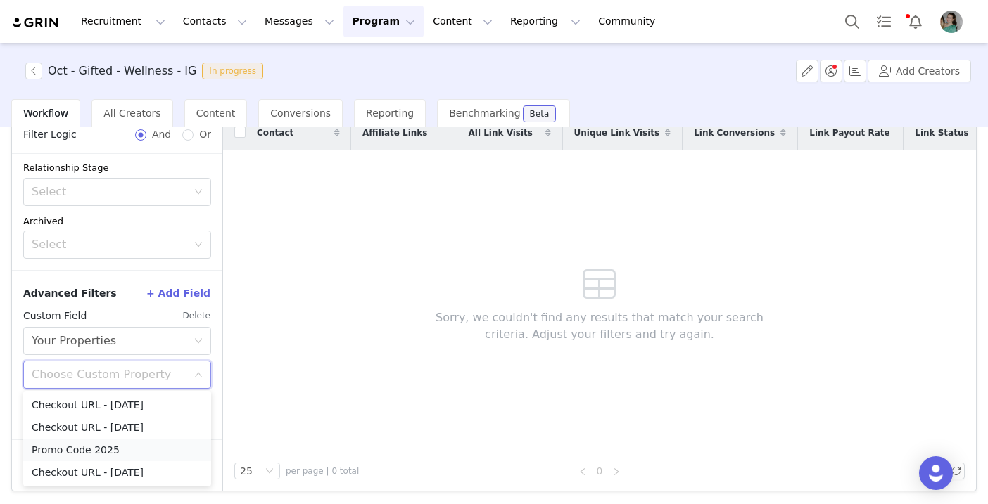
click at [96, 445] on li "Promo Code 2025" at bounding box center [117, 450] width 188 height 23
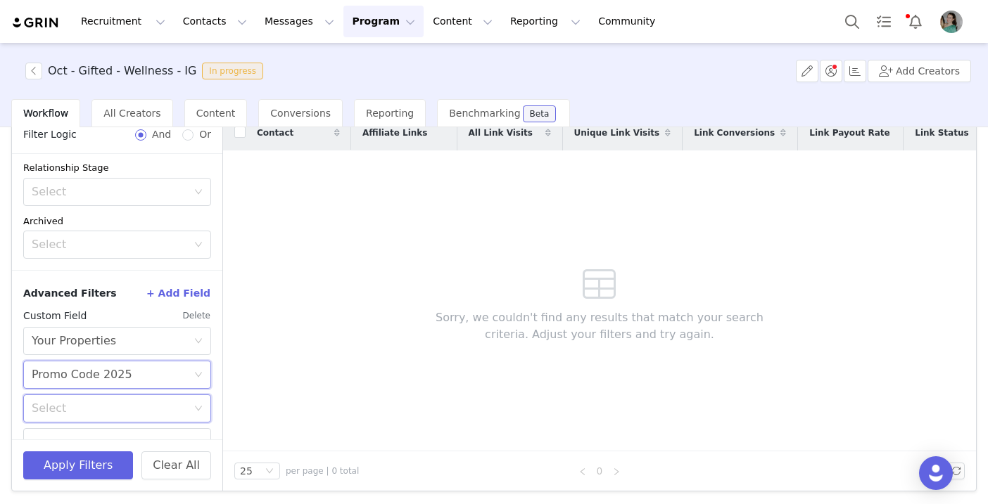
click at [103, 415] on div "Select" at bounding box center [113, 408] width 162 height 27
click at [105, 380] on li "Does not exist" at bounding box center [117, 377] width 188 height 23
click at [82, 455] on button "Apply Filters" at bounding box center [78, 466] width 110 height 28
click at [32, 79] on div "Oct - Gifted - Wellness - IG In progress Add Creators" at bounding box center [494, 71] width 988 height 56
click at [32, 74] on button "button" at bounding box center [33, 71] width 17 height 17
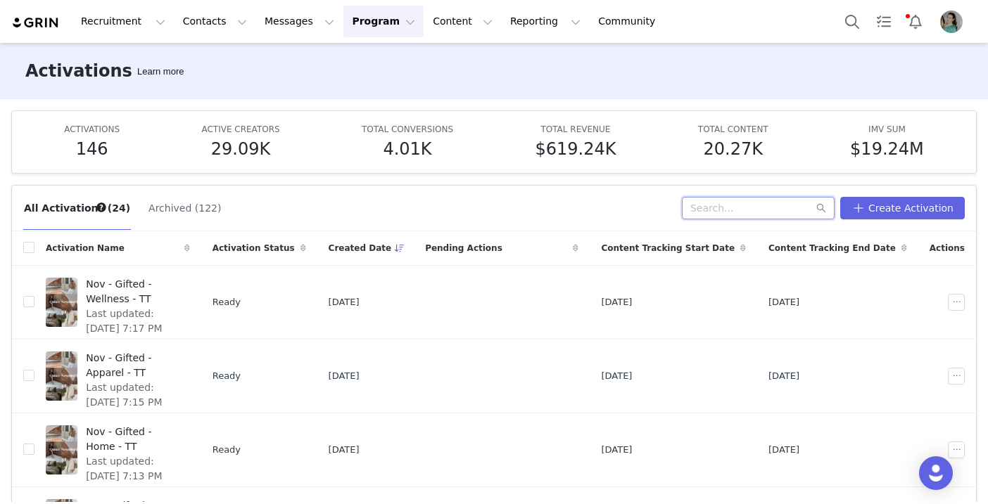
click at [721, 215] on input "text" at bounding box center [758, 208] width 153 height 23
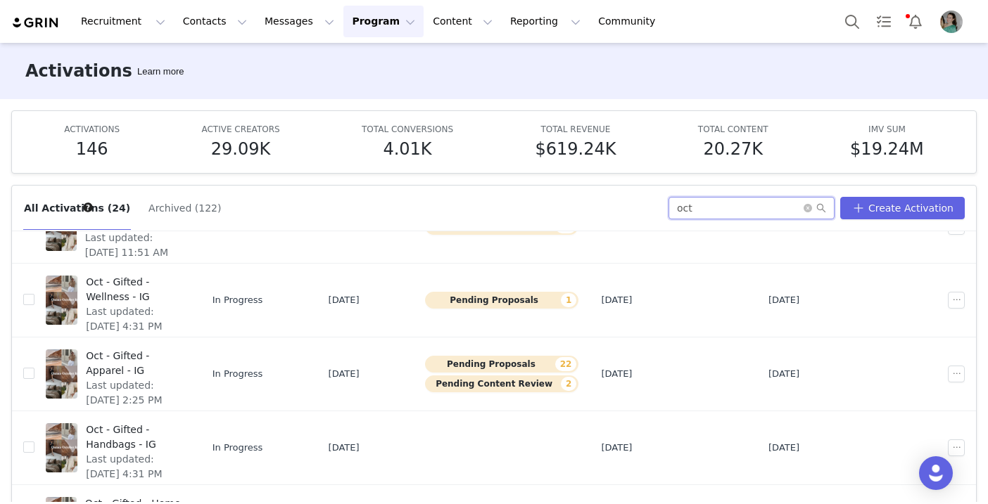
scroll to position [331, 0]
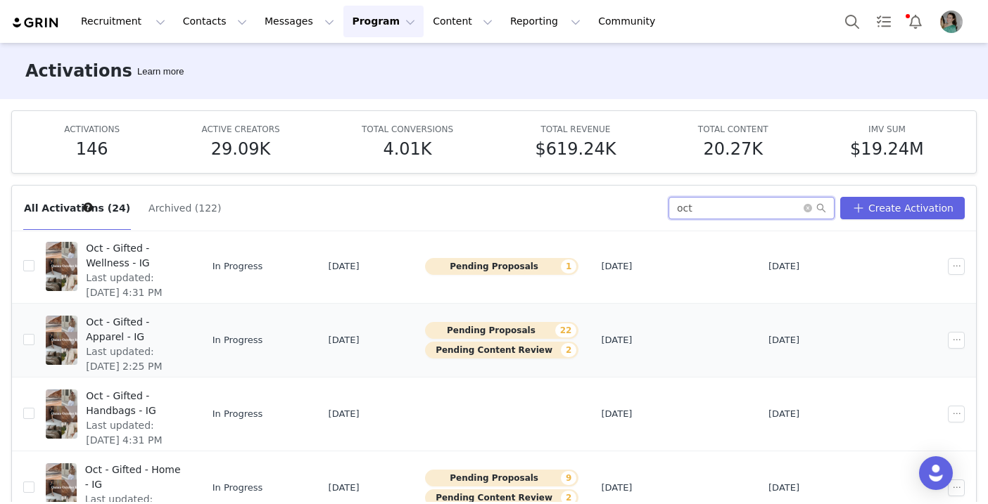
type input "oct"
click at [181, 326] on span "Oct - Gifted - Apparel - IG" at bounding box center [133, 330] width 95 height 30
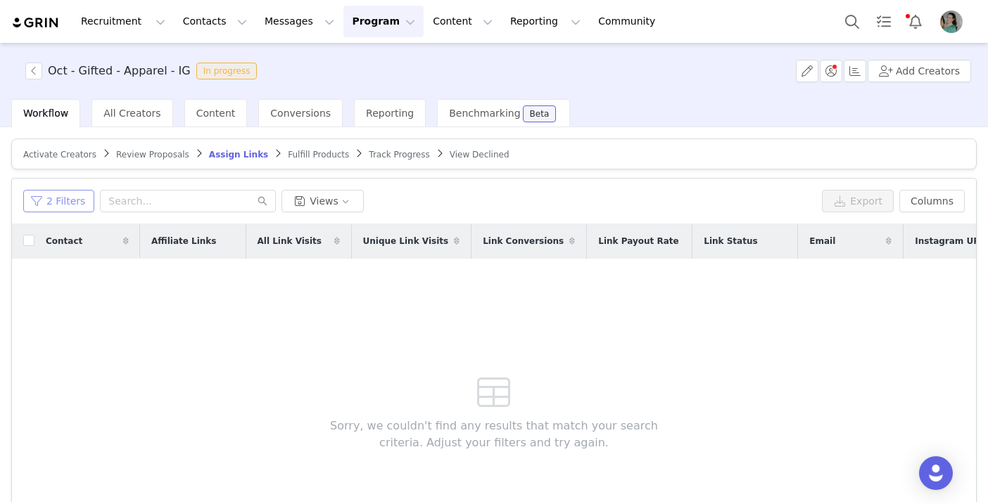
click at [68, 198] on button "2 Filters" at bounding box center [58, 201] width 71 height 23
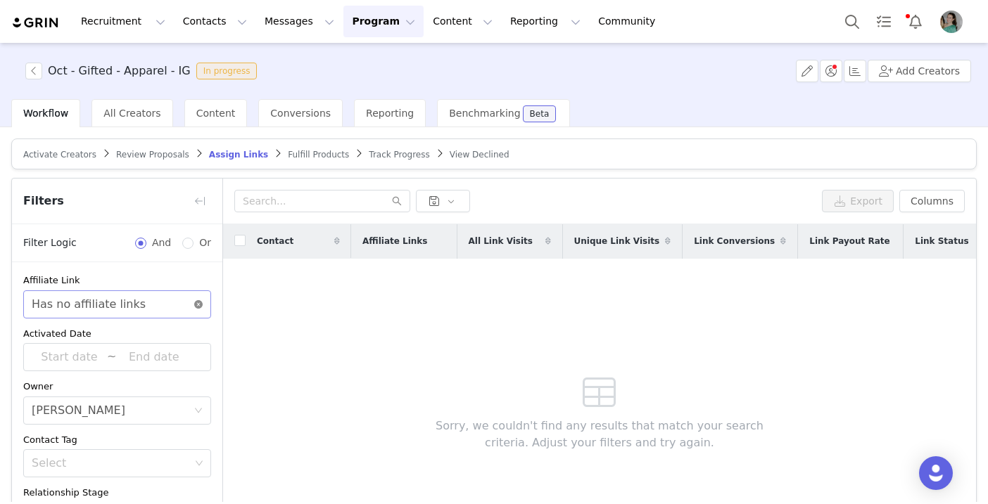
click at [201, 305] on icon "icon: close-circle" at bounding box center [198, 304] width 8 height 8
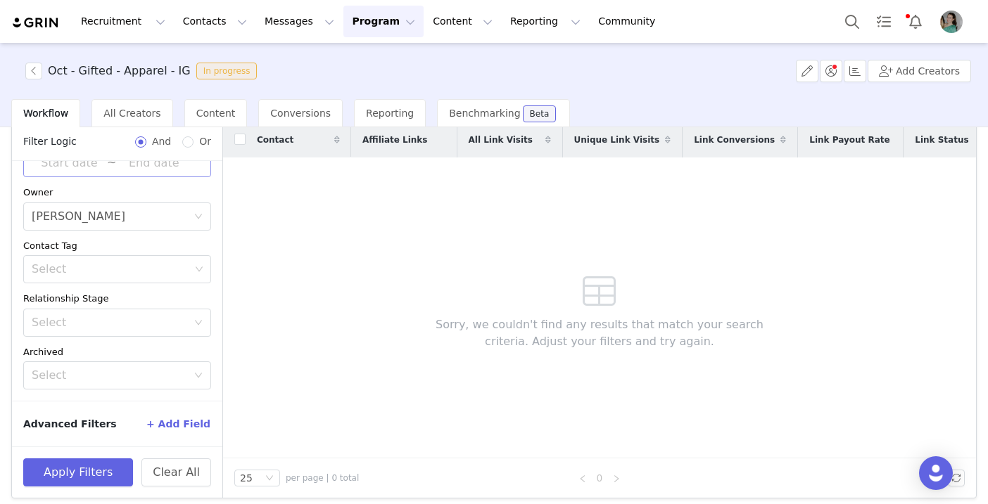
scroll to position [108, 0]
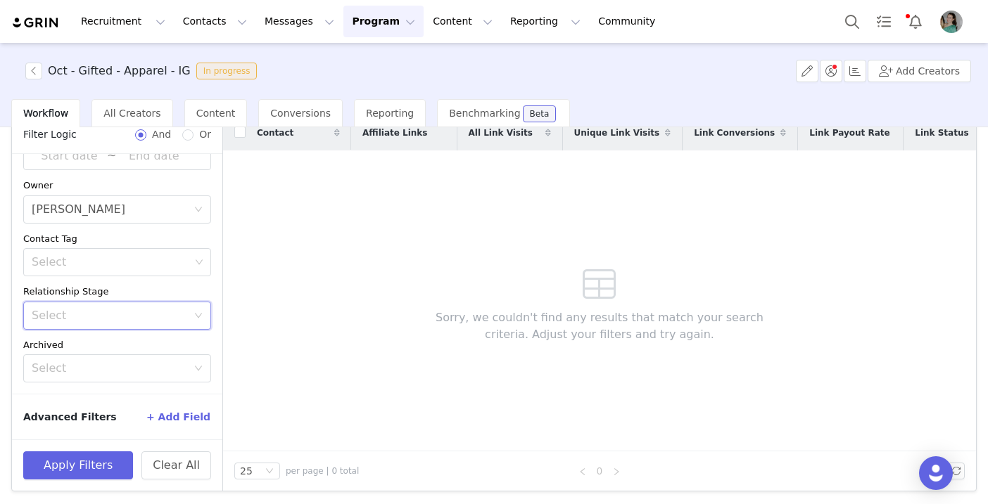
click at [145, 323] on div "Select" at bounding box center [113, 315] width 162 height 27
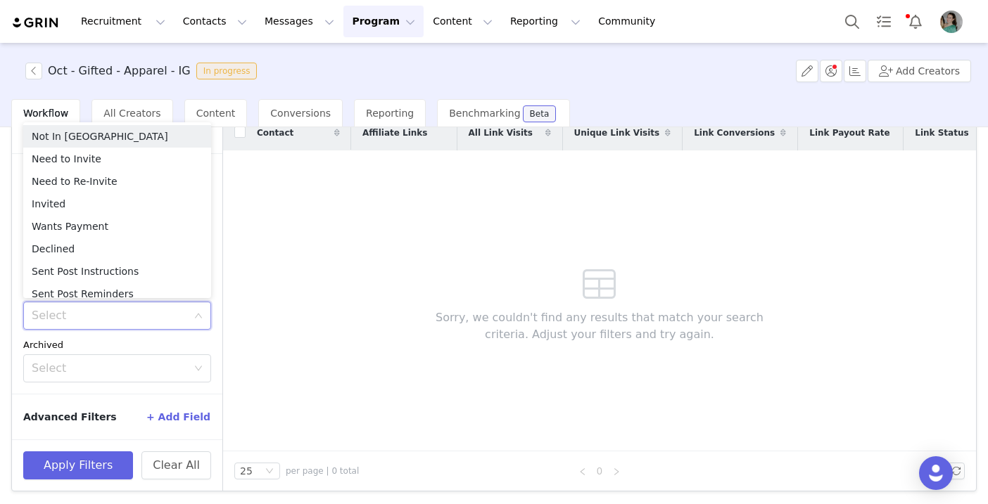
click at [145, 348] on div "Archived" at bounding box center [117, 345] width 188 height 14
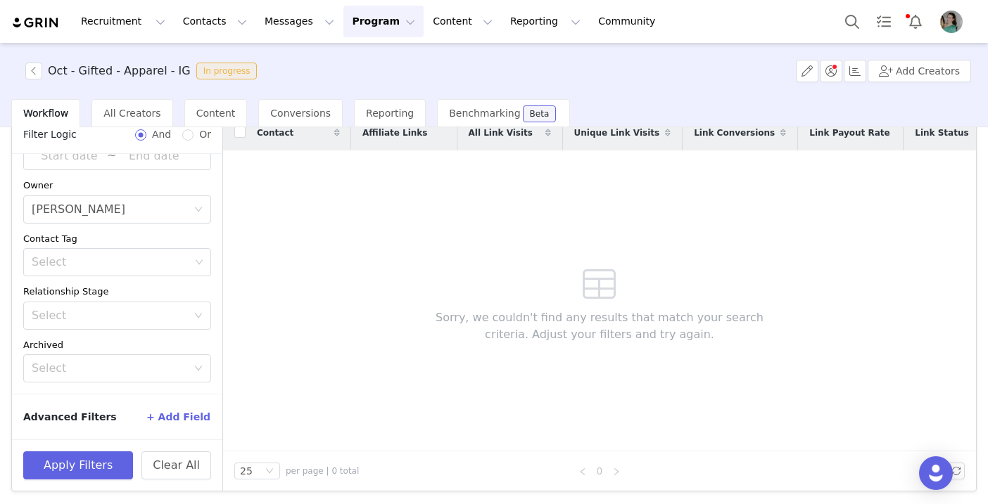
click at [170, 408] on button "+ Add Field" at bounding box center [178, 417] width 65 height 23
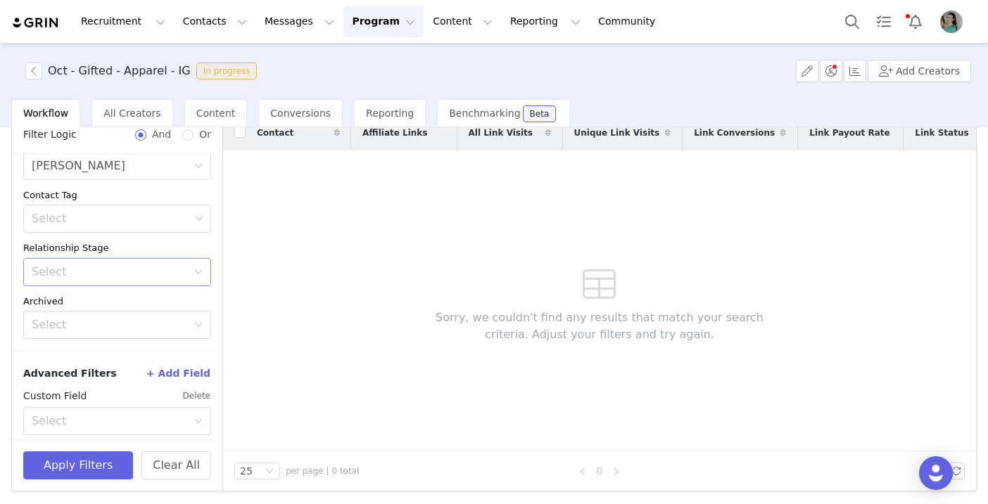
scroll to position [149, 0]
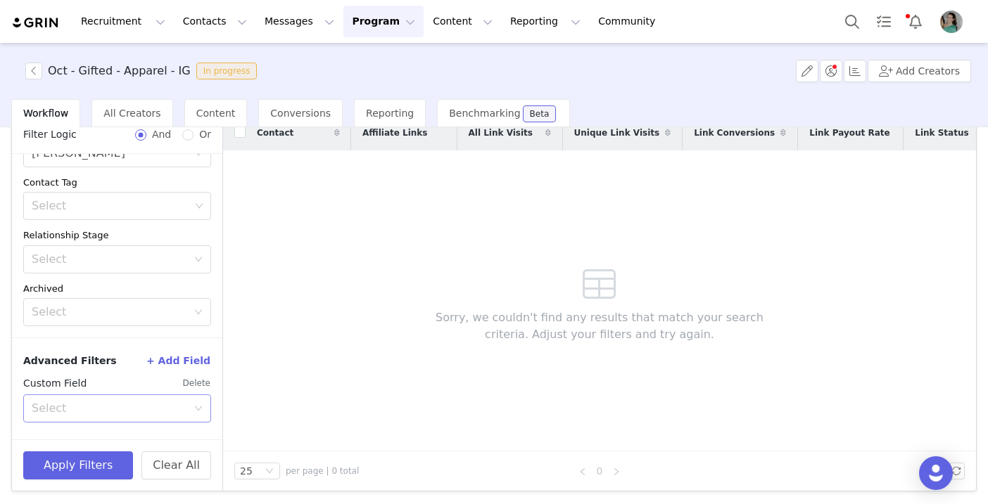
click at [118, 415] on div "Select" at bounding box center [113, 408] width 162 height 27
type input "your"
drag, startPoint x: 98, startPoint y: 440, endPoint x: 100, endPoint y: 426, distance: 14.1
click at [98, 440] on li "Your Properties" at bounding box center [117, 439] width 188 height 23
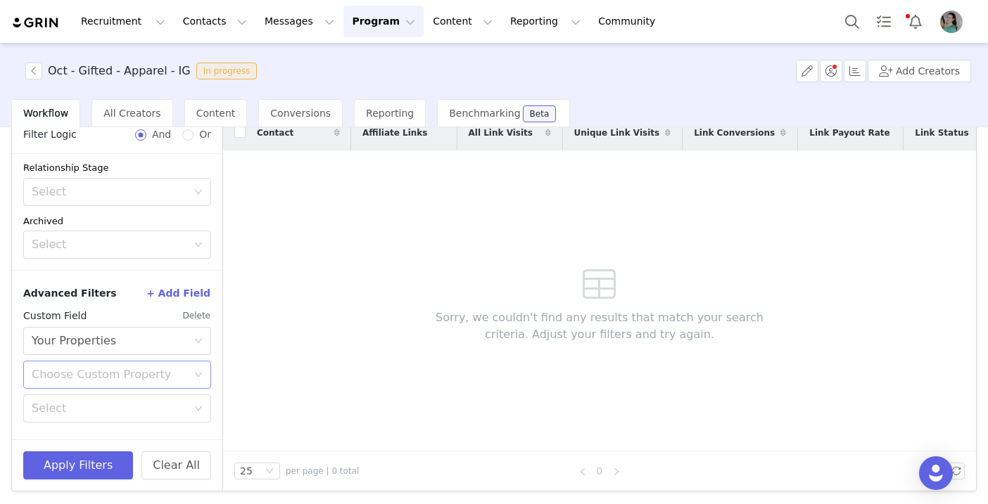
click at [112, 372] on div "Choose Custom Property" at bounding box center [109, 375] width 155 height 14
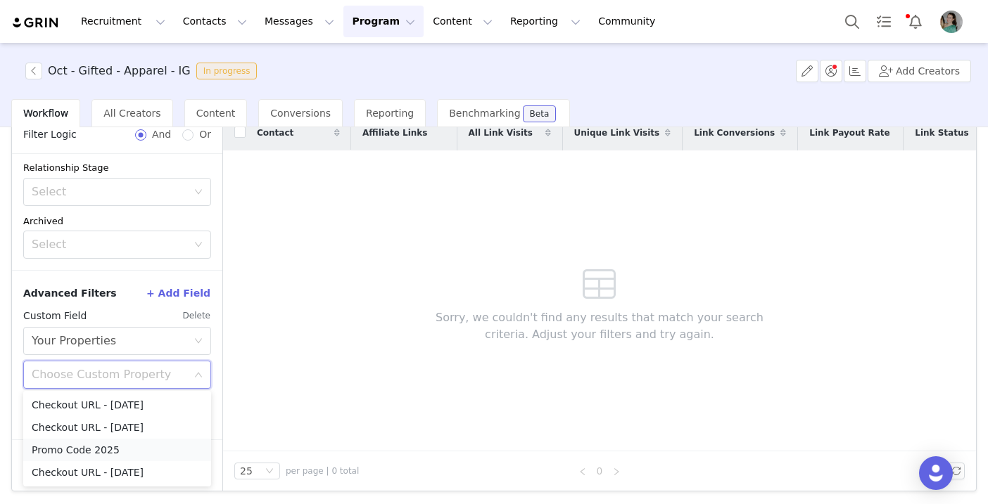
click at [103, 449] on li "Promo Code 2025" at bounding box center [117, 450] width 188 height 23
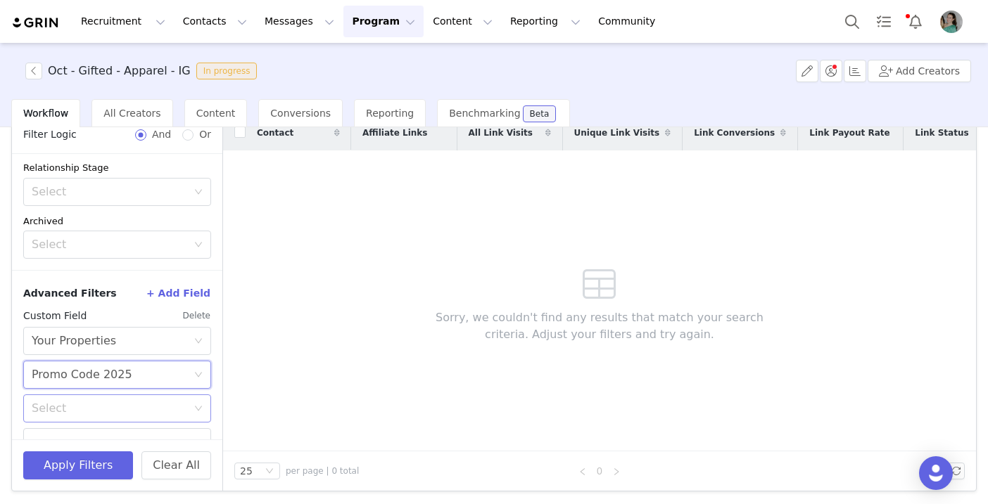
click at [106, 412] on div "Select" at bounding box center [109, 409] width 155 height 14
click at [96, 383] on li "Does not exist" at bounding box center [117, 377] width 188 height 23
click at [89, 460] on button "Apply Filters" at bounding box center [78, 466] width 110 height 28
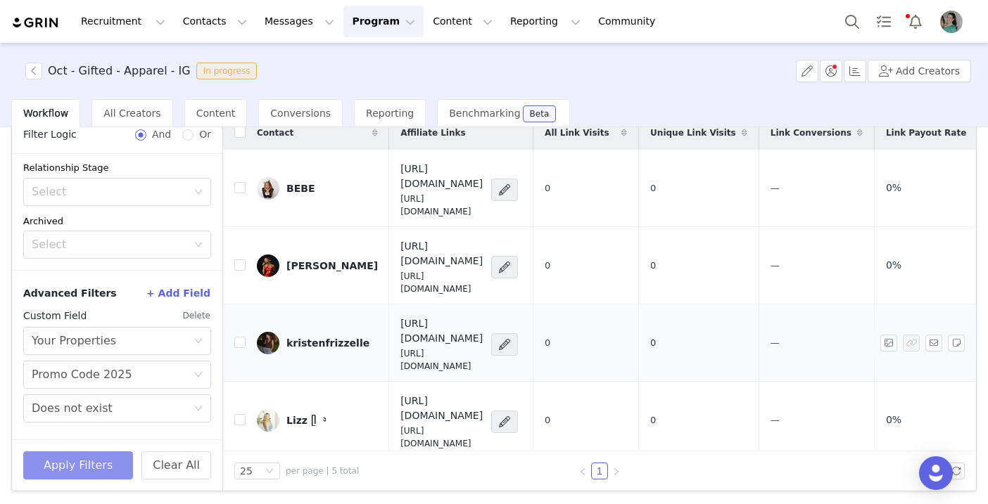
scroll to position [0, 0]
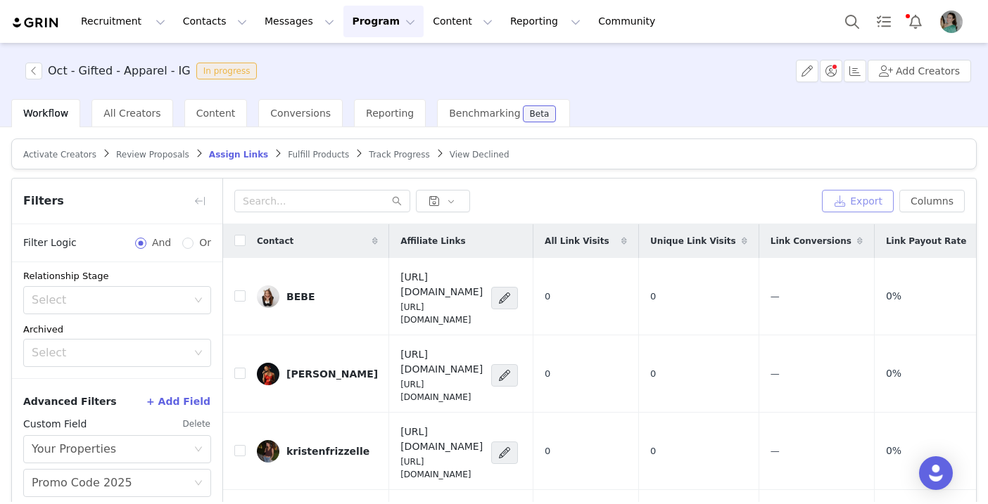
click at [859, 205] on button "Export" at bounding box center [858, 201] width 72 height 23
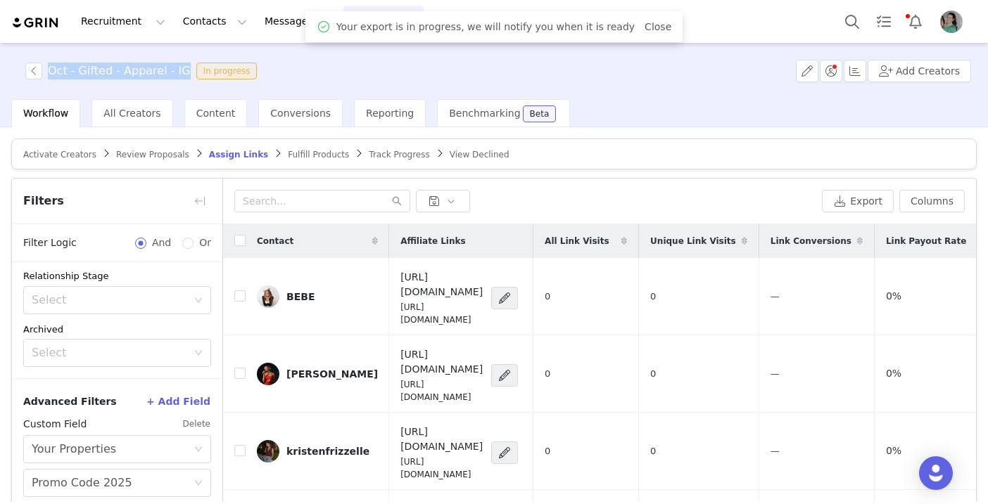
drag, startPoint x: 182, startPoint y: 71, endPoint x: 48, endPoint y: 72, distance: 134.4
click at [48, 72] on span "Oct - Gifted - Apparel - IG In progress" at bounding box center [143, 71] width 237 height 17
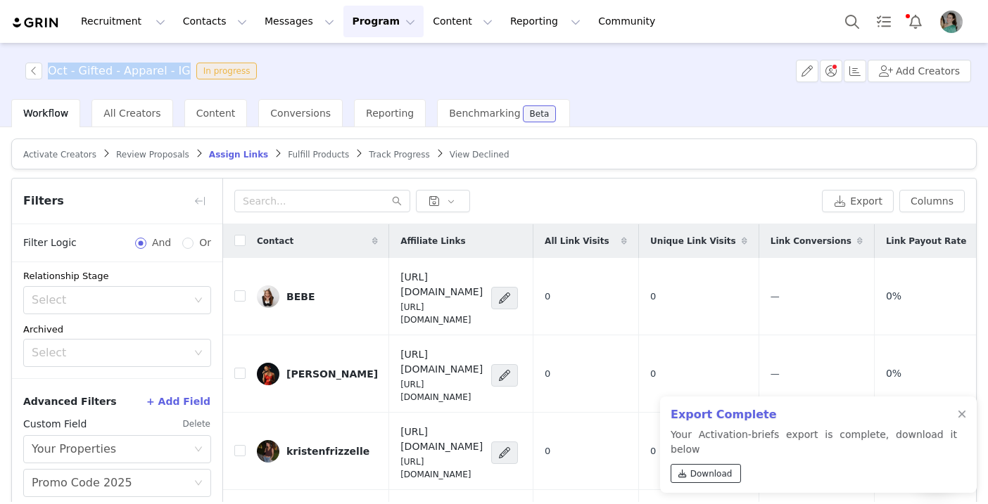
click at [701, 476] on span "Download" at bounding box center [711, 474] width 42 height 13
click at [33, 72] on button "button" at bounding box center [33, 71] width 17 height 17
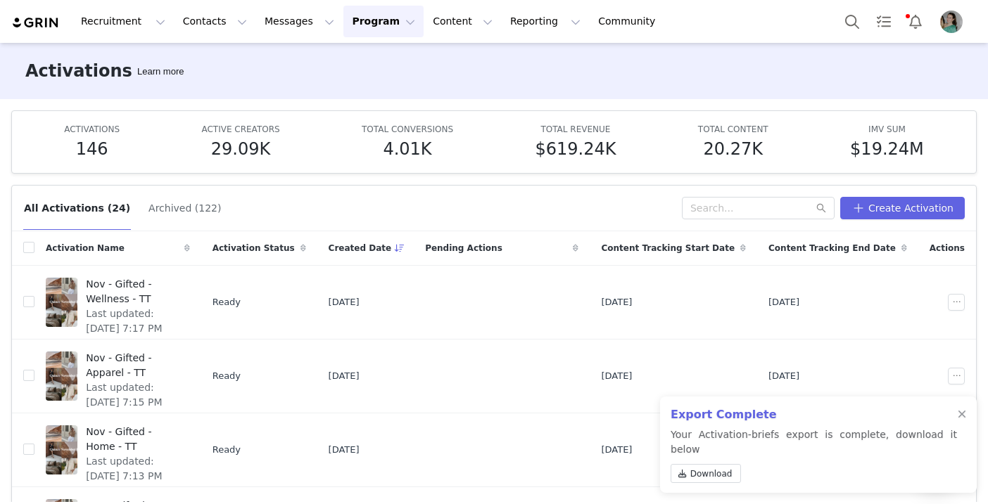
click at [749, 222] on div "All Activations (24) Archived (122) Create Activation" at bounding box center [494, 209] width 964 height 46
click at [749, 215] on input "text" at bounding box center [758, 208] width 153 height 23
type input "oct"
click at [959, 421] on div at bounding box center [961, 414] width 8 height 11
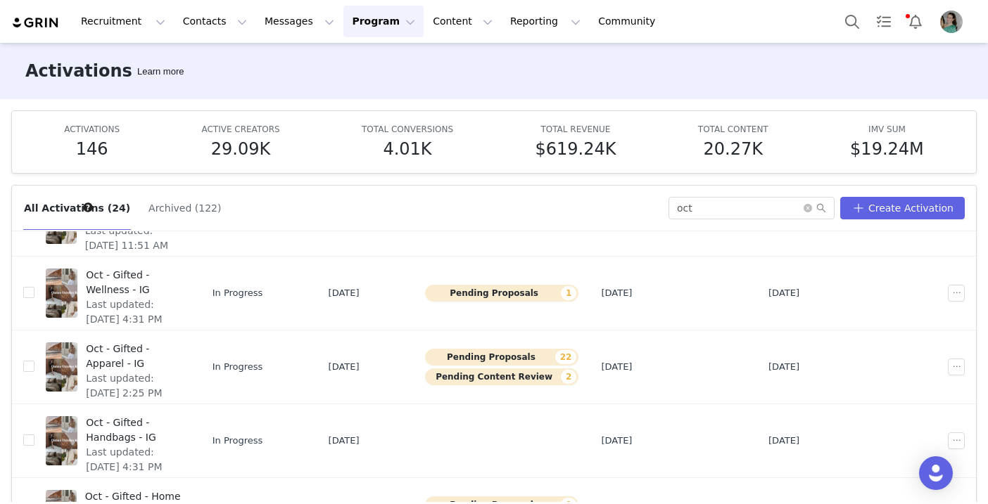
scroll to position [331, 0]
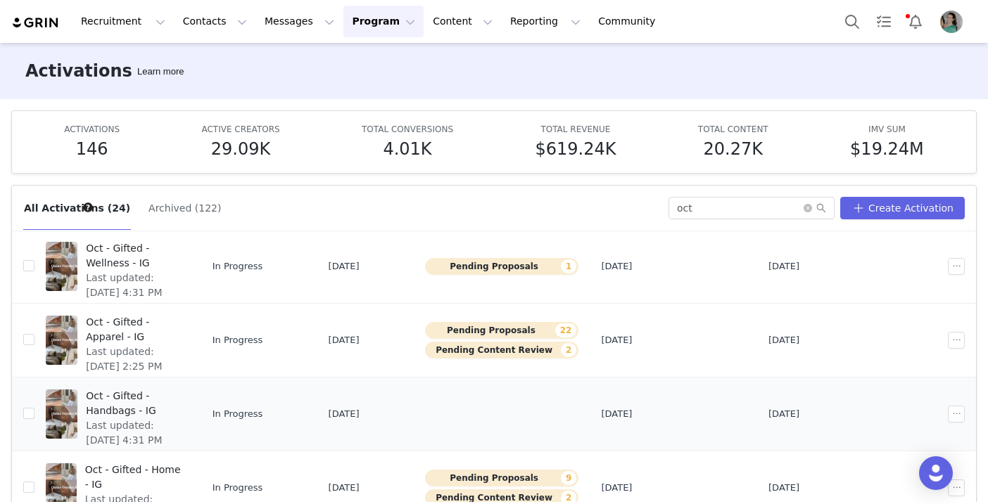
click at [181, 393] on span "Oct - Gifted - Handbags - IG" at bounding box center [133, 404] width 95 height 30
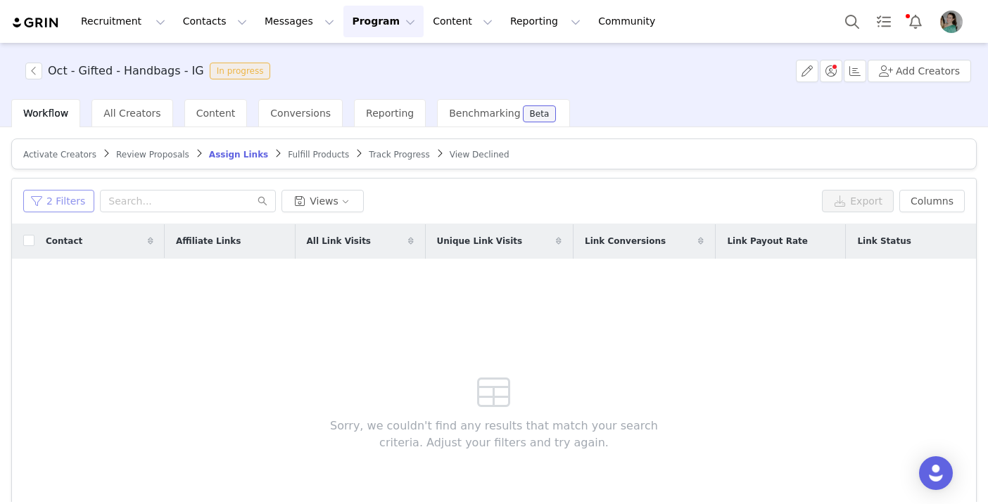
click at [76, 195] on button "2 Filters" at bounding box center [58, 201] width 71 height 23
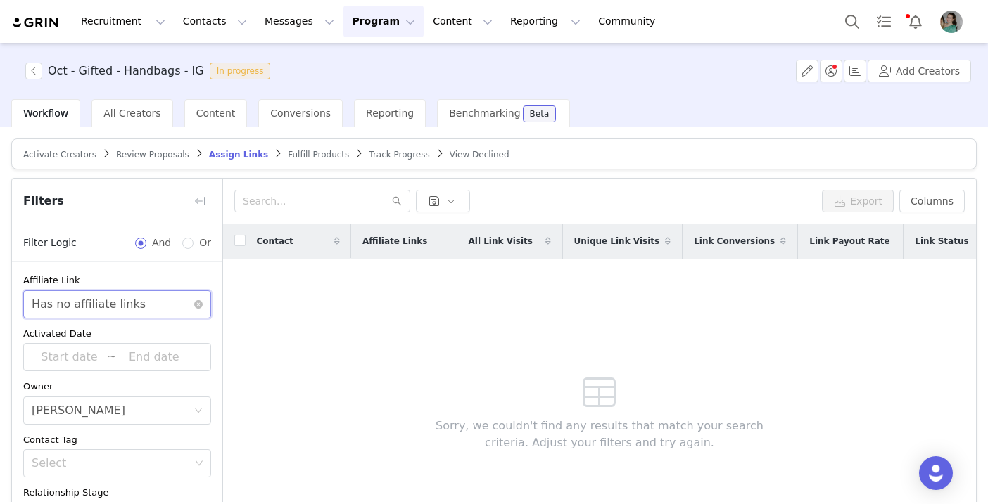
click at [201, 298] on div "Select Has no affiliate links" at bounding box center [117, 305] width 188 height 28
click at [198, 302] on icon "icon: close-circle" at bounding box center [198, 304] width 8 height 8
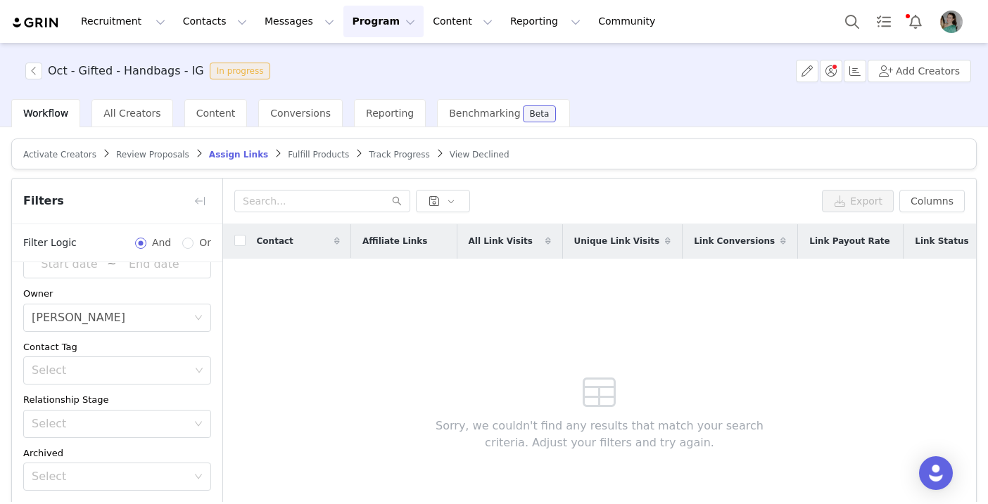
scroll to position [108, 0]
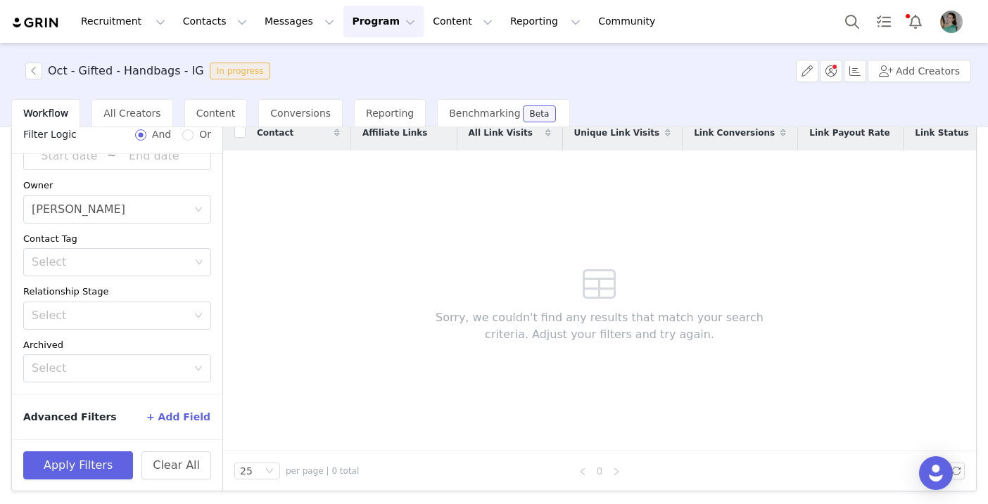
click at [187, 416] on button "+ Add Field" at bounding box center [178, 417] width 65 height 23
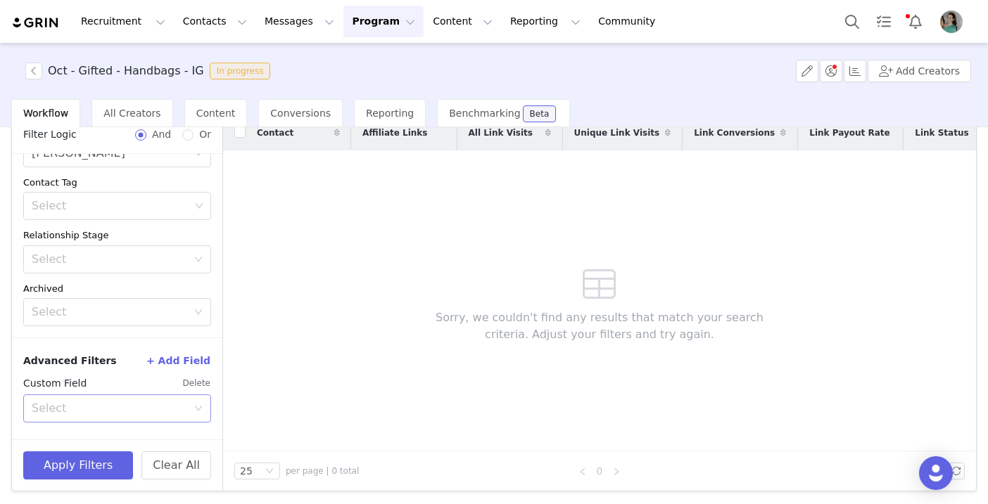
click at [133, 412] on div "Select" at bounding box center [109, 409] width 155 height 14
type input "your"
click at [129, 435] on li "Your Properties" at bounding box center [117, 439] width 188 height 23
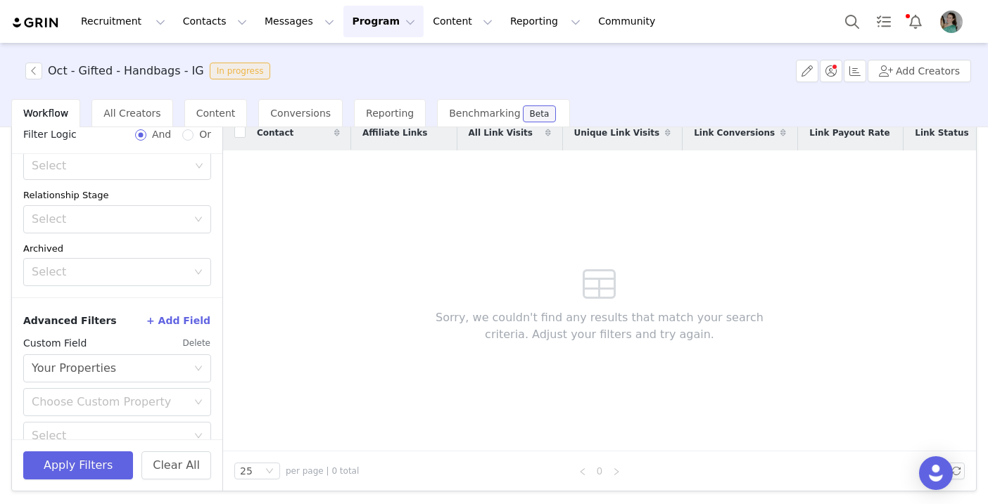
scroll to position [217, 0]
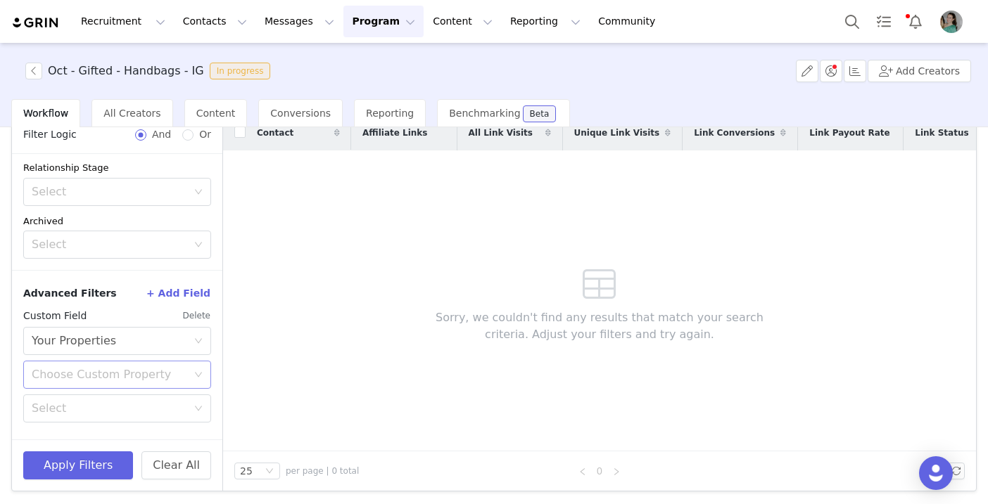
click at [113, 375] on div "Choose Custom Property" at bounding box center [109, 375] width 155 height 14
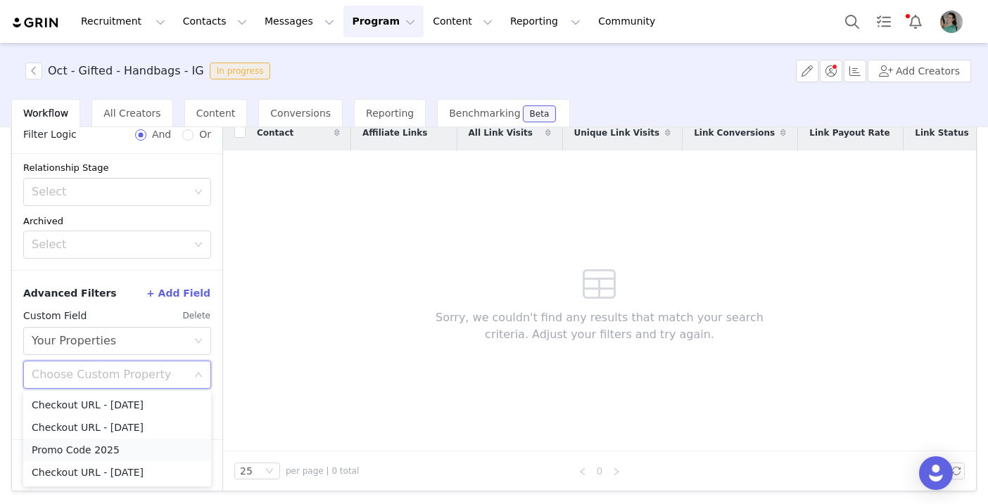
click at [109, 457] on li "Promo Code 2025" at bounding box center [117, 450] width 188 height 23
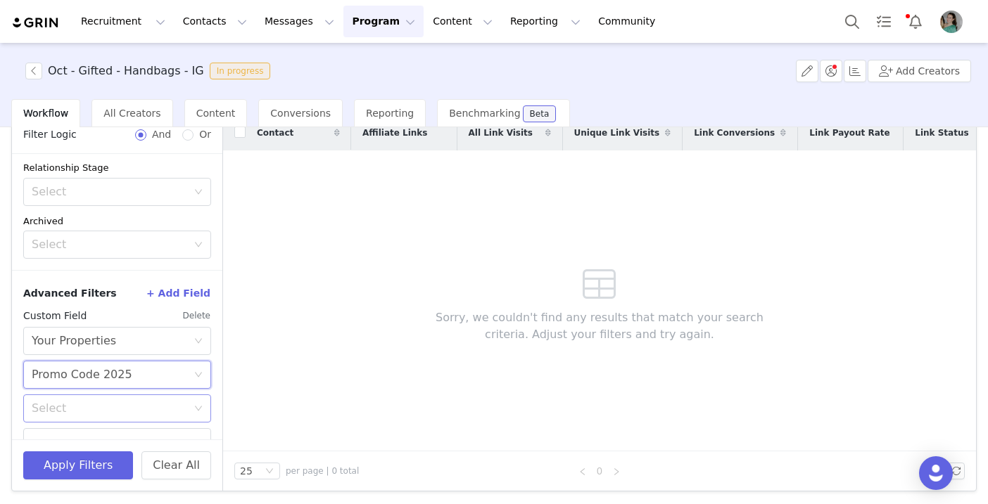
click at [109, 405] on div "Select" at bounding box center [109, 409] width 155 height 14
click at [101, 383] on li "Does not exist" at bounding box center [117, 377] width 188 height 23
click at [102, 471] on button "Apply Filters" at bounding box center [78, 466] width 110 height 28
click at [27, 66] on button "button" at bounding box center [33, 71] width 17 height 17
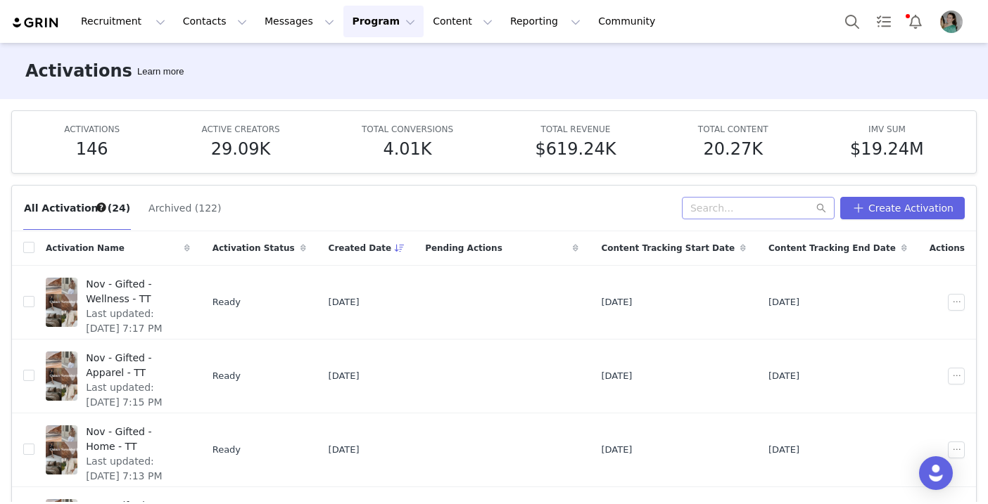
click at [746, 191] on div "All Activations (24) Archived (122) Create Activation" at bounding box center [494, 209] width 964 height 46
click at [734, 206] on input "text" at bounding box center [758, 208] width 153 height 23
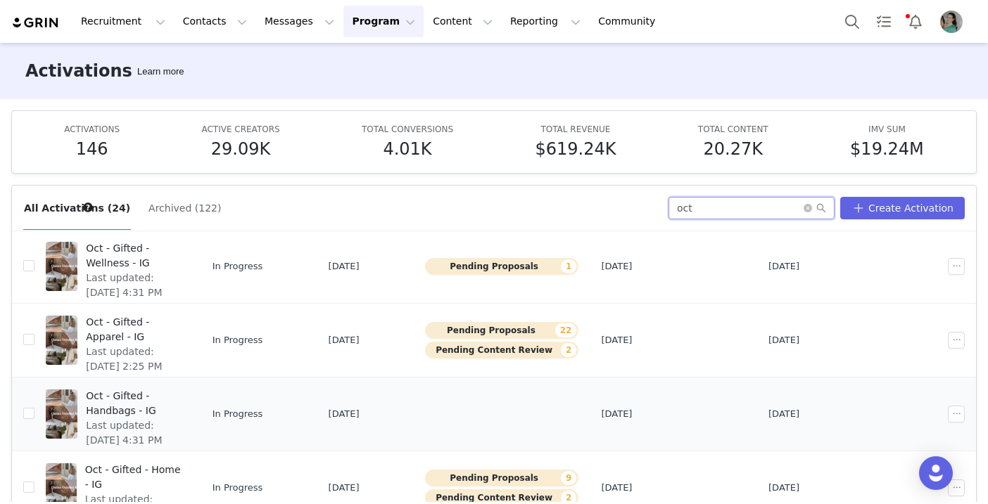
scroll to position [74, 0]
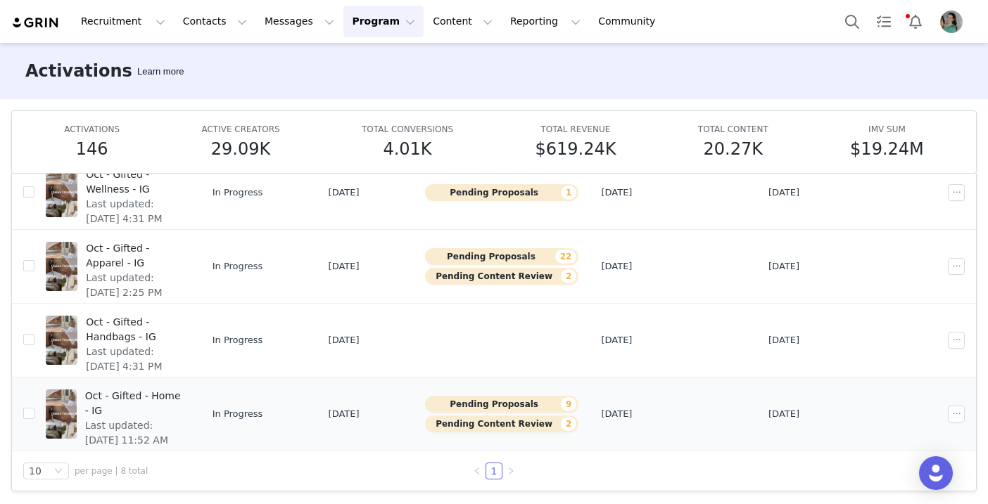
type input "oct"
click at [181, 395] on span "Oct - Gifted - Home - IG" at bounding box center [133, 404] width 96 height 30
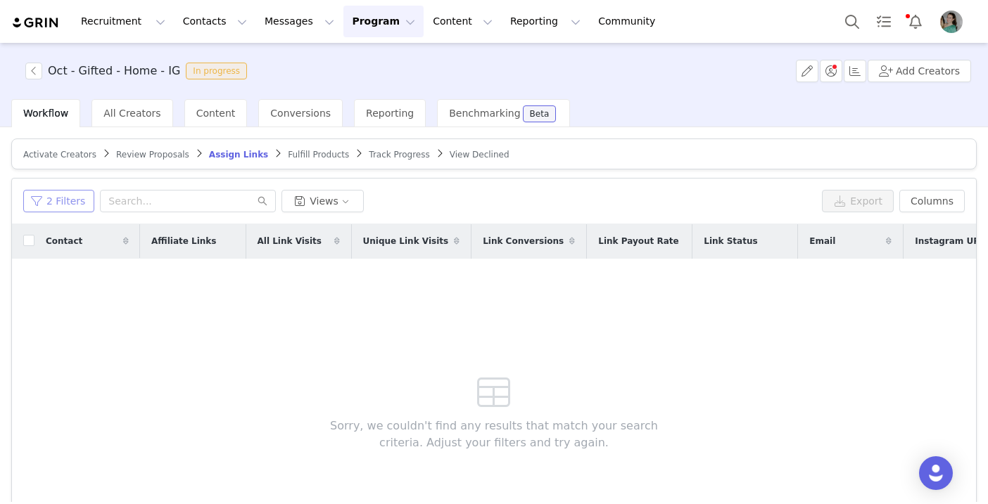
click at [72, 205] on button "2 Filters" at bounding box center [58, 201] width 71 height 23
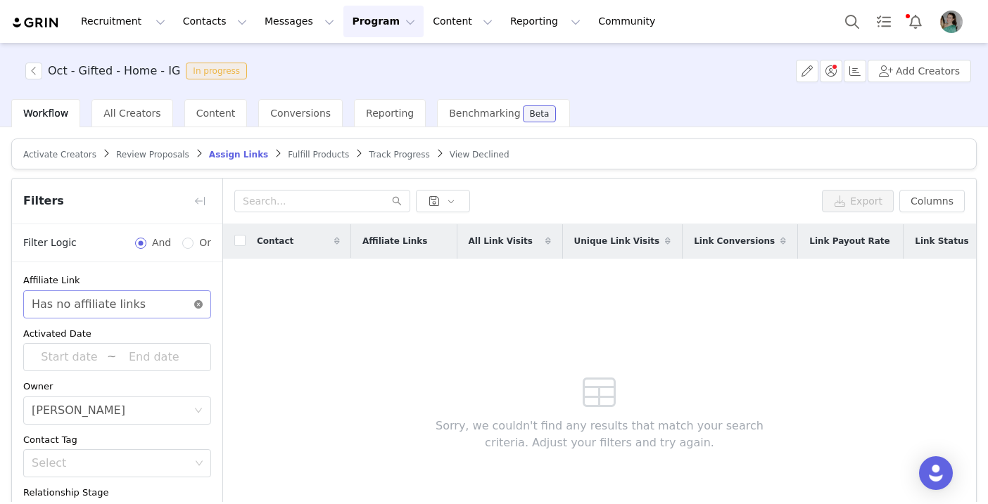
click at [197, 307] on icon "icon: close-circle" at bounding box center [198, 304] width 8 height 8
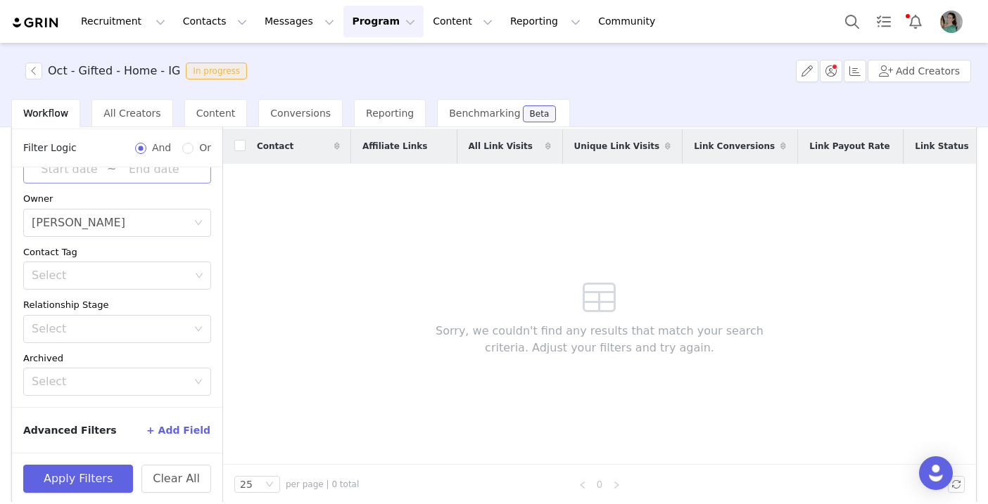
scroll to position [108, 0]
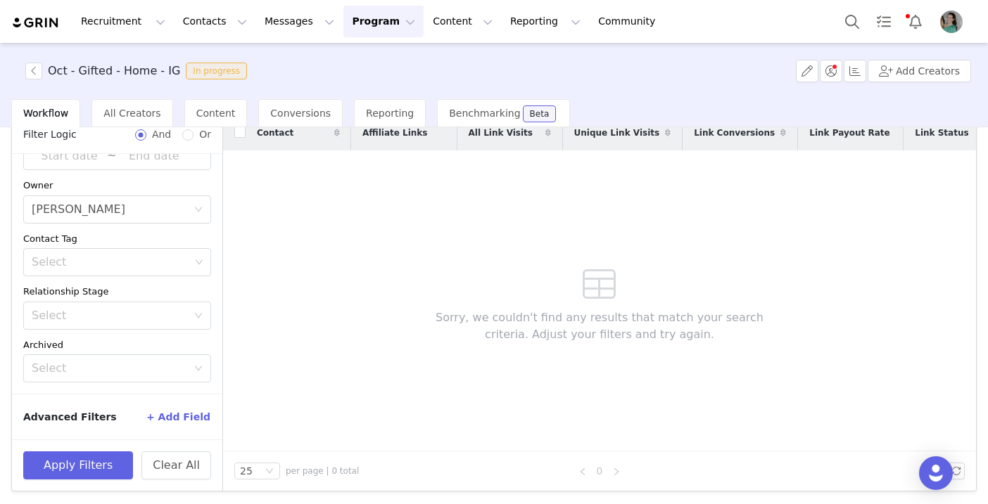
click at [191, 414] on button "+ Add Field" at bounding box center [178, 417] width 65 height 23
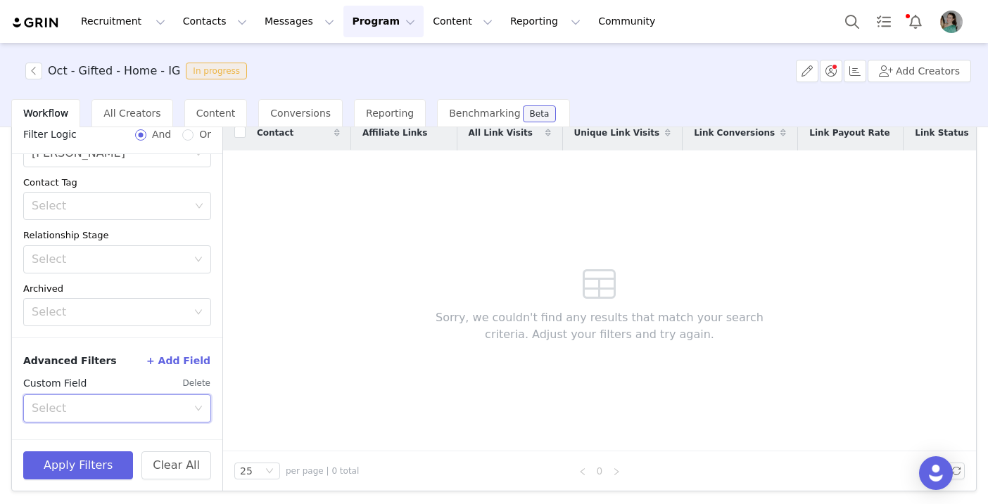
click at [144, 397] on div "Select" at bounding box center [113, 408] width 162 height 27
type input "you"
click at [134, 428] on li "Your Properties" at bounding box center [117, 439] width 188 height 23
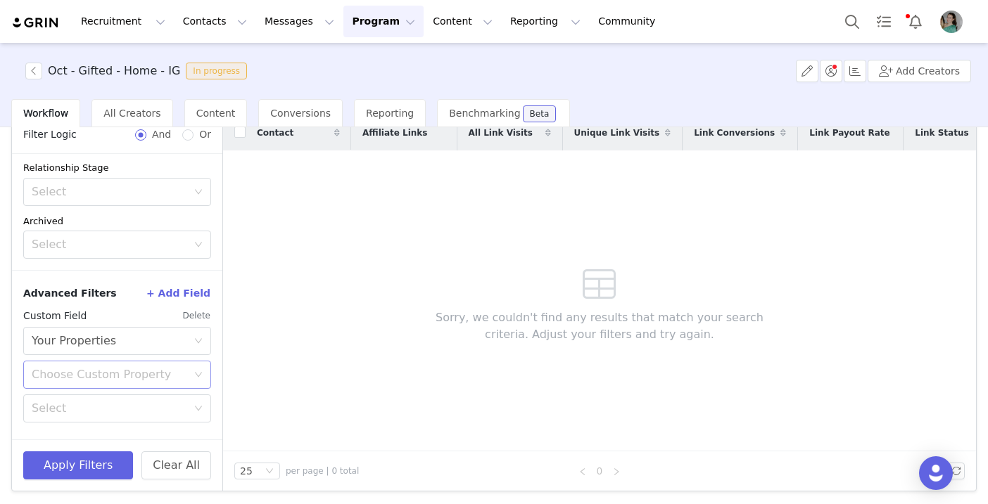
click at [112, 375] on div "Choose Custom Property" at bounding box center [109, 375] width 155 height 14
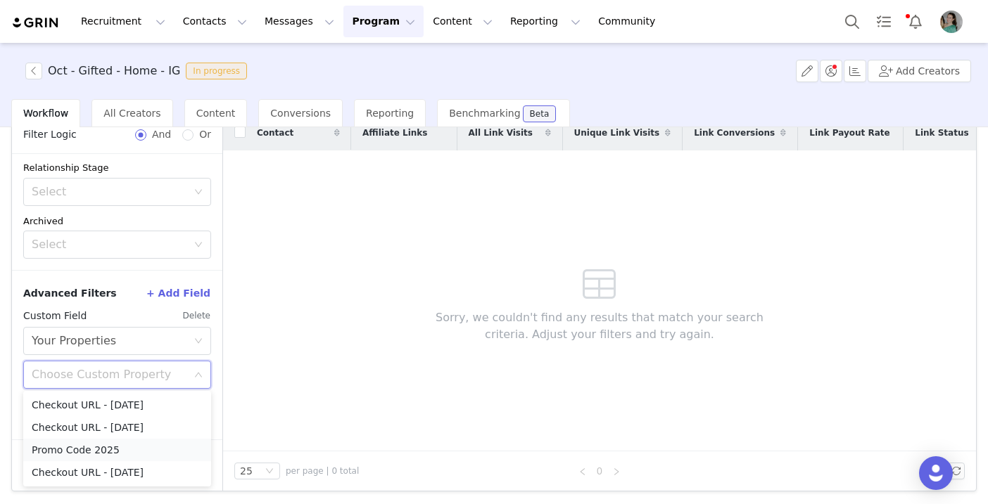
click at [103, 451] on li "Promo Code 2025" at bounding box center [117, 450] width 188 height 23
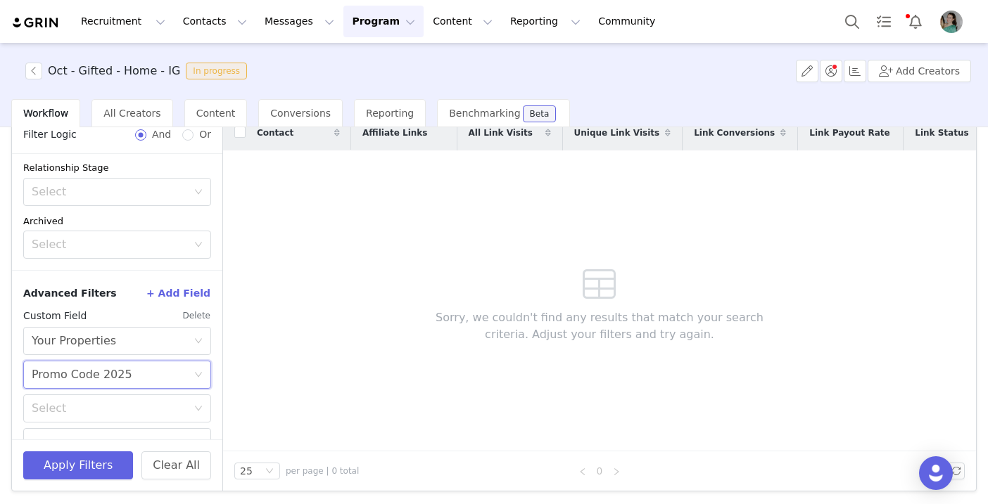
scroll to position [245, 0]
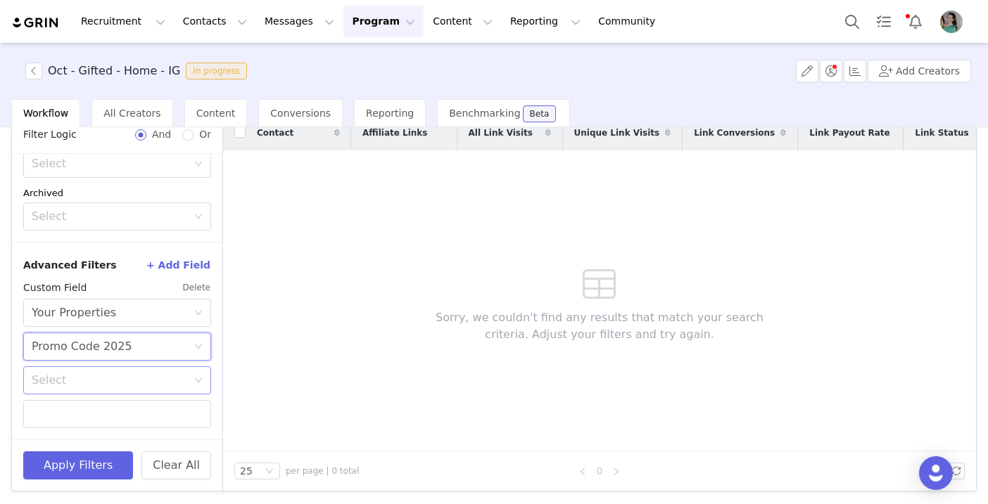
click at [105, 377] on div "Select" at bounding box center [109, 381] width 155 height 14
click at [92, 471] on li "Does not exist" at bounding box center [117, 478] width 188 height 23
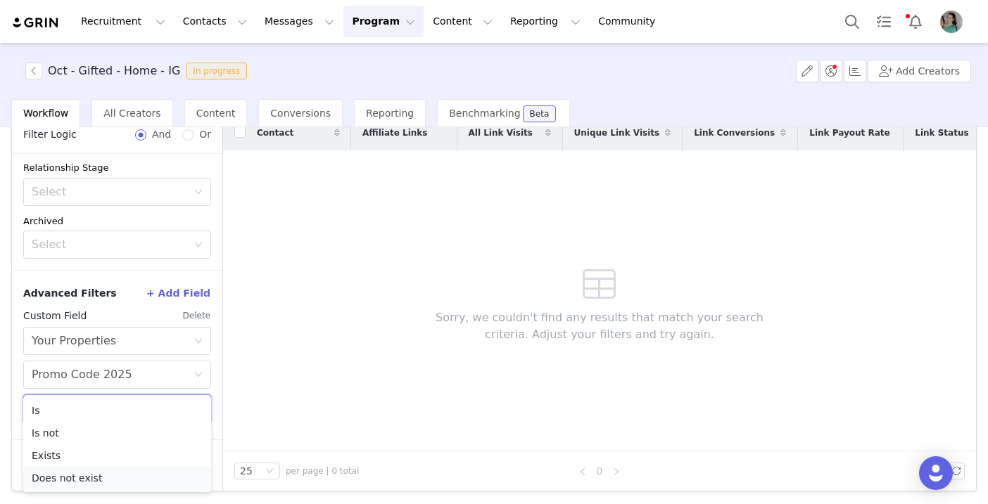
scroll to position [217, 0]
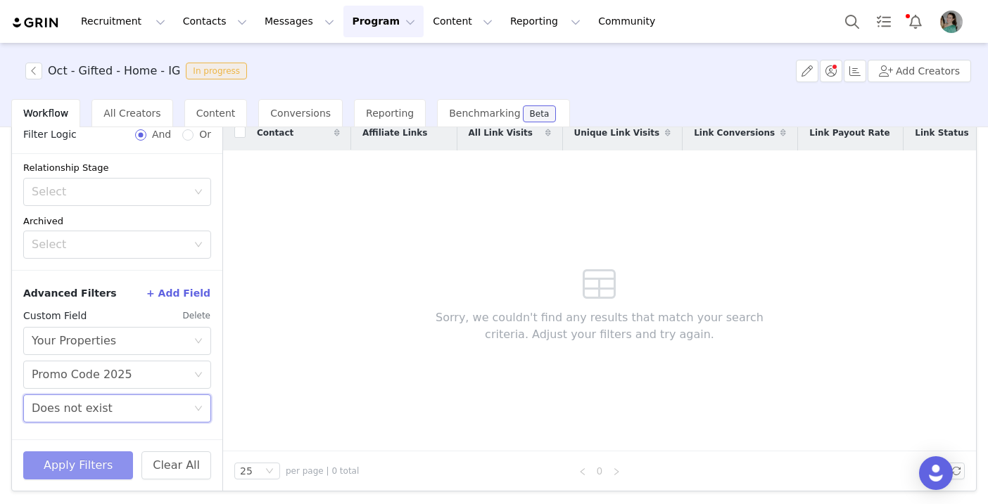
click at [93, 471] on button "Apply Filters" at bounding box center [78, 466] width 110 height 28
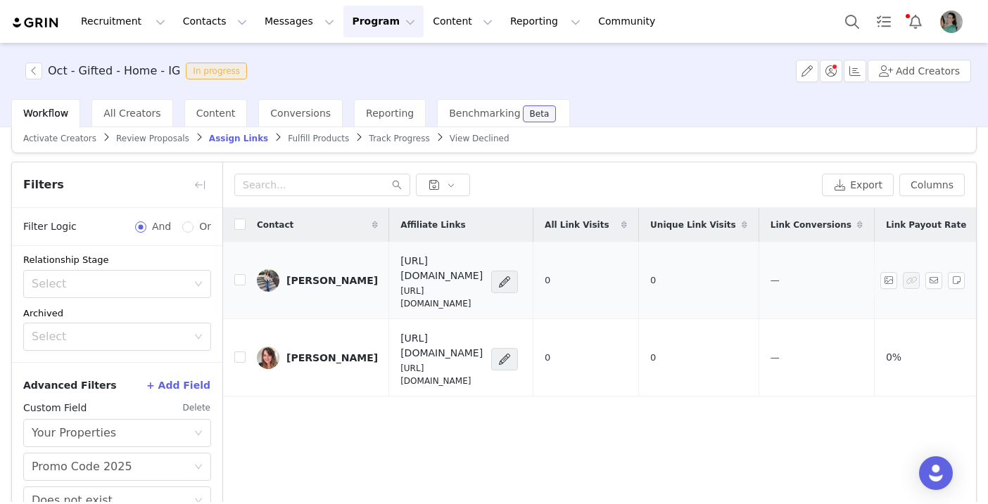
scroll to position [0, 0]
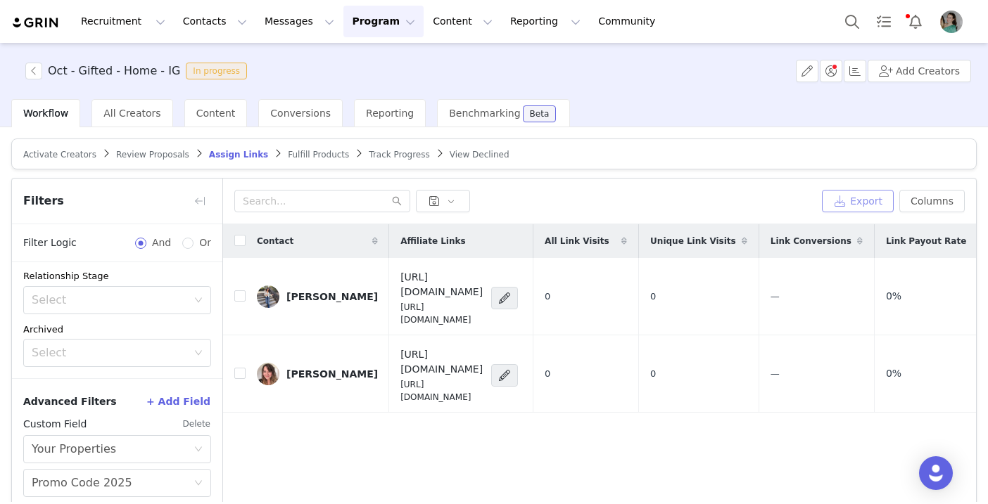
click at [846, 203] on button "Export" at bounding box center [858, 201] width 72 height 23
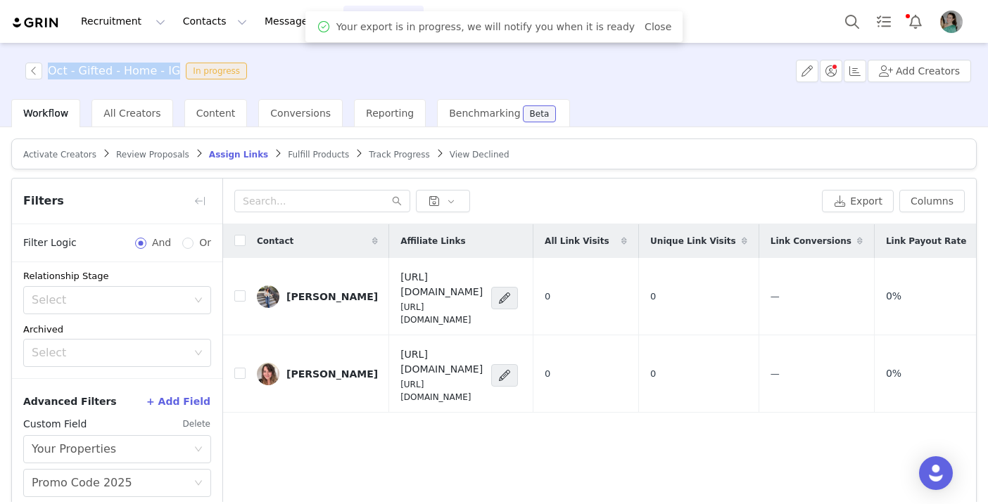
drag, startPoint x: 170, startPoint y: 68, endPoint x: 51, endPoint y: 68, distance: 119.6
click at [51, 68] on h3 "Oct - Gifted - Home - IG" at bounding box center [114, 71] width 132 height 17
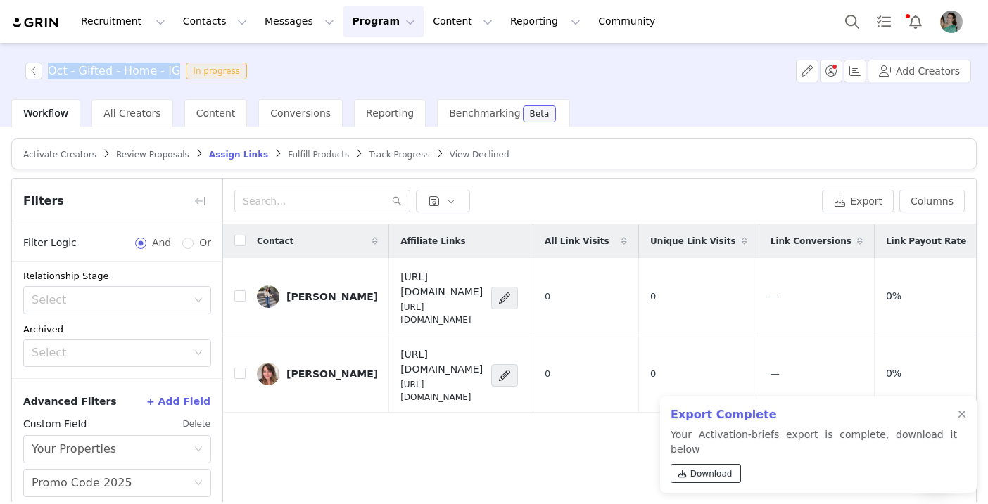
click at [684, 476] on icon at bounding box center [682, 474] width 8 height 8
click at [272, 32] on button "Messages Messages" at bounding box center [299, 22] width 87 height 32
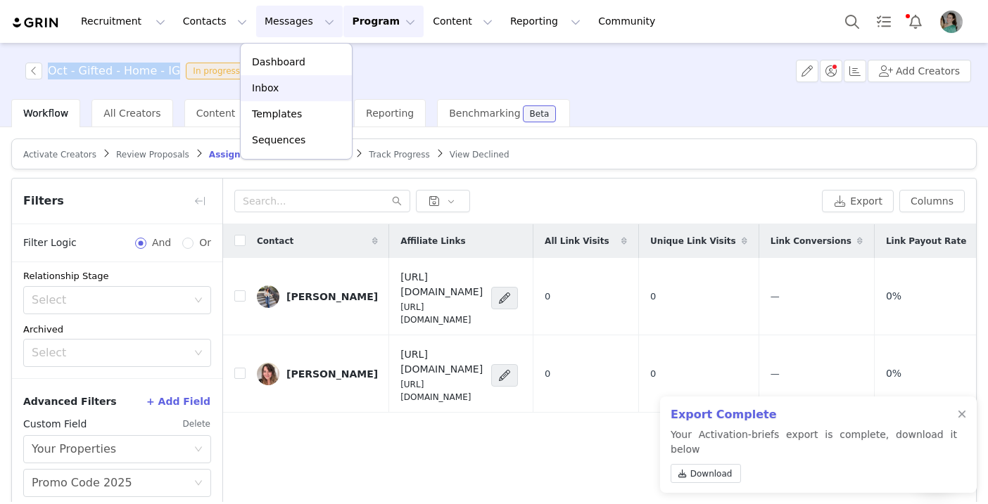
click at [269, 96] on link "Inbox" at bounding box center [296, 88] width 111 height 26
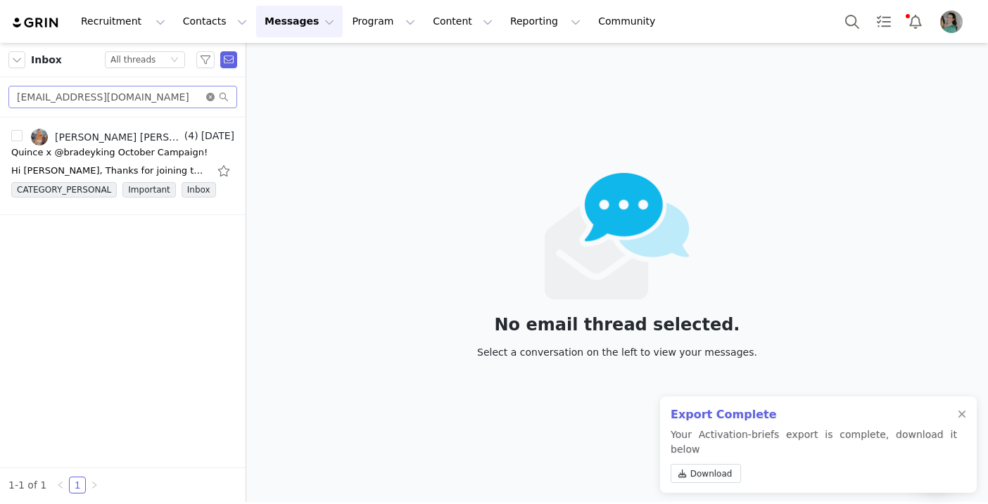
click at [208, 96] on icon "icon: close-circle" at bounding box center [210, 97] width 8 height 8
click at [184, 96] on input "text" at bounding box center [122, 97] width 229 height 23
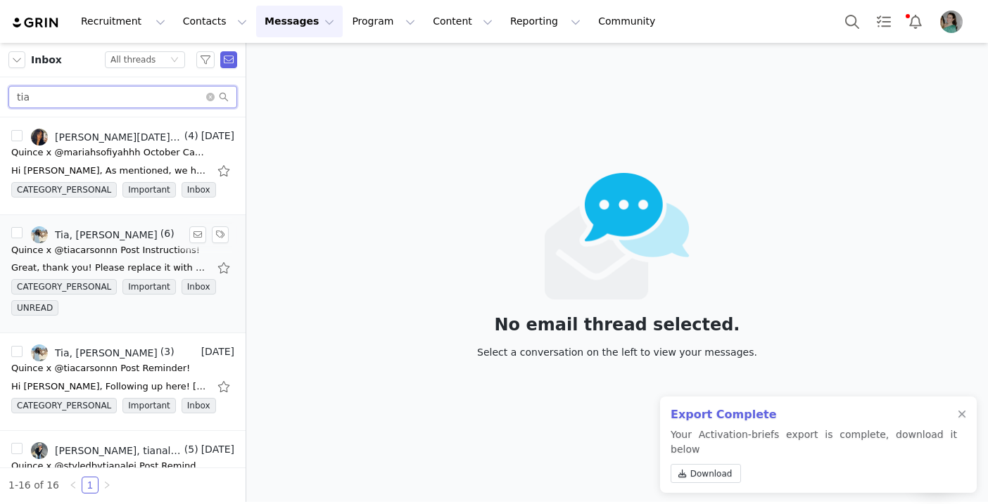
type input "tia"
click at [117, 239] on div "Tia, [PERSON_NAME]" at bounding box center [106, 234] width 103 height 11
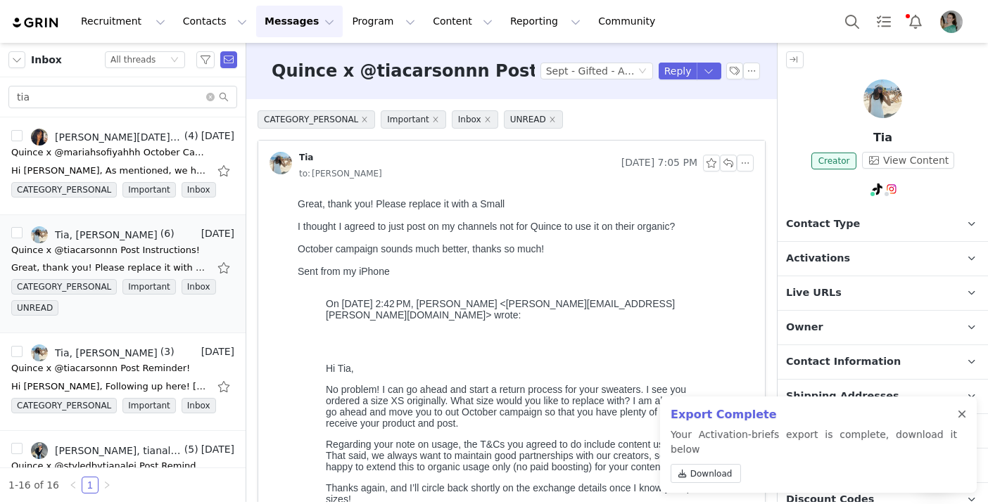
click at [959, 421] on div at bounding box center [961, 414] width 8 height 11
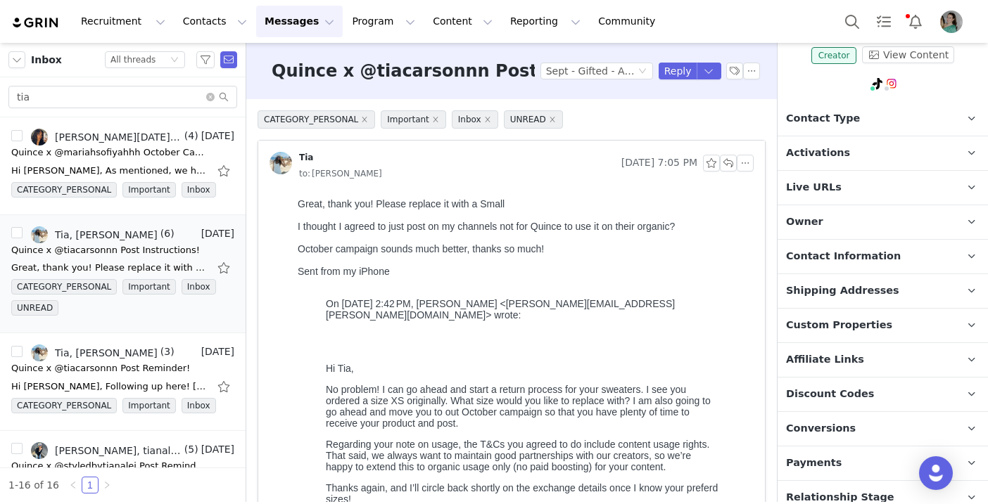
scroll to position [117, 0]
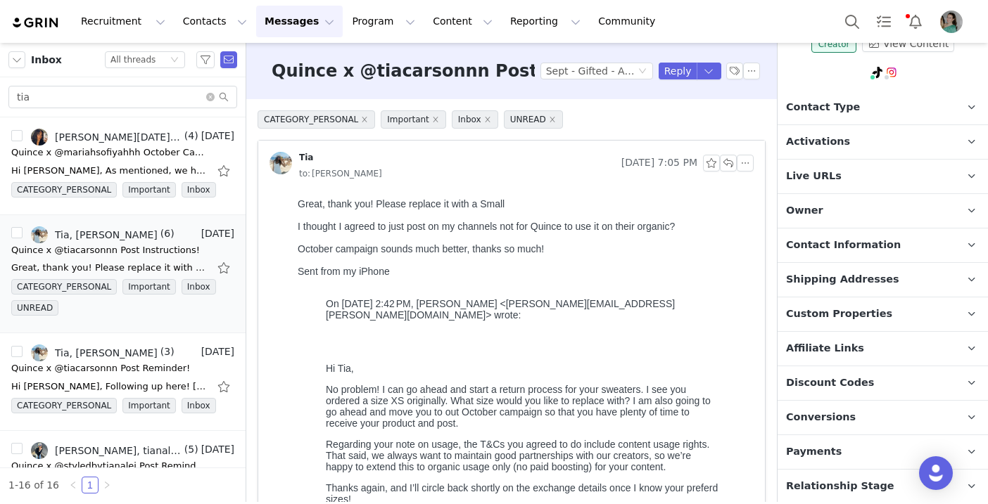
click at [899, 313] on p "Custom Properties" at bounding box center [865, 315] width 177 height 34
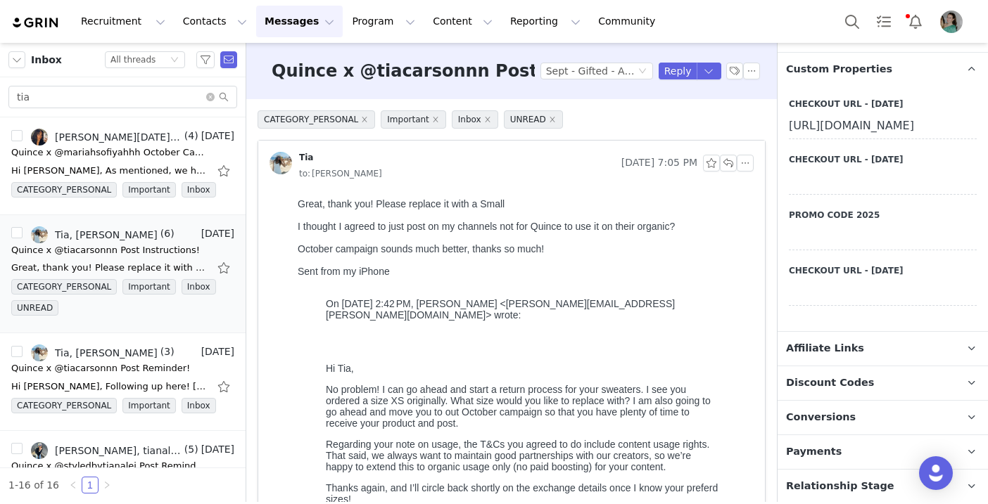
scroll to position [367, 0]
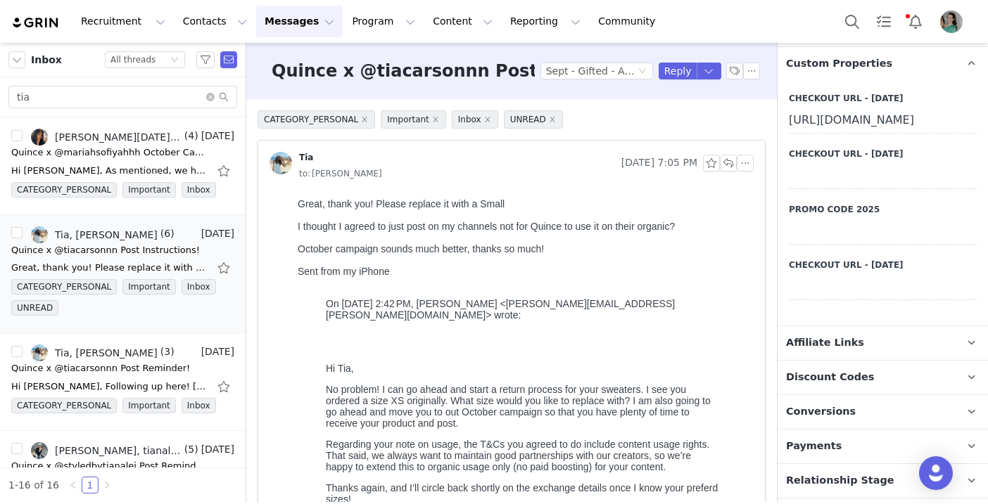
click at [824, 245] on div at bounding box center [883, 231] width 188 height 25
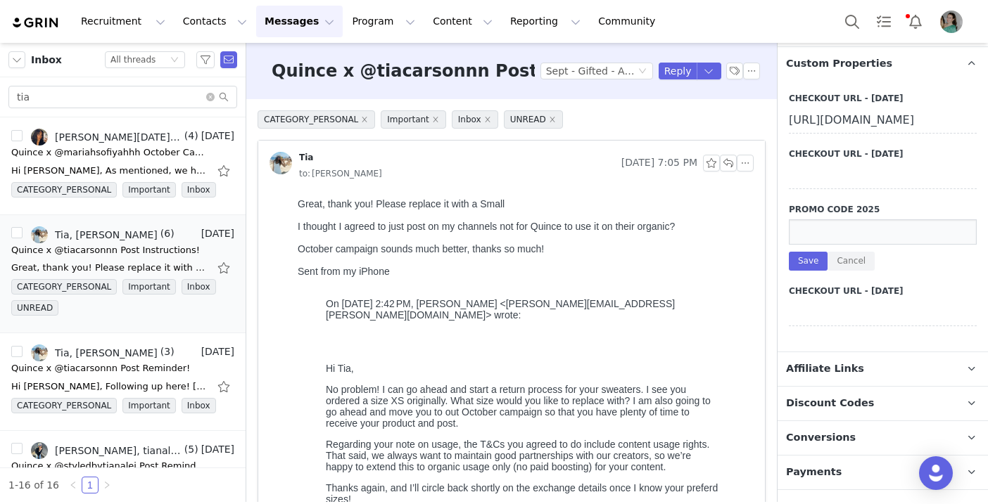
click at [826, 245] on input at bounding box center [883, 231] width 188 height 25
paste input "INFG-25TIACARSONNN10"
type input "INFG-25TIACARSONNN10"
click at [801, 271] on button "Save" at bounding box center [808, 261] width 39 height 19
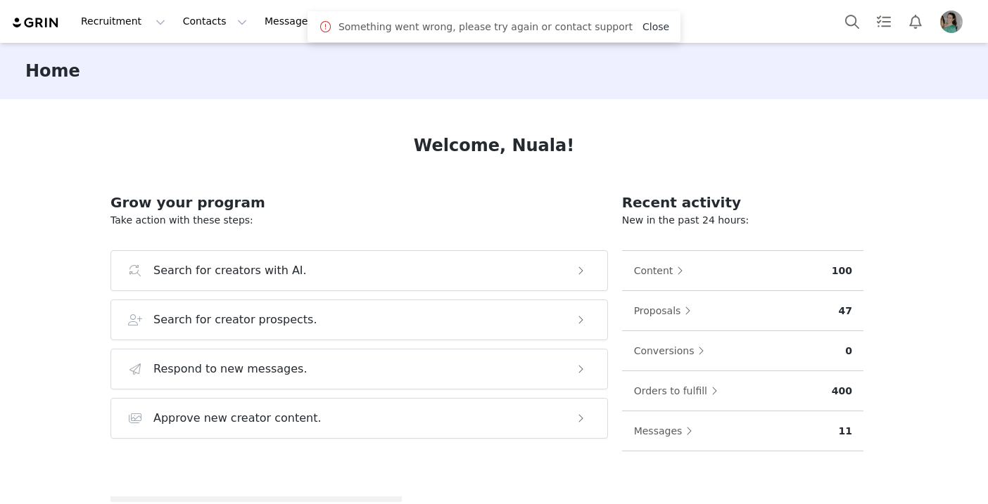
click at [644, 30] on link "Close" at bounding box center [655, 26] width 27 height 11
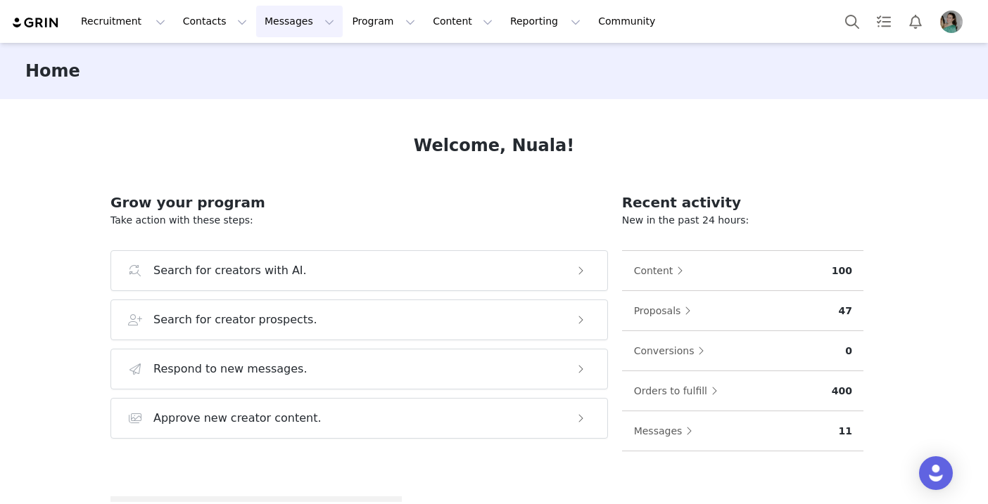
click at [276, 36] on button "Messages Messages" at bounding box center [299, 22] width 87 height 32
click at [269, 84] on p "Inbox" at bounding box center [265, 88] width 27 height 15
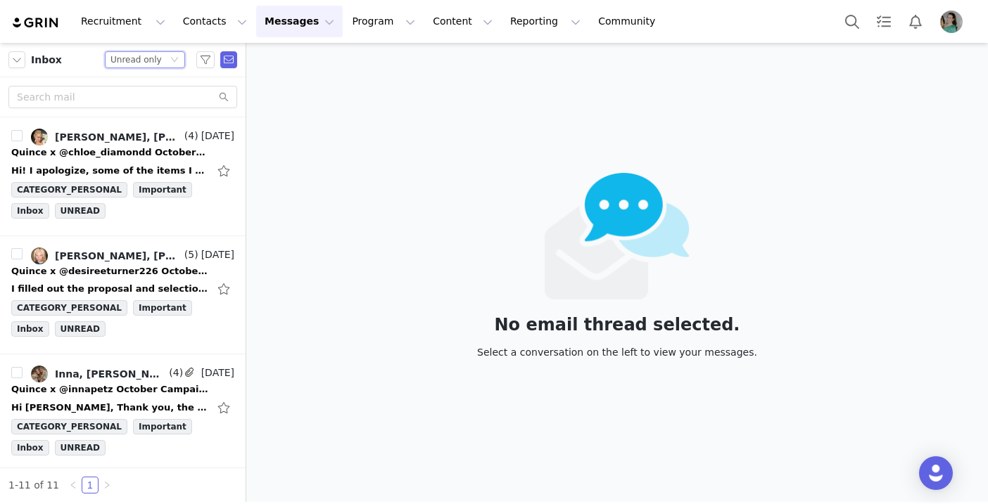
click at [175, 54] on div "Status Unread only" at bounding box center [145, 59] width 80 height 17
click at [155, 87] on li "All threads" at bounding box center [145, 85] width 80 height 23
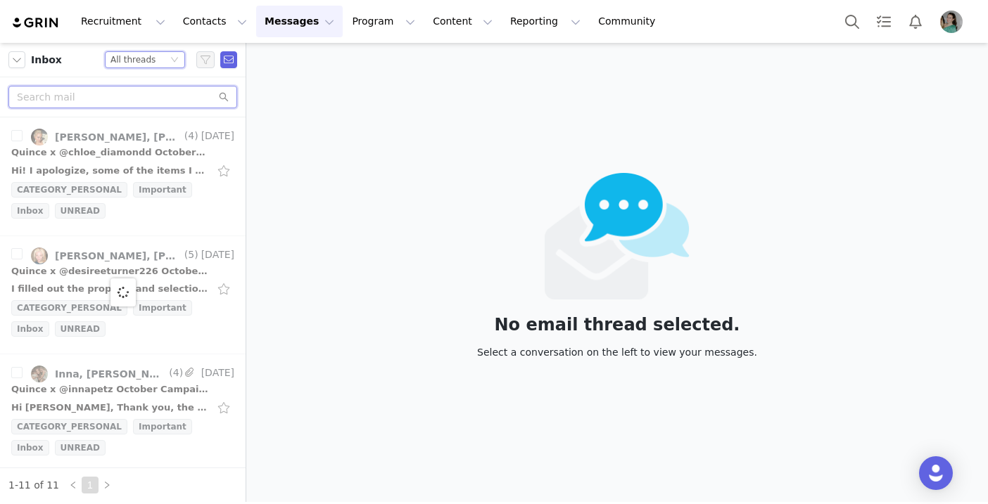
click at [140, 103] on input "text" at bounding box center [122, 97] width 229 height 23
paste input "[EMAIL_ADDRESS][DOMAIN_NAME]"
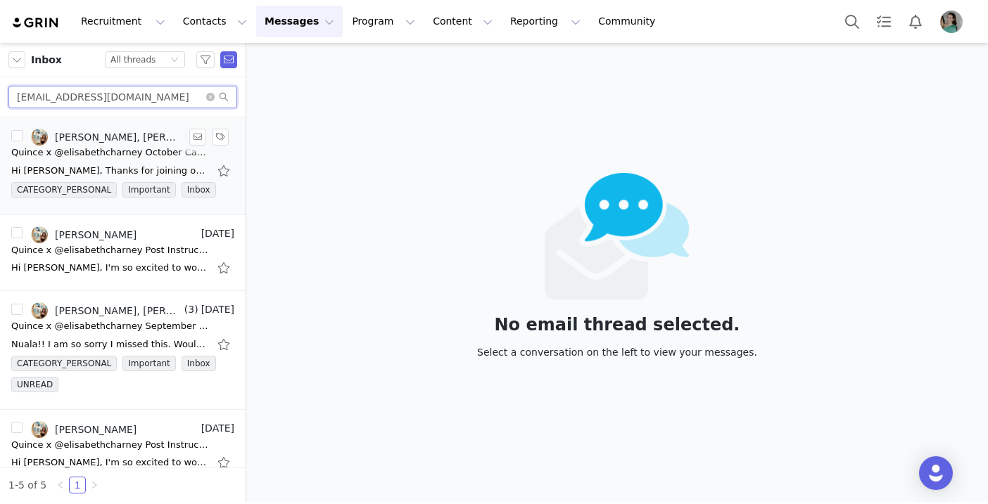
type input "[EMAIL_ADDRESS][DOMAIN_NAME]"
click at [146, 167] on div "Hi Elisabeth, Thanks for joining our campaign! On our end the checkout URL didn…" at bounding box center [109, 171] width 197 height 14
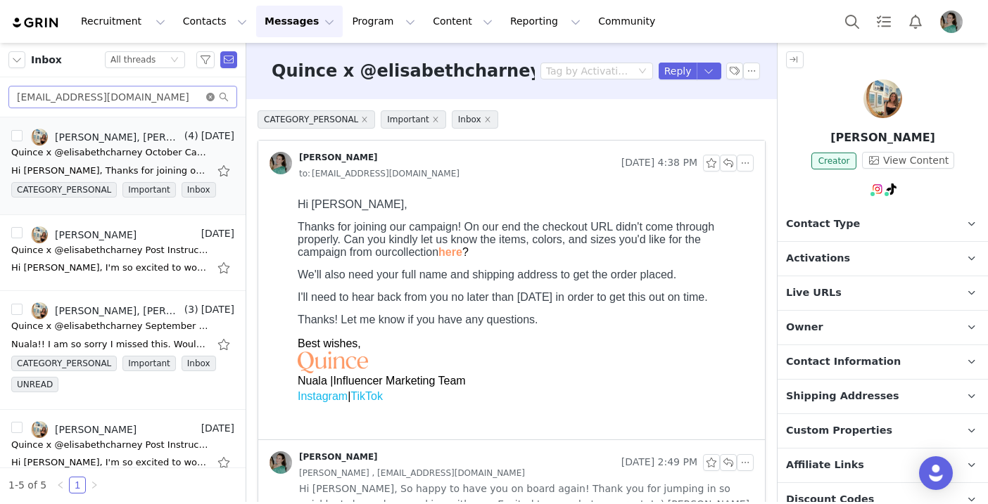
click at [211, 95] on icon "icon: close-circle" at bounding box center [210, 97] width 8 height 8
click at [189, 96] on input "text" at bounding box center [122, 97] width 229 height 23
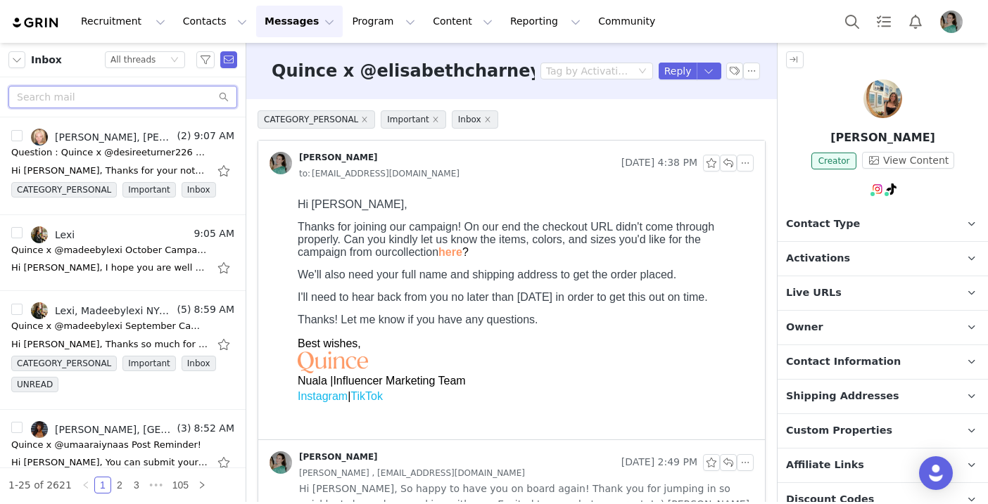
paste input "[EMAIL_ADDRESS][DOMAIN_NAME]"
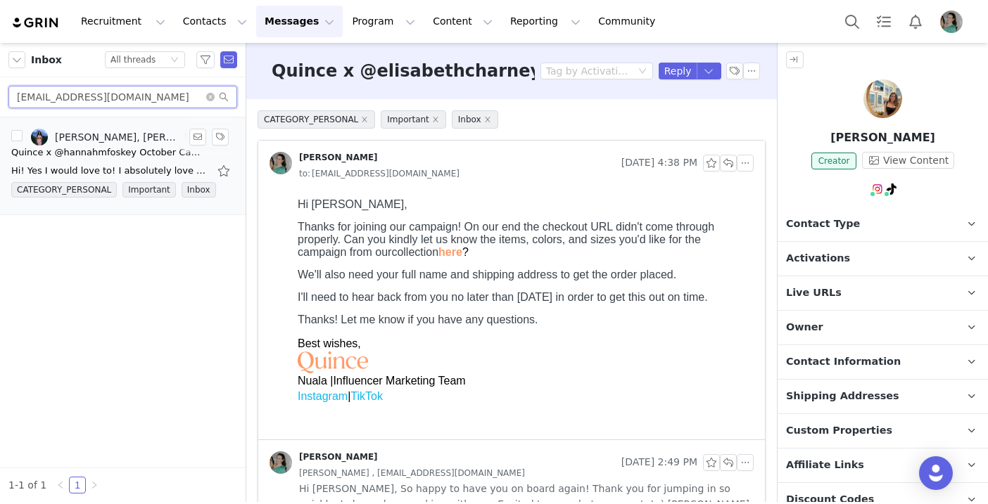
type input "[EMAIL_ADDRESS][DOMAIN_NAME]"
click at [144, 151] on div "Quince x @hannahmfoskey October Campaign!" at bounding box center [109, 153] width 197 height 14
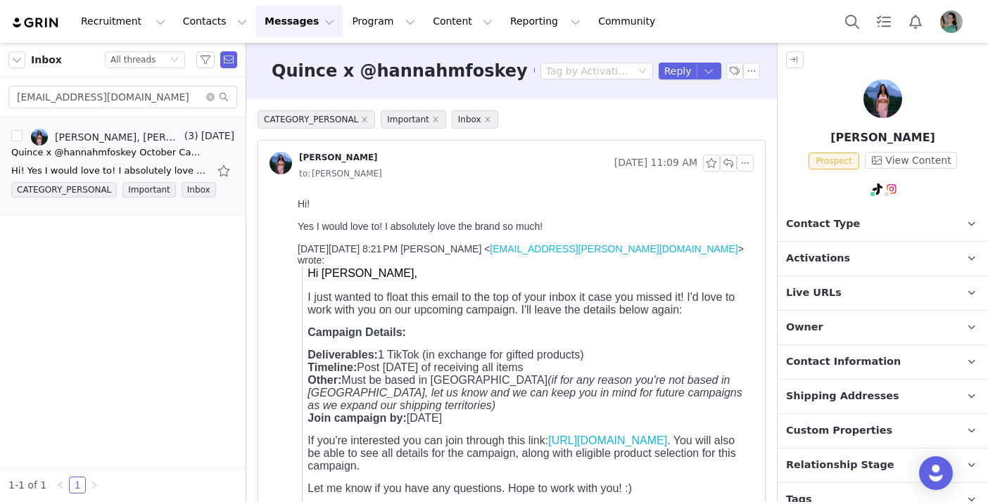
click at [850, 257] on p "Activations" at bounding box center [865, 259] width 177 height 34
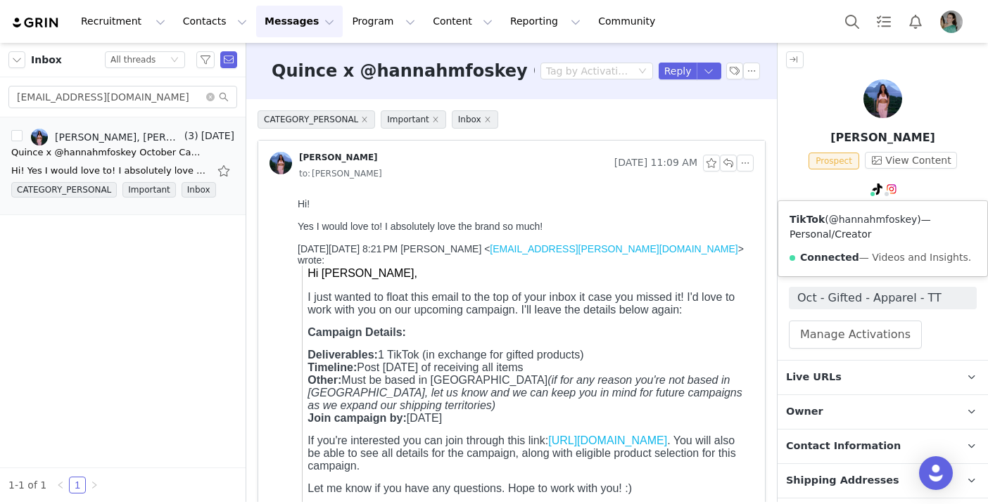
click at [873, 217] on link "@hannahmfoskey" at bounding box center [873, 219] width 89 height 11
click at [684, 68] on button "Reply" at bounding box center [677, 71] width 39 height 17
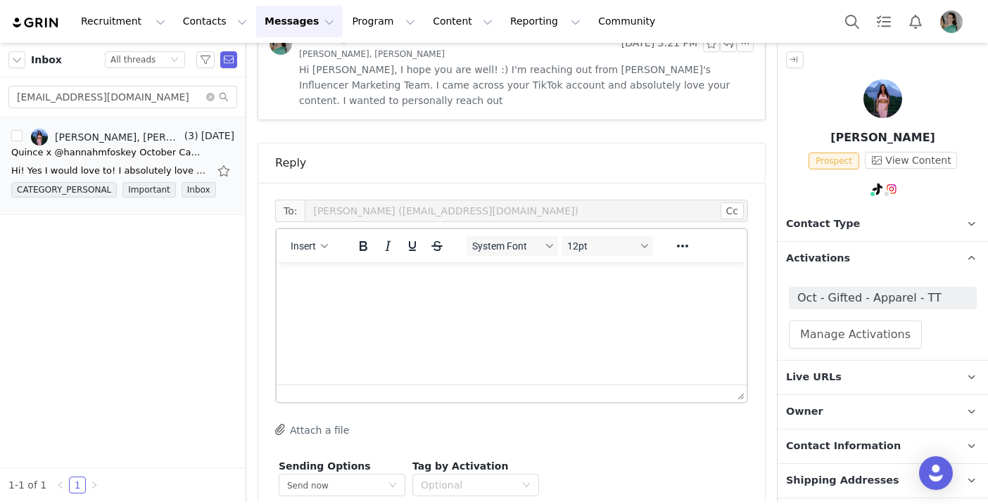
scroll to position [709, 0]
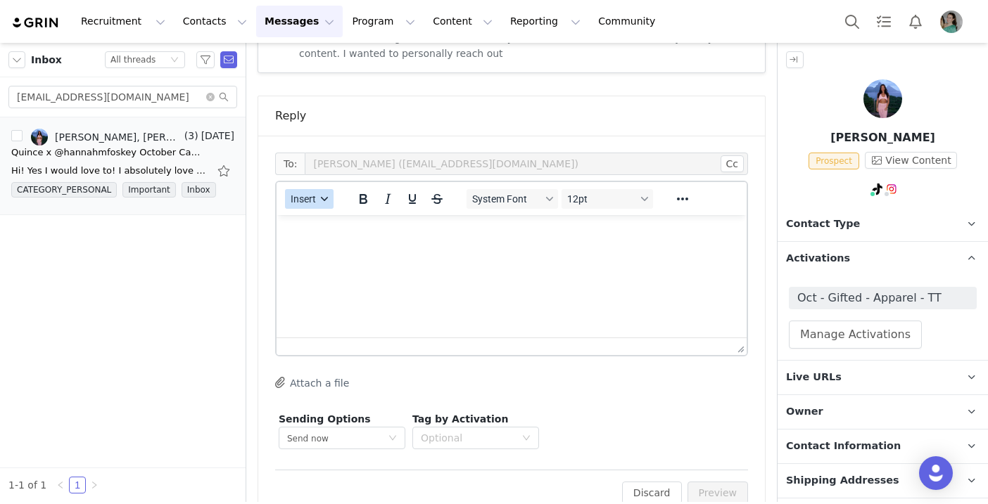
click at [315, 189] on button "Insert" at bounding box center [309, 199] width 49 height 20
click at [319, 187] on div "Insert Template" at bounding box center [360, 192] width 127 height 17
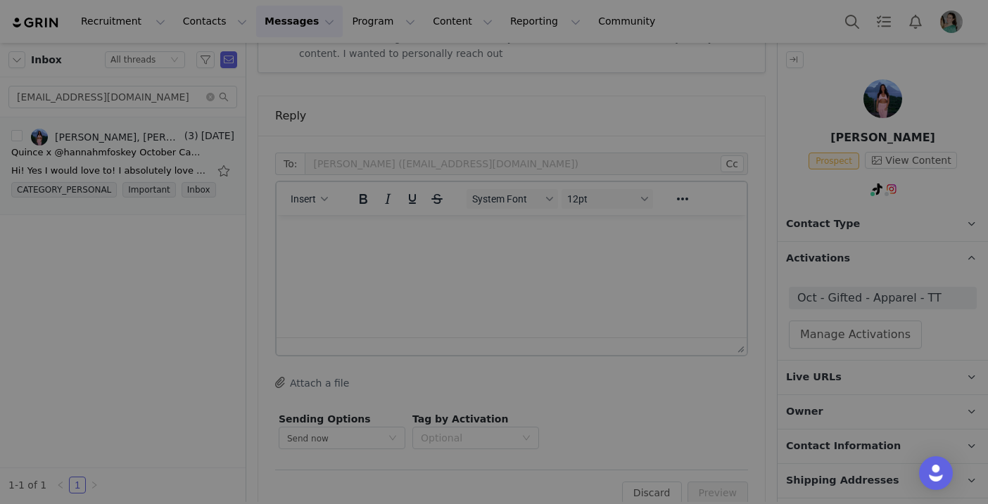
scroll to position [0, 0]
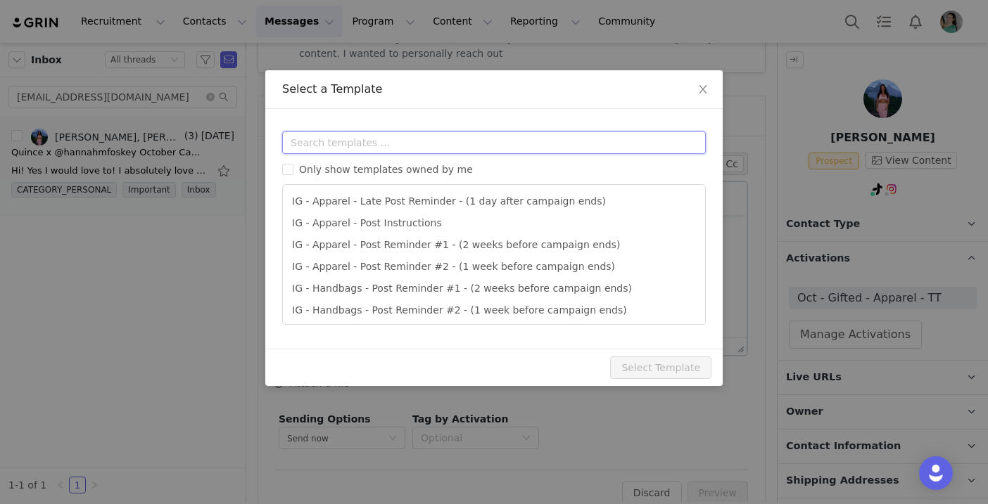
click at [352, 145] on input "text" at bounding box center [493, 143] width 423 height 23
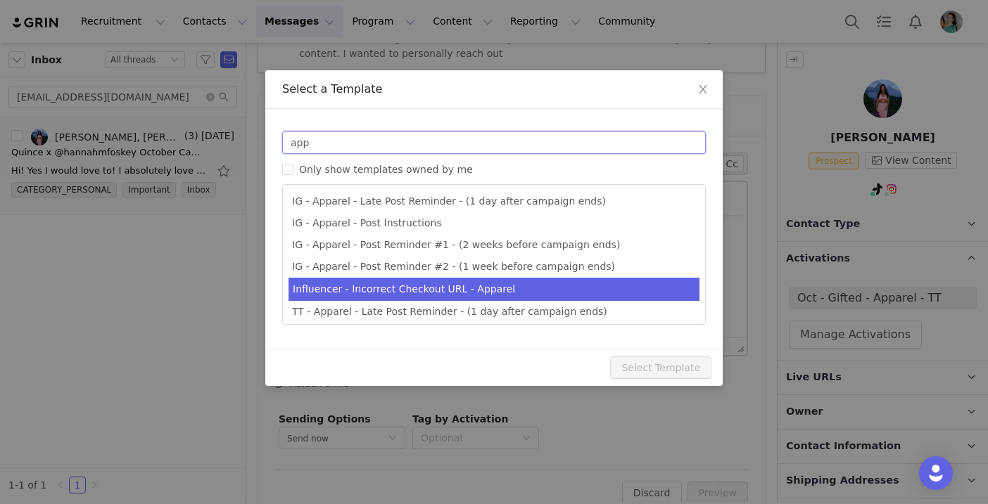
type input "app"
click at [390, 288] on li "Influencer - Incorrect Checkout URL - Apparel" at bounding box center [493, 289] width 411 height 23
type input "Quince Campaign - Question about your order!"
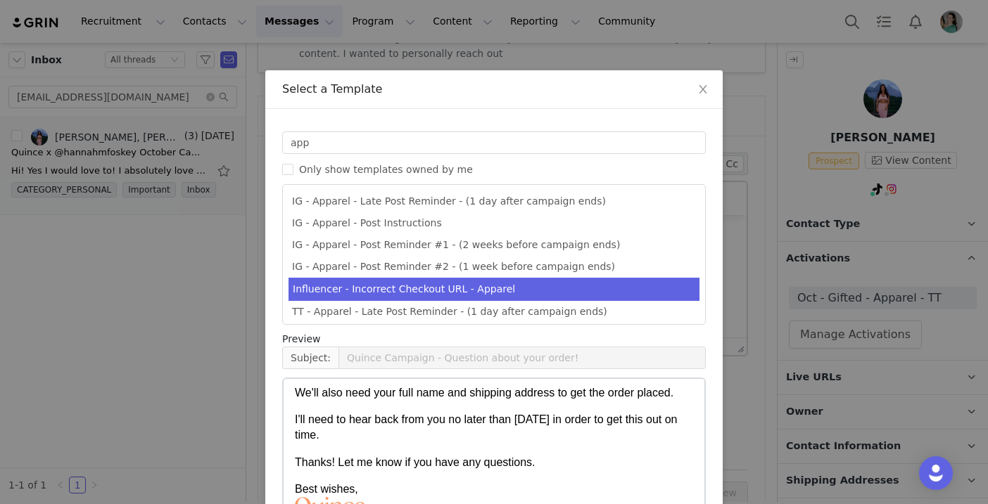
scroll to position [108, 0]
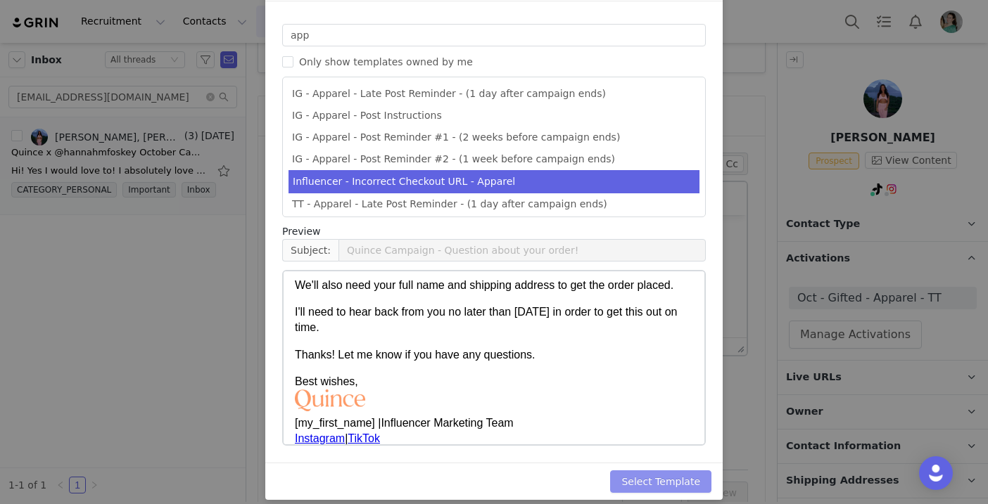
click at [665, 486] on button "Select Template" at bounding box center [660, 482] width 101 height 23
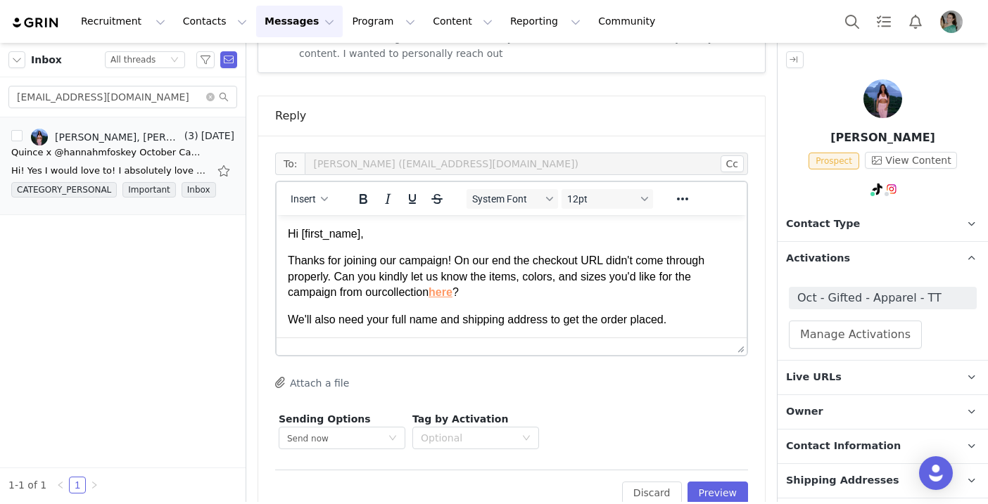
scroll to position [0, 0]
click at [719, 482] on button "Preview" at bounding box center [717, 493] width 61 height 23
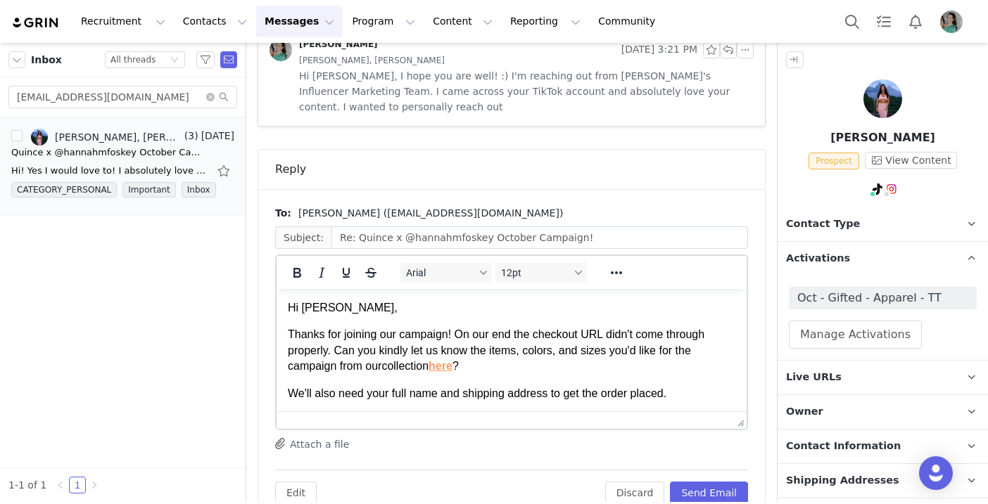
drag, startPoint x: 288, startPoint y: 330, endPoint x: 429, endPoint y: 362, distance: 144.2
click at [429, 362] on p "Thanks for joining our campaign! On our end the checkout URL didn't come throug…" at bounding box center [511, 350] width 447 height 47
paste body "Rich Text Area. Press ALT-0 for help."
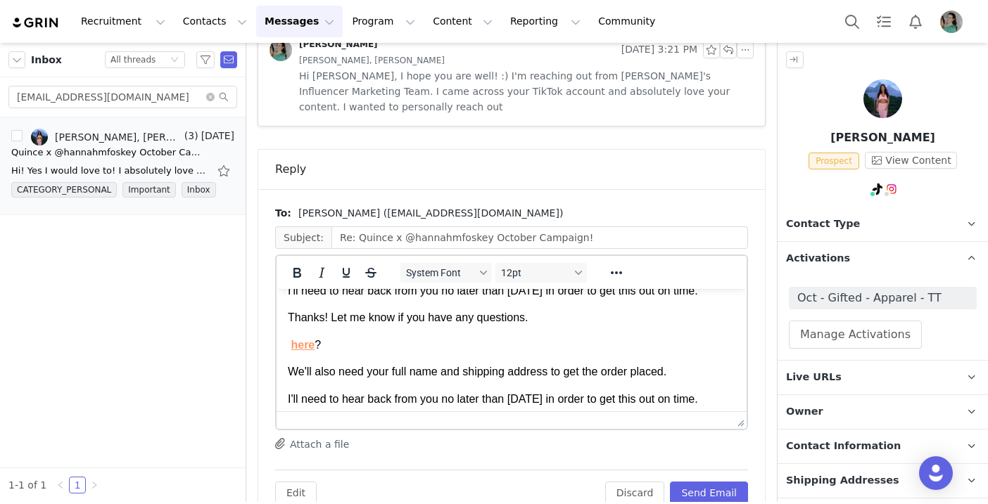
scroll to position [130, 0]
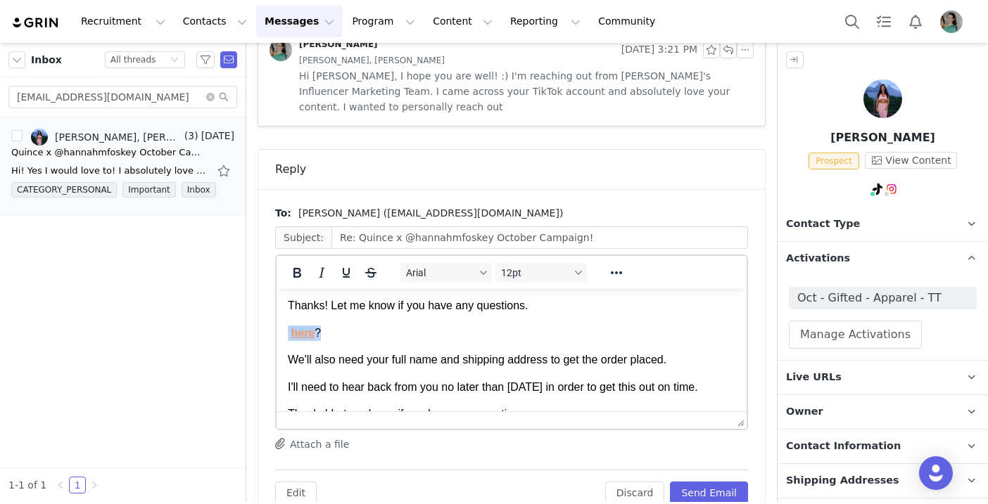
drag, startPoint x: 327, startPoint y: 348, endPoint x: 274, endPoint y: 348, distance: 53.5
click at [276, 348] on html "Hi Hannah, Thanks for joining the campaign! It looks like an item in your cart …" at bounding box center [511, 338] width 470 height 359
copy span "here ?"
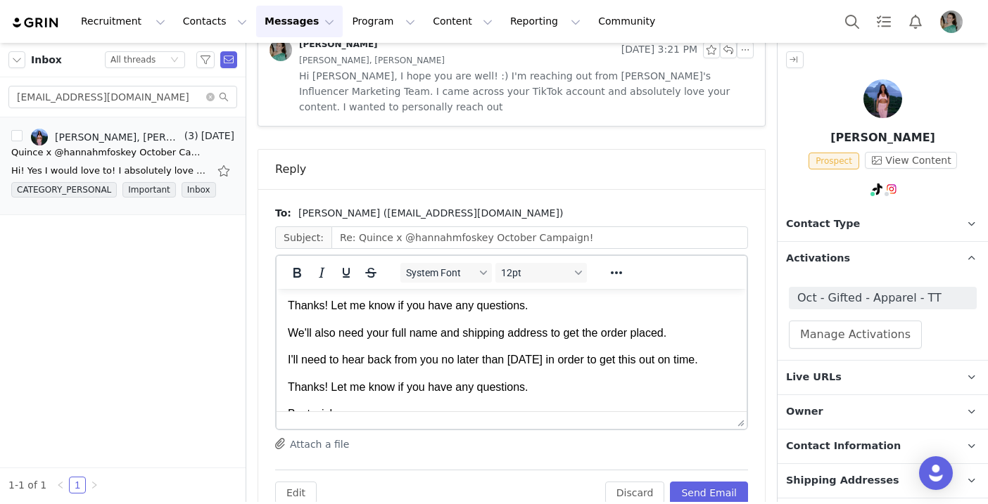
scroll to position [38, 0]
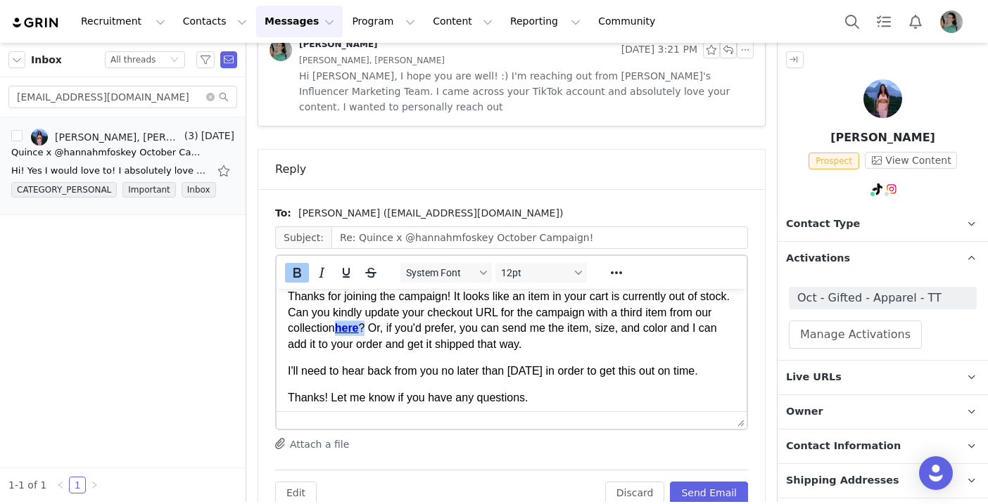
drag, startPoint x: 416, startPoint y: 329, endPoint x: 386, endPoint y: 328, distance: 29.6
click at [386, 328] on p "Thanks for joining the campaign! It looks like an item in your cart is currentl…" at bounding box center [511, 320] width 447 height 63
click at [362, 329] on link "here" at bounding box center [350, 328] width 24 height 12
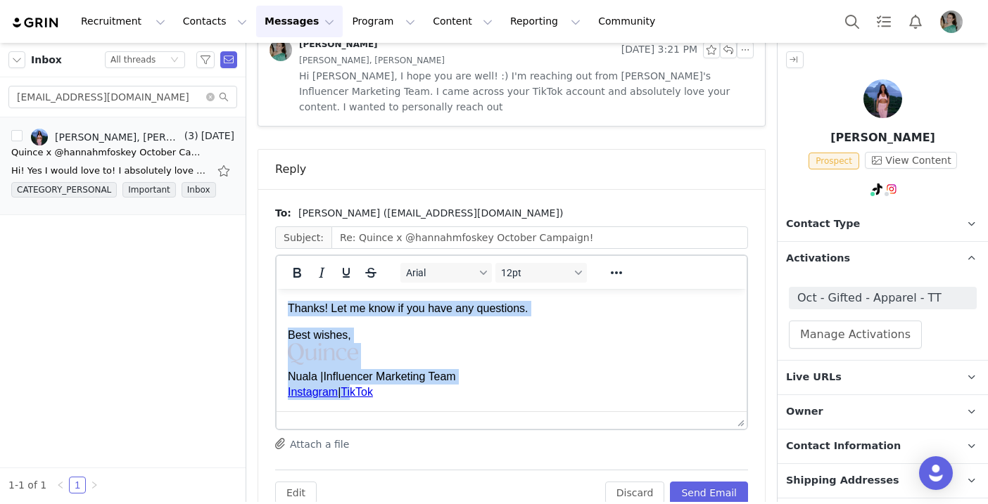
scroll to position [243, 0]
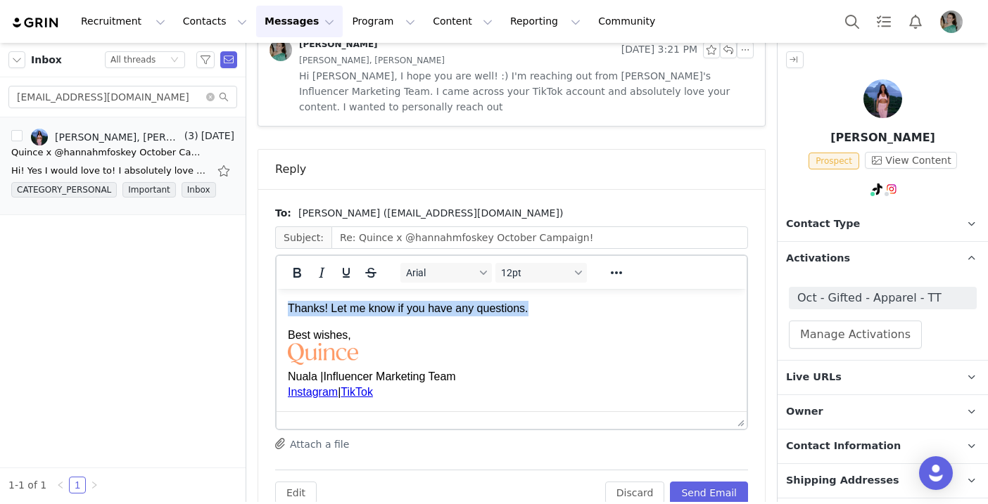
drag, startPoint x: 290, startPoint y: 350, endPoint x: 569, endPoint y: 312, distance: 281.9
click at [570, 312] on body "Hi Hannah, Thanks for joining the campaign! It looks like an item in your cart …" at bounding box center [511, 245] width 447 height 309
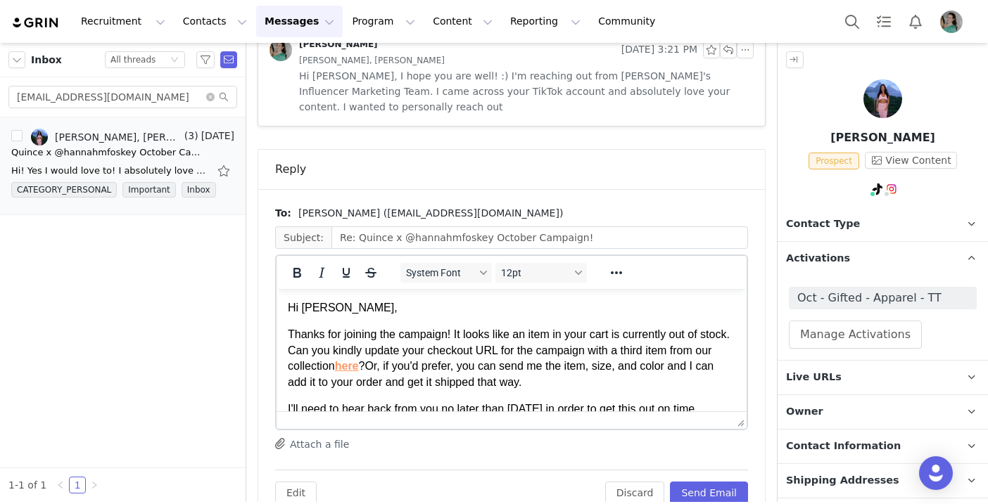
scroll to position [20, 0]
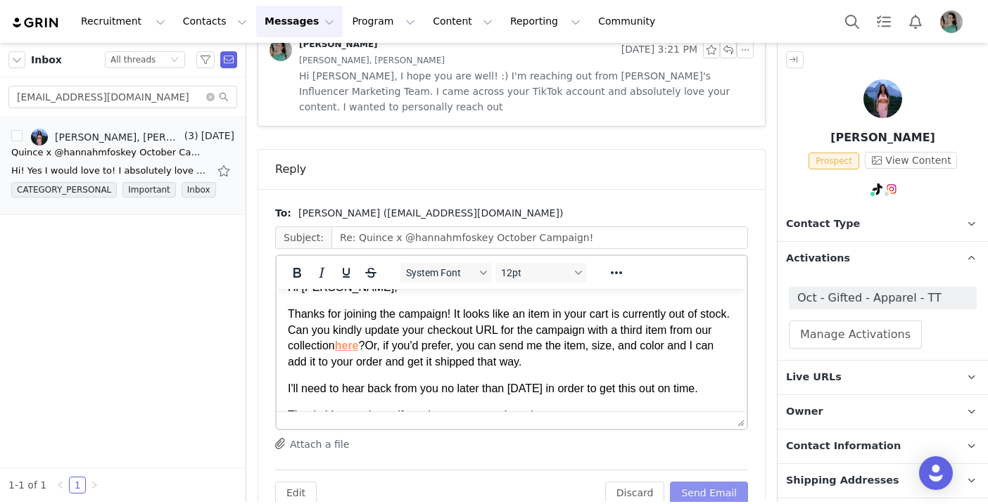
click at [730, 482] on button "Send Email" at bounding box center [709, 493] width 78 height 23
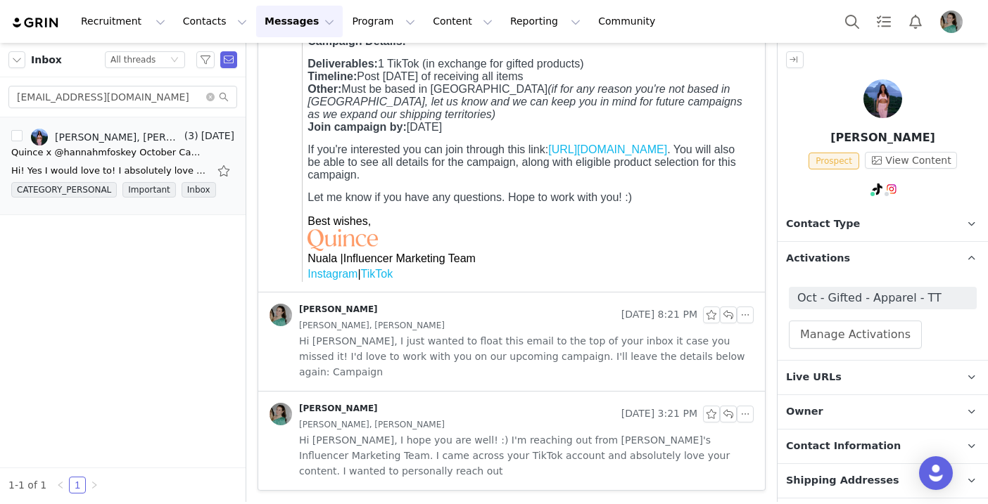
scroll to position [260, 0]
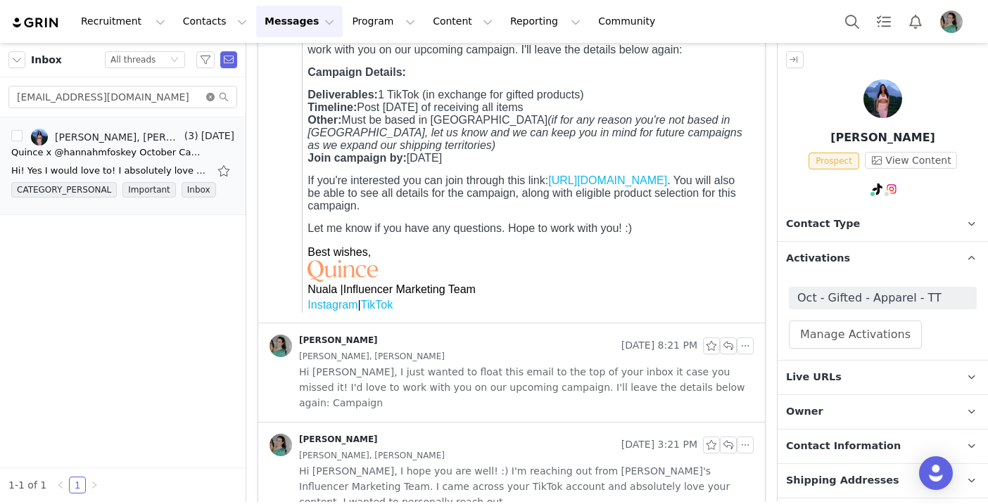
click at [211, 99] on icon "icon: close-circle" at bounding box center [210, 97] width 8 height 8
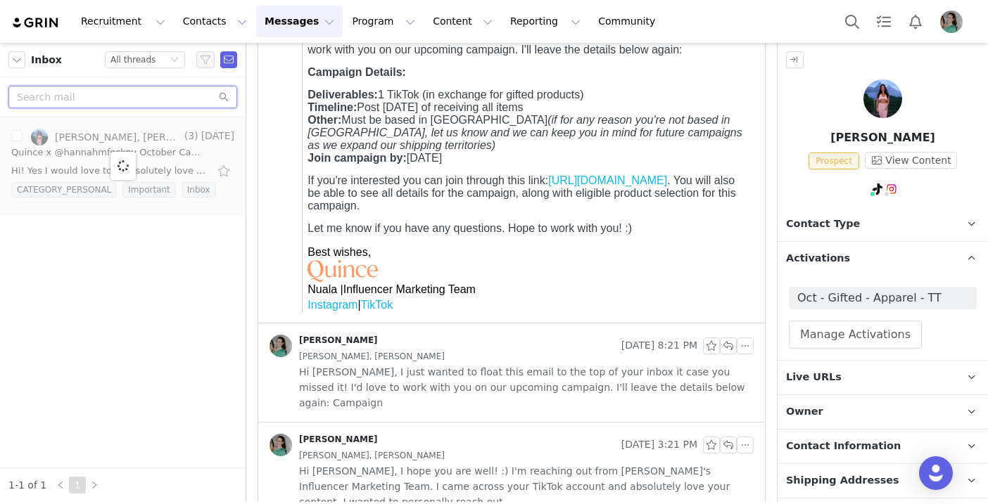
click at [165, 94] on input "text" at bounding box center [122, 97] width 229 height 23
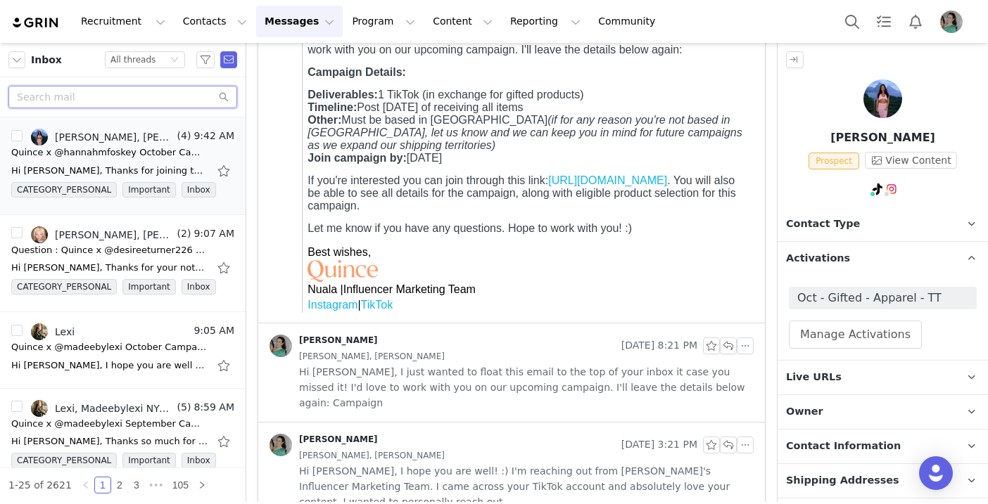
paste input "[URL][DOMAIN_NAME]"
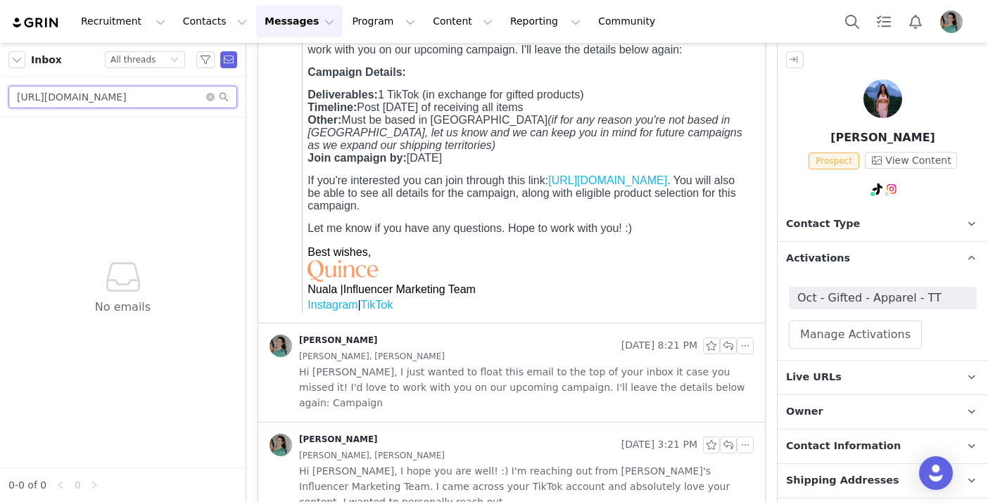
type input "[URL][DOMAIN_NAME]"
click at [212, 96] on icon "icon: close-circle" at bounding box center [210, 97] width 8 height 8
click at [191, 97] on input "text" at bounding box center [122, 97] width 229 height 23
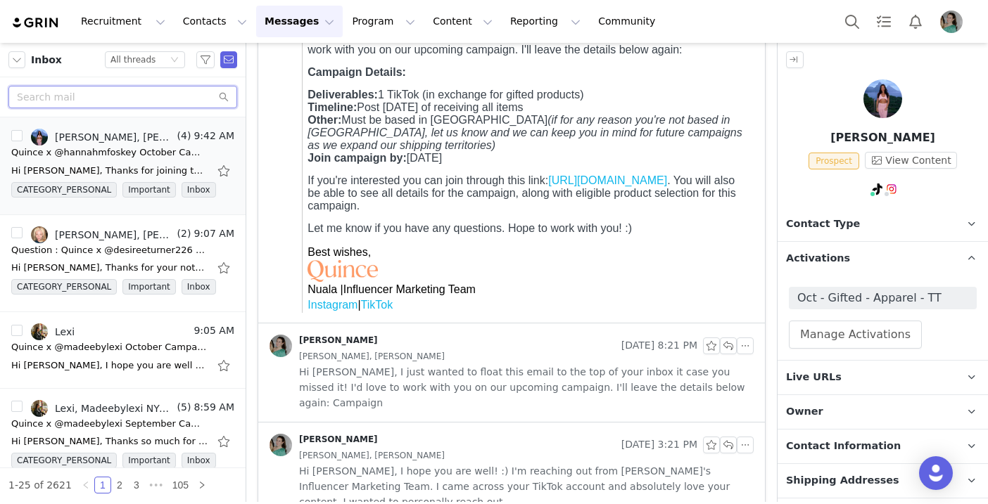
paste input "[EMAIL_ADDRESS][DOMAIN_NAME]"
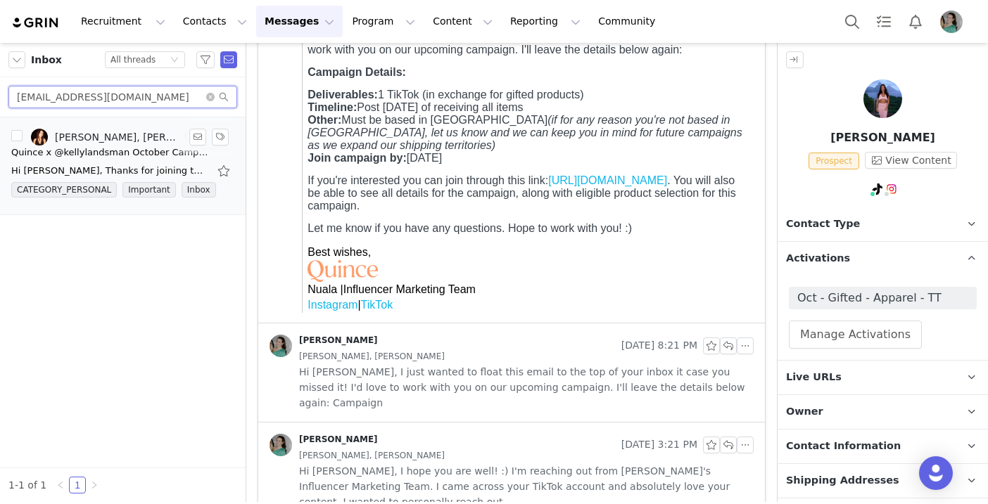
type input "[EMAIL_ADDRESS][DOMAIN_NAME]"
click at [141, 168] on div "Hi Kelly, Thanks for joining the campaign! It looks like an item in your cart i…" at bounding box center [109, 171] width 197 height 14
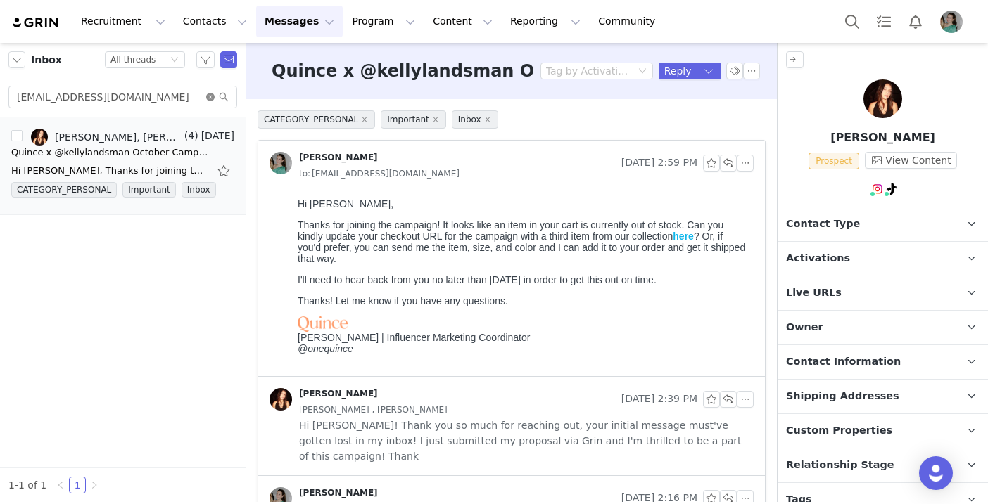
click at [210, 98] on icon "icon: close-circle" at bounding box center [210, 97] width 8 height 8
click at [185, 106] on input "text" at bounding box center [122, 97] width 229 height 23
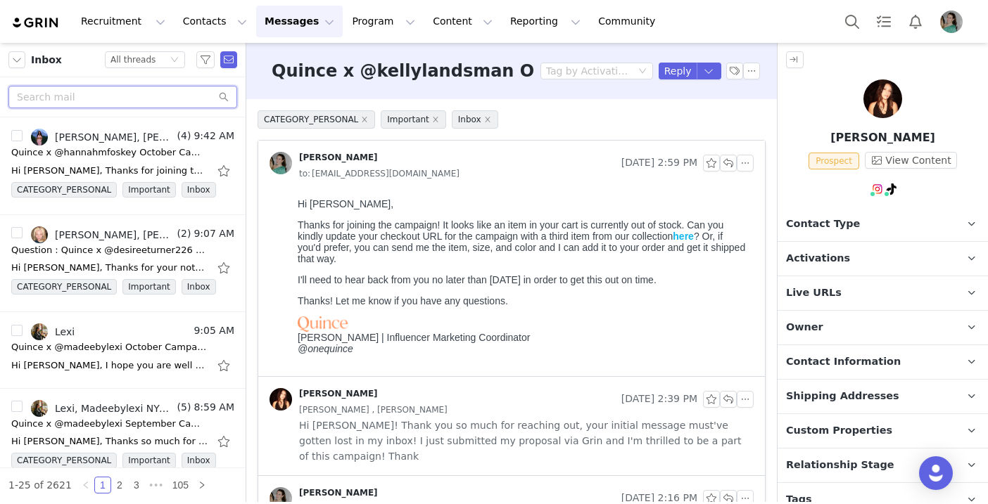
paste input "[EMAIL_ADDRESS][DOMAIN_NAME]"
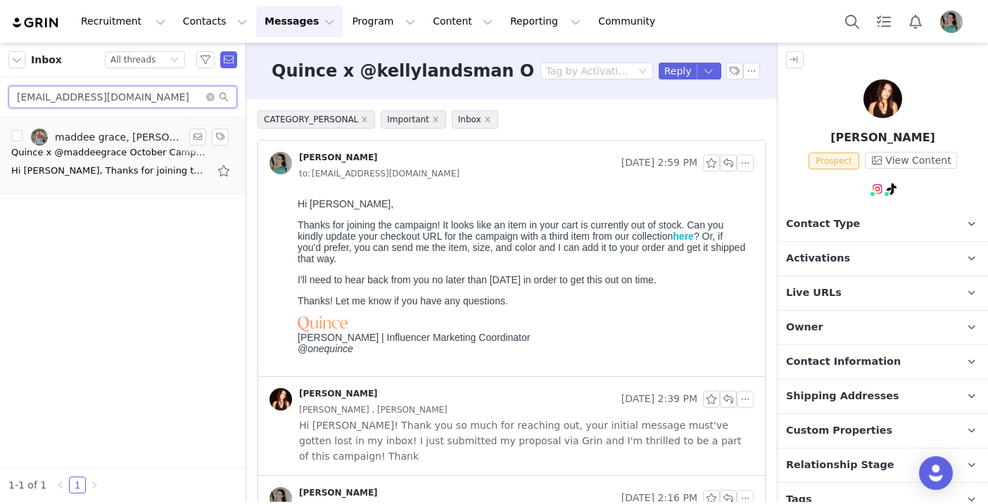
type input "[EMAIL_ADDRESS][DOMAIN_NAME]"
click at [152, 178] on div "Hi Maddee, Thanks for joining the campaign! It looks like 2 items in your cart …" at bounding box center [122, 171] width 223 height 23
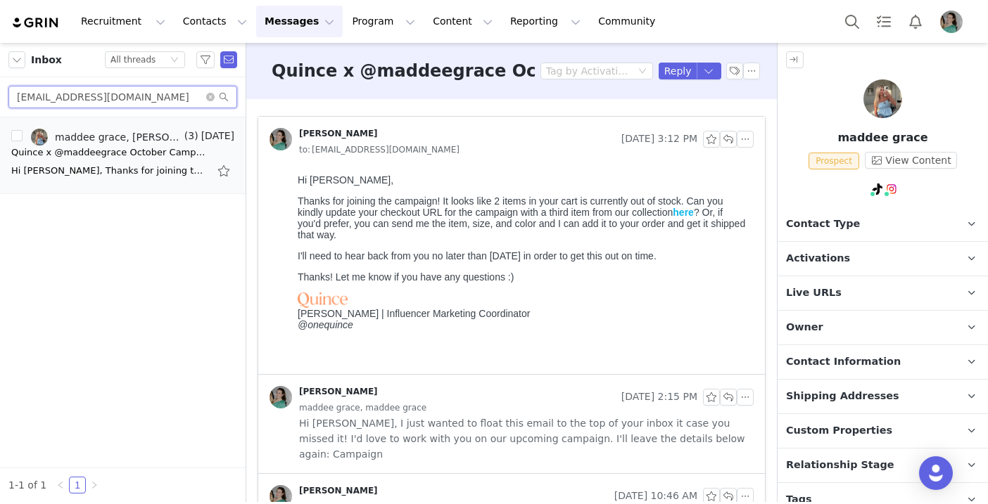
click at [205, 92] on input "[EMAIL_ADDRESS][DOMAIN_NAME]" at bounding box center [122, 97] width 229 height 23
click at [210, 100] on icon "icon: close-circle" at bounding box center [210, 97] width 8 height 8
click at [189, 100] on input "text" at bounding box center [122, 97] width 229 height 23
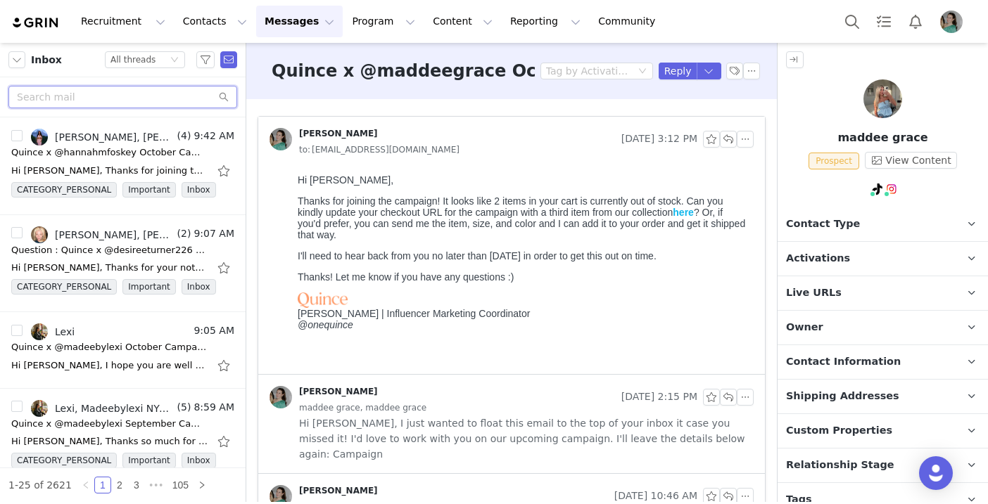
paste input "[EMAIL_ADDRESS][DOMAIN_NAME]"
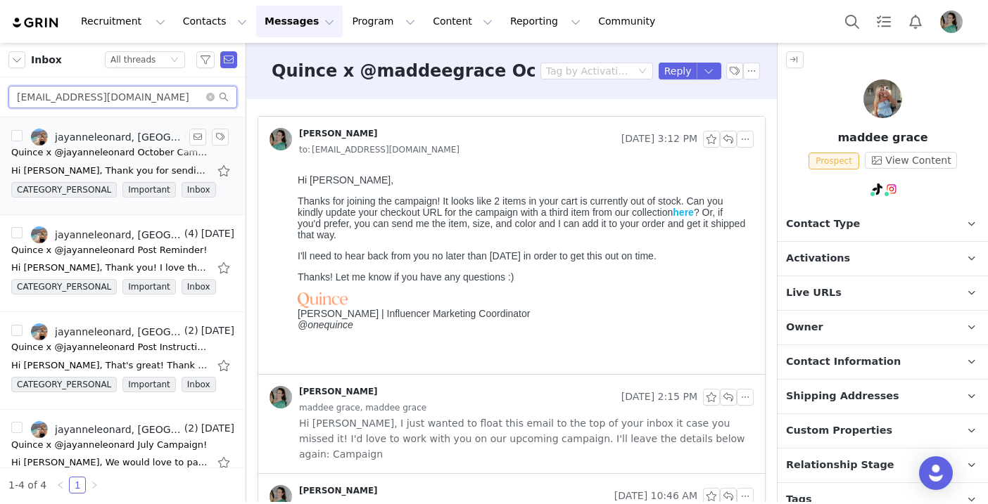
type input "[EMAIL_ADDRESS][DOMAIN_NAME]"
click at [155, 148] on div "Quince x @jayanneleonard October Campaign!" at bounding box center [109, 153] width 197 height 14
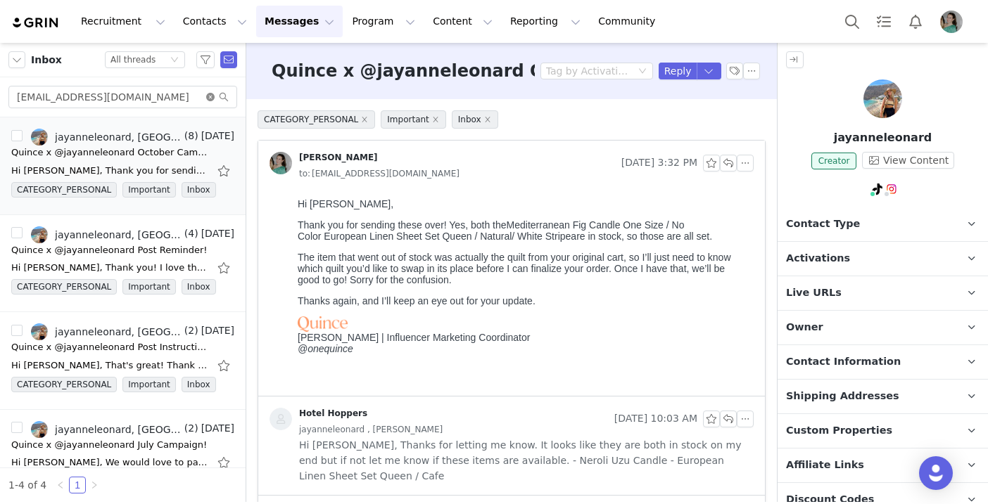
click at [210, 93] on icon "icon: close-circle" at bounding box center [210, 97] width 8 height 8
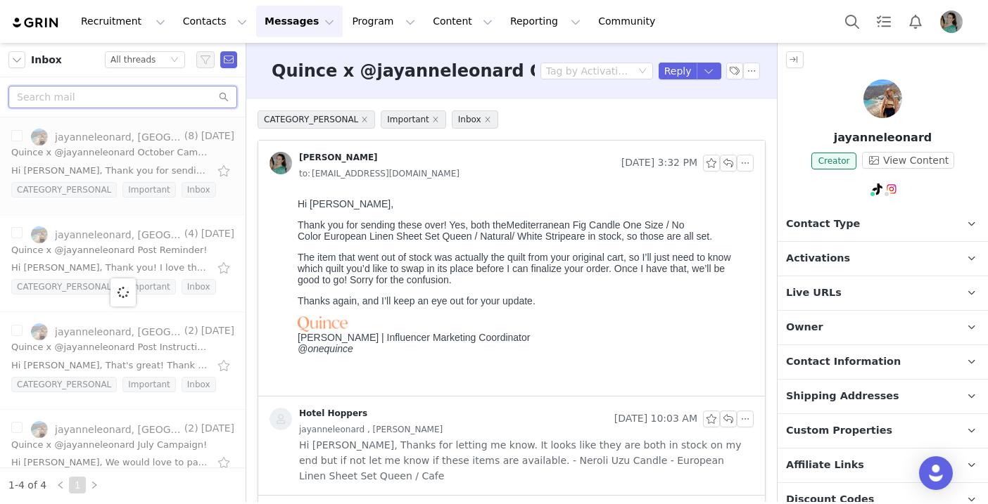
click at [184, 101] on input "text" at bounding box center [122, 97] width 229 height 23
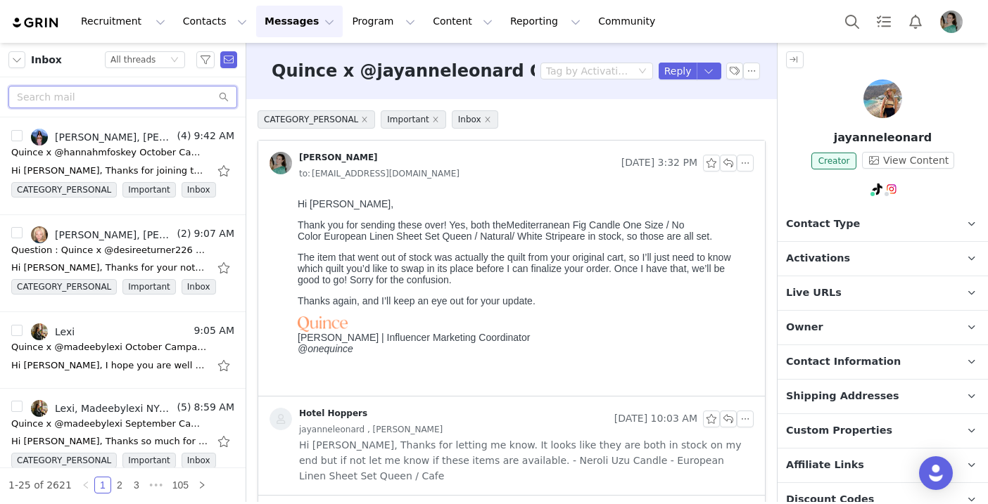
paste input "[EMAIL_ADDRESS][DOMAIN_NAME]"
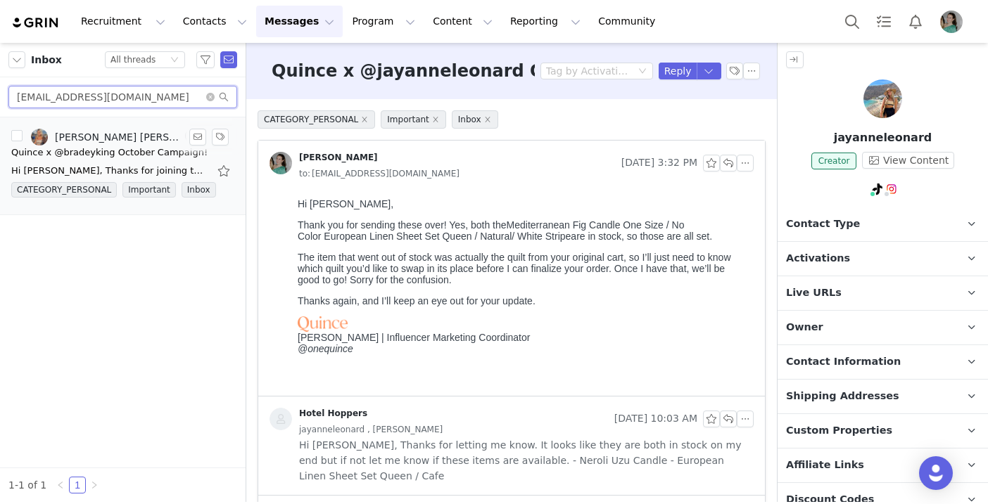
type input "[EMAIL_ADDRESS][DOMAIN_NAME]"
click at [145, 162] on div "Hi [PERSON_NAME], Thanks for joining the campaign! So excited to be working wit…" at bounding box center [122, 171] width 223 height 23
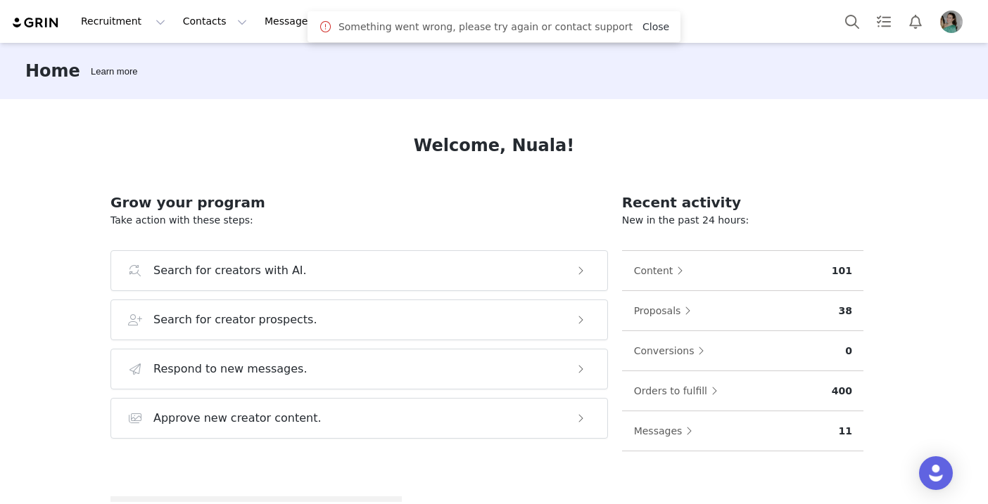
click at [643, 30] on link "Close" at bounding box center [655, 26] width 27 height 11
click at [347, 23] on button "Program Program" at bounding box center [383, 22] width 80 height 32
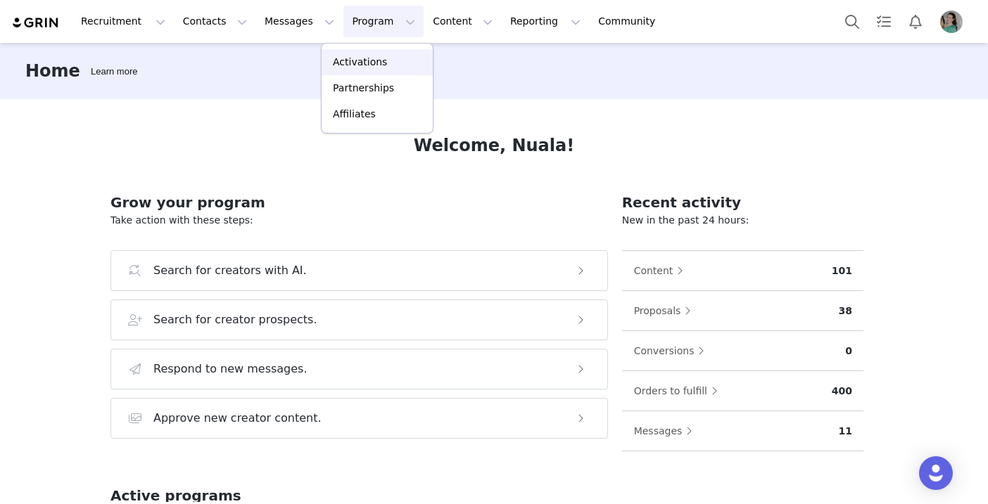
click at [351, 60] on p "Activations" at bounding box center [360, 62] width 54 height 15
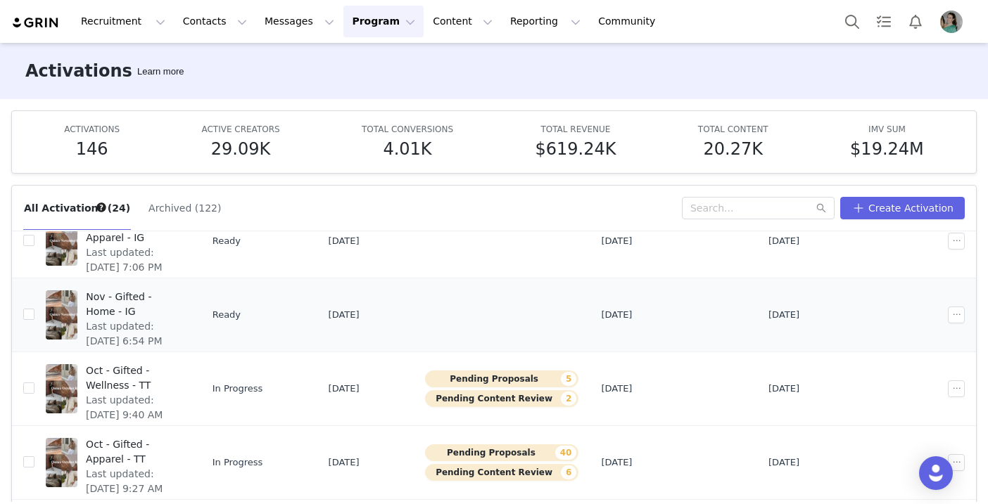
scroll to position [395, 0]
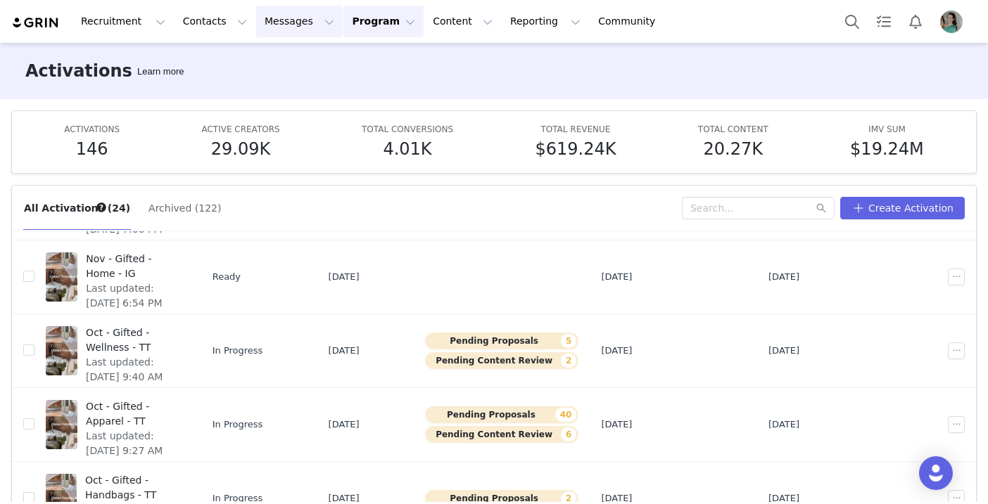
click at [284, 23] on button "Messages Messages" at bounding box center [299, 22] width 87 height 32
click at [282, 93] on div "Inbox" at bounding box center [296, 88] width 94 height 15
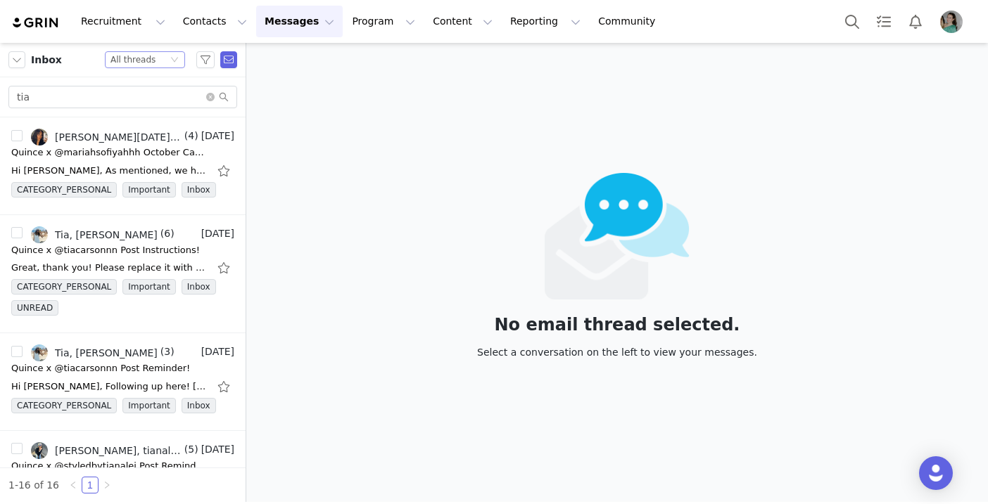
click at [177, 61] on icon "icon: down" at bounding box center [174, 60] width 8 height 8
click at [151, 126] on li "Unread only" at bounding box center [145, 130] width 80 height 23
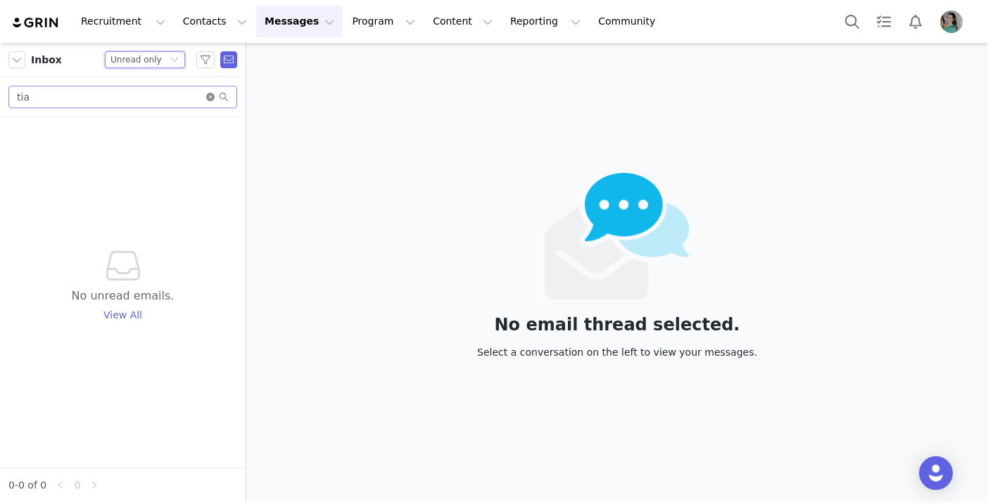
click at [209, 98] on icon "icon: close-circle" at bounding box center [210, 97] width 8 height 8
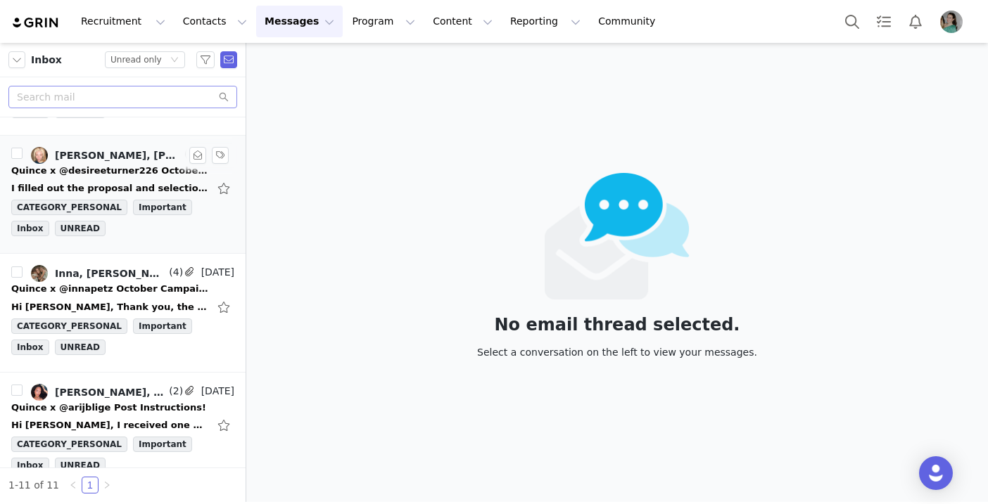
scroll to position [101, 0]
click at [108, 313] on div "Hi [PERSON_NAME], Thank you, the items have been received. I appreciate how qui…" at bounding box center [109, 307] width 197 height 14
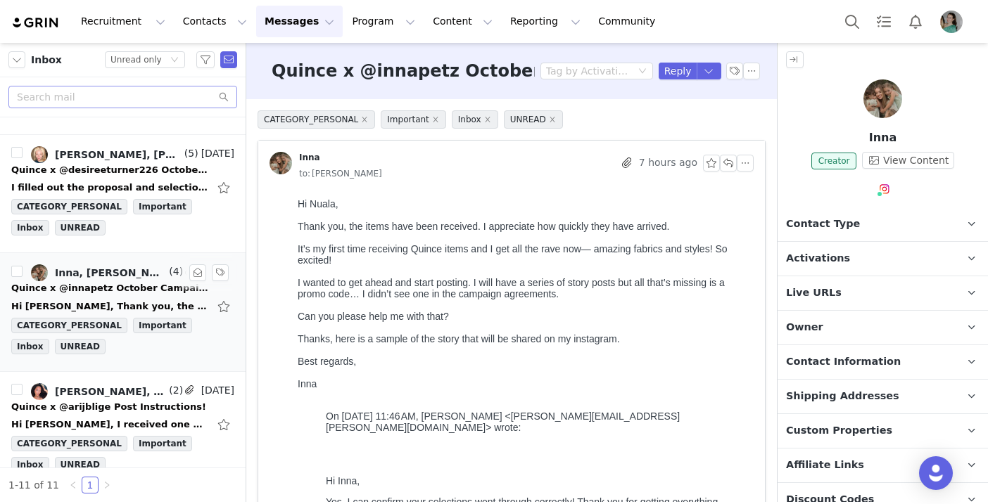
scroll to position [0, 0]
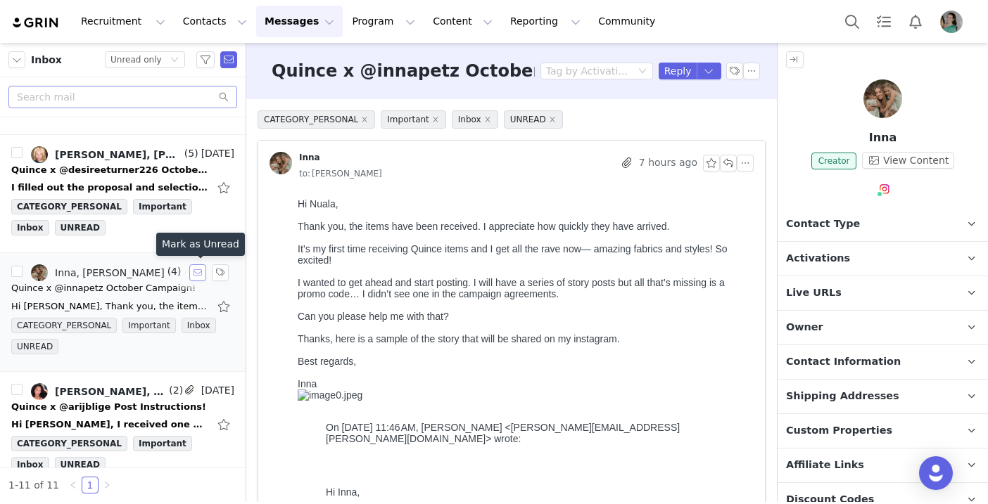
click at [197, 269] on button "button" at bounding box center [197, 272] width 17 height 17
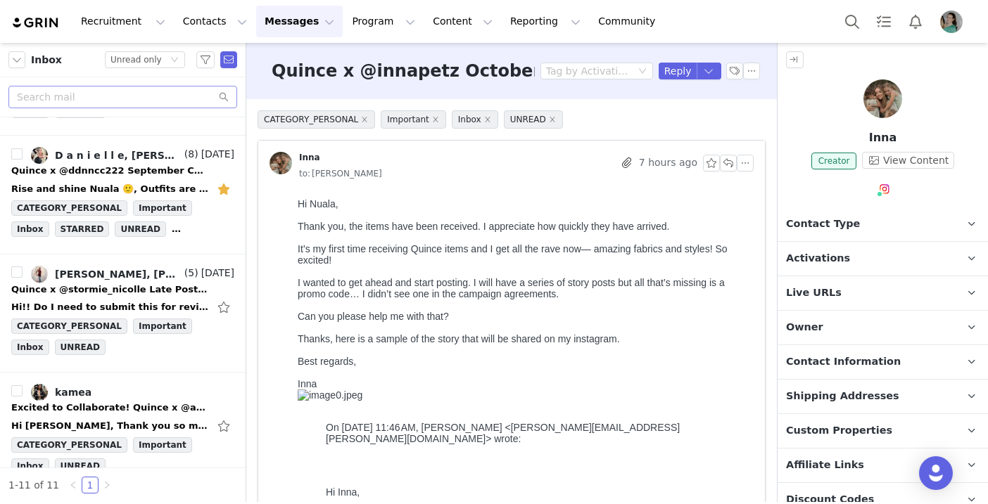
scroll to position [953, 0]
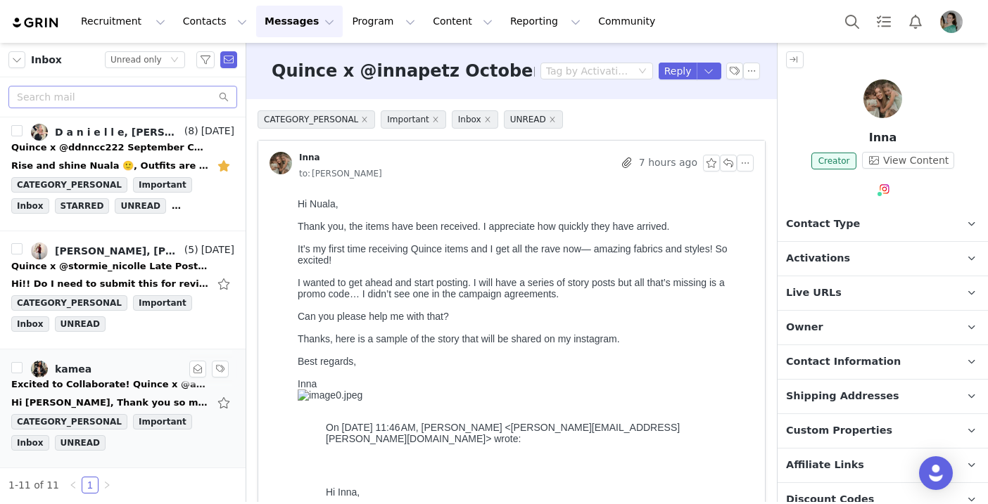
click at [146, 380] on div "Excited to Collaborate! Quince x @anahmarieee" at bounding box center [109, 385] width 197 height 14
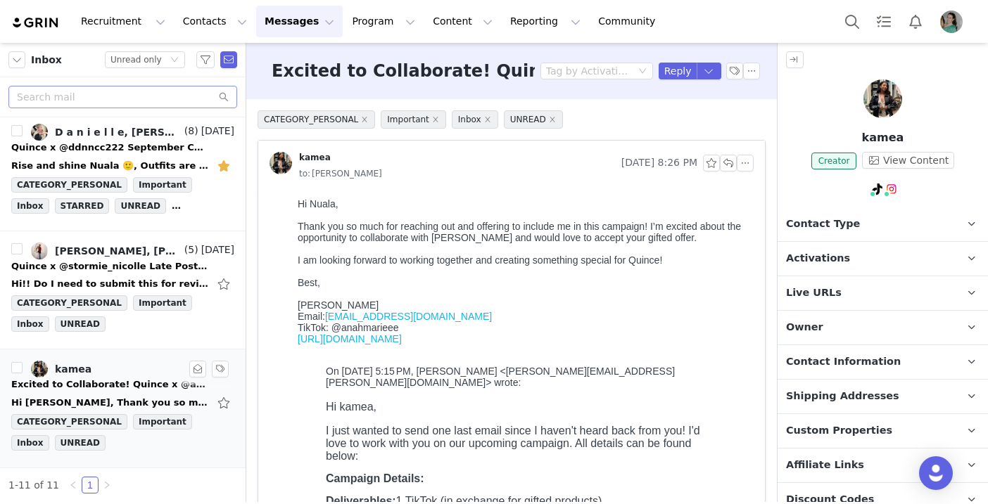
scroll to position [0, 0]
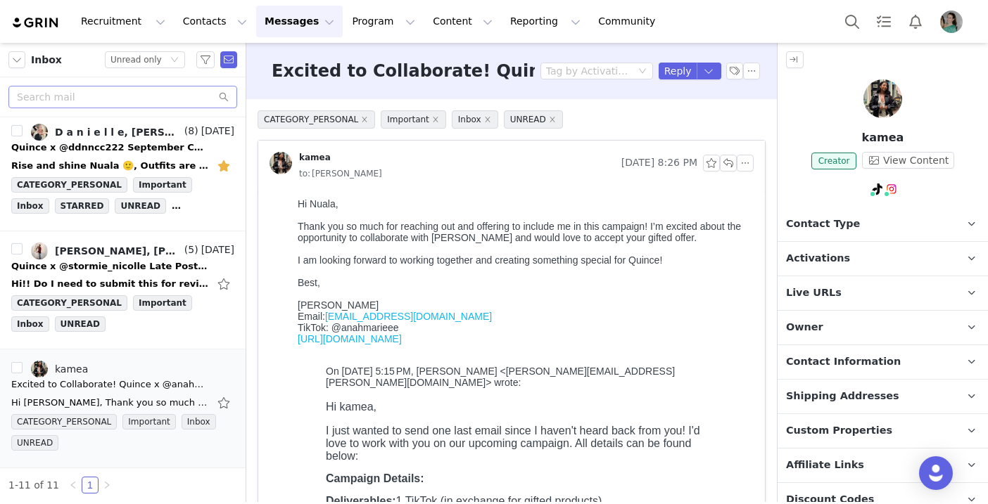
click at [787, 246] on p "Activations" at bounding box center [865, 259] width 177 height 34
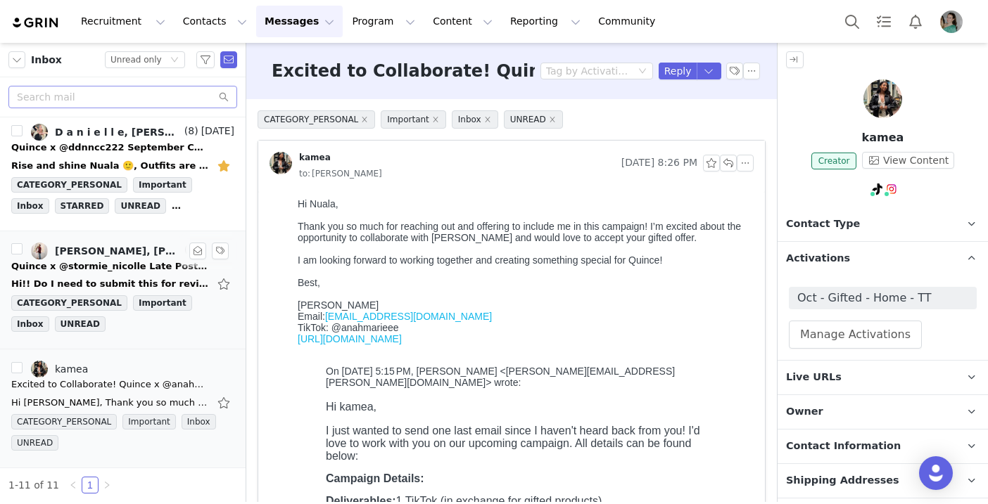
click at [161, 276] on div "Hi!! Do I need to submit this for review?? I see the last day to post is on Oct…" at bounding box center [122, 284] width 223 height 23
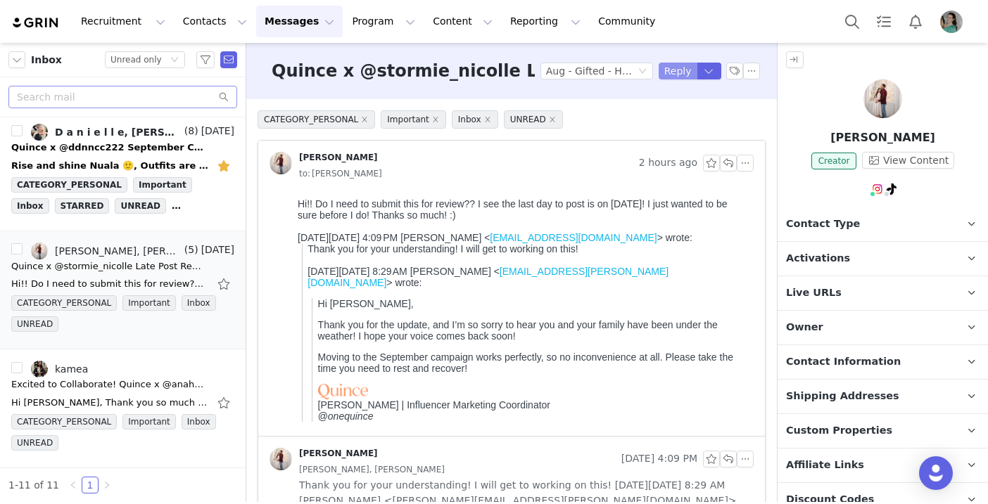
click at [677, 71] on button "Reply" at bounding box center [677, 71] width 39 height 17
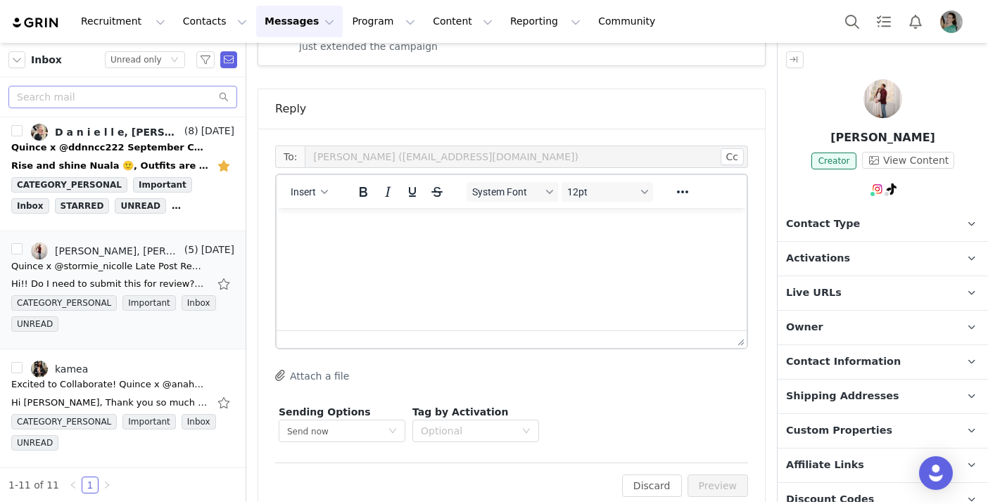
scroll to position [776, 0]
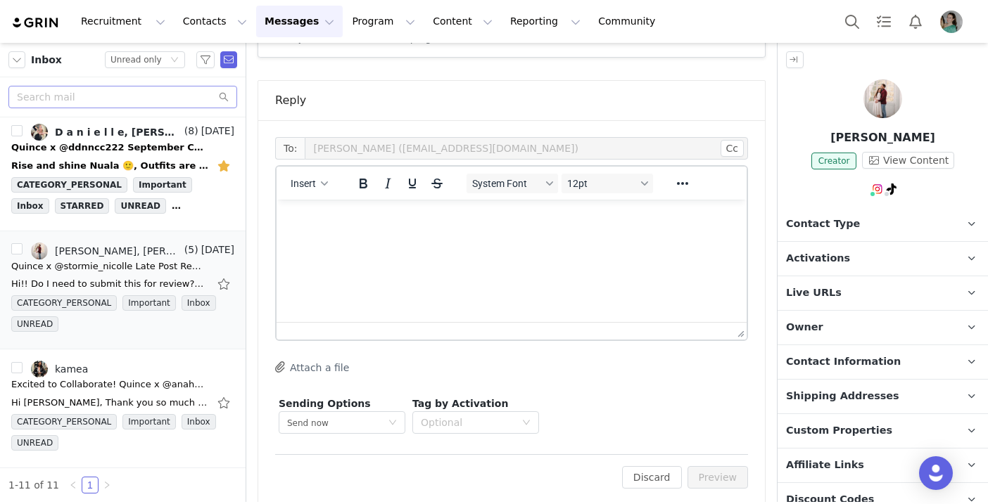
click at [454, 225] on p "Rich Text Area. Press ALT-0 for help." at bounding box center [511, 218] width 447 height 15
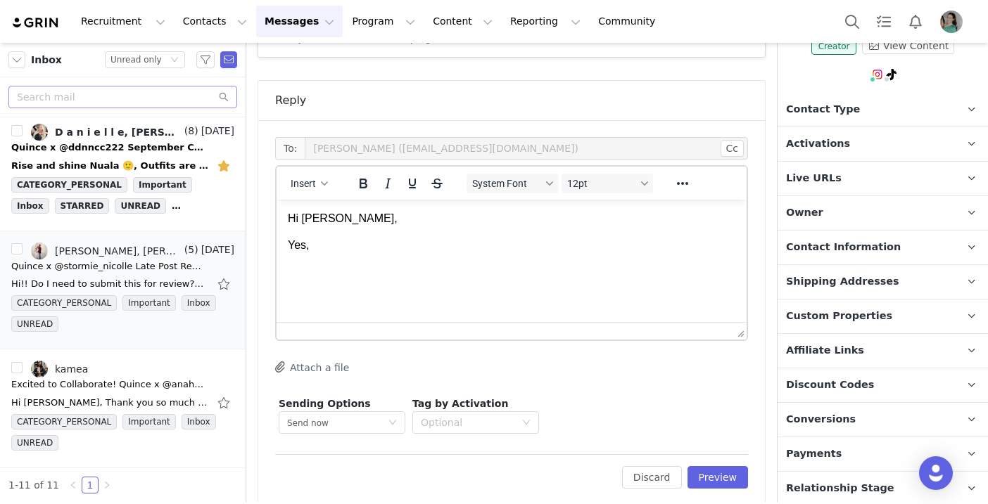
click at [857, 326] on p "Custom Properties" at bounding box center [865, 317] width 177 height 34
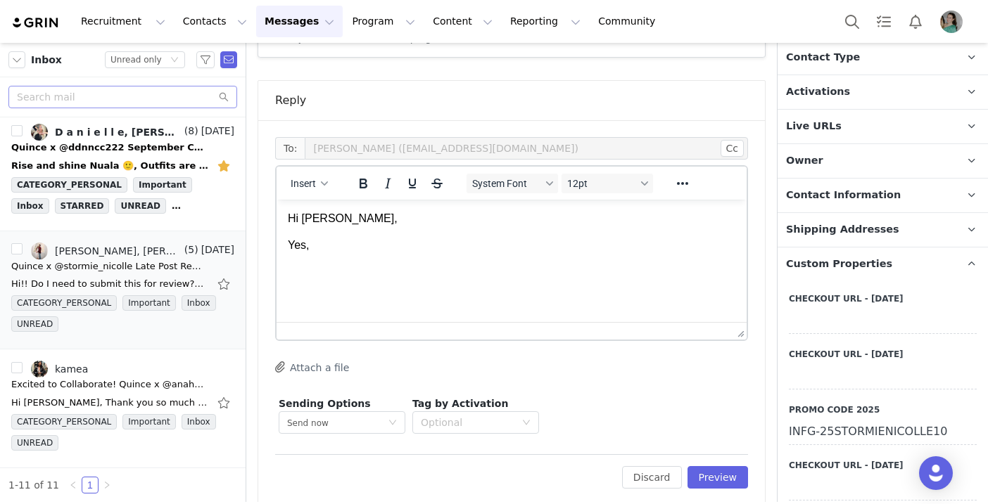
scroll to position [168, 0]
click at [353, 245] on p "Yes," at bounding box center [511, 245] width 447 height 15
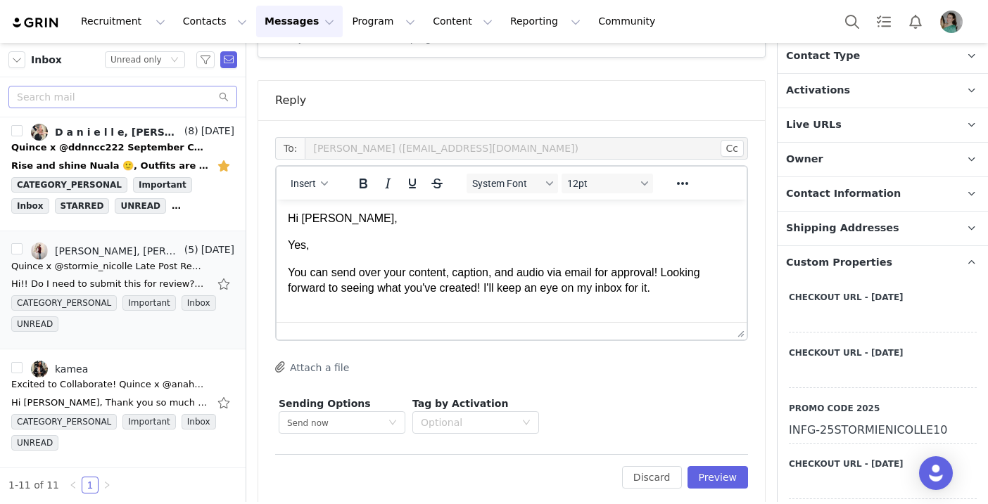
click at [289, 272] on p "You can send over your content, caption, and audio via email for approval! Look…" at bounding box center [511, 281] width 447 height 32
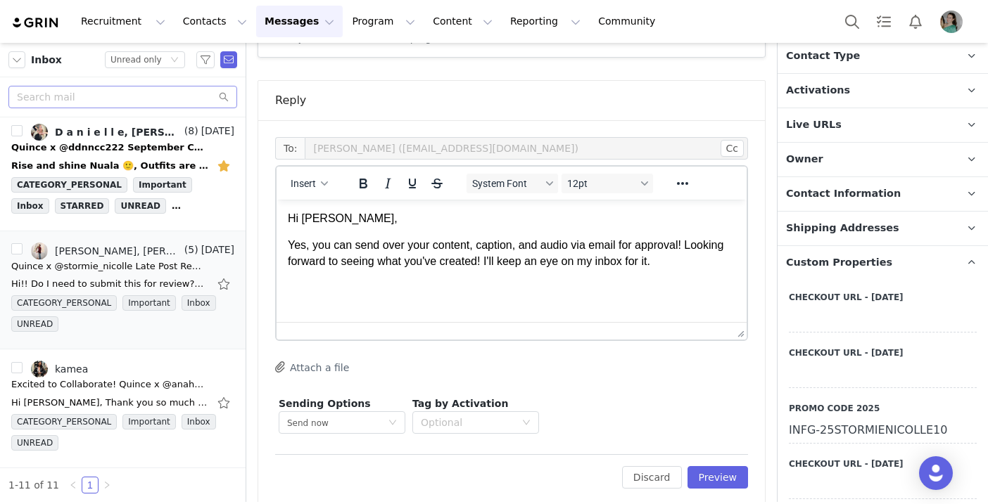
click at [684, 267] on p "Yes, y ou can send over your content, caption, and audio via email for approval…" at bounding box center [511, 254] width 447 height 32
click at [310, 177] on button "Insert" at bounding box center [309, 184] width 49 height 20
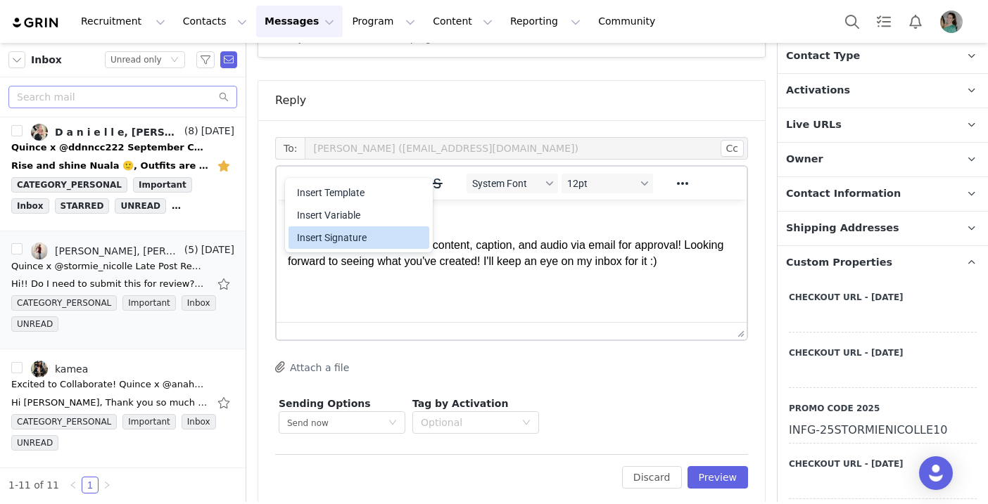
click at [324, 241] on div "Insert Signature" at bounding box center [360, 237] width 127 height 17
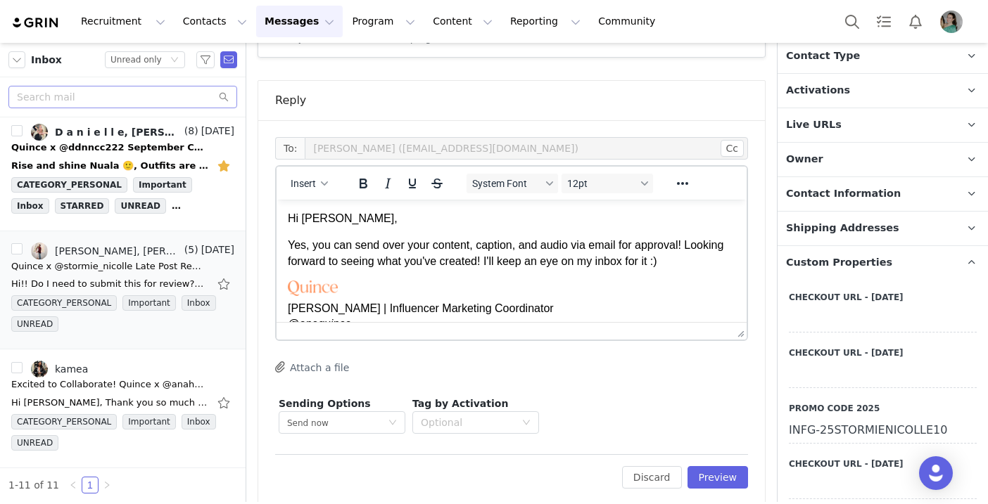
scroll to position [8, 0]
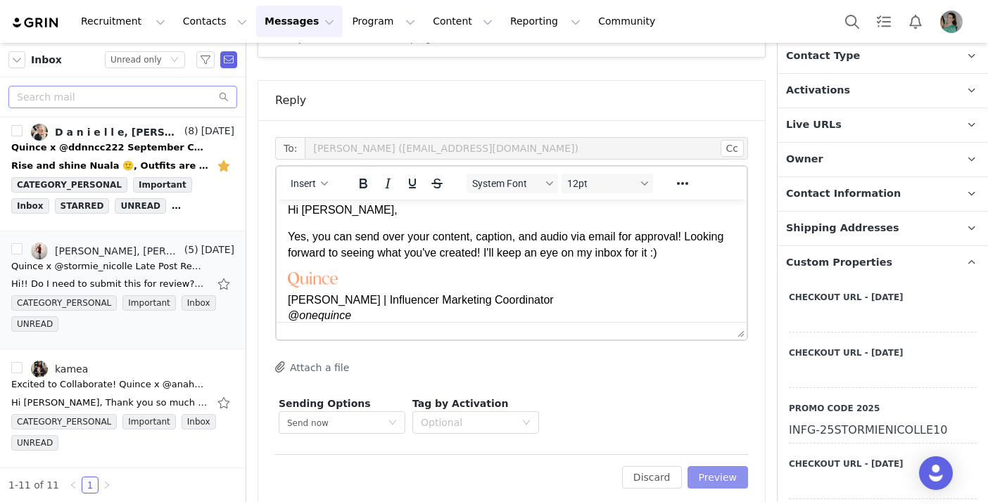
click at [705, 466] on button "Preview" at bounding box center [717, 477] width 61 height 23
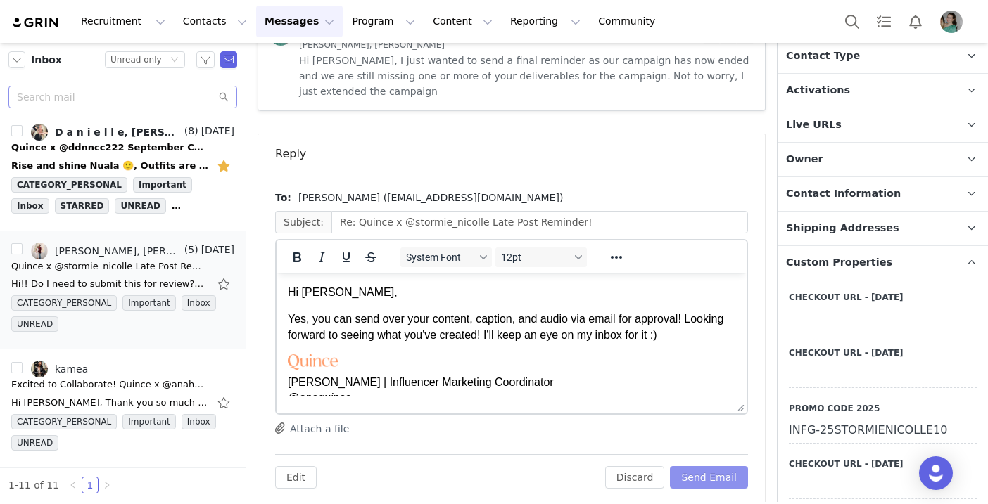
scroll to position [0, 0]
click at [706, 466] on button "Send Email" at bounding box center [709, 477] width 78 height 23
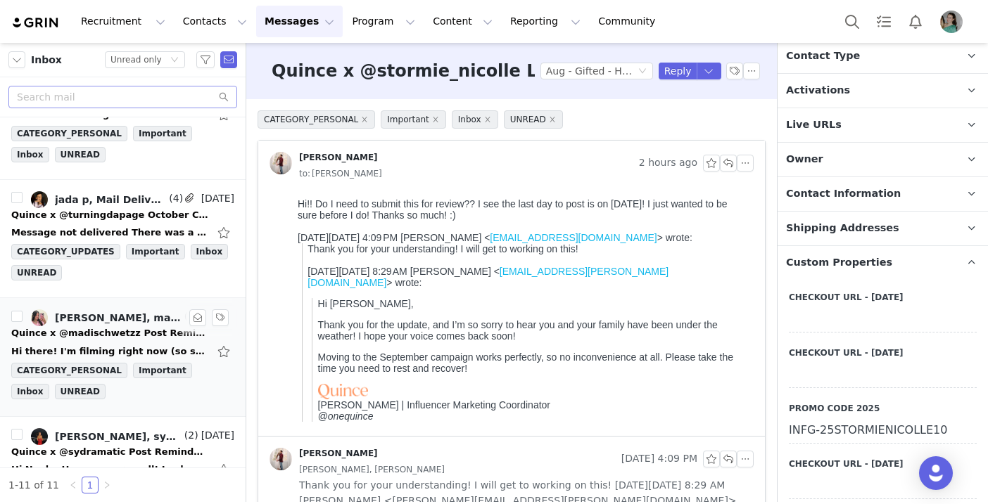
scroll to position [478, 0]
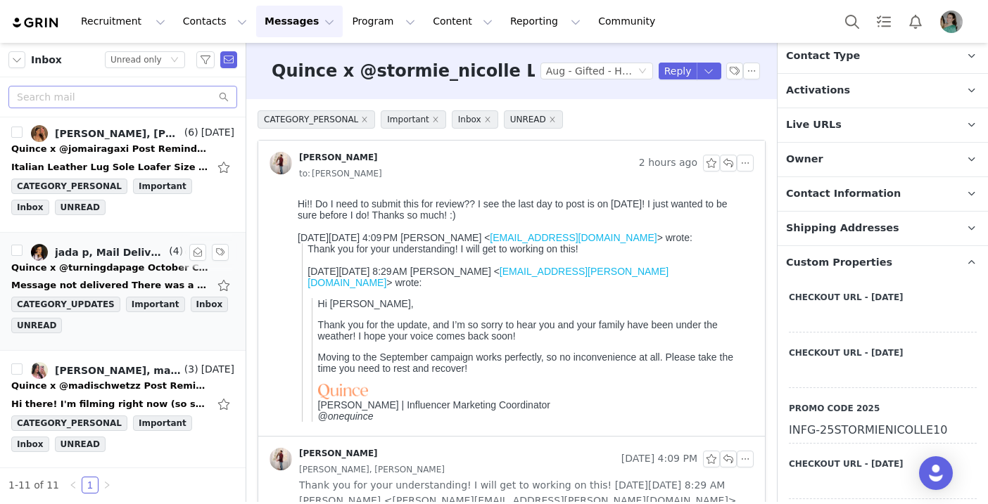
click at [129, 264] on div "Quince x @turningdapage October Campaign!" at bounding box center [109, 268] width 197 height 14
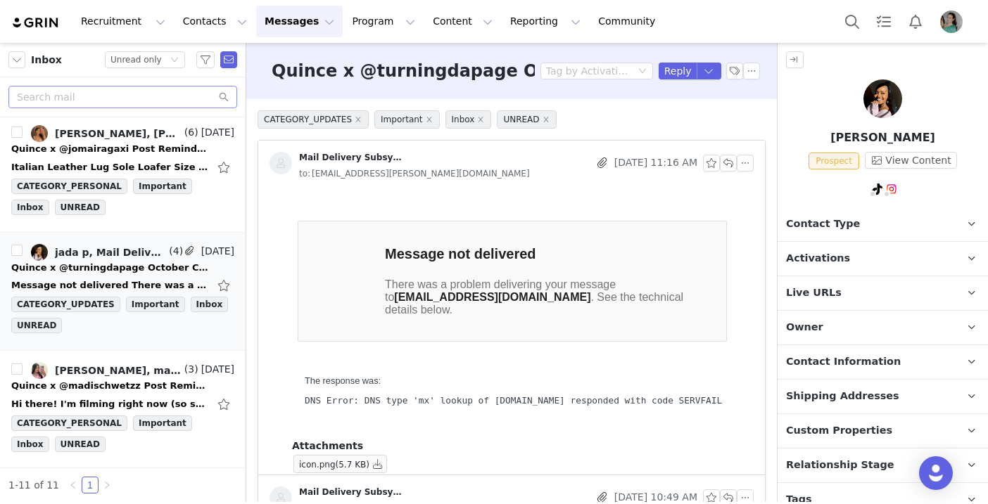
scroll to position [0, 0]
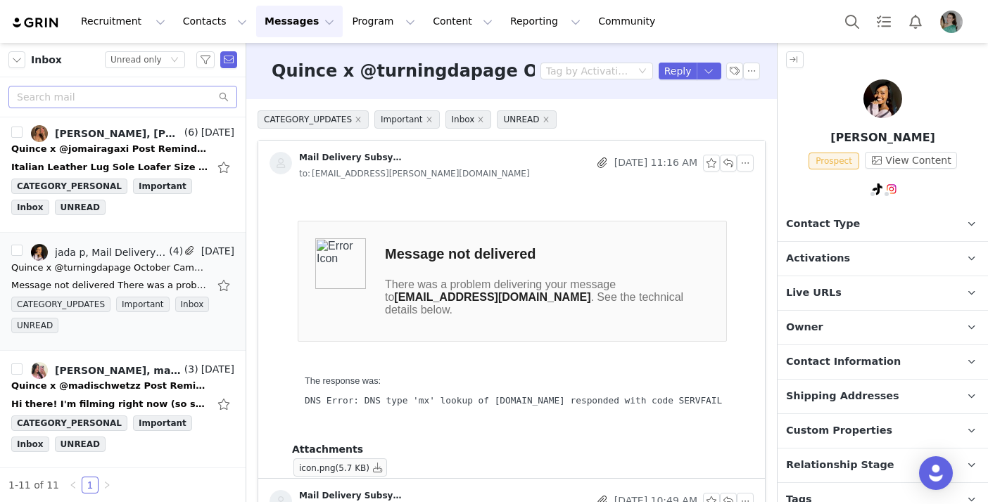
click at [855, 355] on span "Contact Information" at bounding box center [843, 362] width 115 height 15
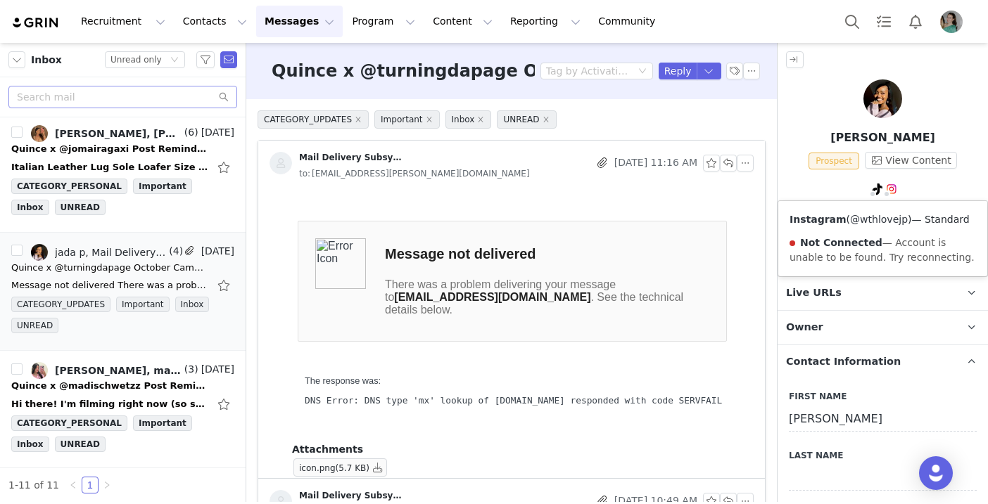
click at [885, 217] on link "@wthlovejp" at bounding box center [879, 219] width 58 height 11
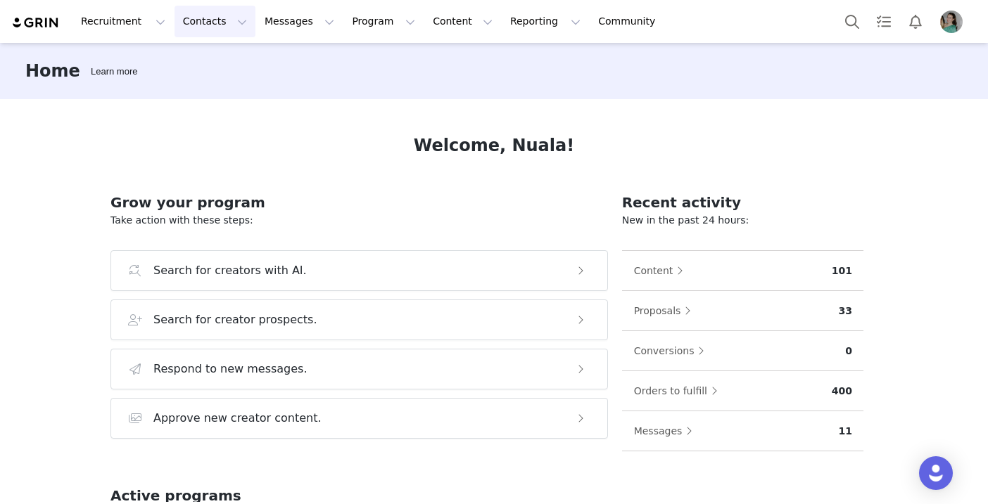
click at [214, 20] on button "Contacts Contacts" at bounding box center [214, 22] width 81 height 32
click at [208, 94] on p "Prospects" at bounding box center [199, 88] width 47 height 15
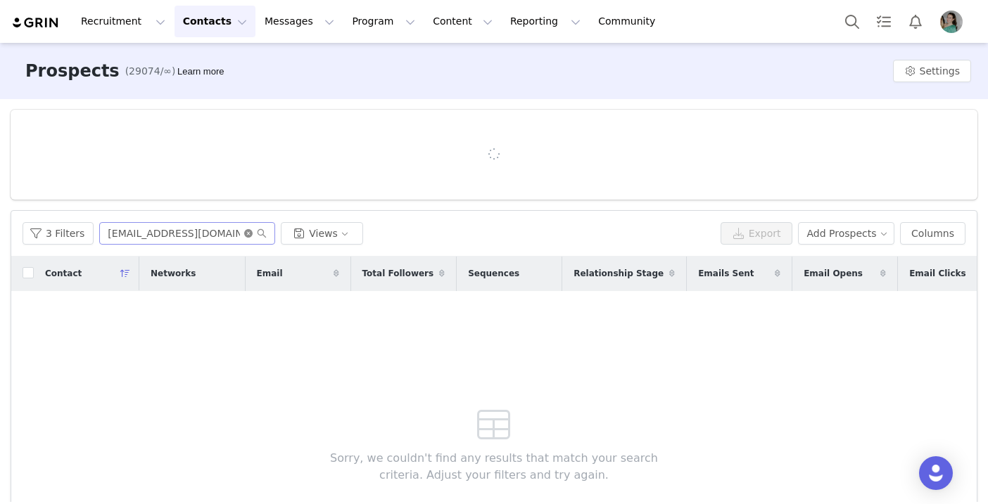
click at [244, 231] on icon "icon: close-circle" at bounding box center [248, 233] width 8 height 8
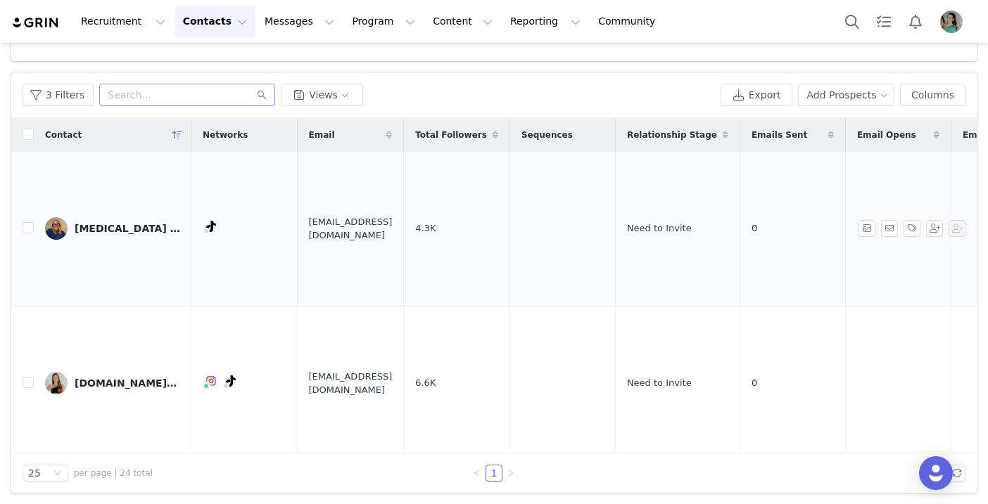
scroll to position [128, 0]
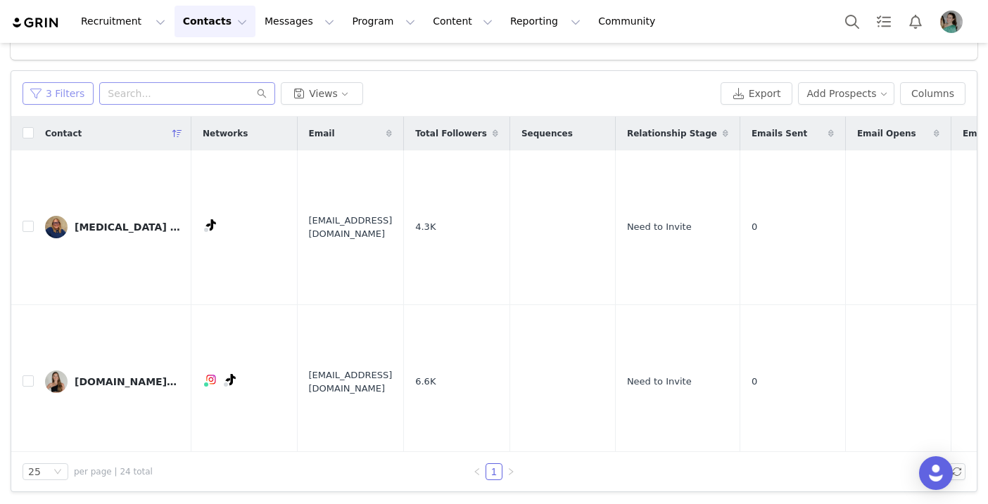
click at [50, 91] on button "3 Filters" at bounding box center [58, 93] width 71 height 23
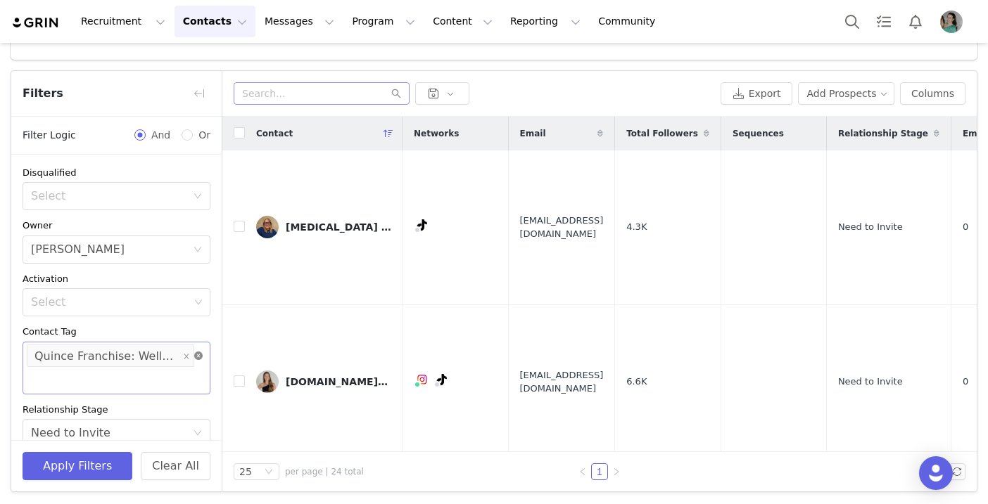
click at [198, 355] on icon "icon: close-circle" at bounding box center [198, 356] width 8 height 8
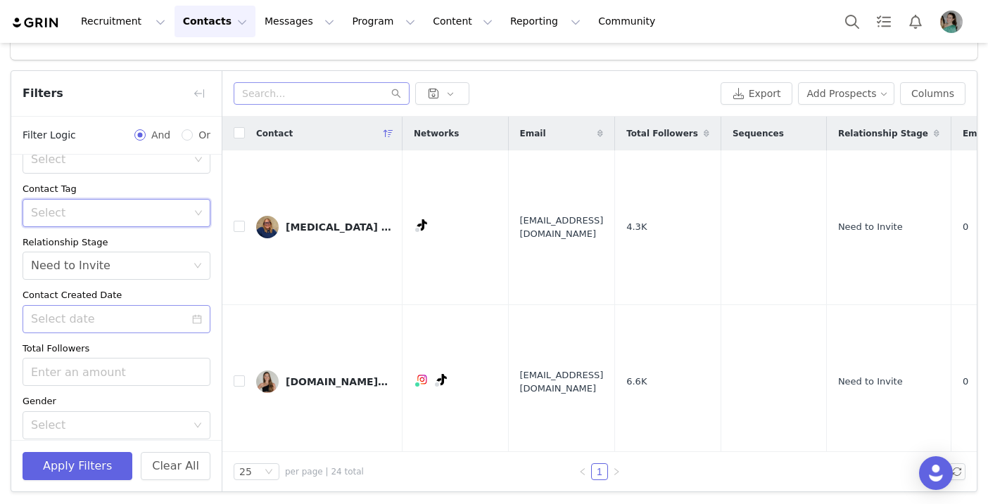
scroll to position [199, 0]
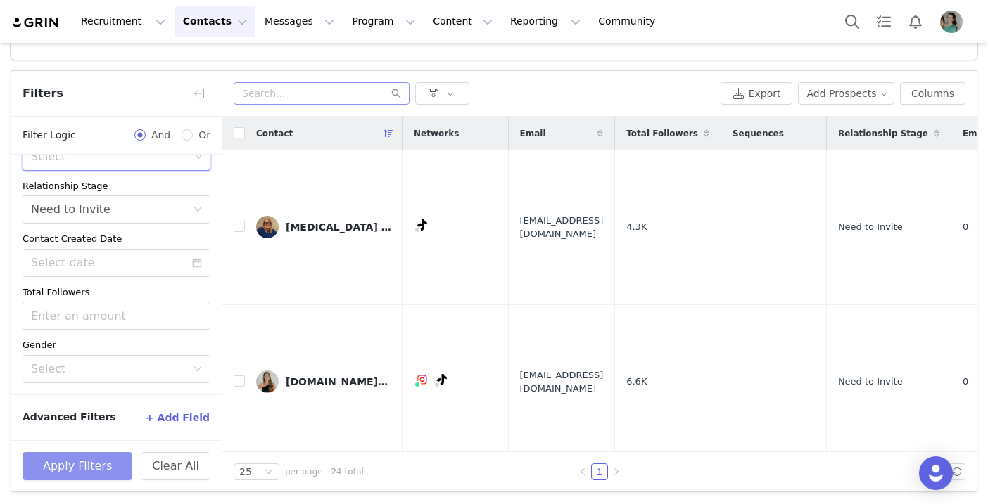
click at [77, 468] on button "Apply Filters" at bounding box center [78, 466] width 110 height 28
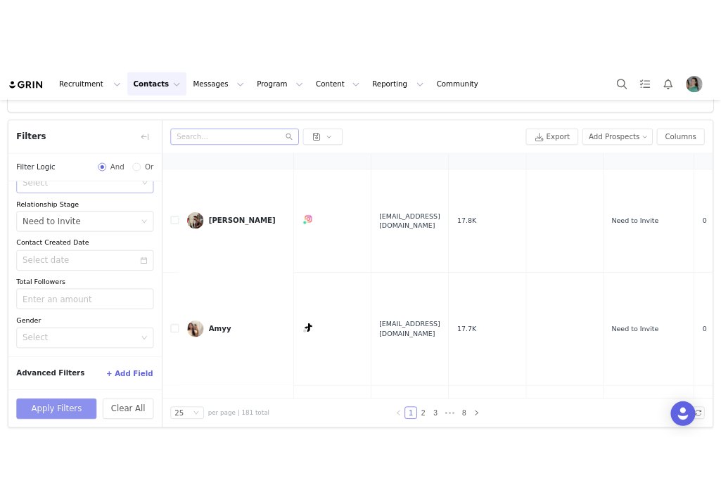
scroll to position [0, 0]
